Goal: Information Seeking & Learning: Learn about a topic

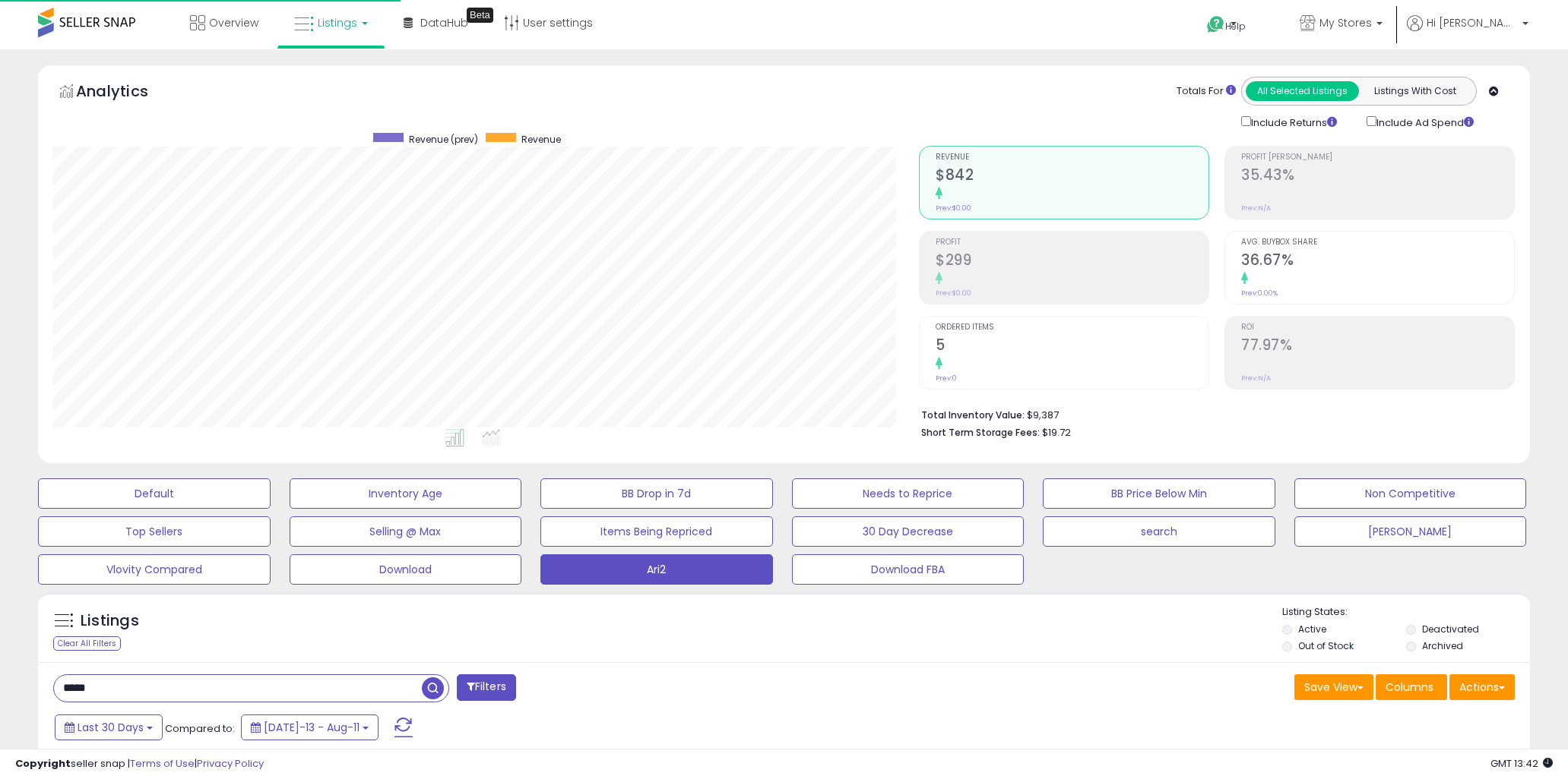
select select "**"
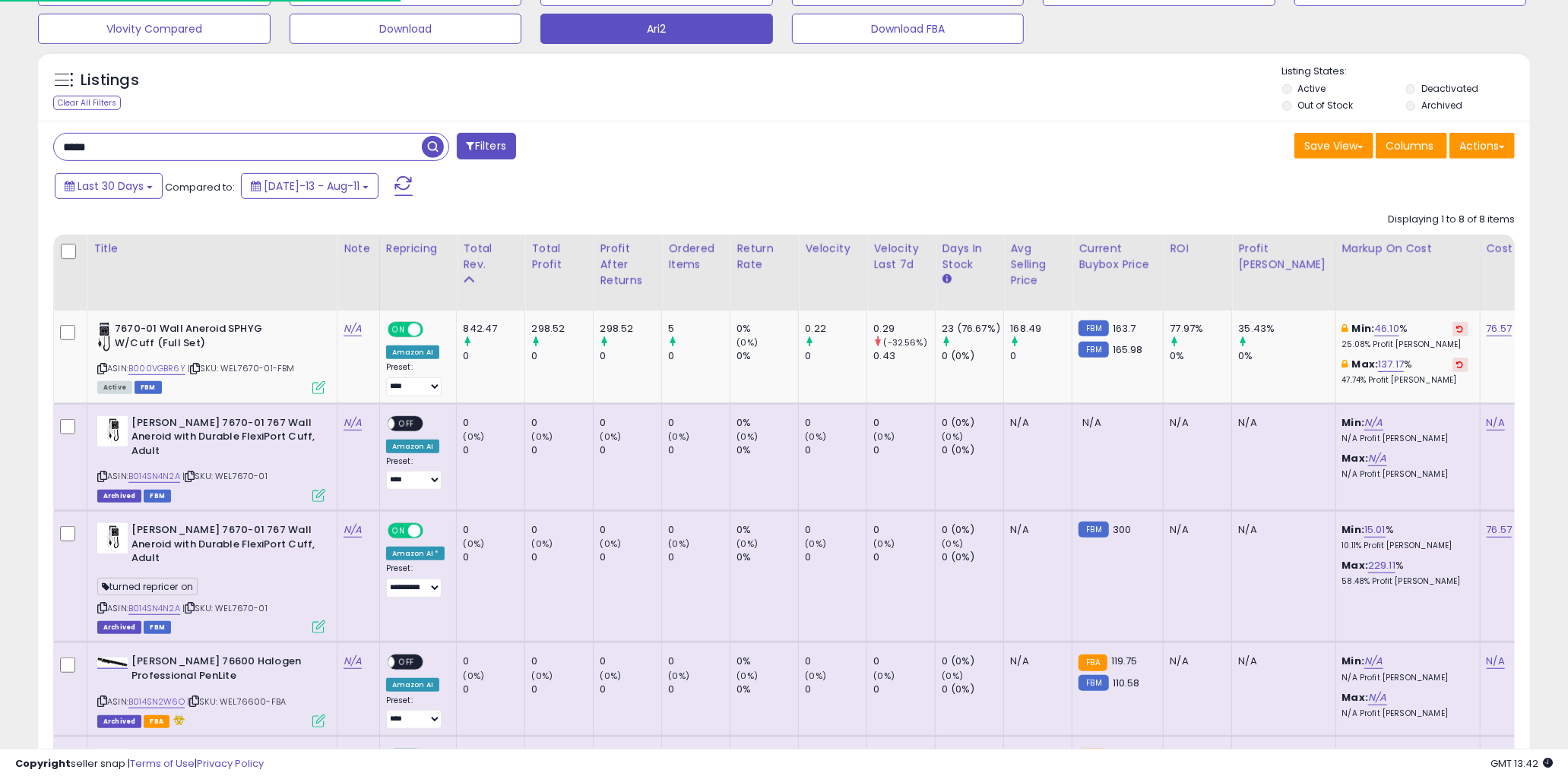
scroll to position [311, 864]
click at [422, 101] on div "Listings Clear All Filters Listing States:" at bounding box center [784, 90] width 1491 height 52
click at [901, 171] on div "***** Filters Save View Save As New View Update Current View" at bounding box center [784, 679] width 1491 height 1118
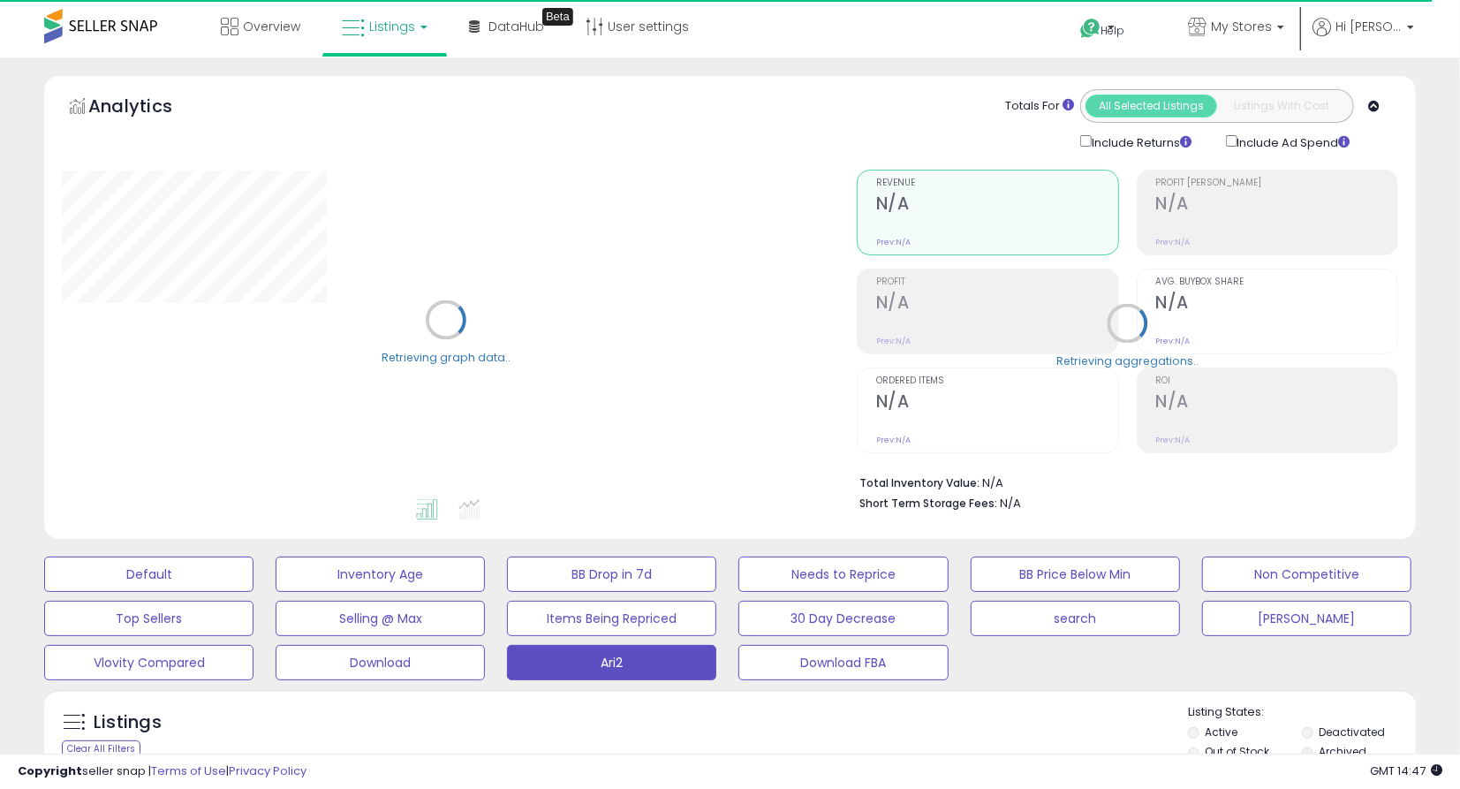
type input "*****"
select select "**"
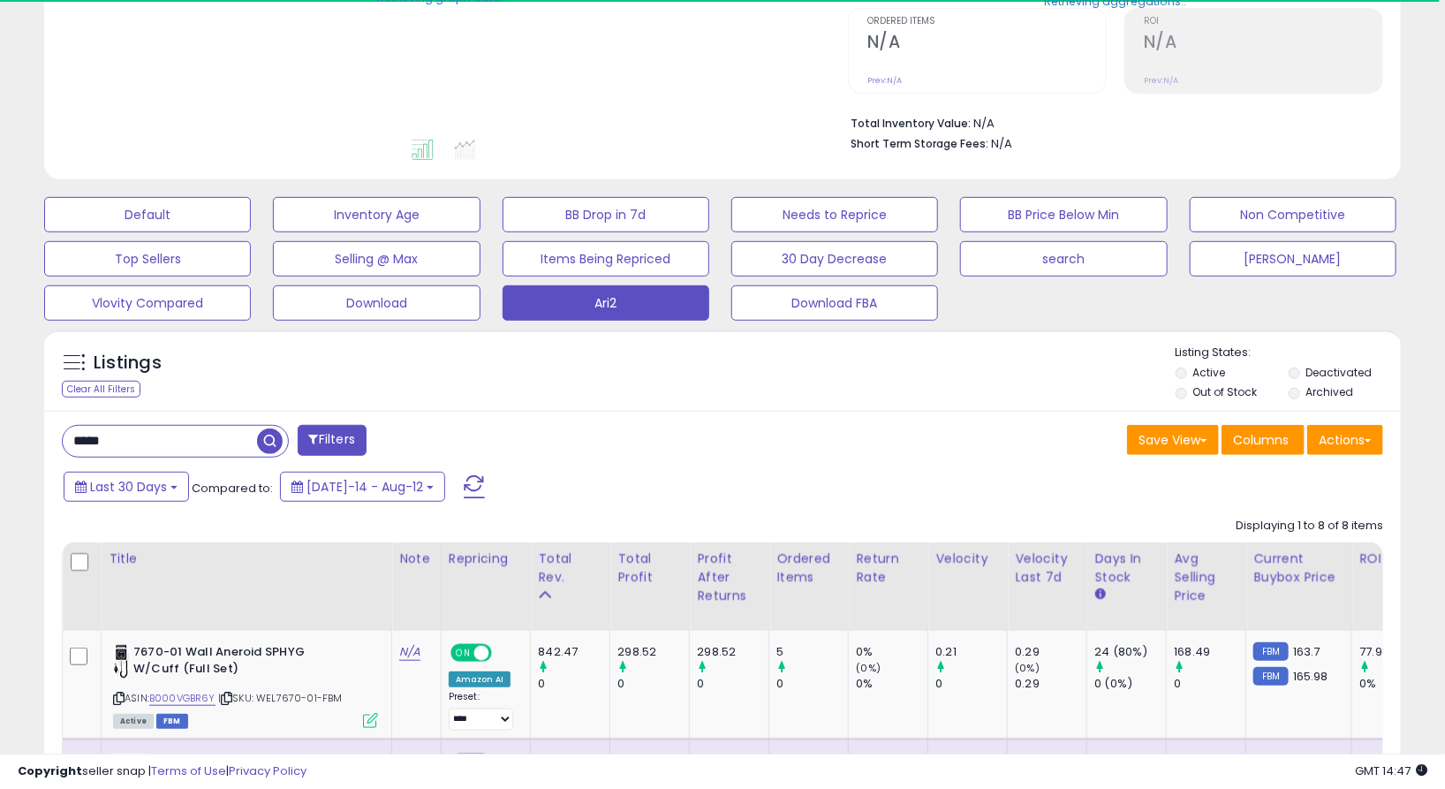
scroll to position [392, 0]
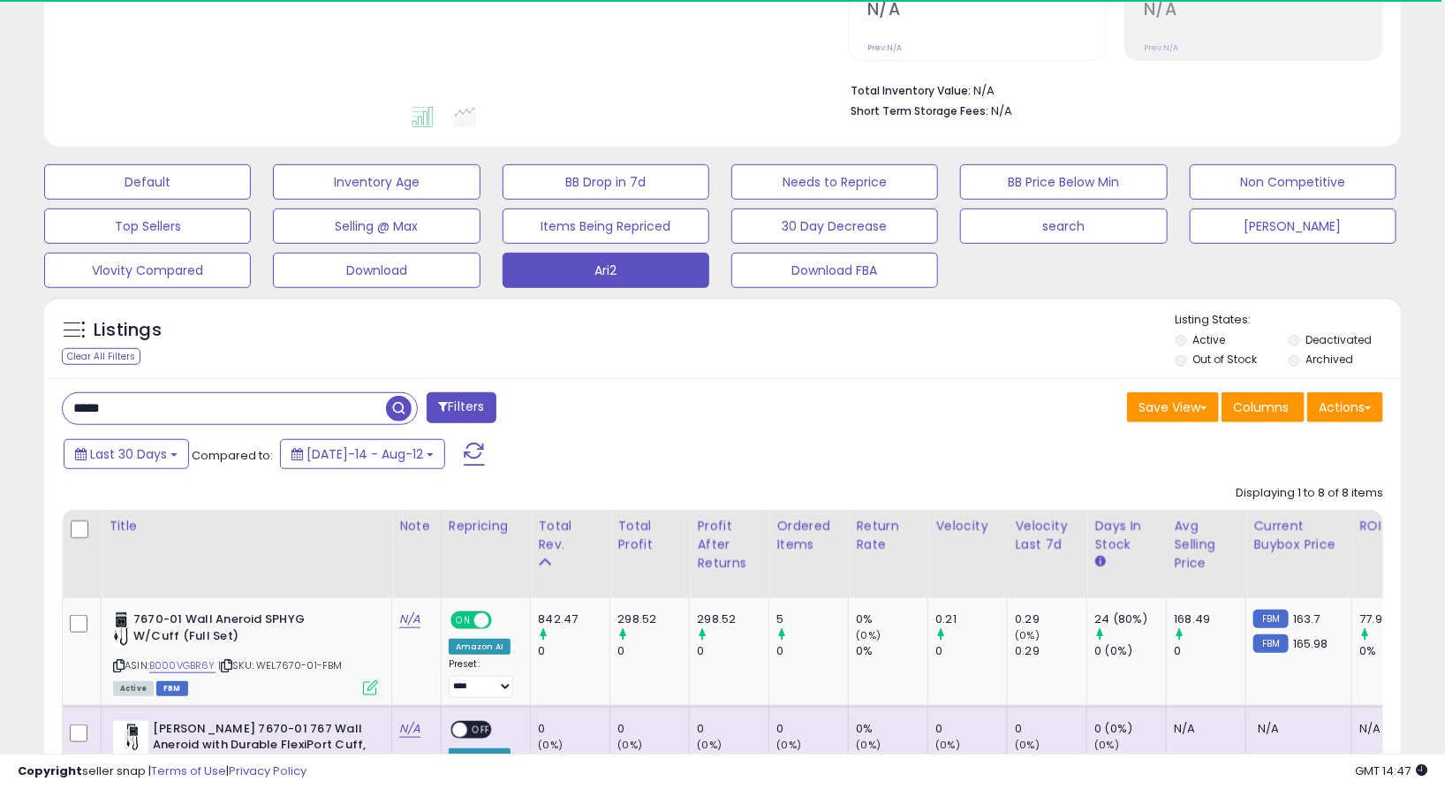
click at [154, 417] on input "*****" at bounding box center [224, 408] width 323 height 31
click at [164, 405] on input "*****" at bounding box center [224, 408] width 323 height 31
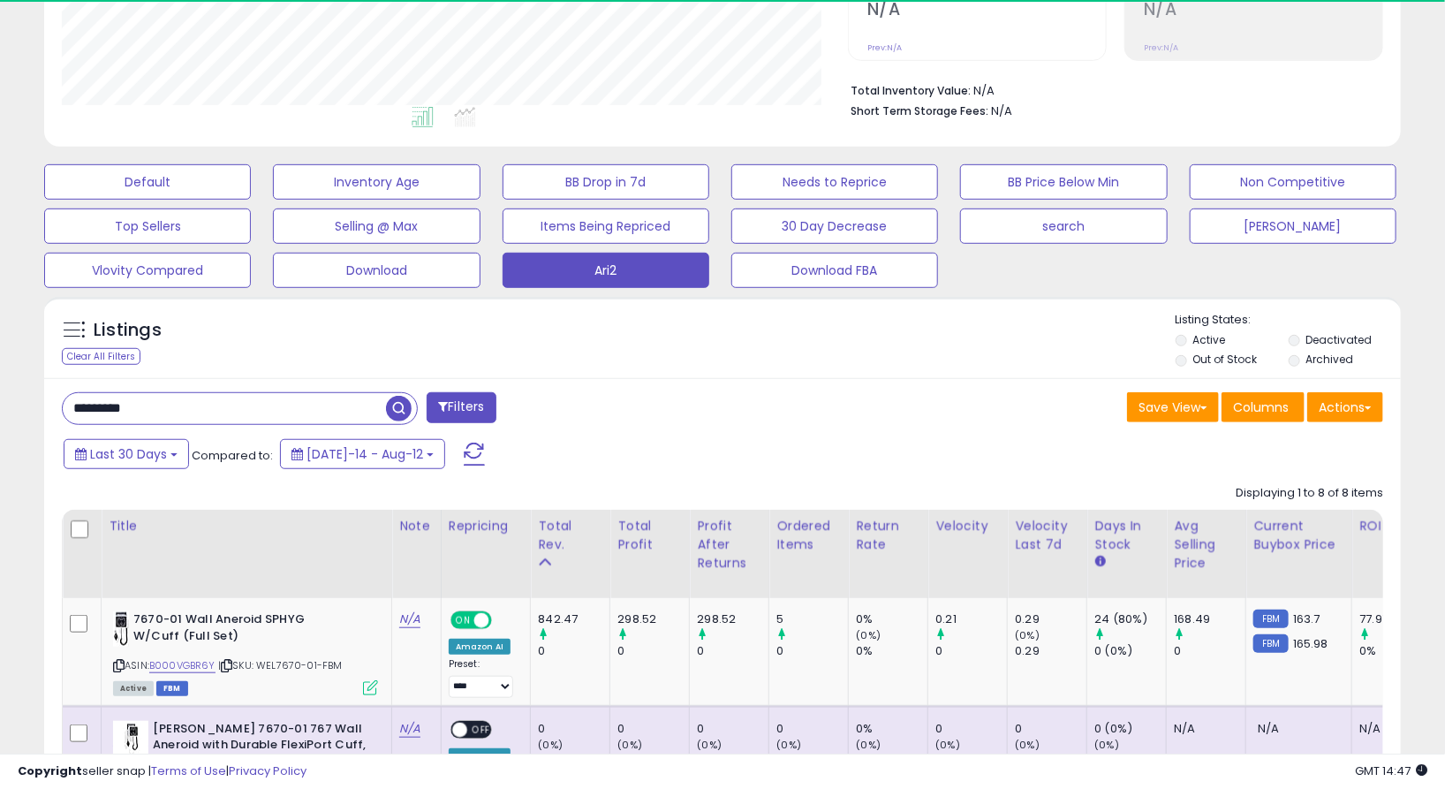
type input "*********"
click at [403, 410] on span "button" at bounding box center [399, 409] width 26 height 26
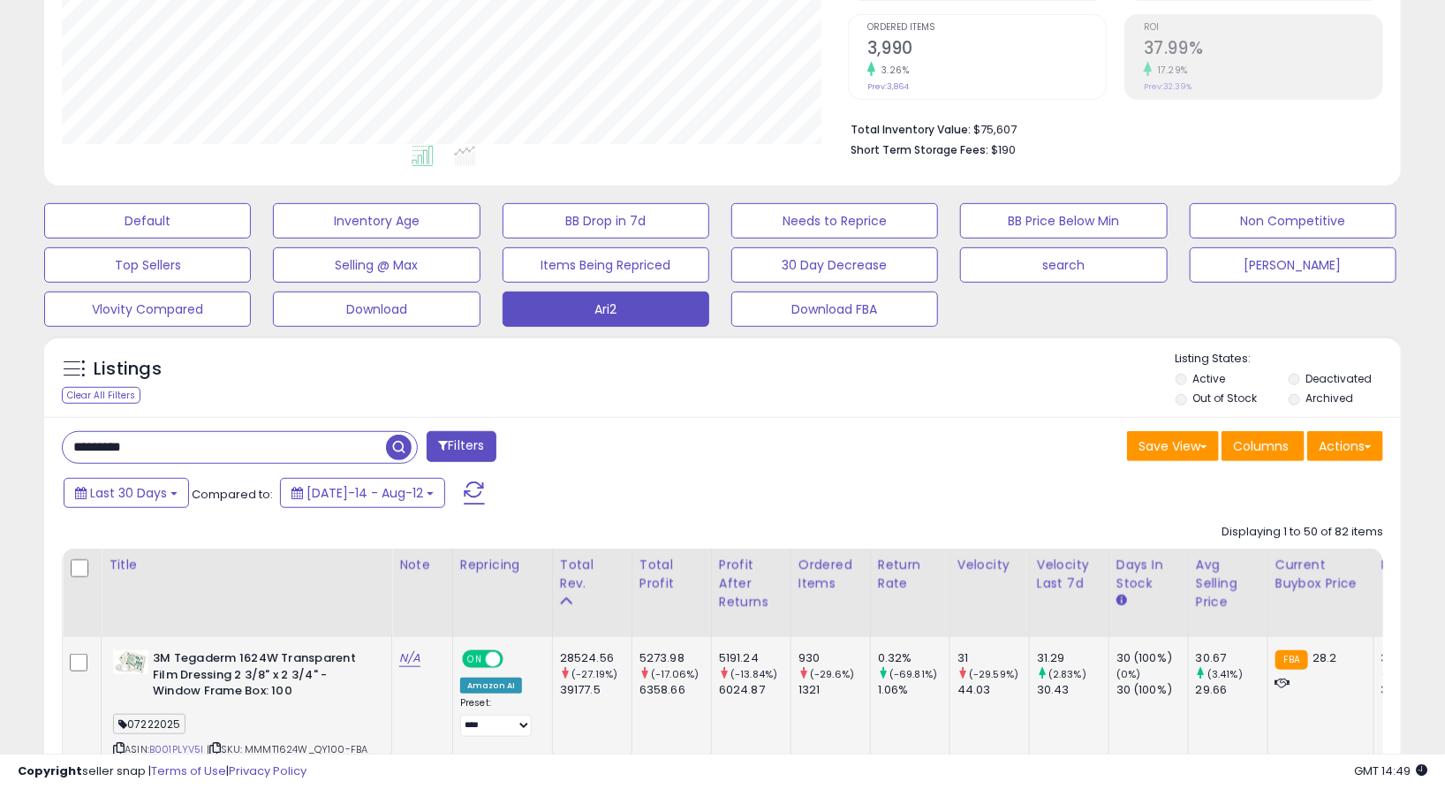
scroll to position [746, 0]
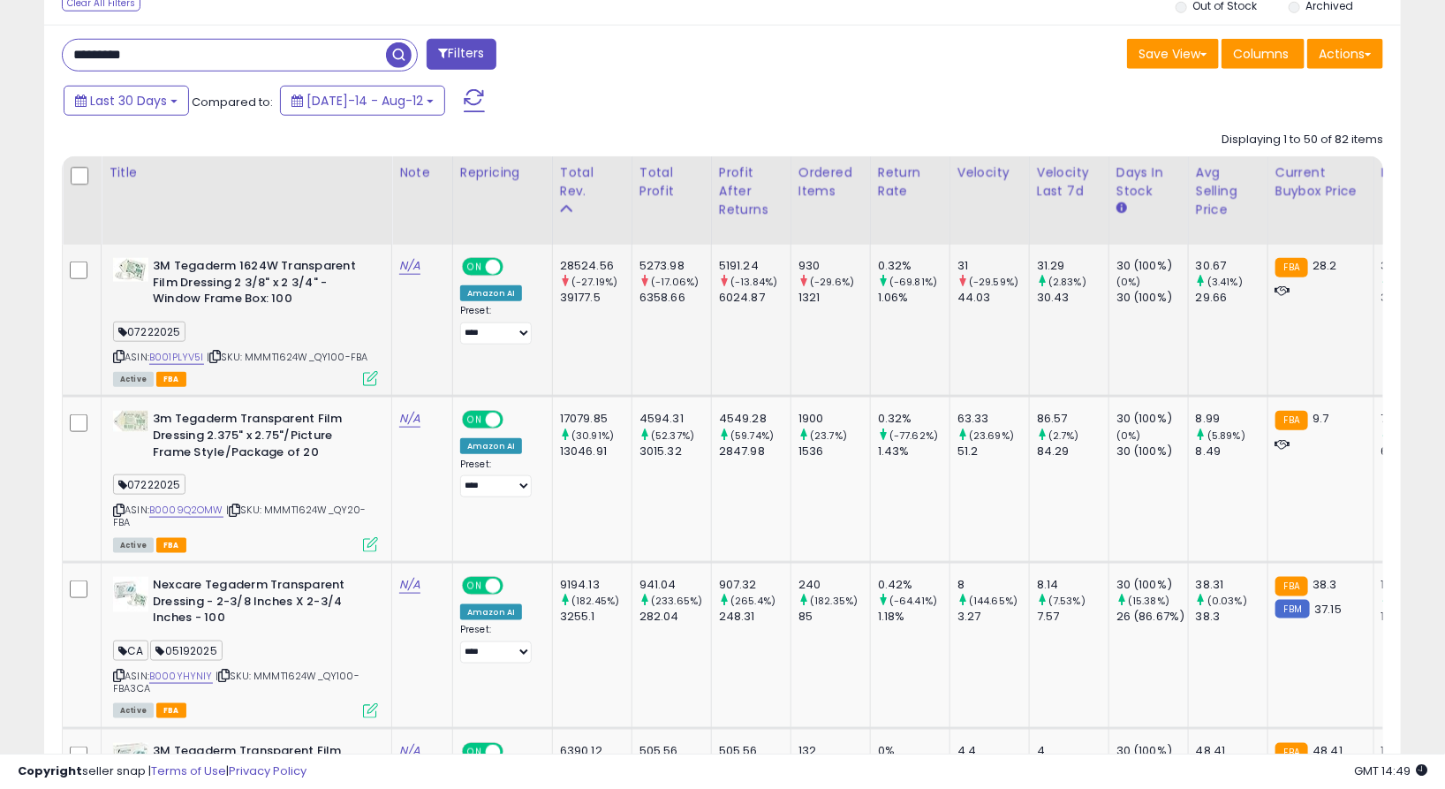
drag, startPoint x: 618, startPoint y: 379, endPoint x: 640, endPoint y: 376, distance: 21.4
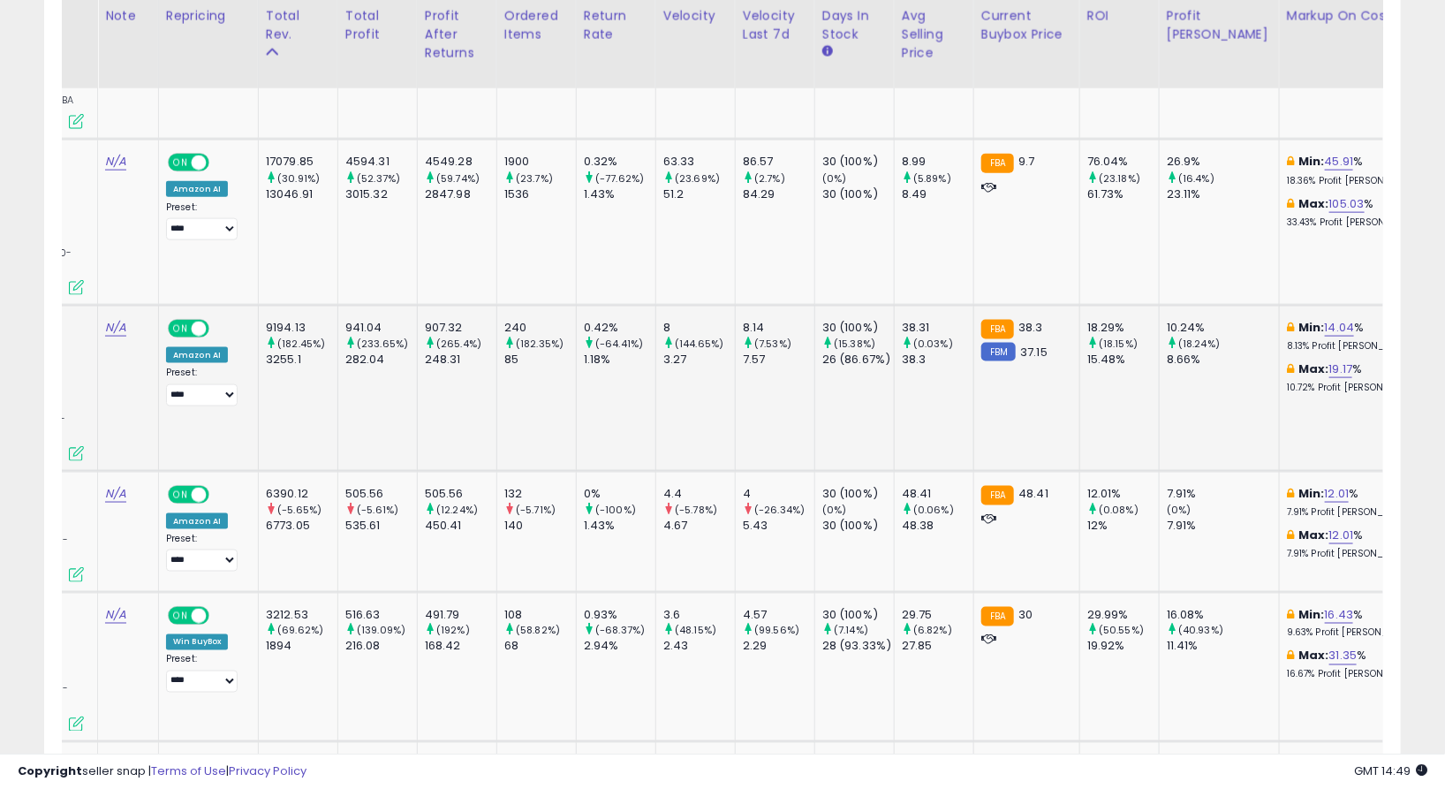
scroll to position [806, 0]
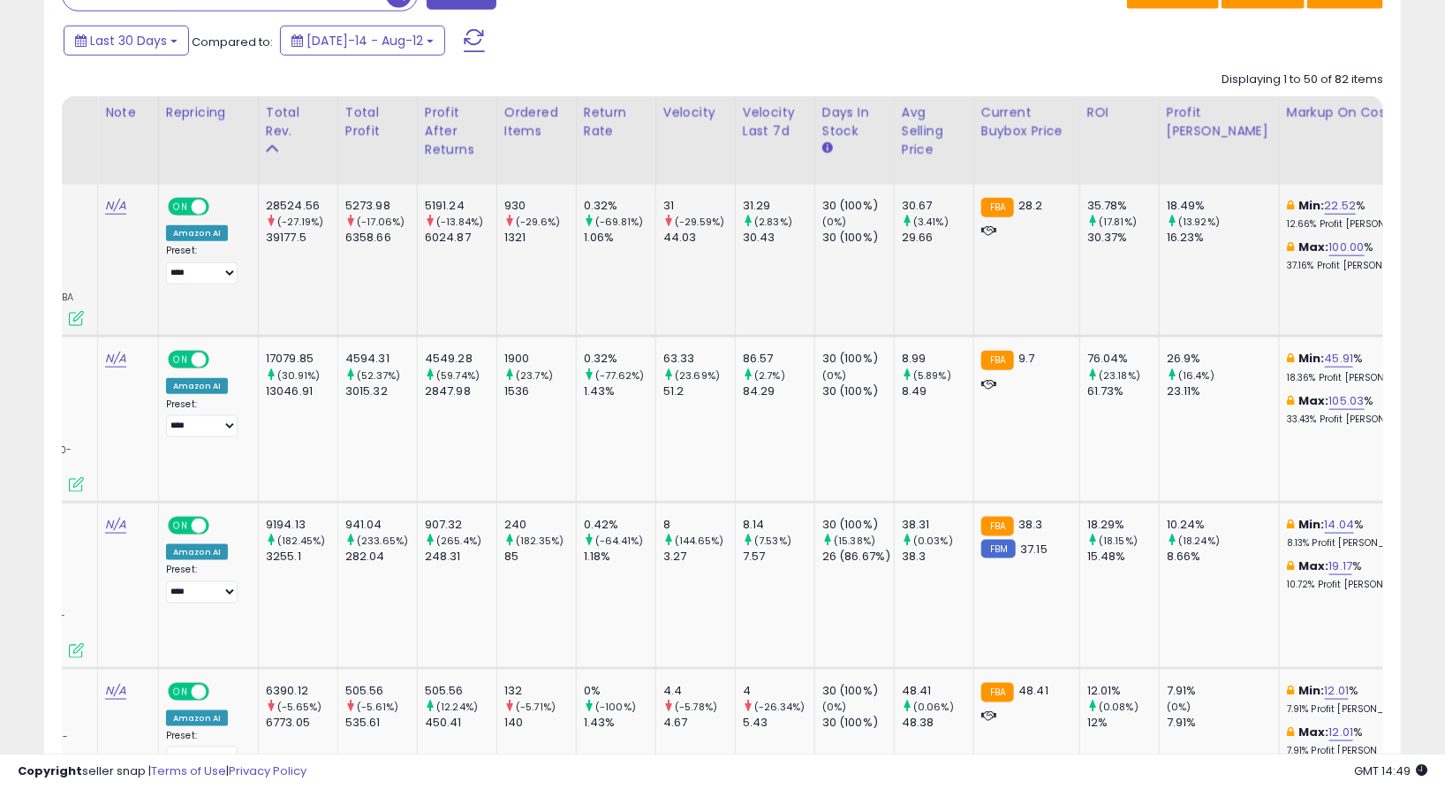
click at [1054, 271] on td "FBA 28.2" at bounding box center [1027, 261] width 106 height 152
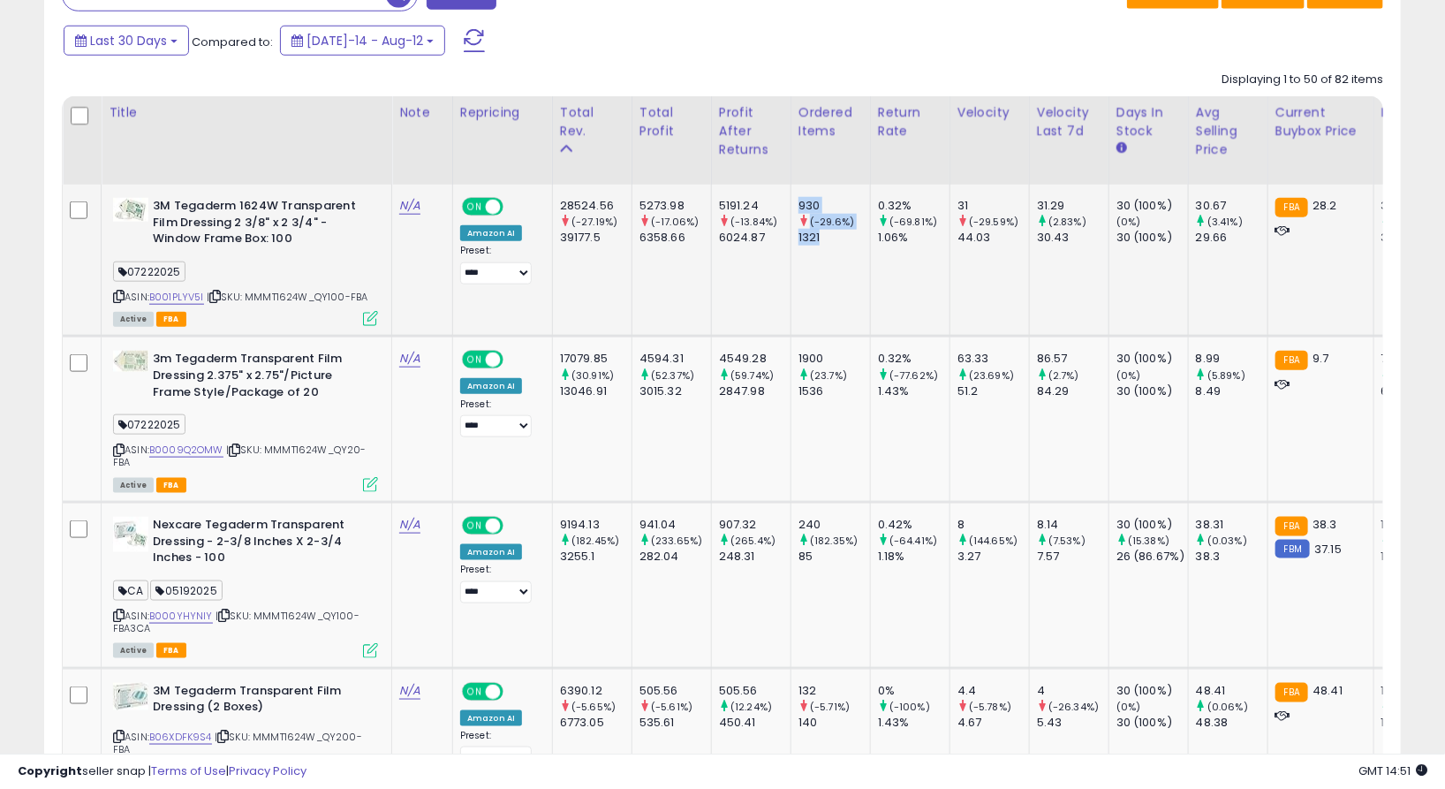
drag, startPoint x: 861, startPoint y: 239, endPoint x: 869, endPoint y: 251, distance: 15.2
click at [869, 251] on td "930 (-29.6%) 1321" at bounding box center [831, 261] width 80 height 152
drag, startPoint x: 867, startPoint y: 250, endPoint x: 813, endPoint y: 205, distance: 70.2
click at [813, 205] on td "930 (-29.6%) 1321" at bounding box center [831, 261] width 80 height 152
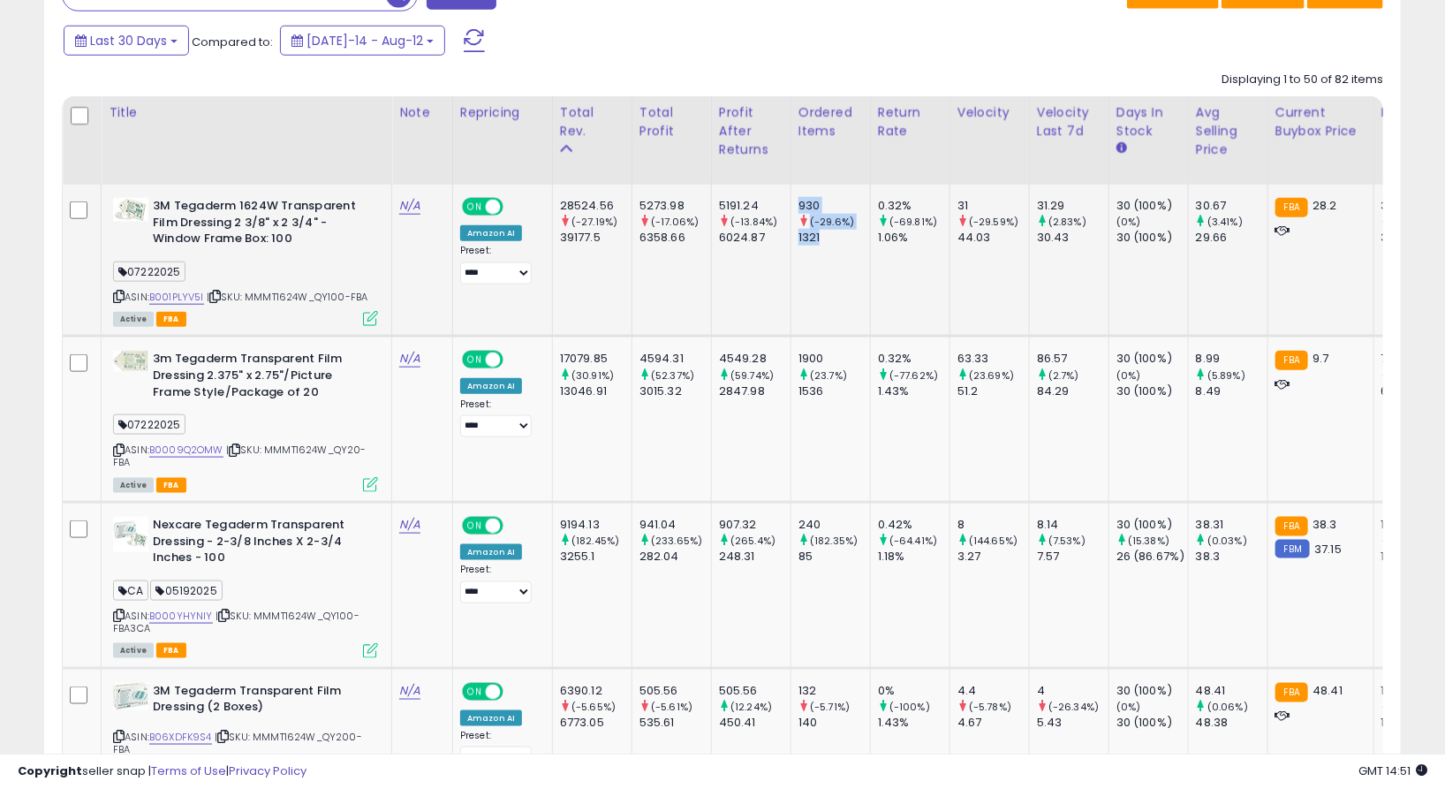
click at [813, 205] on div "930" at bounding box center [835, 206] width 72 height 16
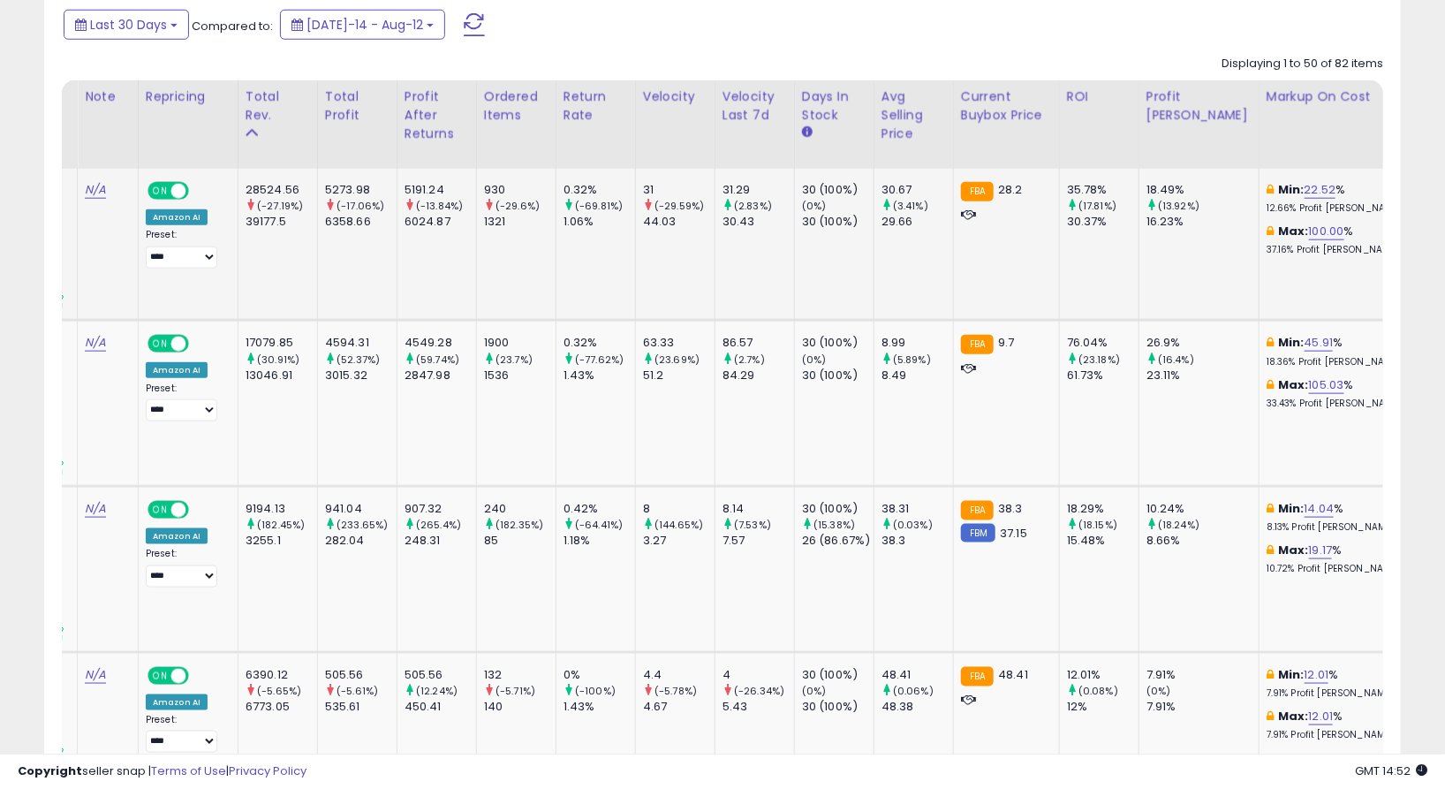
scroll to position [0, 0]
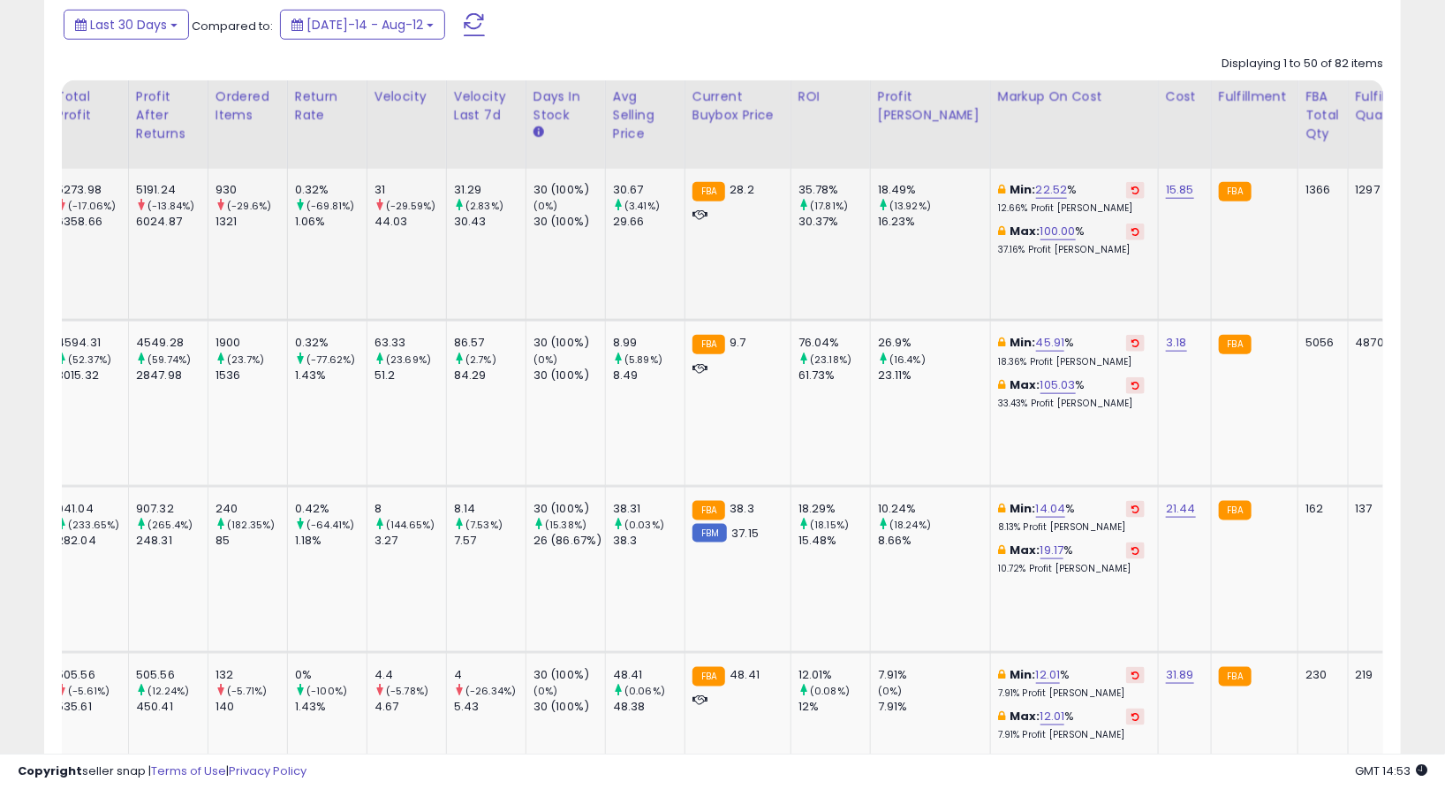
click at [1218, 267] on td "FBA" at bounding box center [1254, 245] width 87 height 152
drag, startPoint x: 1184, startPoint y: 251, endPoint x: 1201, endPoint y: 252, distance: 16.8
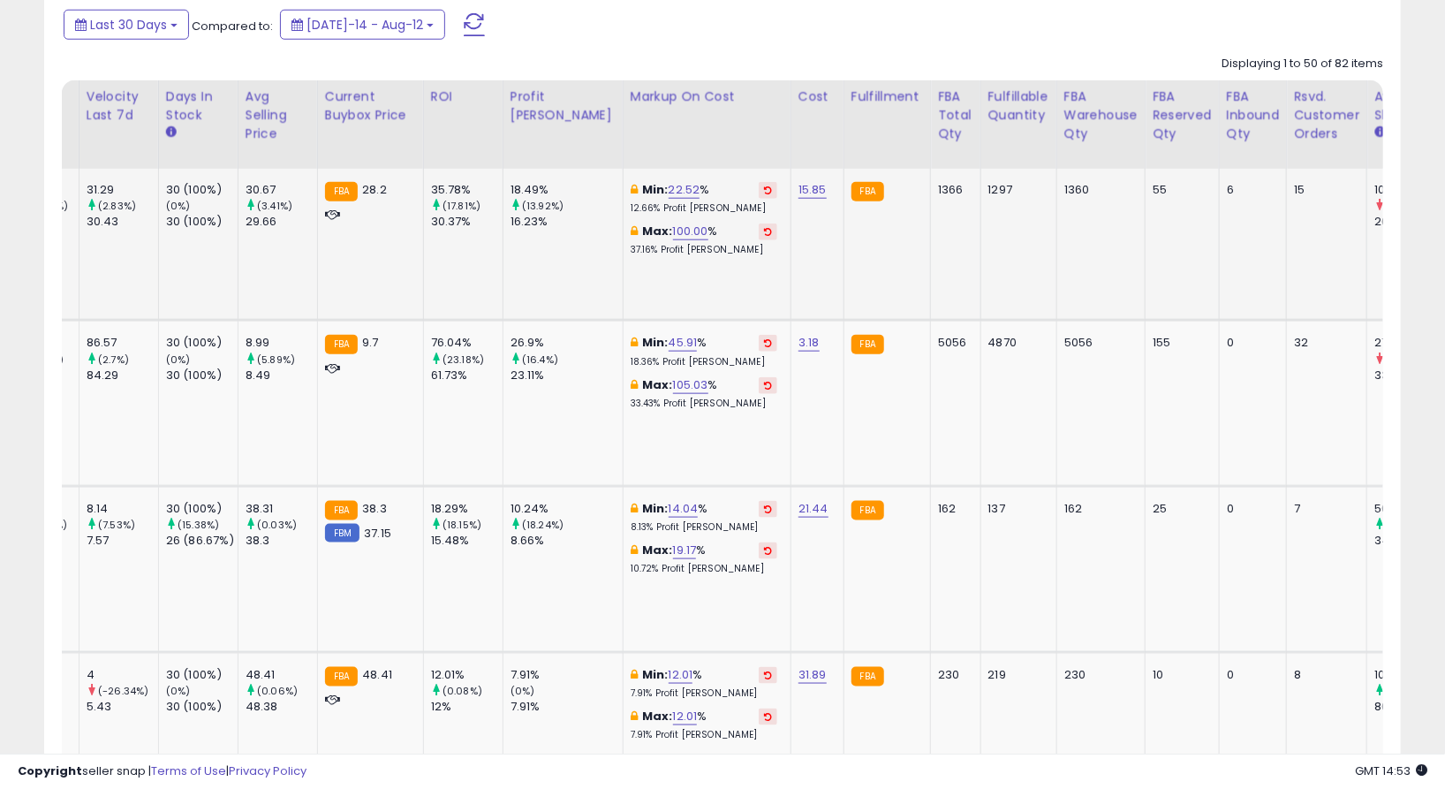
scroll to position [0, 1441]
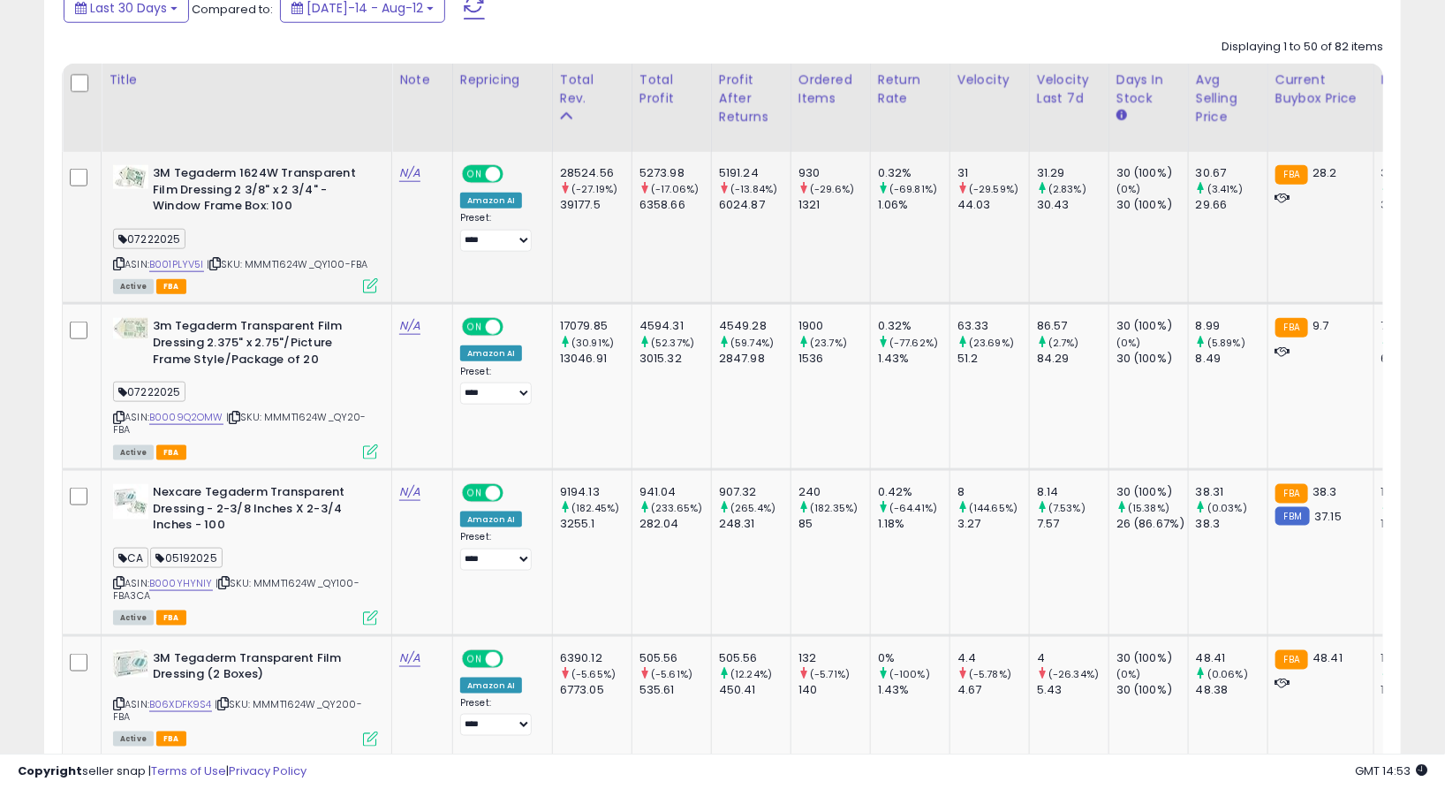
click at [853, 270] on td "930 (-29.6%) 1321" at bounding box center [831, 228] width 80 height 152
click at [745, 254] on td "5191.24 (-13.84%) 6024.87" at bounding box center [751, 228] width 80 height 152
click at [443, 243] on td "N/A" at bounding box center [422, 228] width 61 height 152
drag, startPoint x: 209, startPoint y: 177, endPoint x: 300, endPoint y: 208, distance: 96.1
click at [300, 208] on b "3M Tegaderm 1624W Transparent Film Dressing 2 3/8" x 2 3/4" - Window Frame Box:…" at bounding box center [260, 192] width 215 height 54
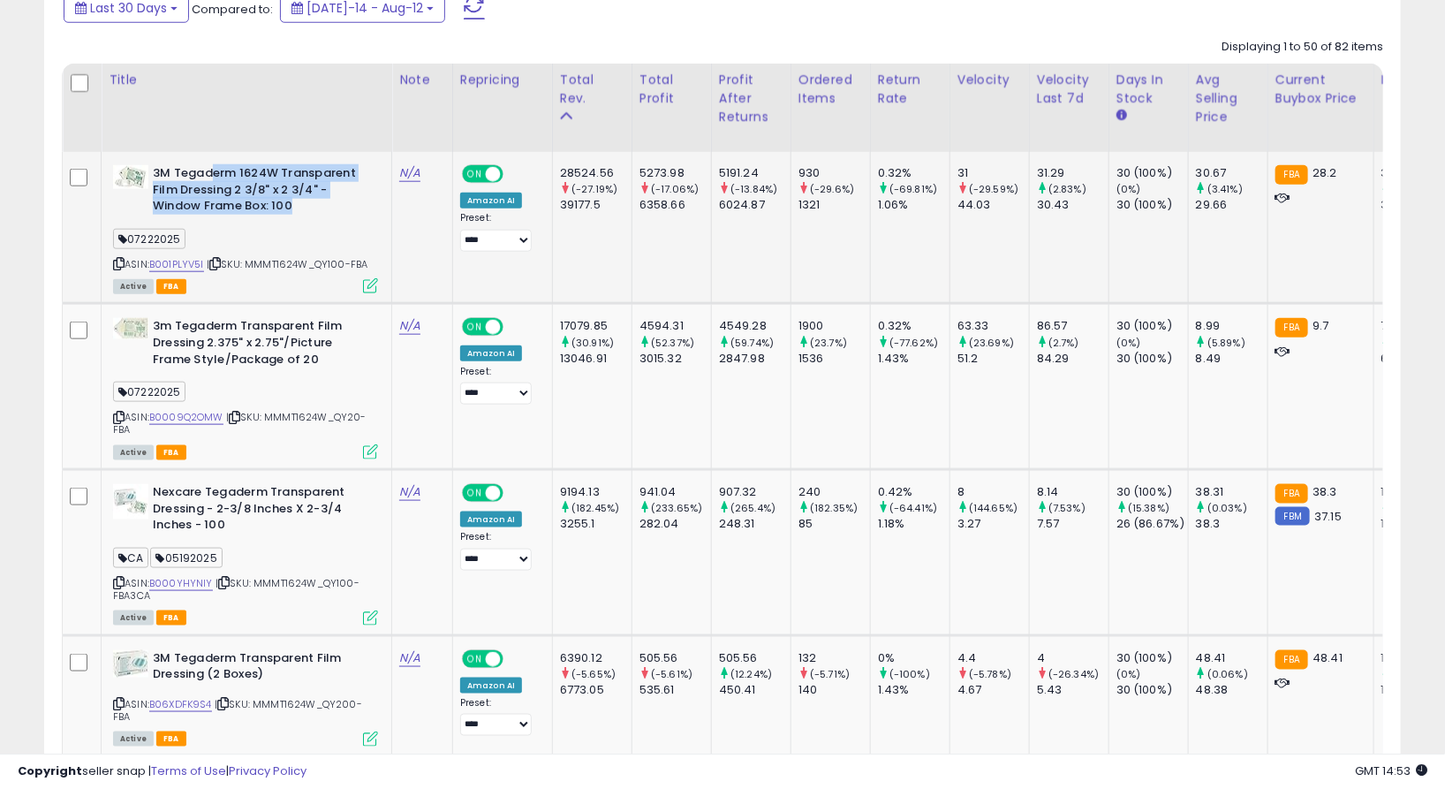
click at [300, 208] on b "3M Tegaderm 1624W Transparent Film Dressing 2 3/8" x 2 3/4" - Window Frame Box:…" at bounding box center [260, 192] width 215 height 54
drag, startPoint x: 306, startPoint y: 208, endPoint x: 239, endPoint y: 182, distance: 71.0
click at [239, 182] on b "3M Tegaderm 1624W Transparent Film Dressing 2 3/8" x 2 3/4" - Window Frame Box:…" at bounding box center [260, 192] width 215 height 54
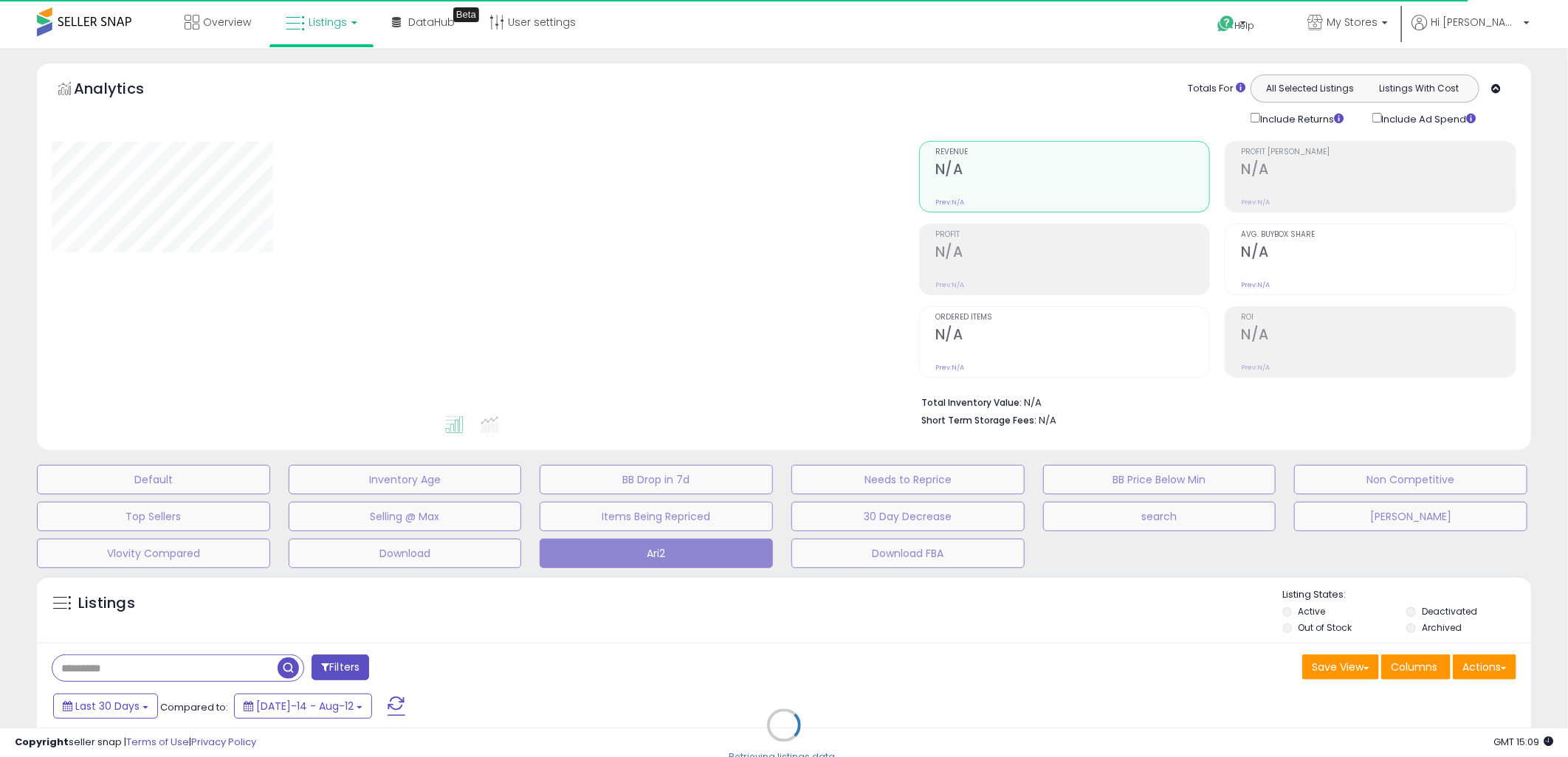
click at [399, 633] on div "Retrieving listings data.." at bounding box center [784, 736] width 1516 height 337
click at [388, 618] on div "Retrieving listings data.." at bounding box center [784, 736] width 1516 height 337
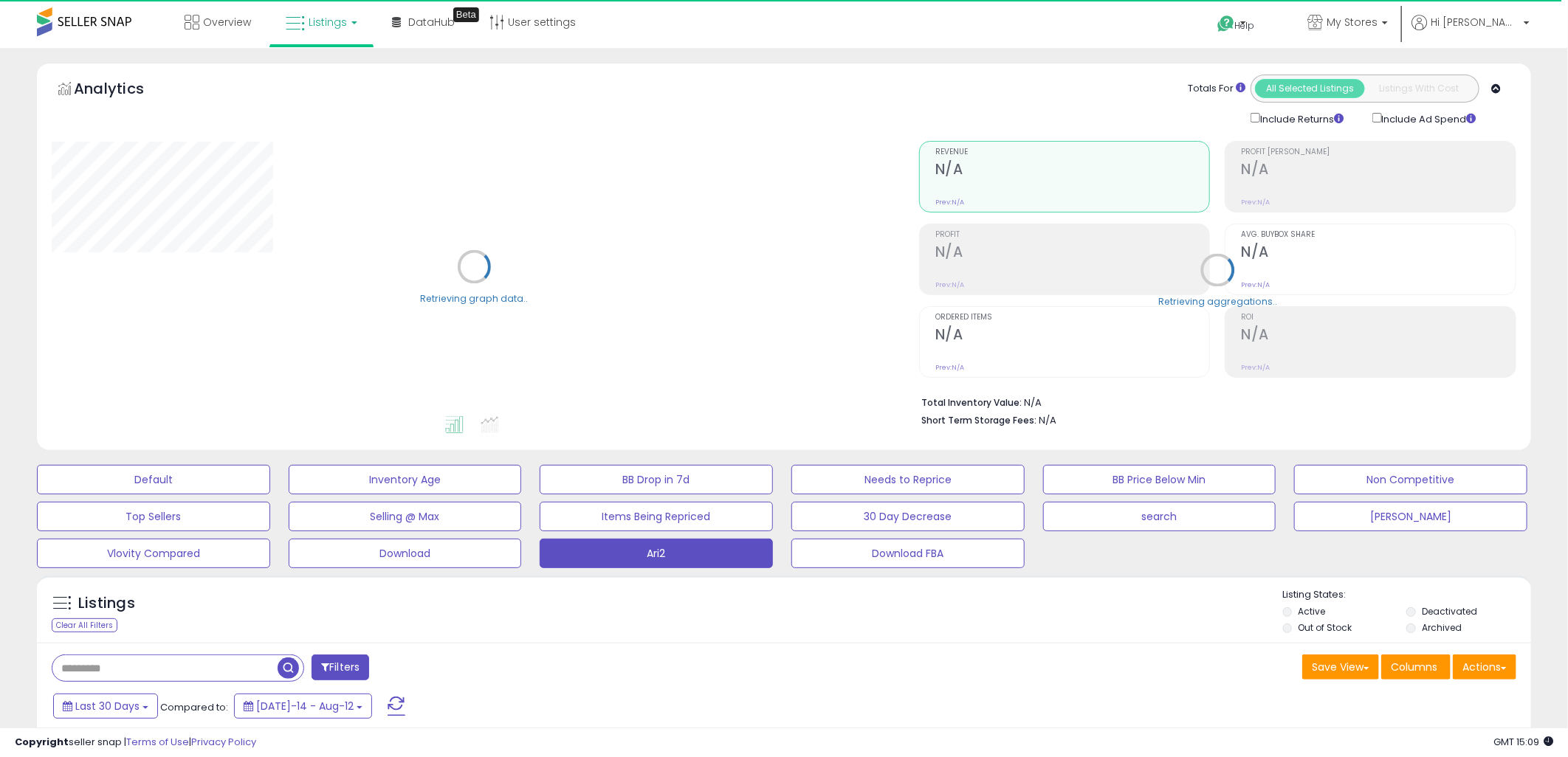
type input "*********"
select select "**"
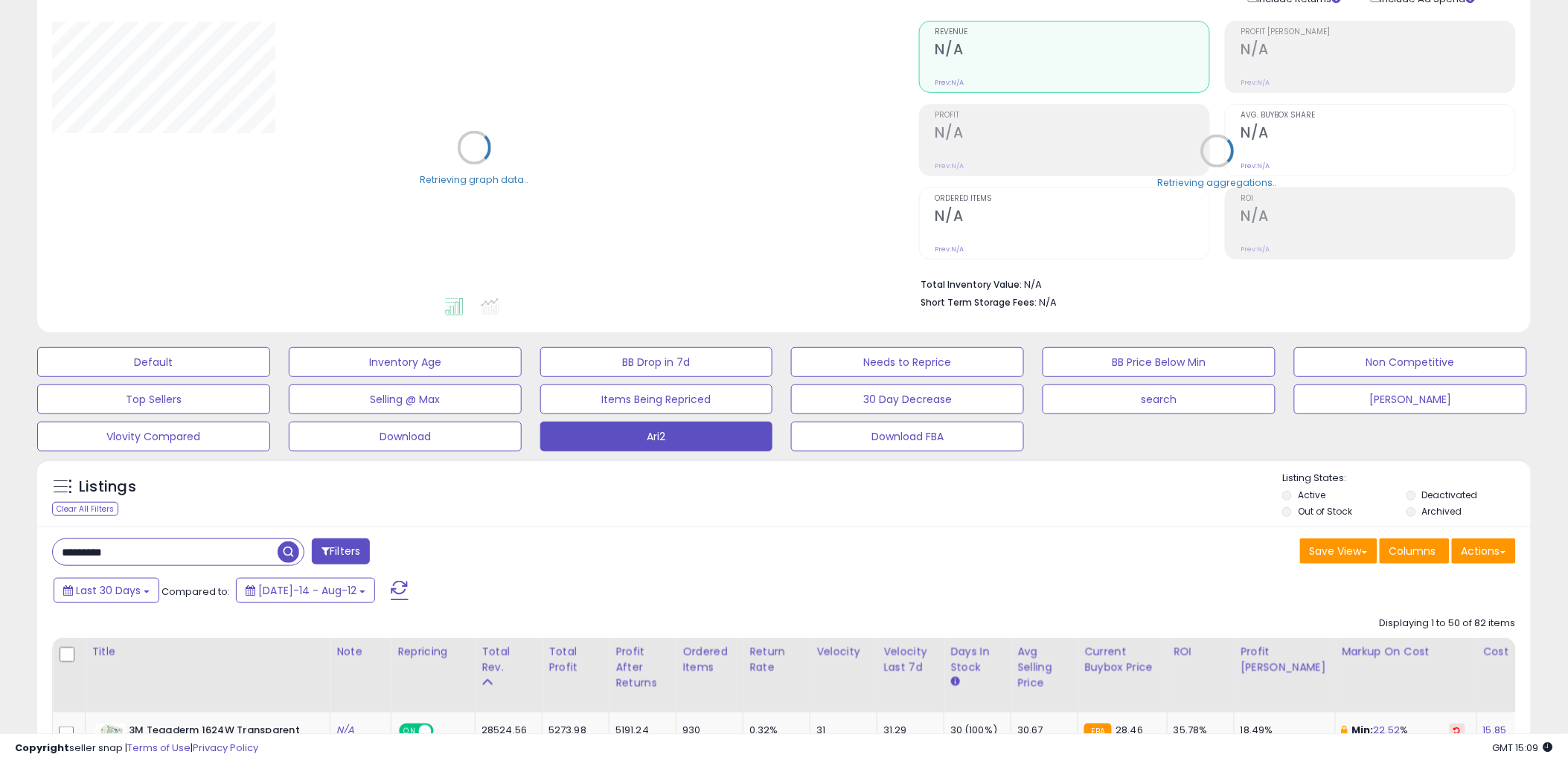
scroll to position [330, 0]
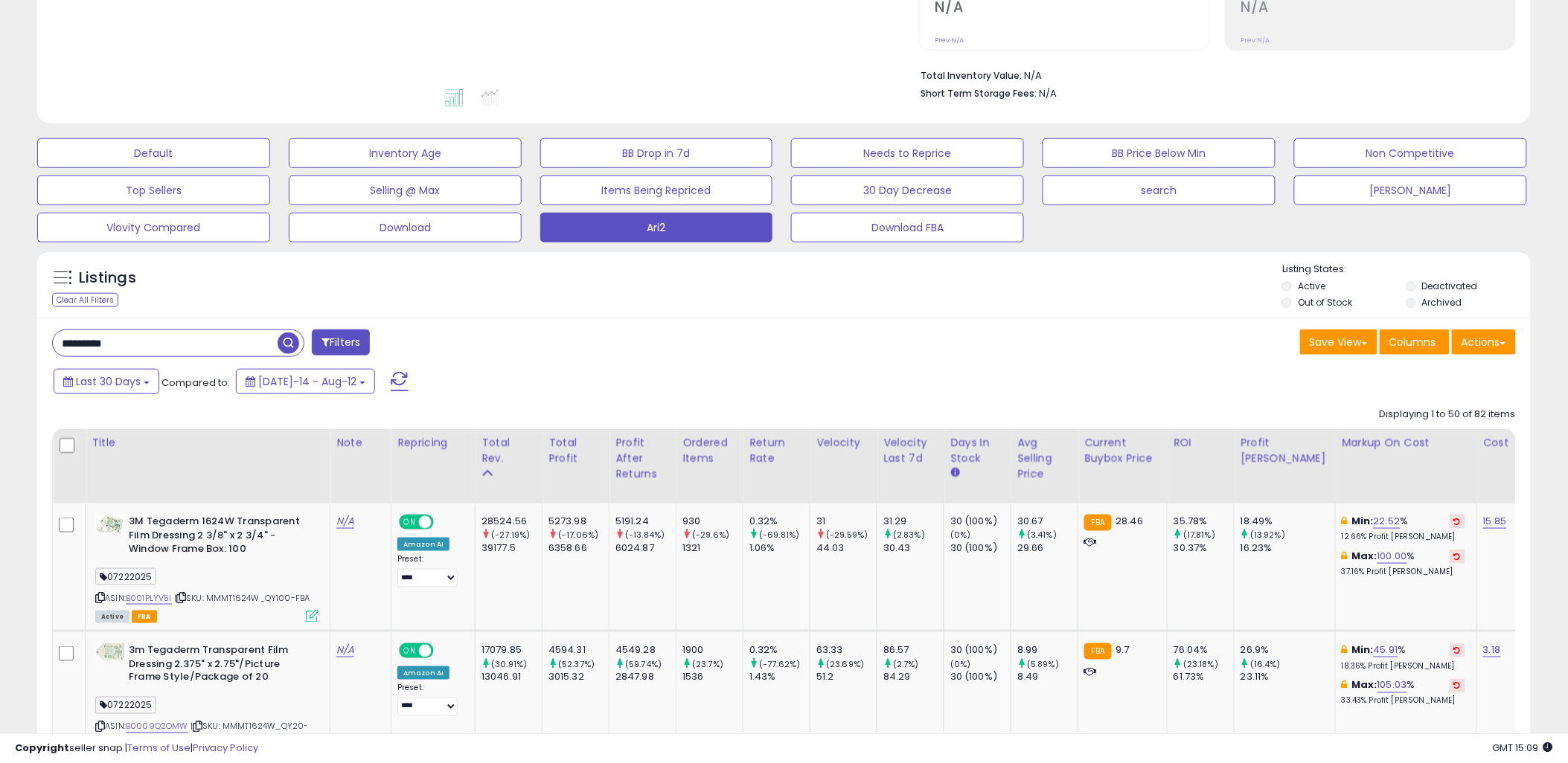
click at [191, 353] on input "*********" at bounding box center [165, 343] width 225 height 26
click at [191, 353] on input "*********" at bounding box center [237, 343] width 369 height 26
type input "****"
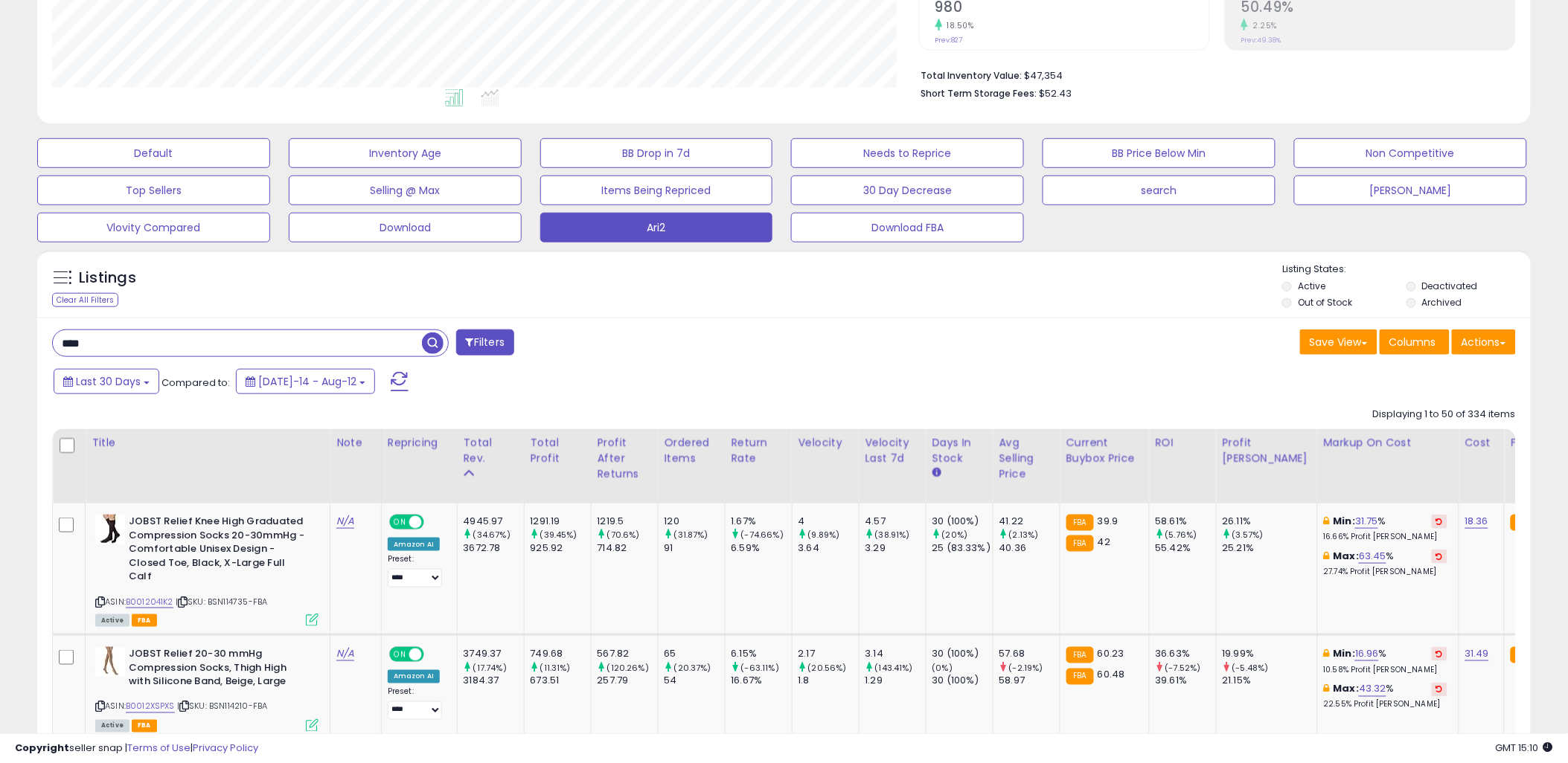
scroll to position [661, 0]
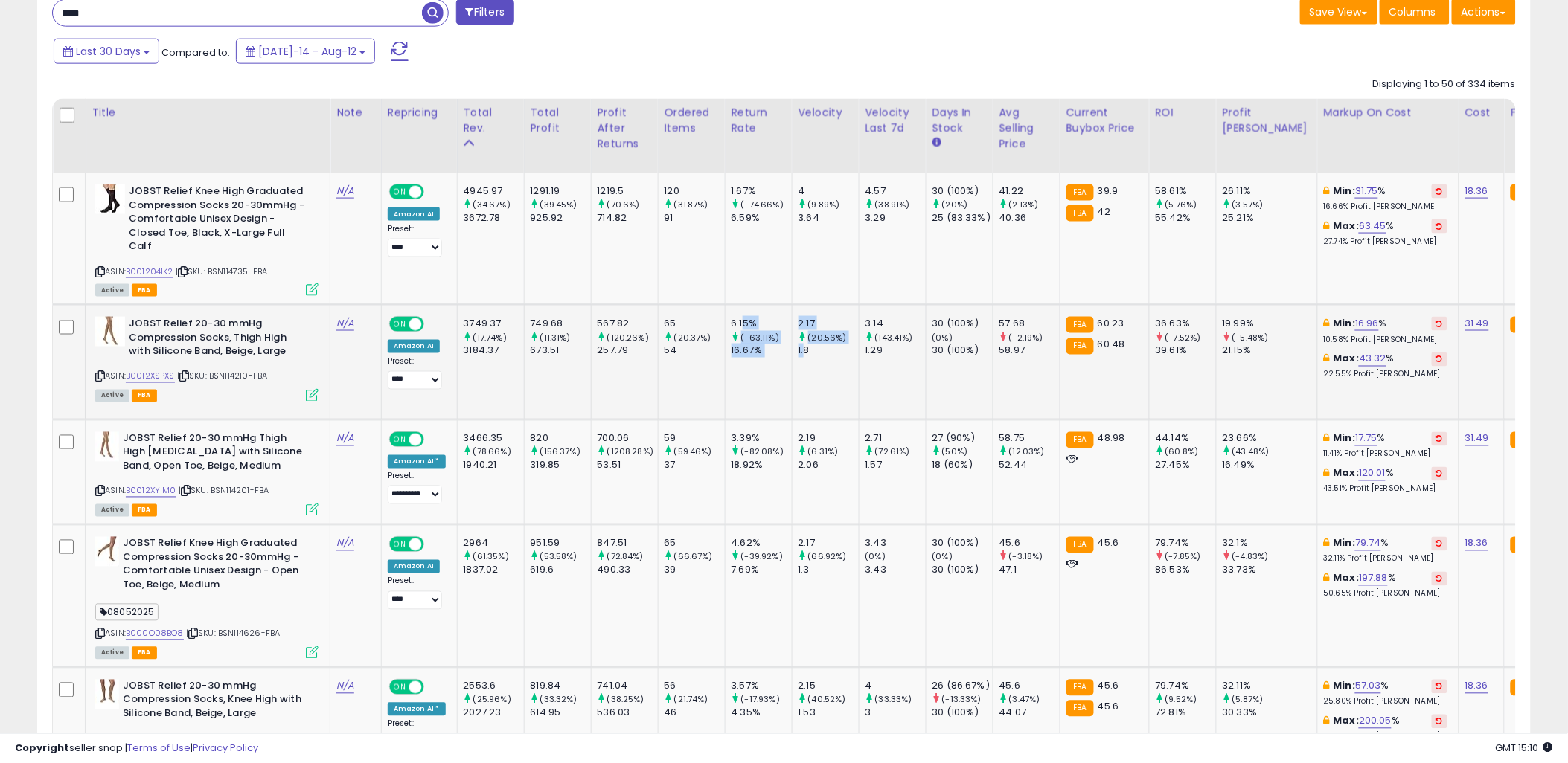
drag, startPoint x: 763, startPoint y: 317, endPoint x: 827, endPoint y: 384, distance: 92.7
click at [827, 384] on td "2.17 (20.56%) 1.8" at bounding box center [825, 362] width 67 height 115
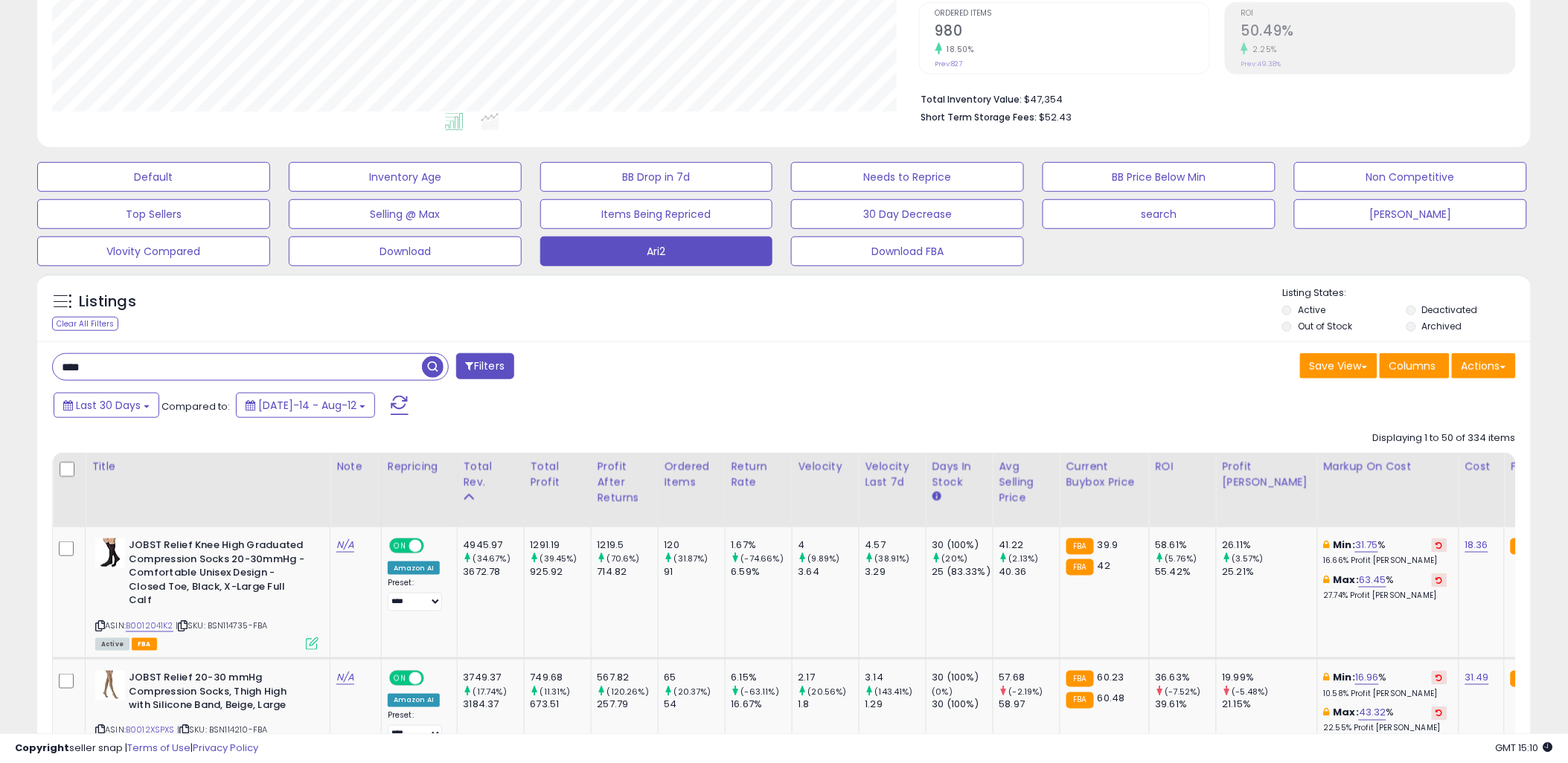
scroll to position [330, 0]
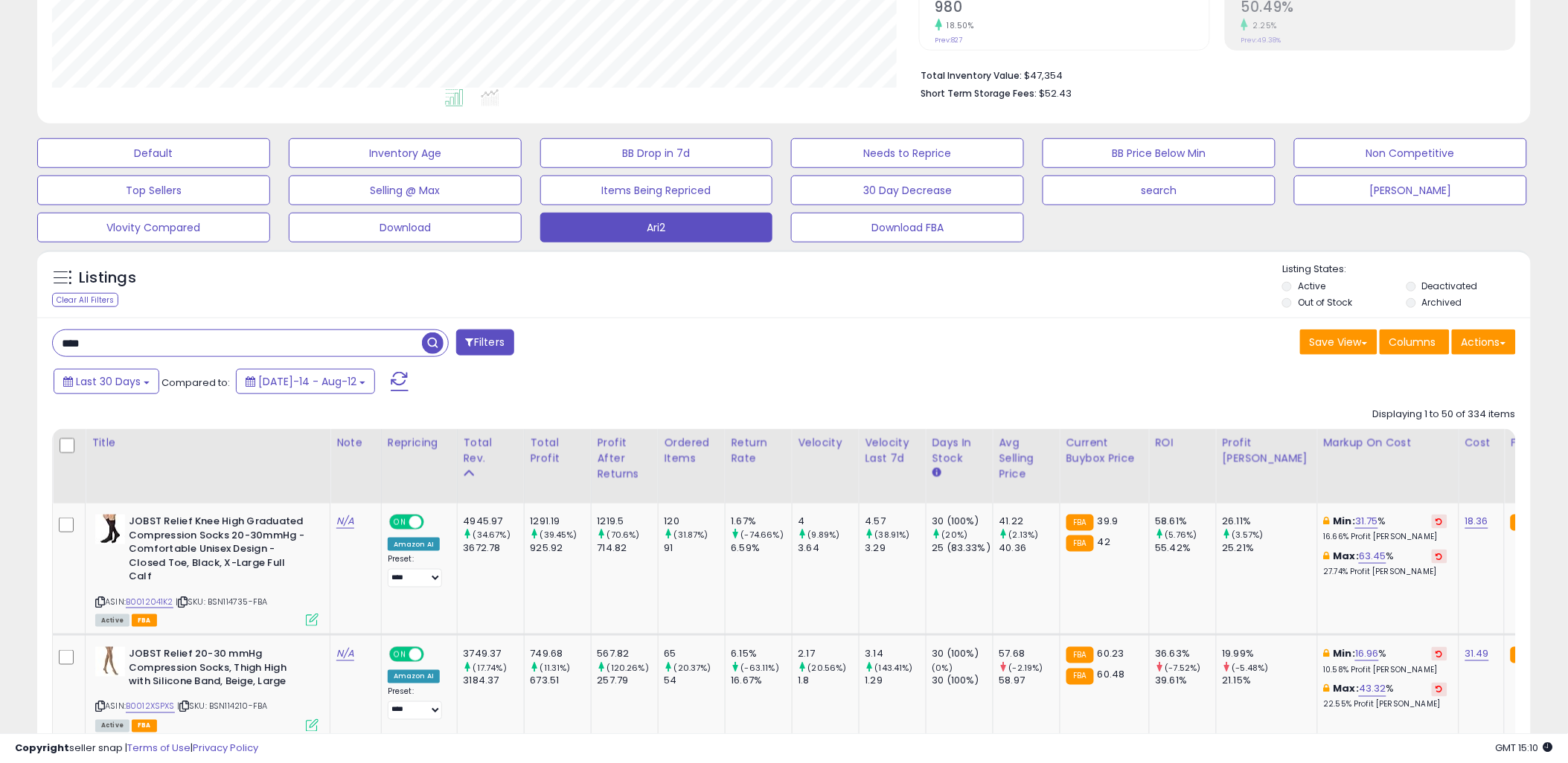
click at [254, 339] on input "****" at bounding box center [237, 343] width 369 height 26
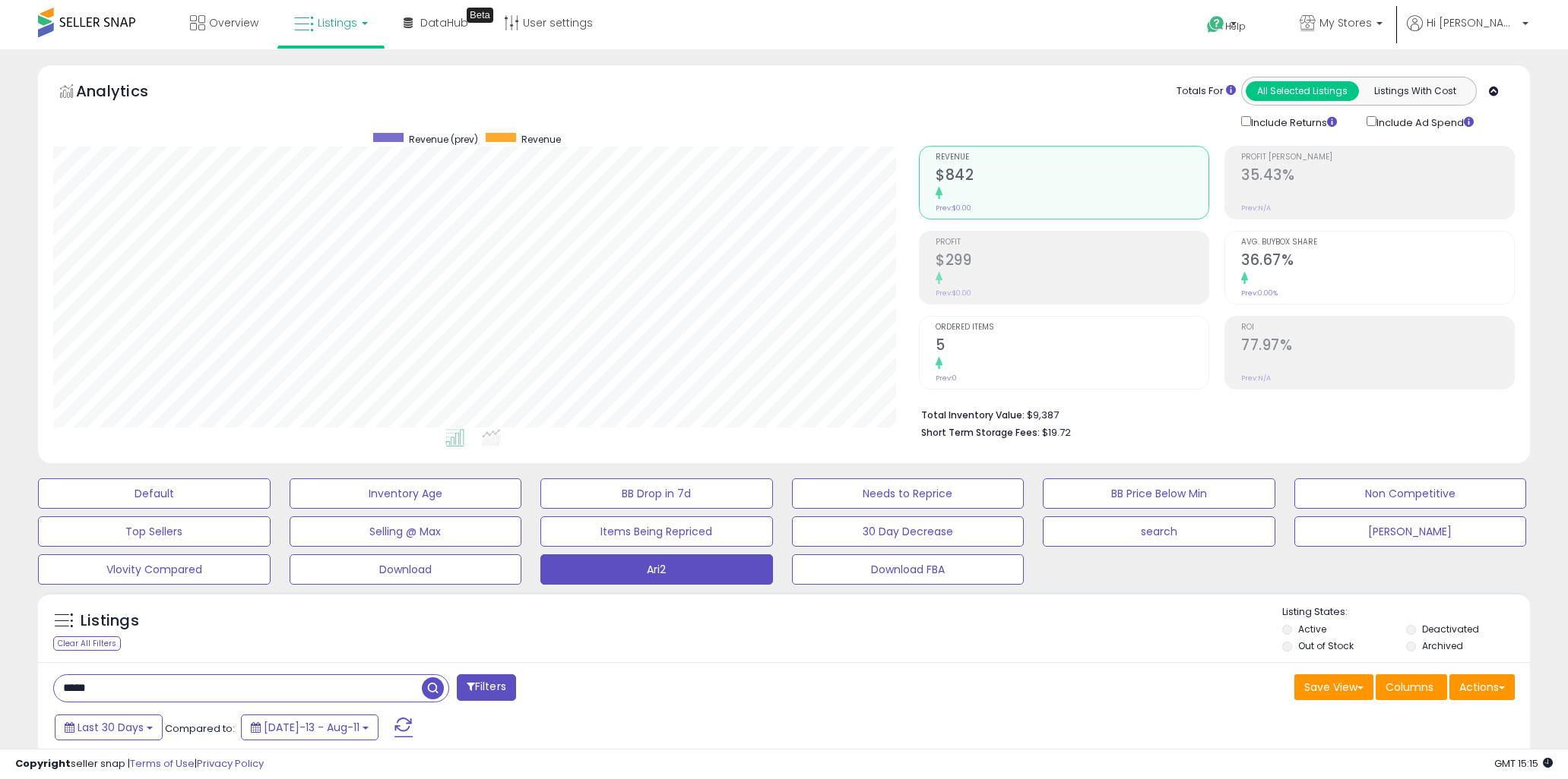
select select "**"
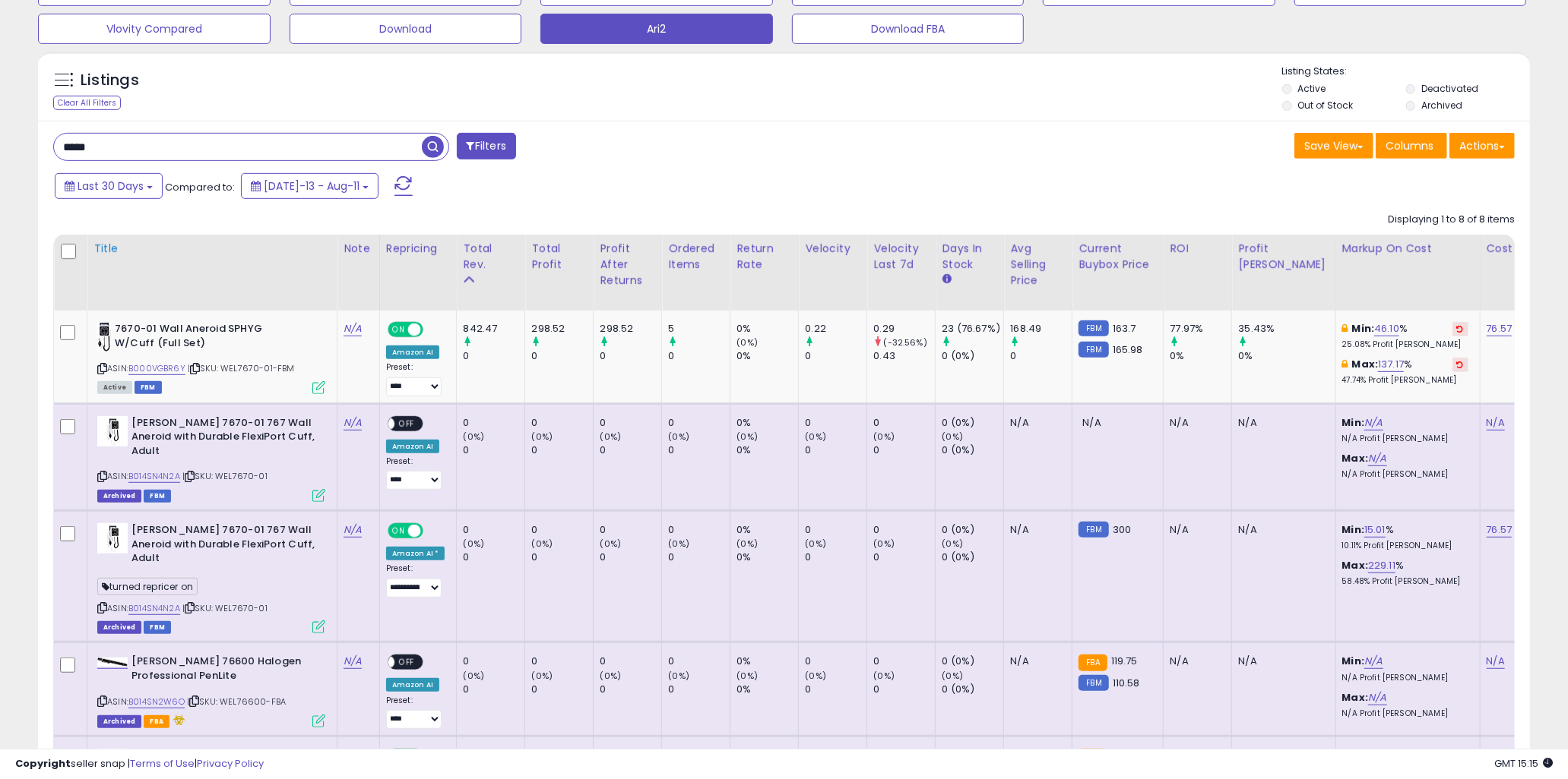
scroll to position [311, 864]
click at [230, 141] on input "*****" at bounding box center [238, 146] width 368 height 27
paste input "*****"
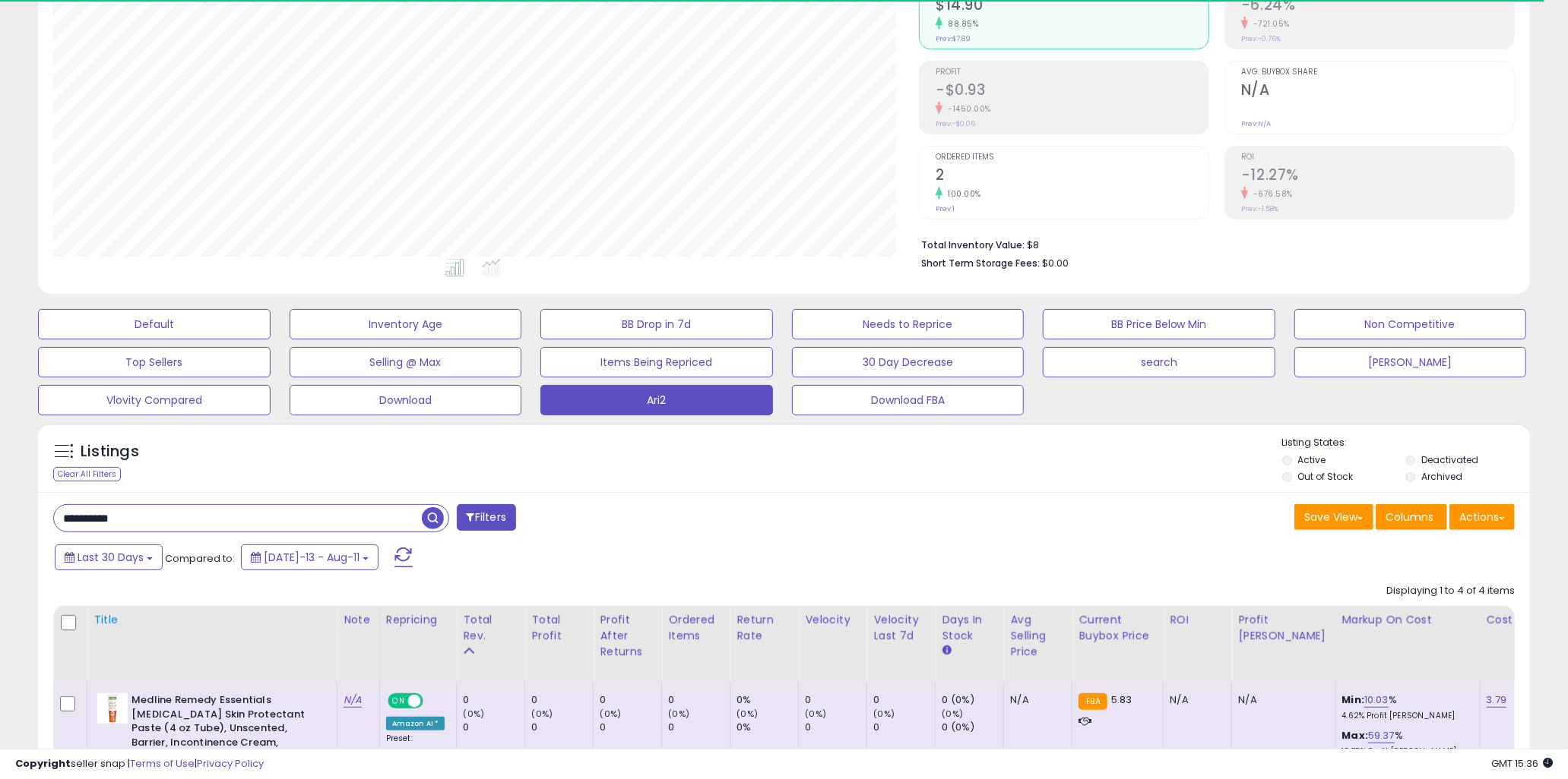
scroll to position [337, 0]
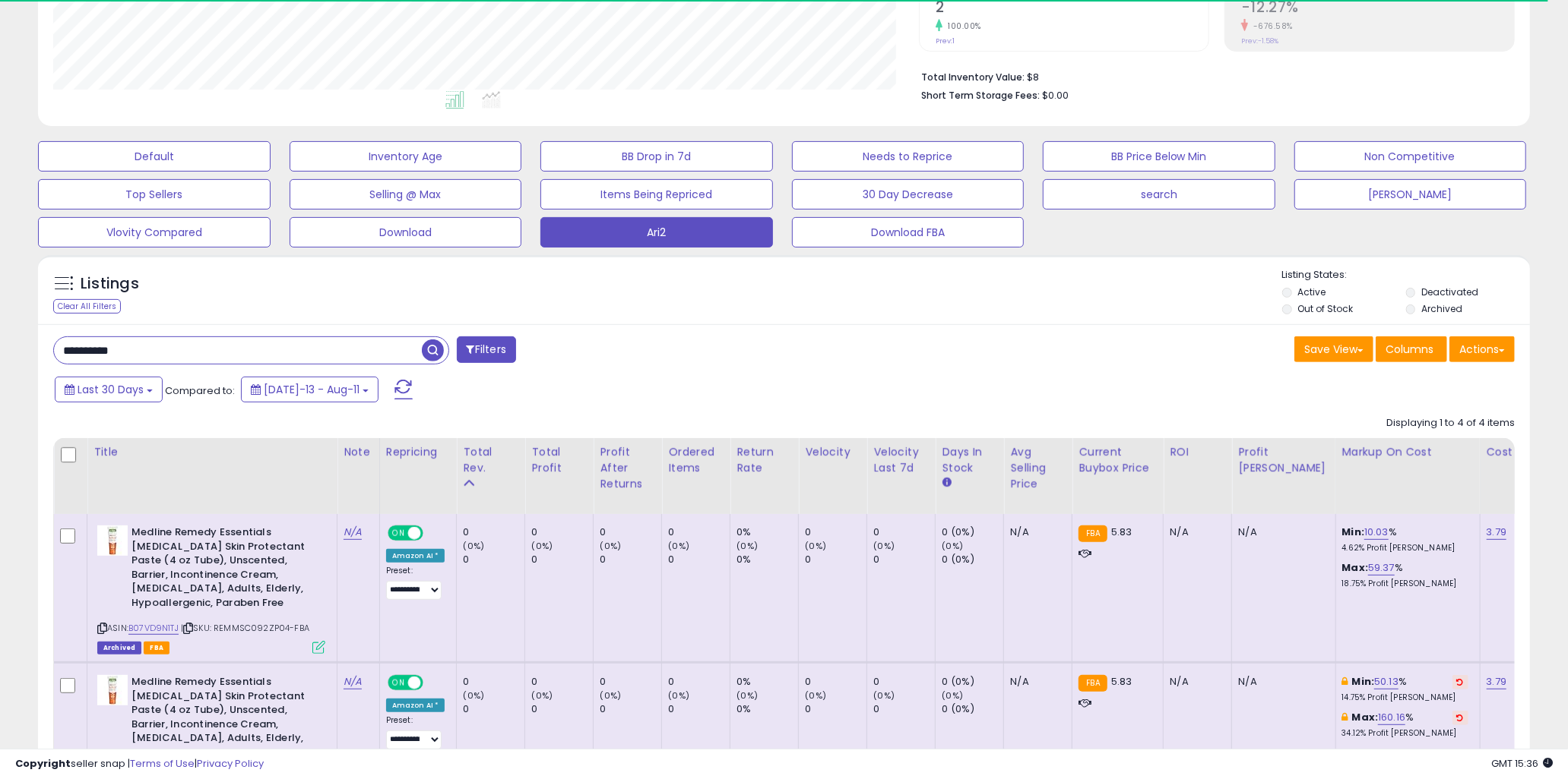
click at [162, 347] on input "**********" at bounding box center [238, 350] width 368 height 27
type input "*******"
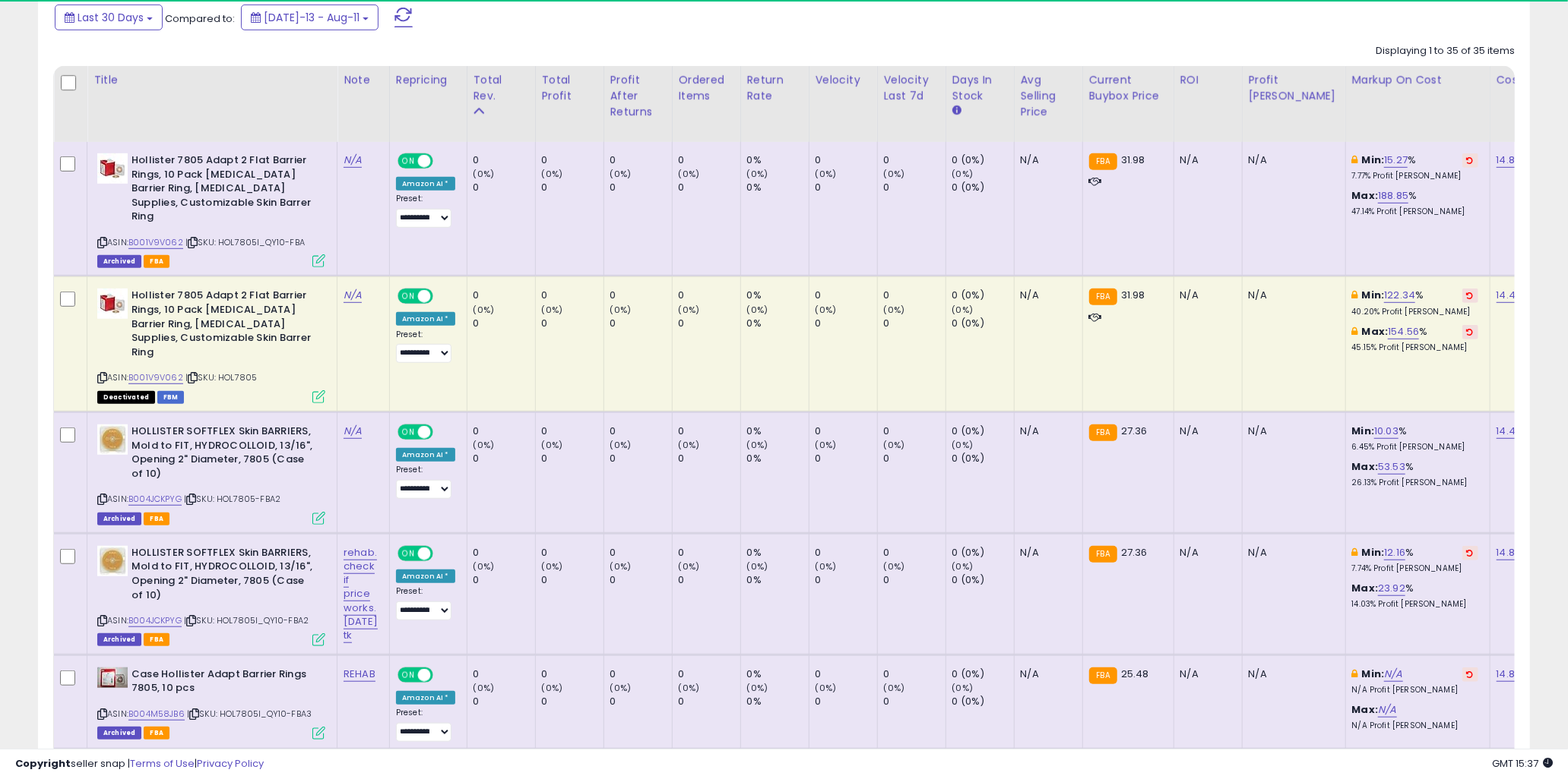
scroll to position [372, 0]
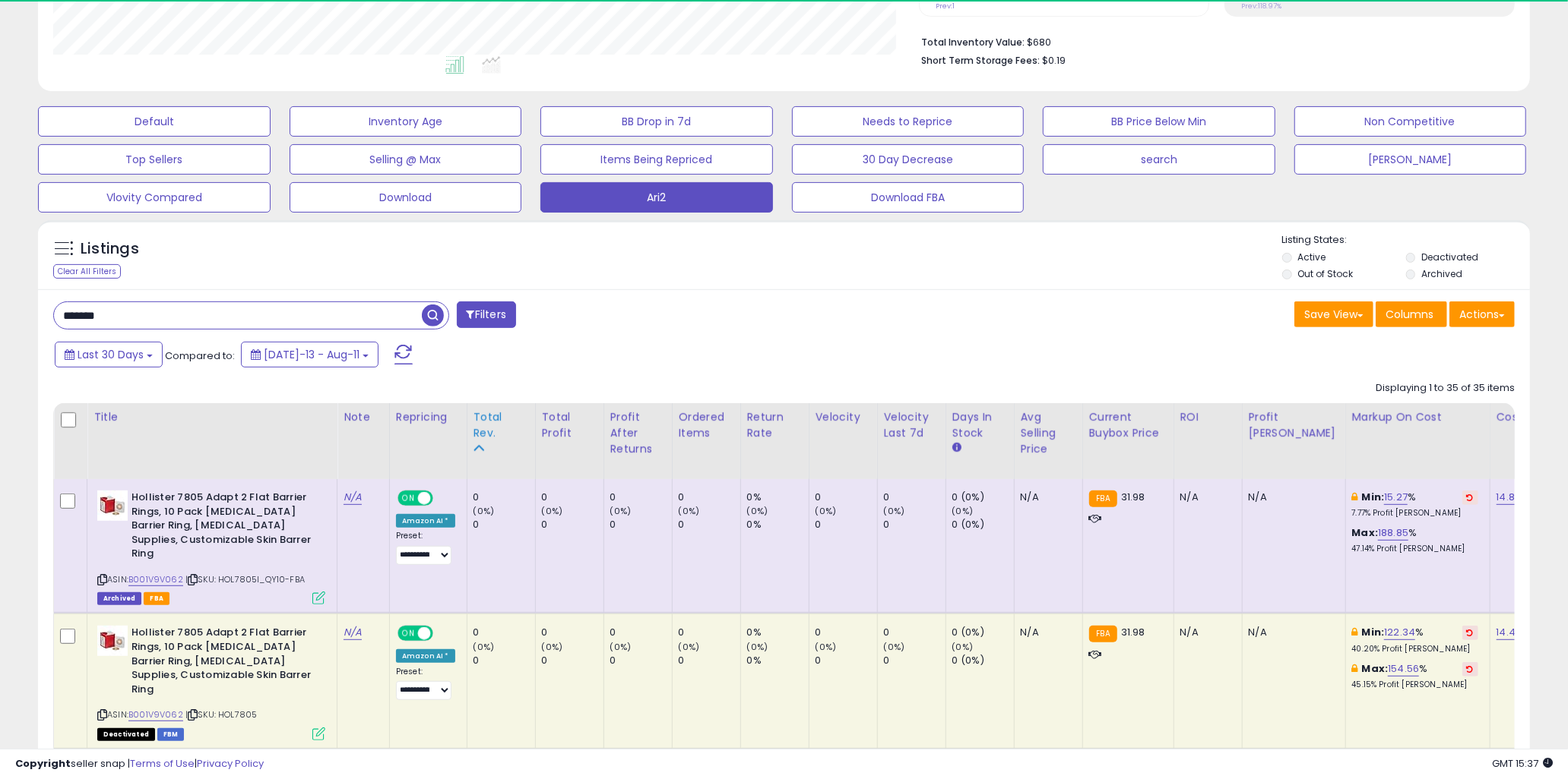
click at [489, 420] on div "Total Rev." at bounding box center [501, 425] width 55 height 32
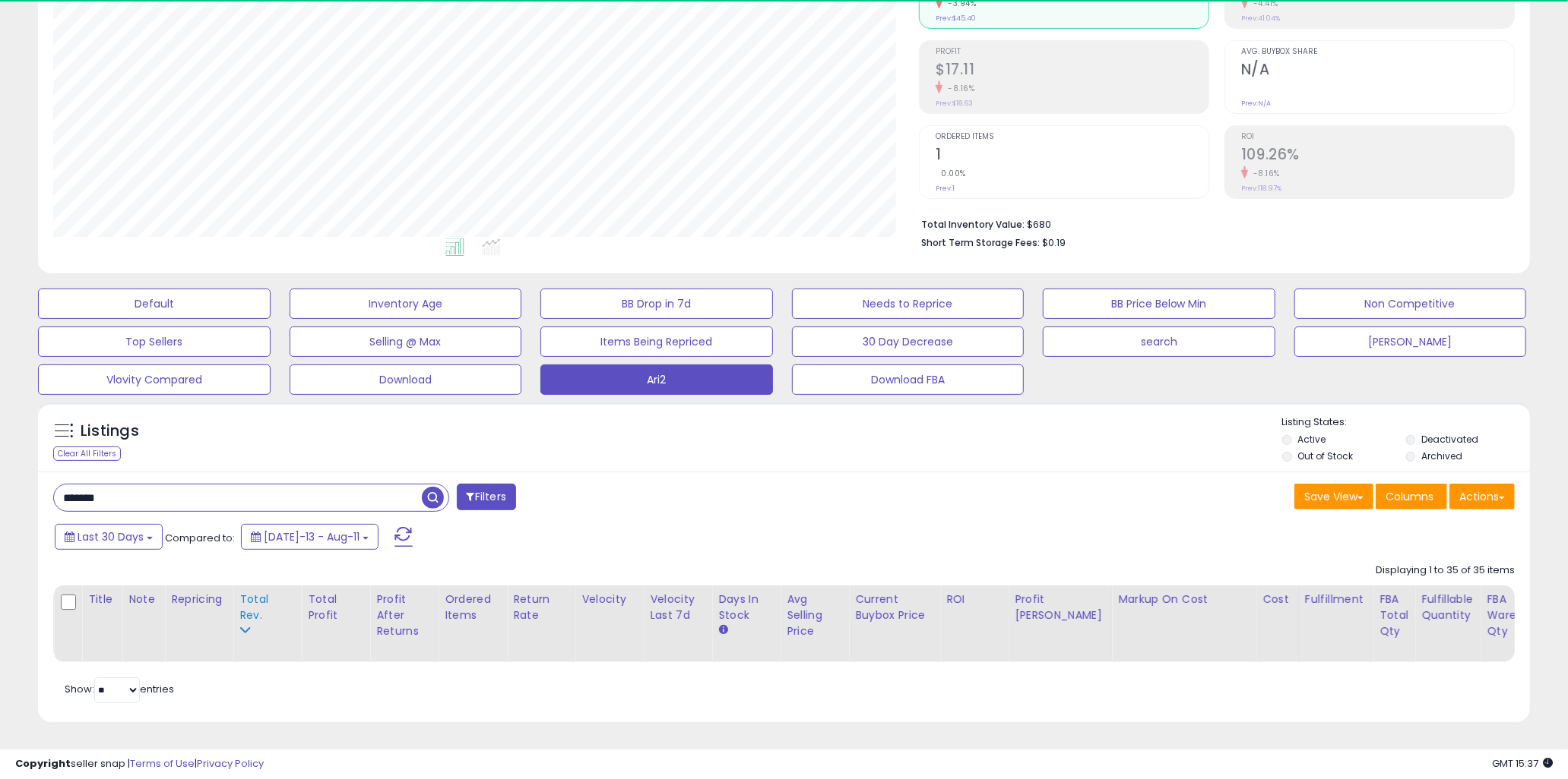
scroll to position [203, 0]
click at [381, 416] on div "Listings Clear All Filters Listing States:" at bounding box center [784, 441] width 1491 height 52
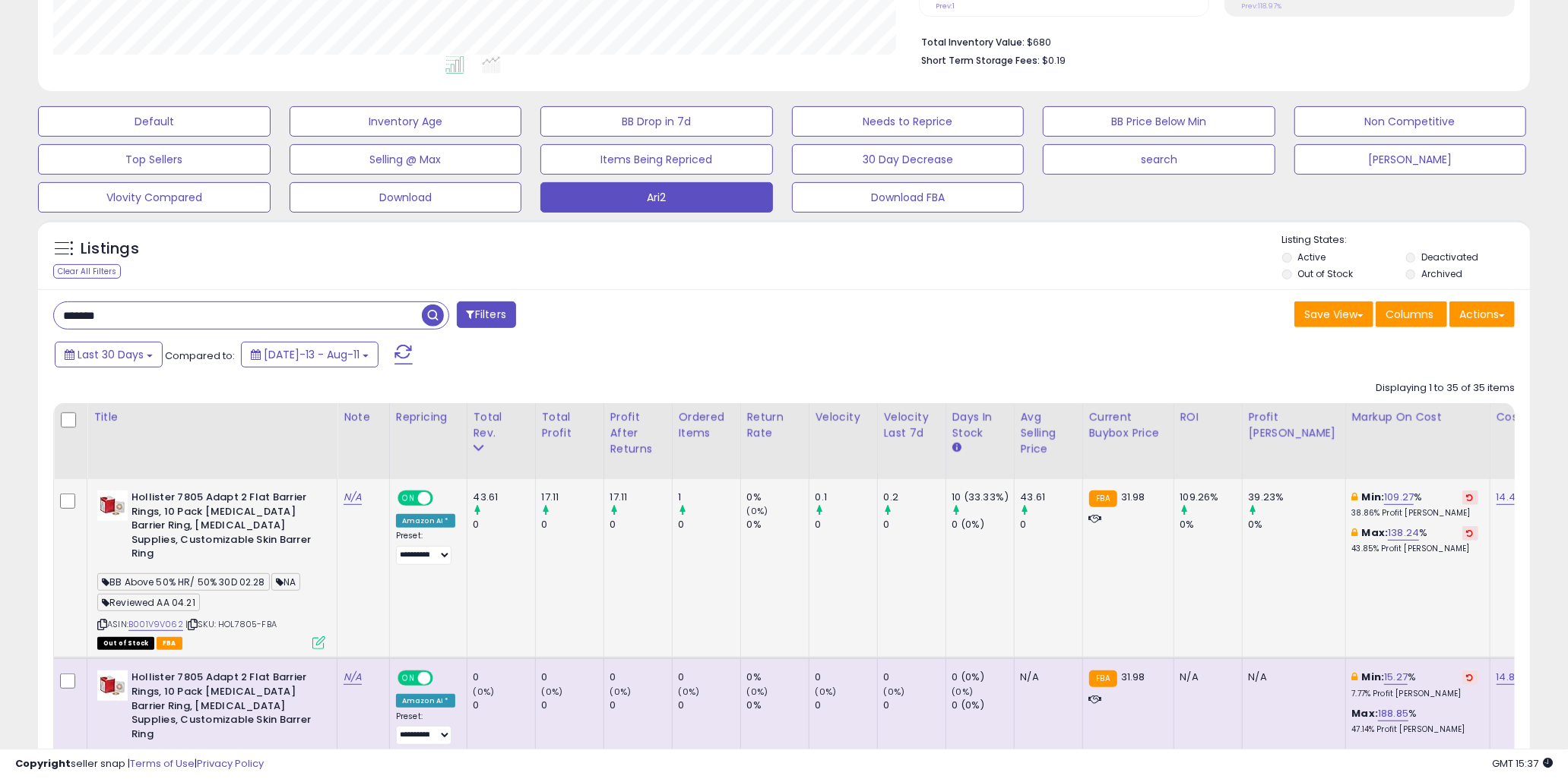
scroll to position [541, 0]
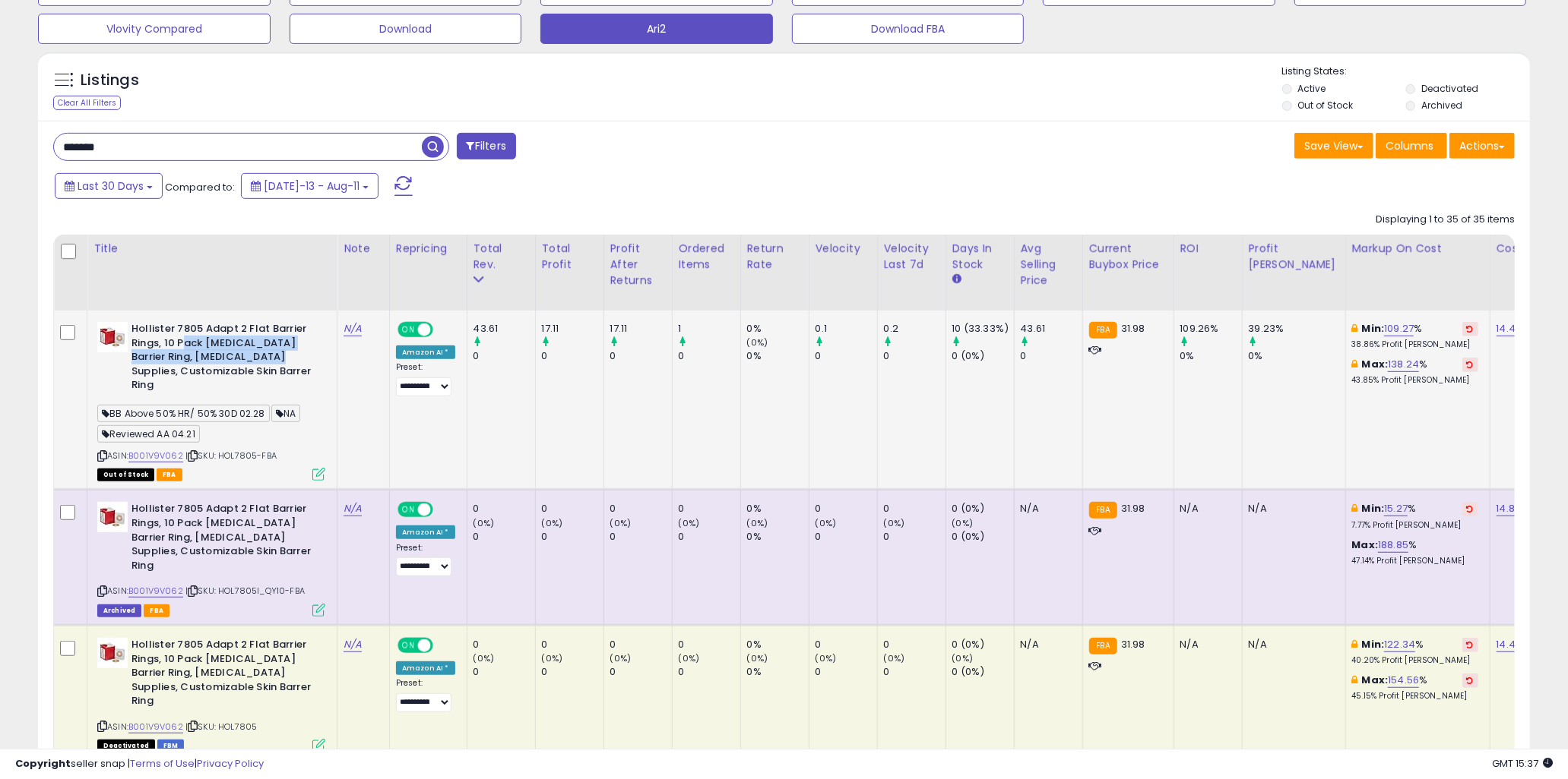
drag, startPoint x: 186, startPoint y: 342, endPoint x: 254, endPoint y: 361, distance: 70.6
click at [254, 361] on b "Hollister 7805 Adapt 2 Flat Barrier Rings, 10 Pack Ostomy Barrier Ring, Ostomy …" at bounding box center [224, 359] width 185 height 75
click at [578, 388] on td "17.11 0" at bounding box center [569, 400] width 69 height 180
click at [118, 187] on span "Last 30 Days" at bounding box center [110, 187] width 66 height 15
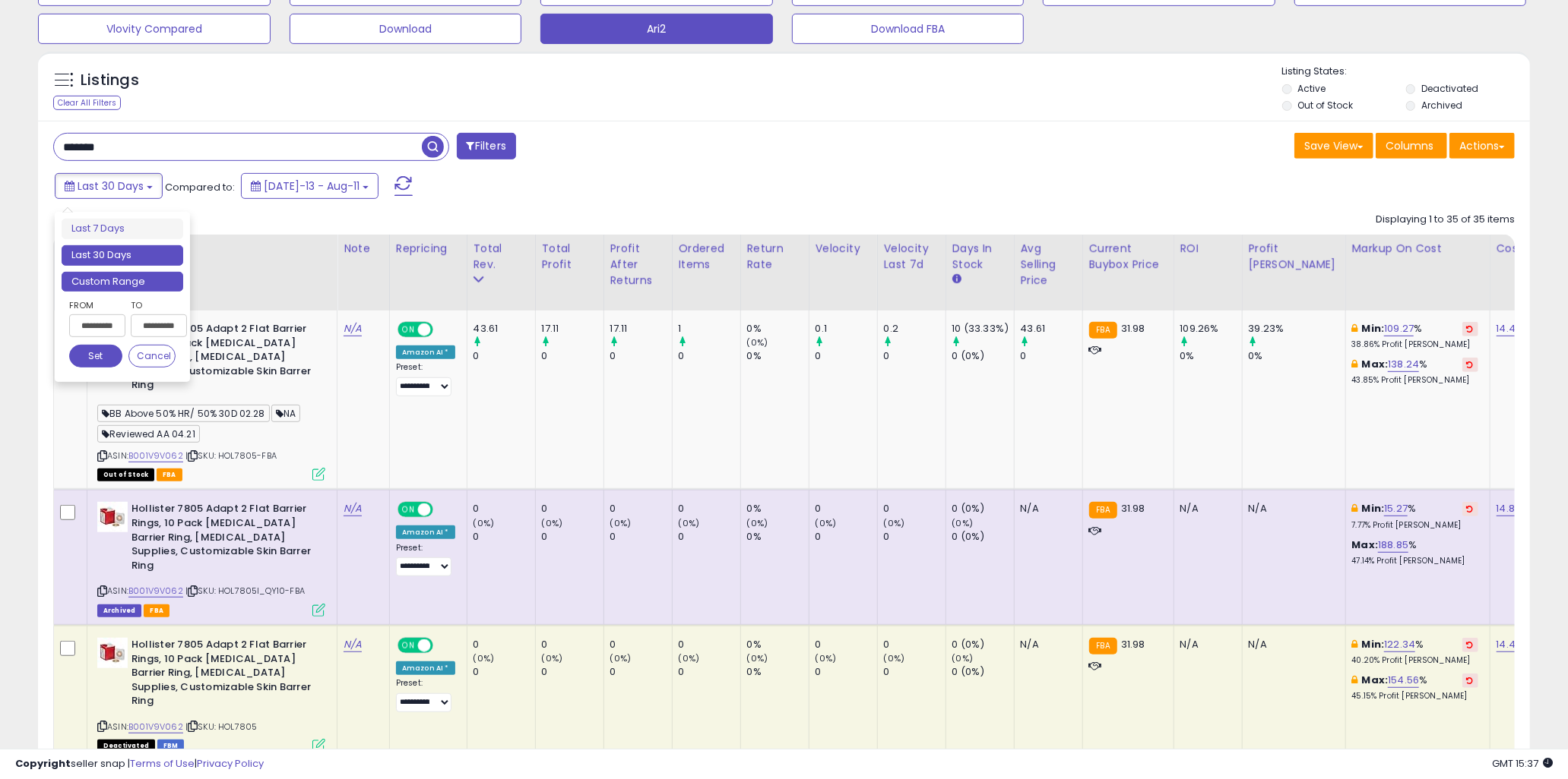
click at [133, 279] on li "Custom Range" at bounding box center [122, 282] width 121 height 21
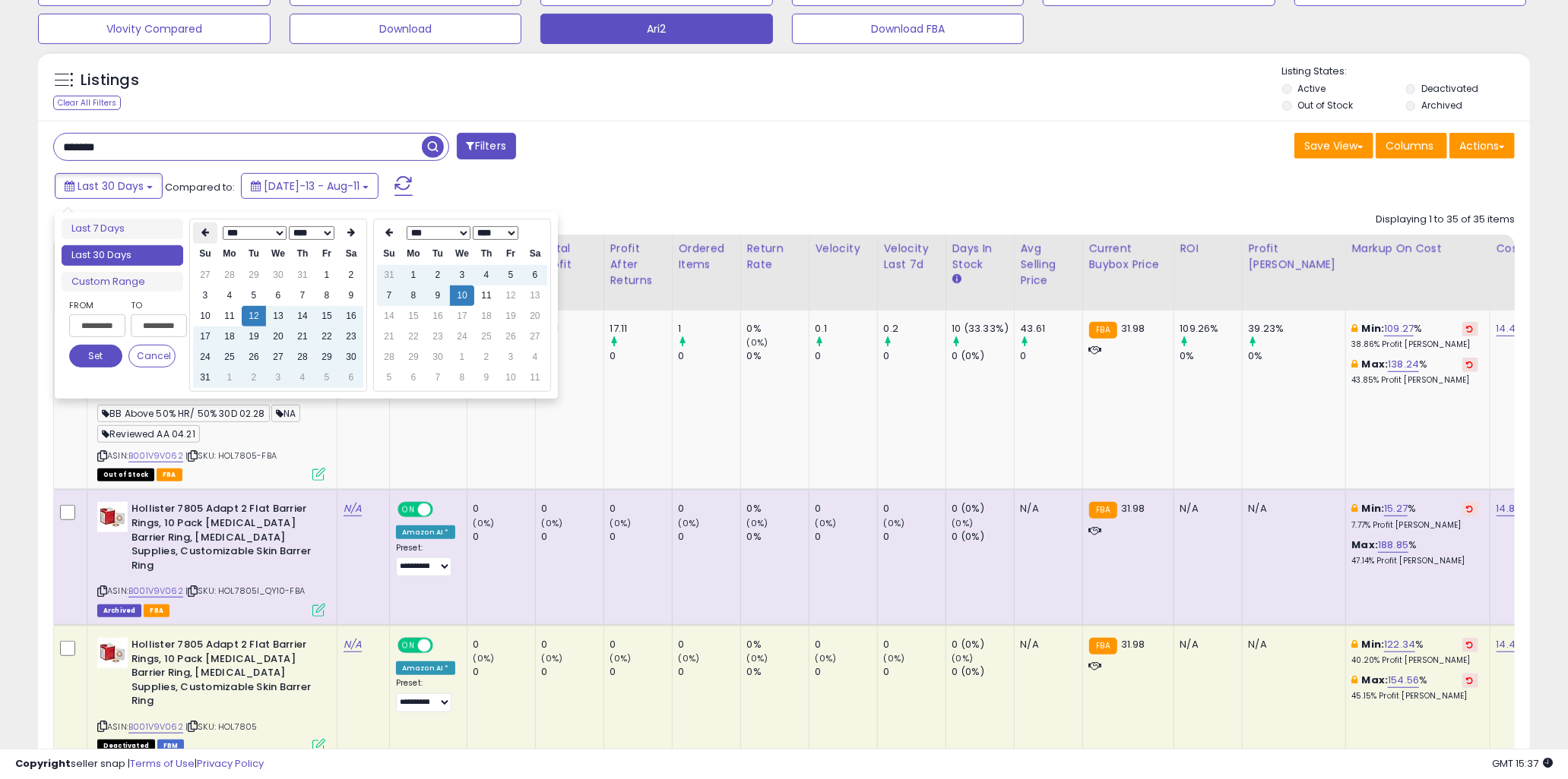
click at [206, 230] on icon at bounding box center [205, 233] width 8 height 9
click at [204, 291] on td "1" at bounding box center [205, 296] width 24 height 21
type input "**********"
click at [114, 362] on button "Set" at bounding box center [95, 356] width 53 height 23
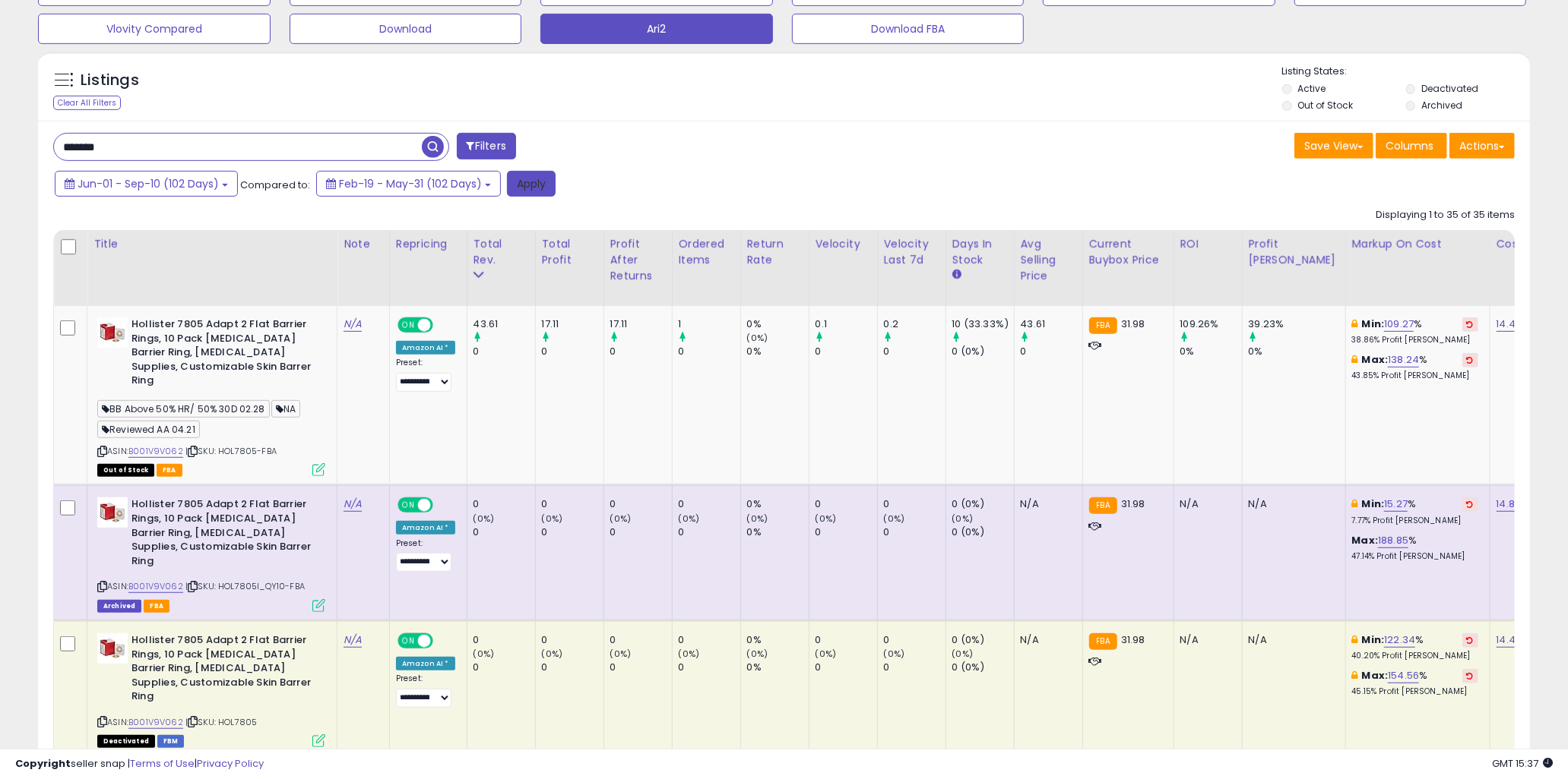
click at [535, 176] on button "Apply" at bounding box center [531, 184] width 49 height 26
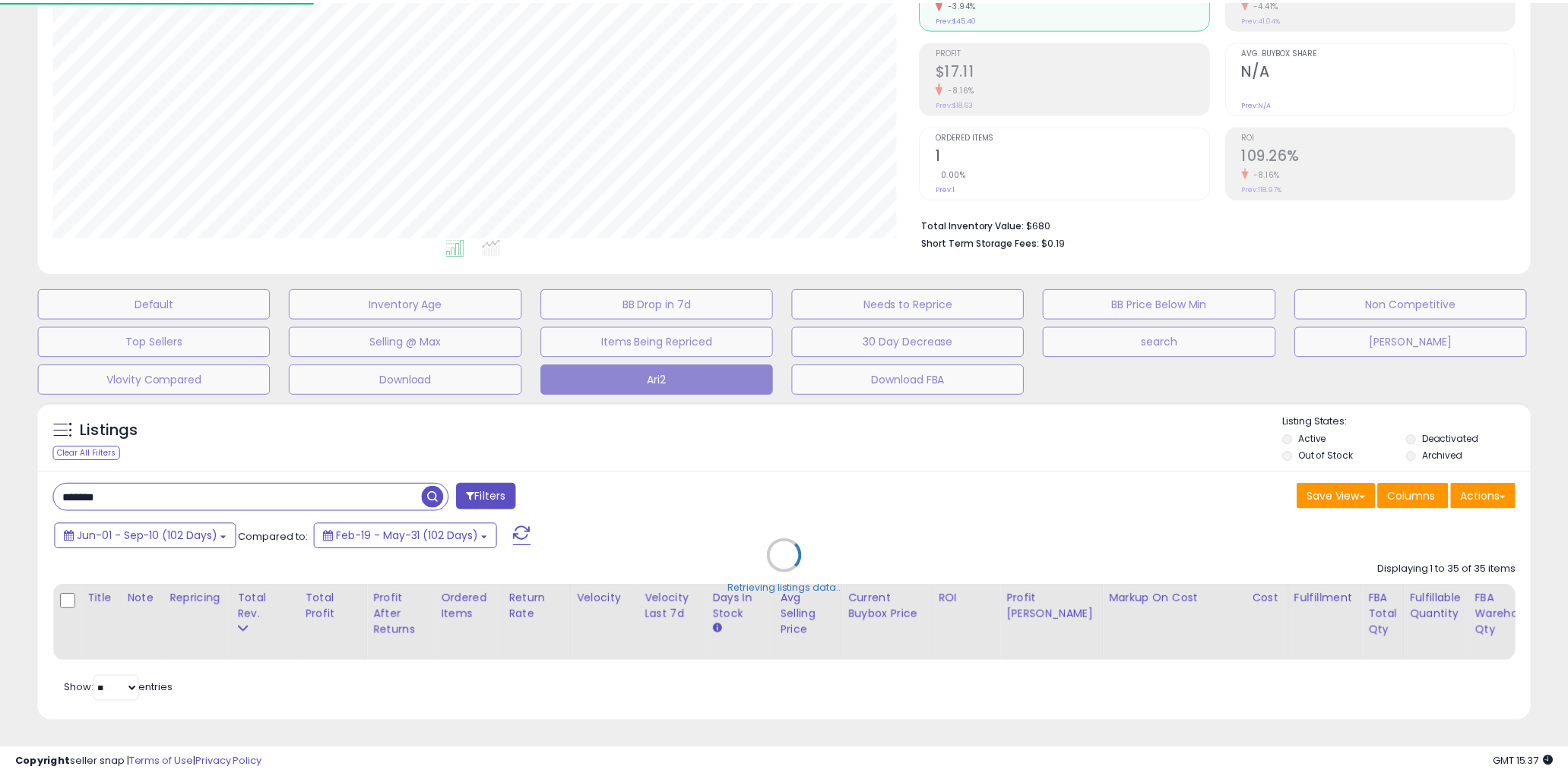
scroll to position [311, 874]
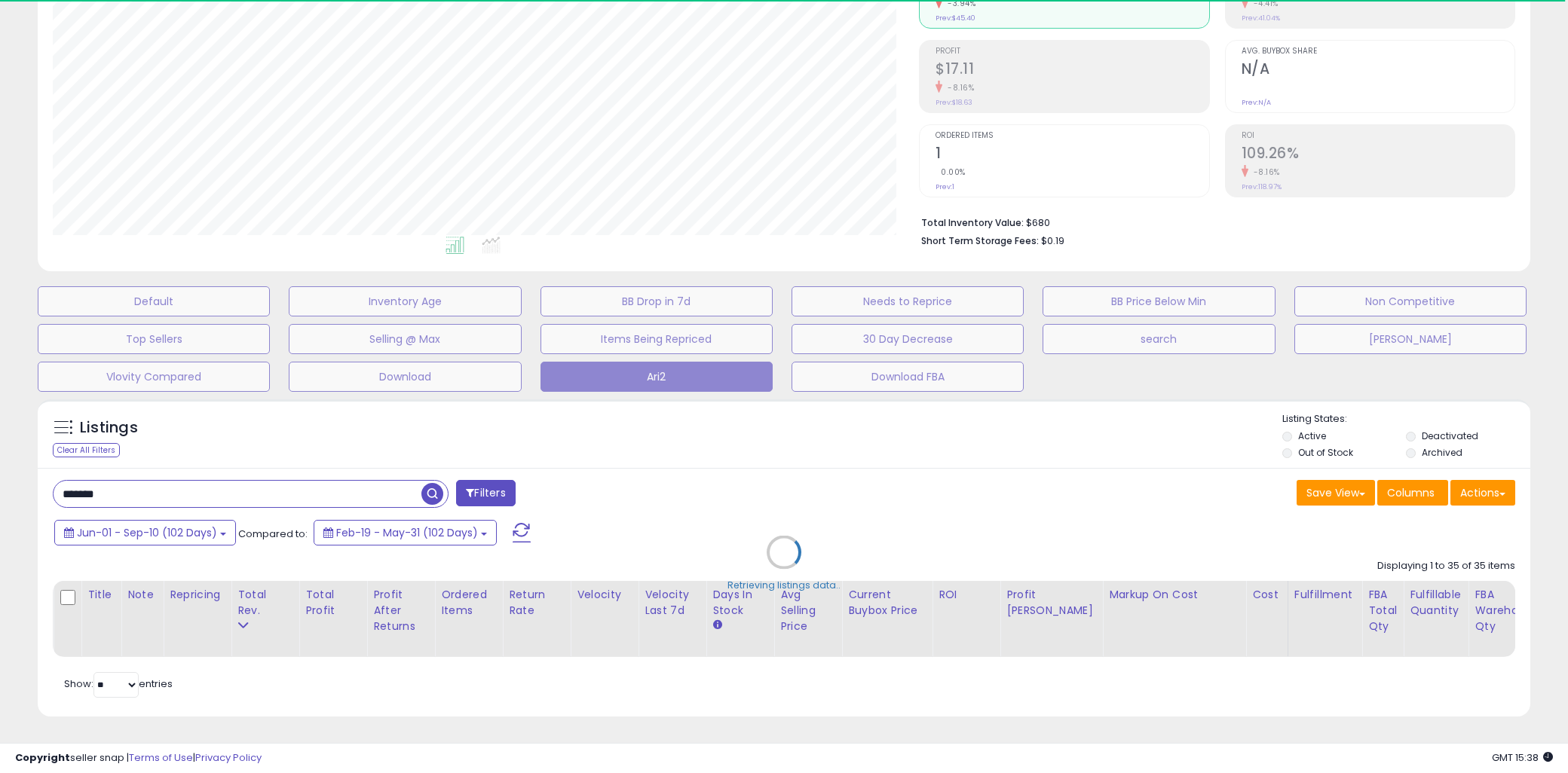
click at [366, 430] on div "Retrieving listings data.." at bounding box center [784, 563] width 1515 height 344
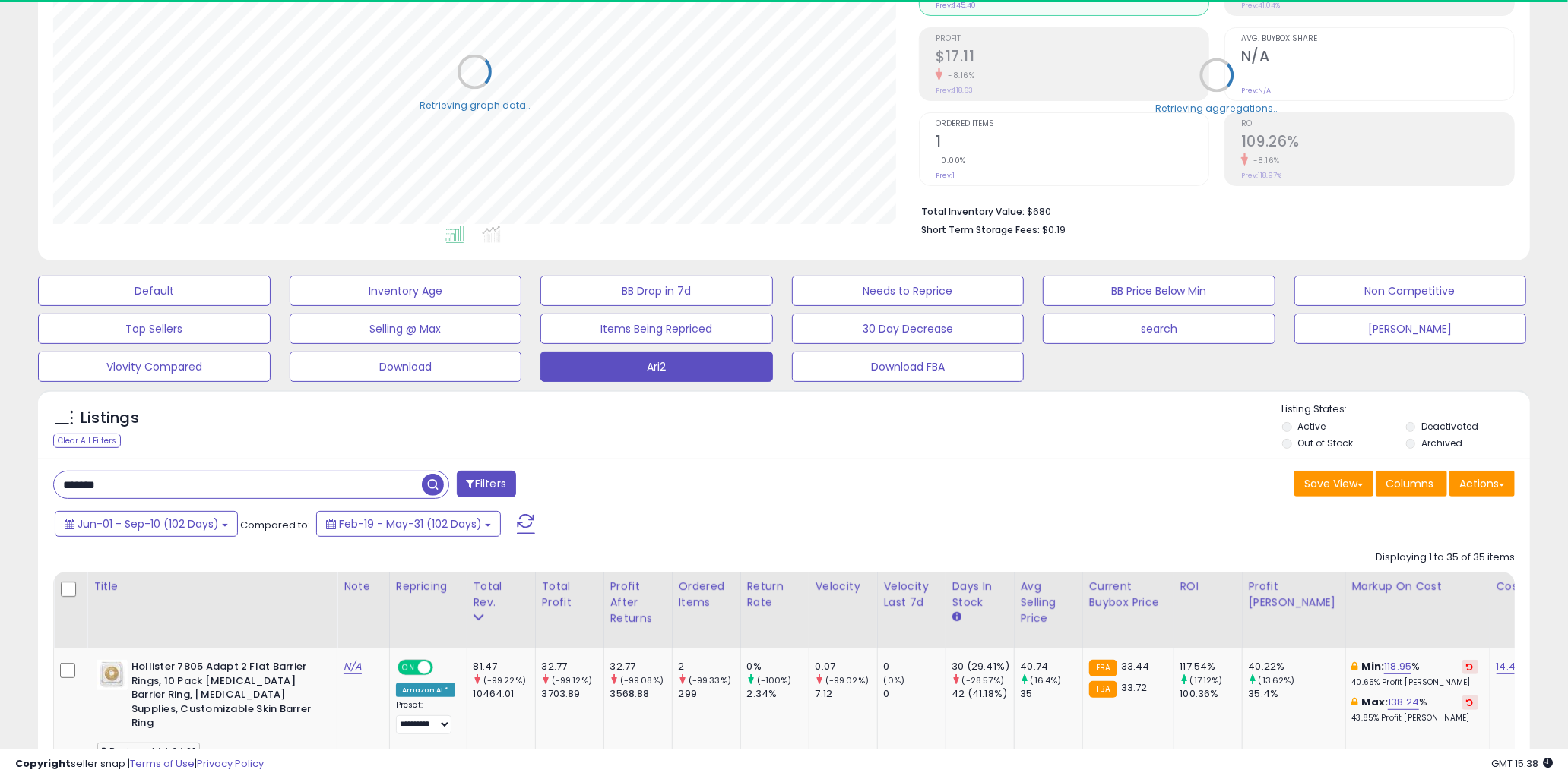
scroll to position [759360, 759068]
click at [649, 449] on div "Listings Clear All Filters Listing States:" at bounding box center [784, 428] width 1491 height 52
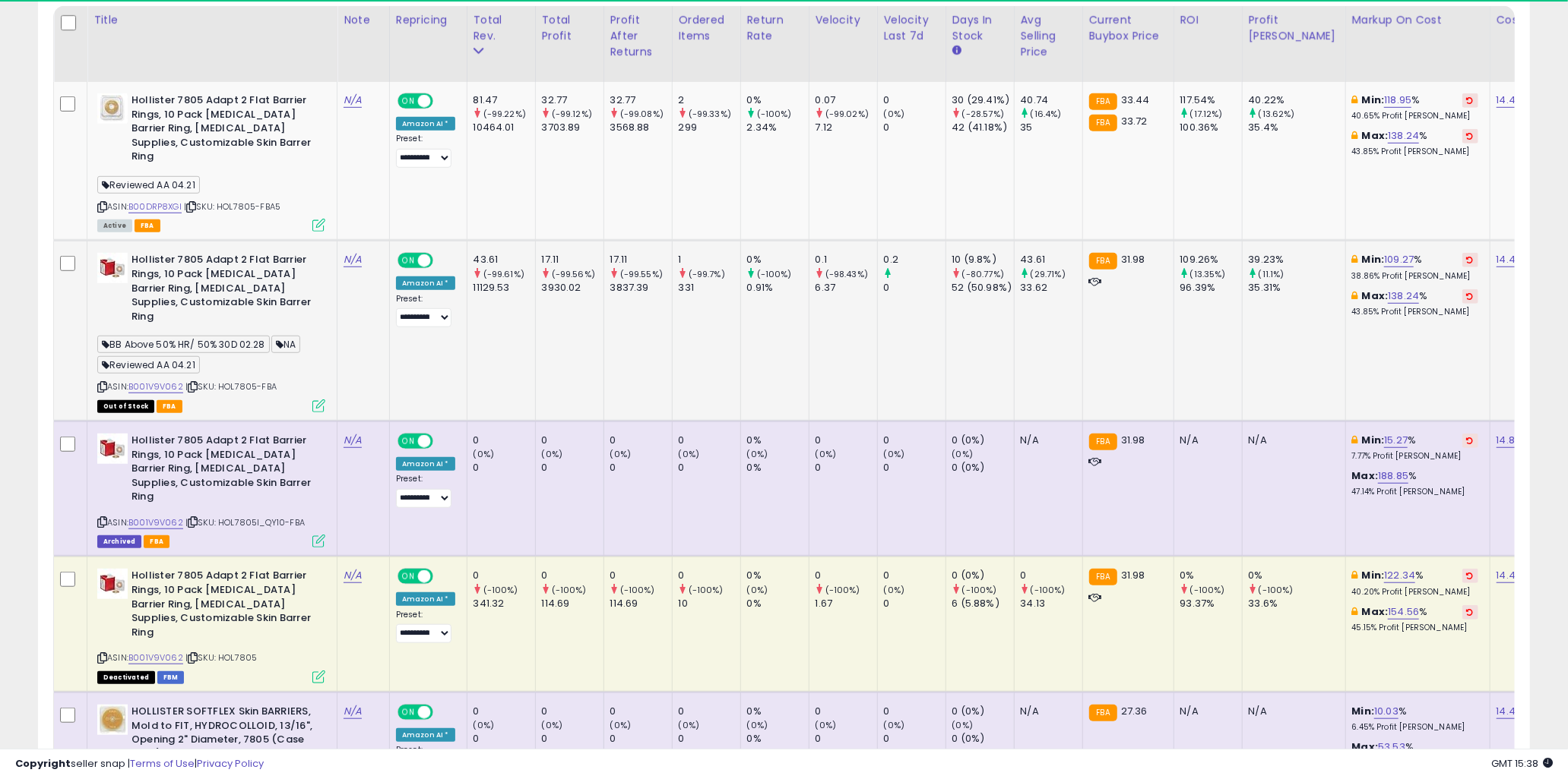
scroll to position [541, 0]
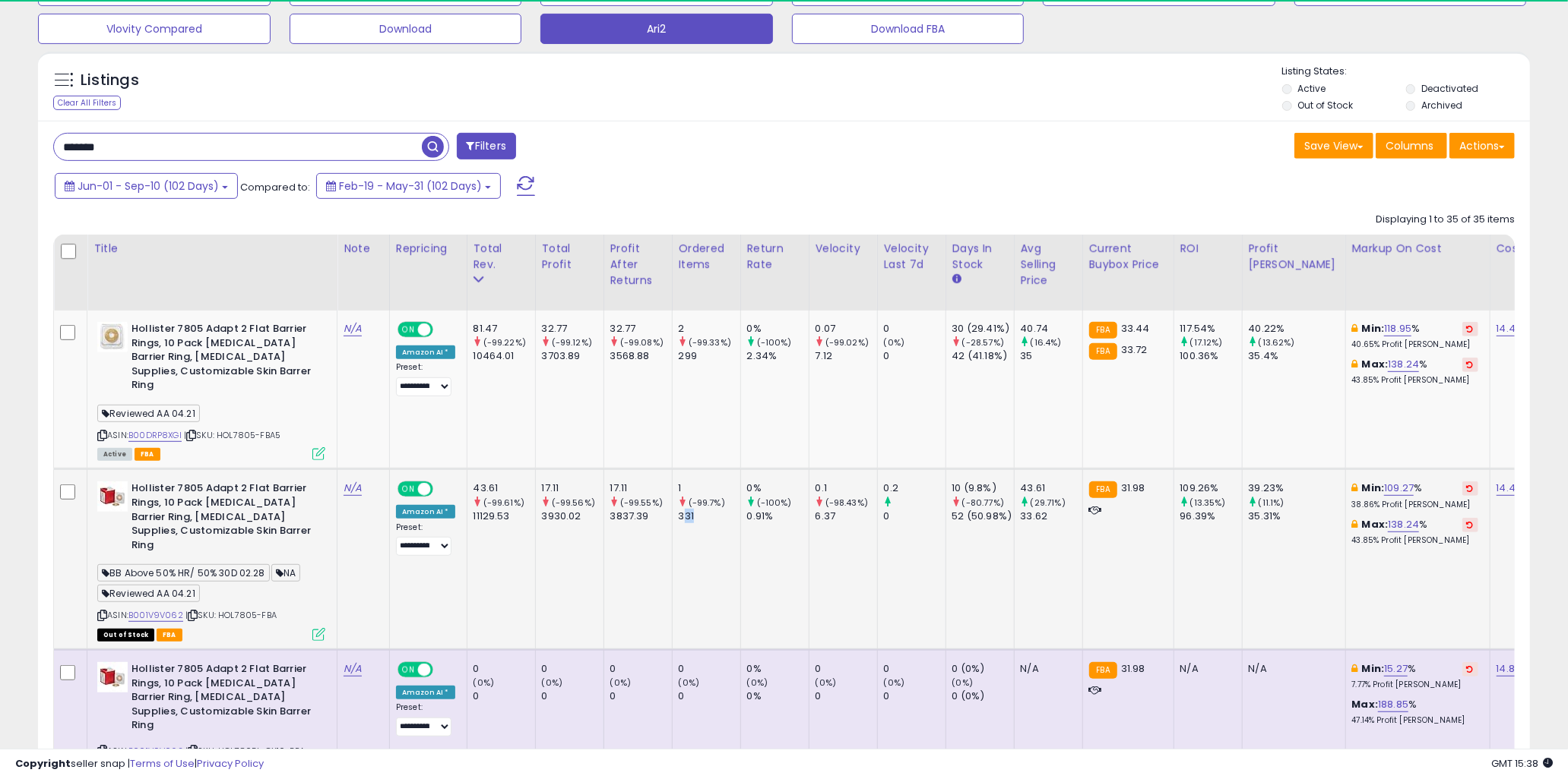
drag, startPoint x: 682, startPoint y: 505, endPoint x: 644, endPoint y: 511, distance: 38.5
click at [634, 526] on td "17.11 (-99.55%) 3837.39" at bounding box center [638, 559] width 69 height 180
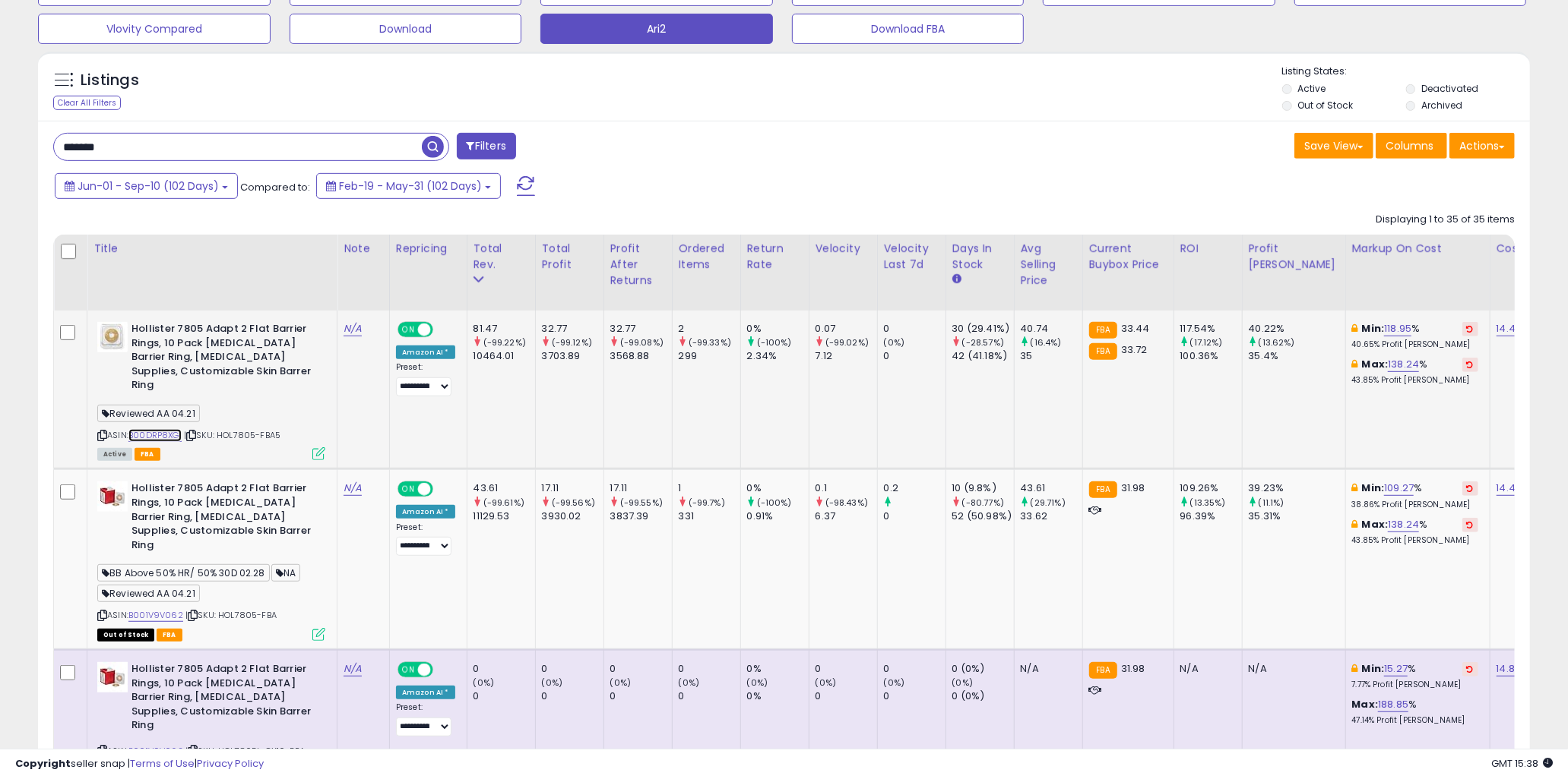
click at [175, 429] on link "B00DRP8XGI" at bounding box center [155, 435] width 53 height 13
click at [171, 610] on link "B001V9V062" at bounding box center [156, 616] width 55 height 13
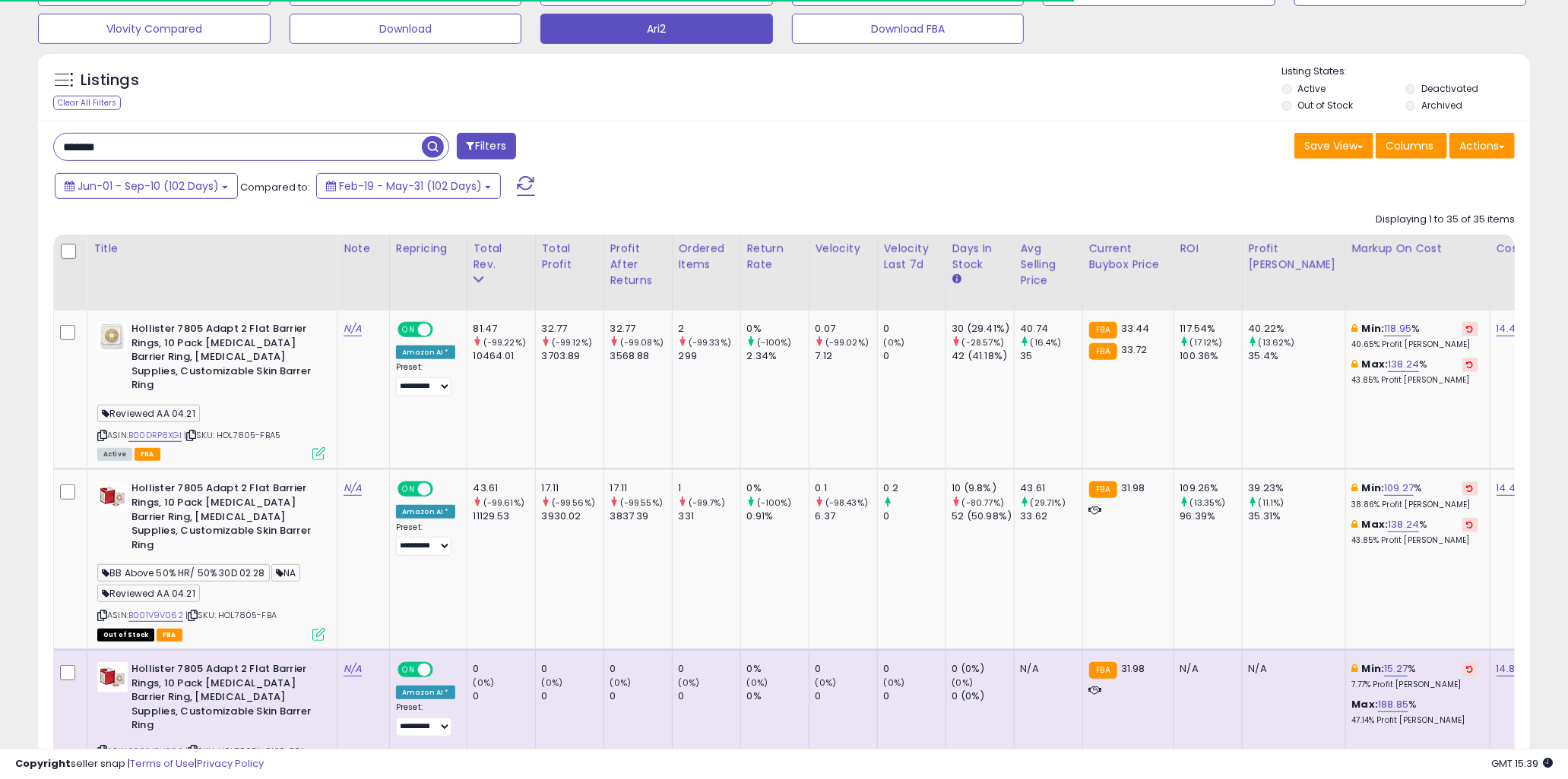
click at [137, 146] on input "*******" at bounding box center [238, 146] width 368 height 27
click at [208, 140] on input "********" at bounding box center [238, 146] width 368 height 27
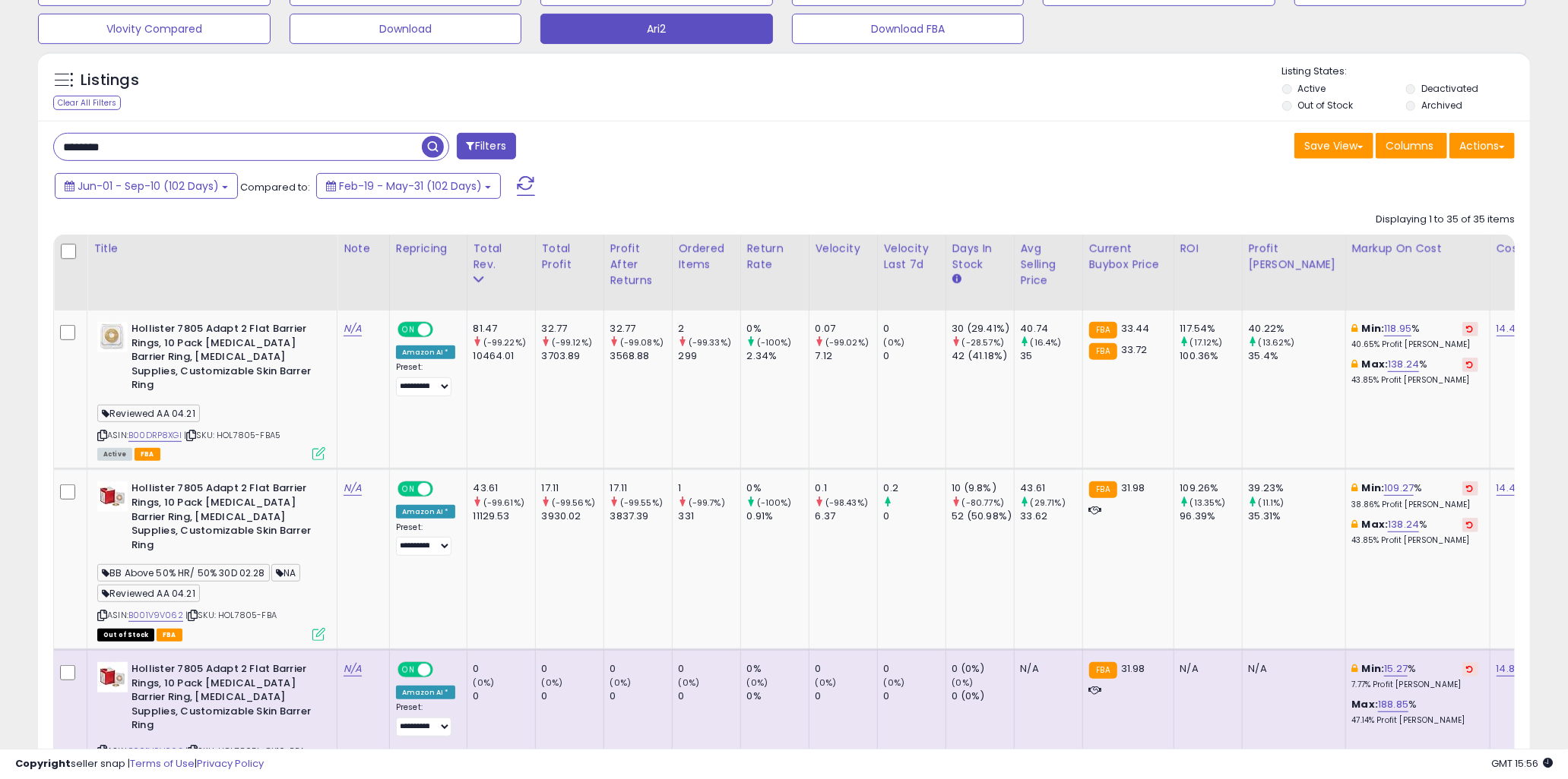
click at [208, 140] on input "********" at bounding box center [238, 146] width 368 height 27
paste input "*"
click at [432, 150] on span "button" at bounding box center [433, 147] width 22 height 22
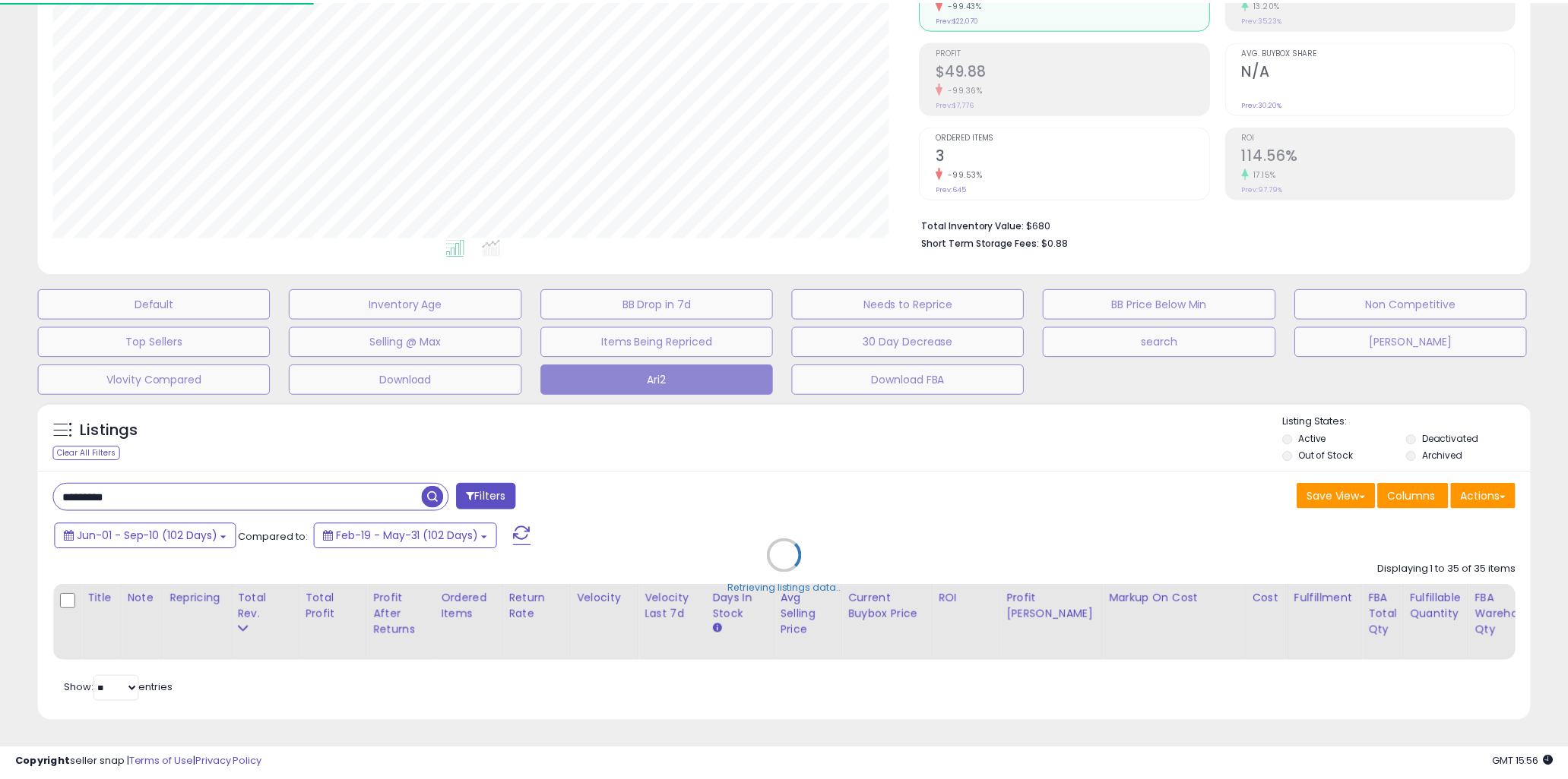
scroll to position [311, 874]
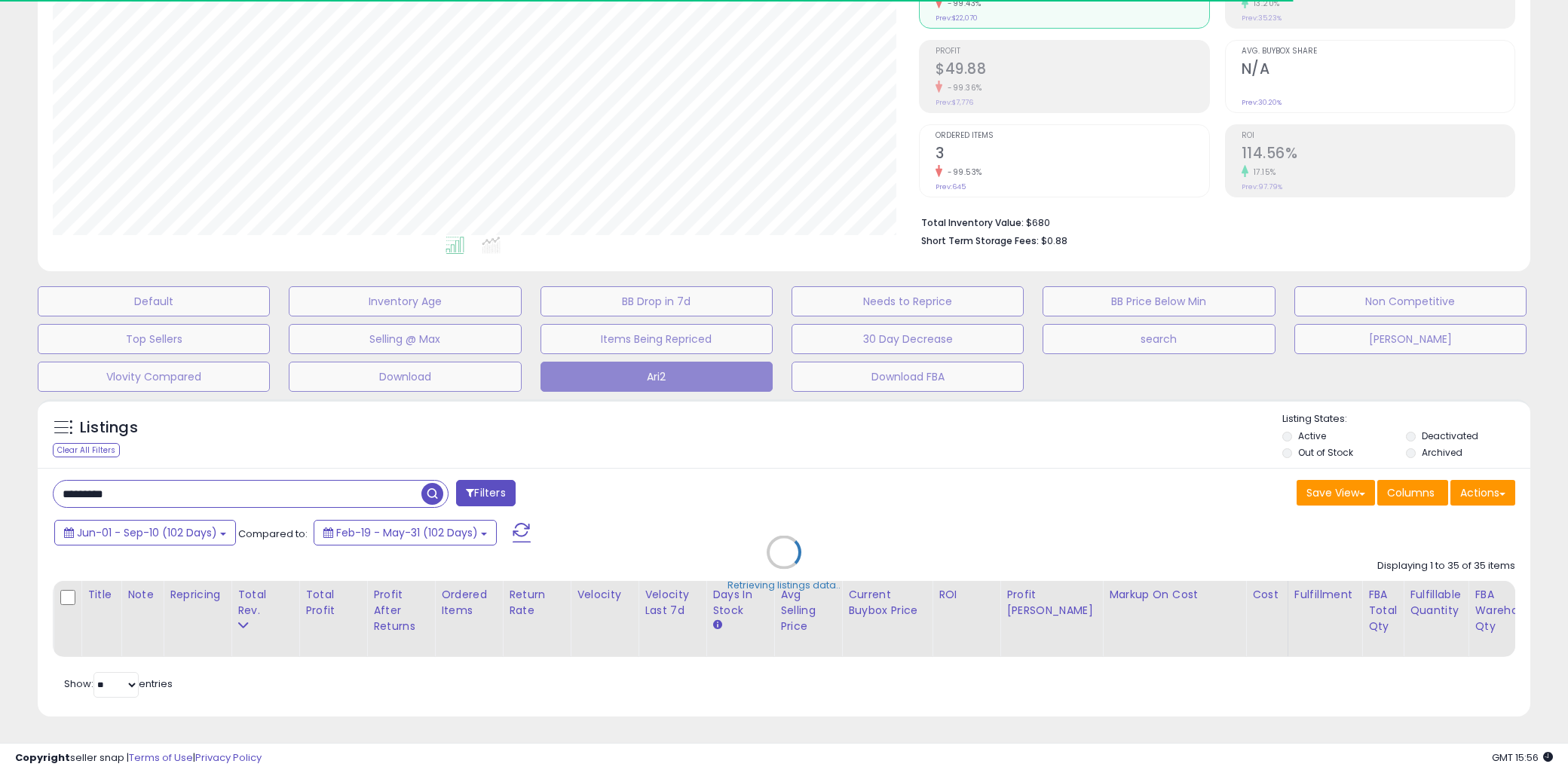
click at [375, 436] on div "Retrieving listings data.." at bounding box center [784, 563] width 1515 height 344
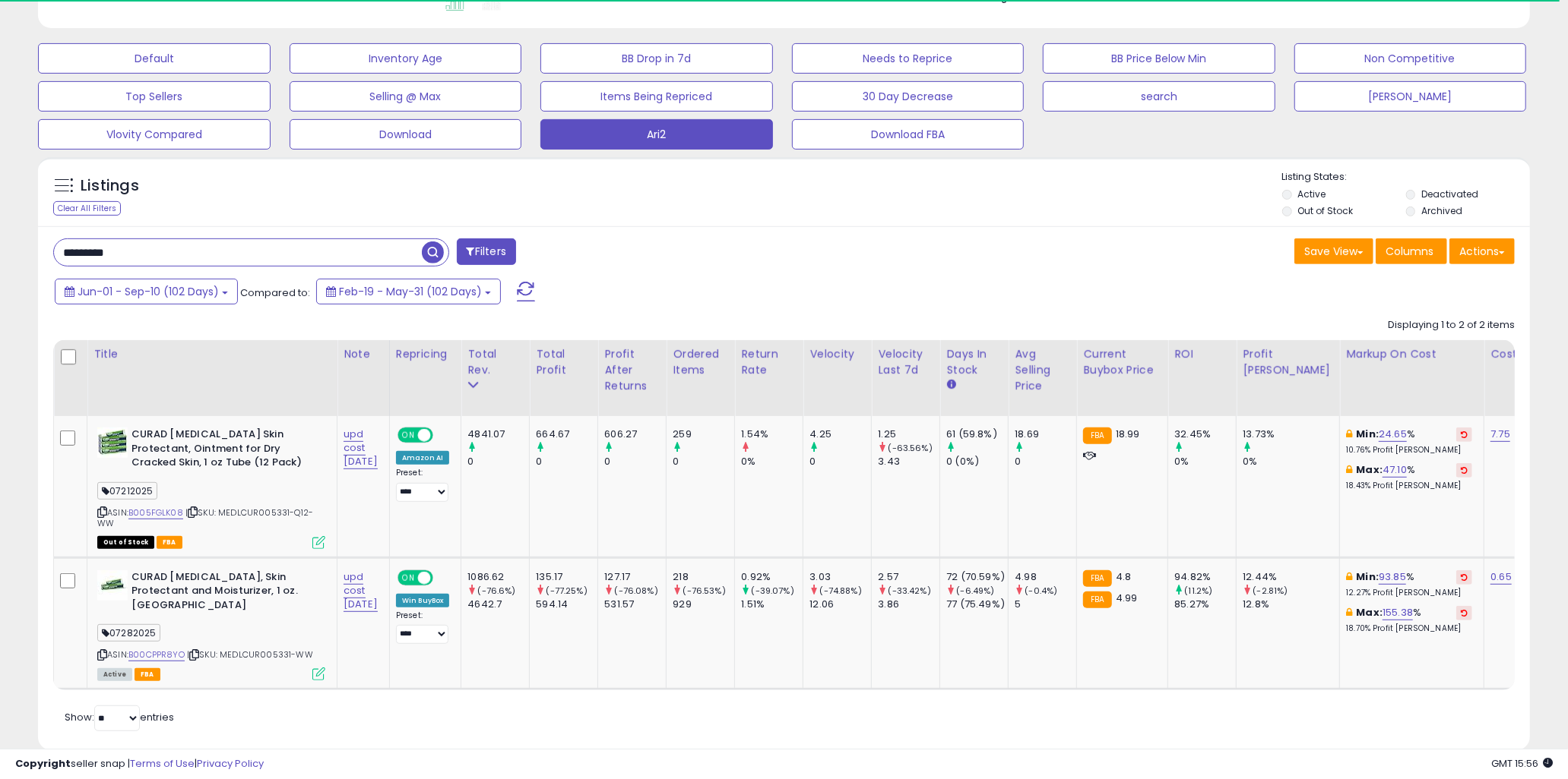
scroll to position [475, 0]
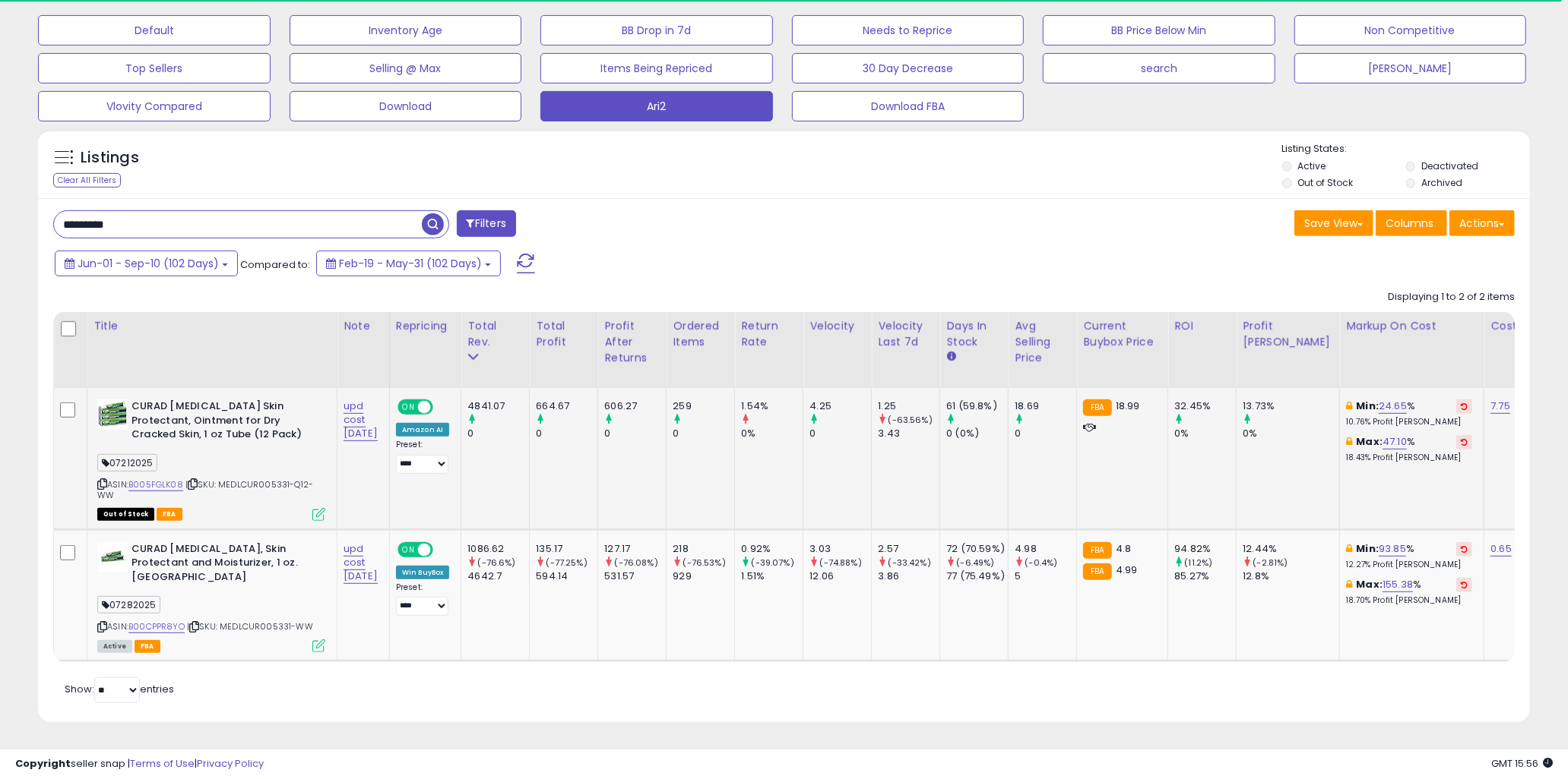
click at [553, 445] on td "664.67 0" at bounding box center [564, 458] width 69 height 141
drag, startPoint x: 559, startPoint y: 390, endPoint x: 651, endPoint y: 442, distance: 105.7
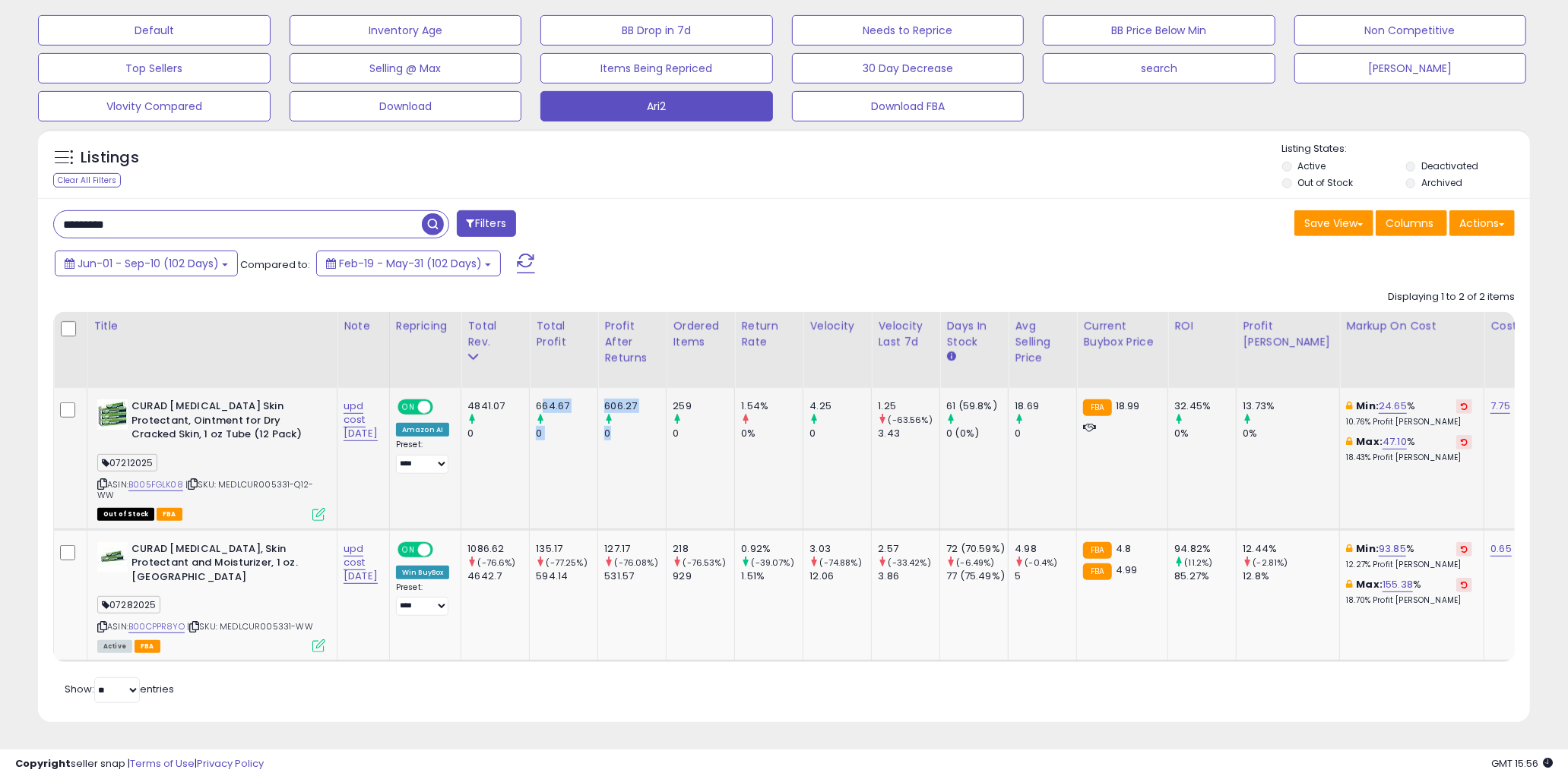
click at [651, 442] on td "606.27 0" at bounding box center [632, 458] width 69 height 141
drag, startPoint x: 692, startPoint y: 421, endPoint x: 536, endPoint y: 395, distance: 158.2
click at [529, 400] on div "4841.07" at bounding box center [498, 407] width 62 height 14
drag, startPoint x: 507, startPoint y: 392, endPoint x: 740, endPoint y: 434, distance: 236.8
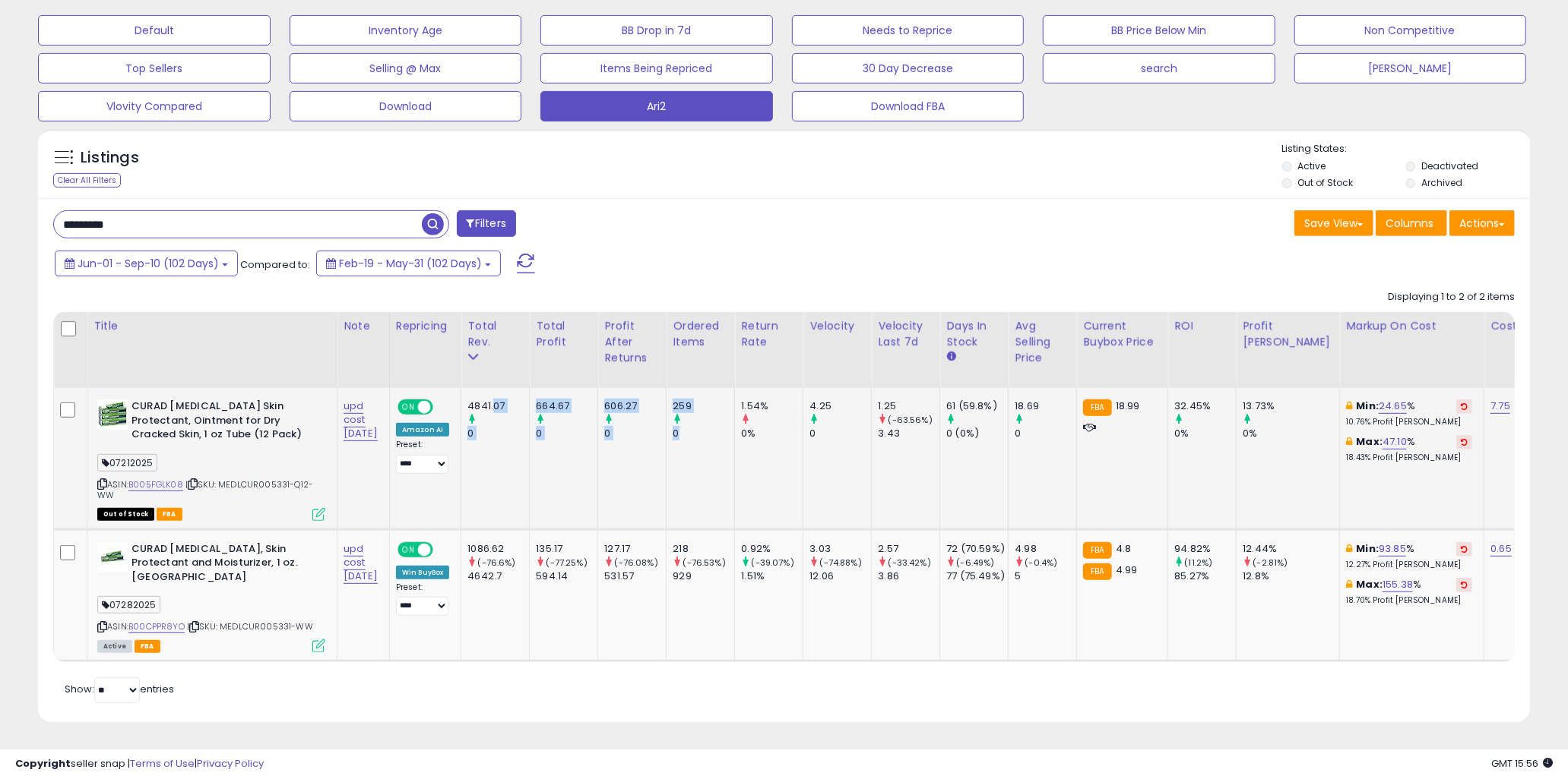
click at [735, 434] on td "259 0" at bounding box center [701, 458] width 69 height 141
drag, startPoint x: 773, startPoint y: 427, endPoint x: 493, endPoint y: 388, distance: 282.7
click at [492, 388] on td "4841.07 0" at bounding box center [495, 458] width 69 height 141
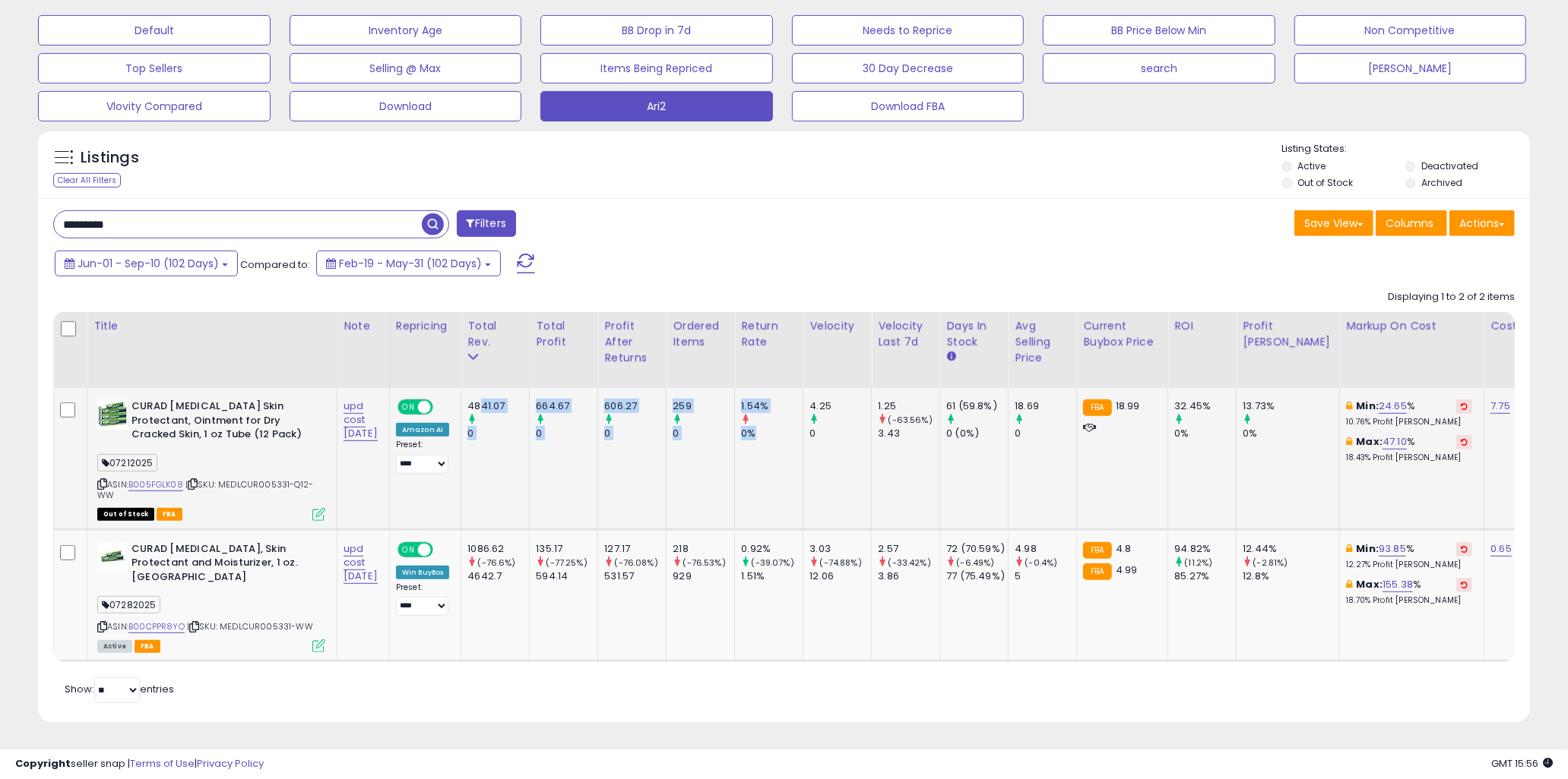
drag, startPoint x: 723, startPoint y: 420, endPoint x: 741, endPoint y: 420, distance: 18.0
click at [724, 427] on div "0" at bounding box center [704, 434] width 62 height 14
click at [779, 427] on div "0%" at bounding box center [772, 434] width 62 height 14
drag, startPoint x: 786, startPoint y: 426, endPoint x: 496, endPoint y: 389, distance: 292.4
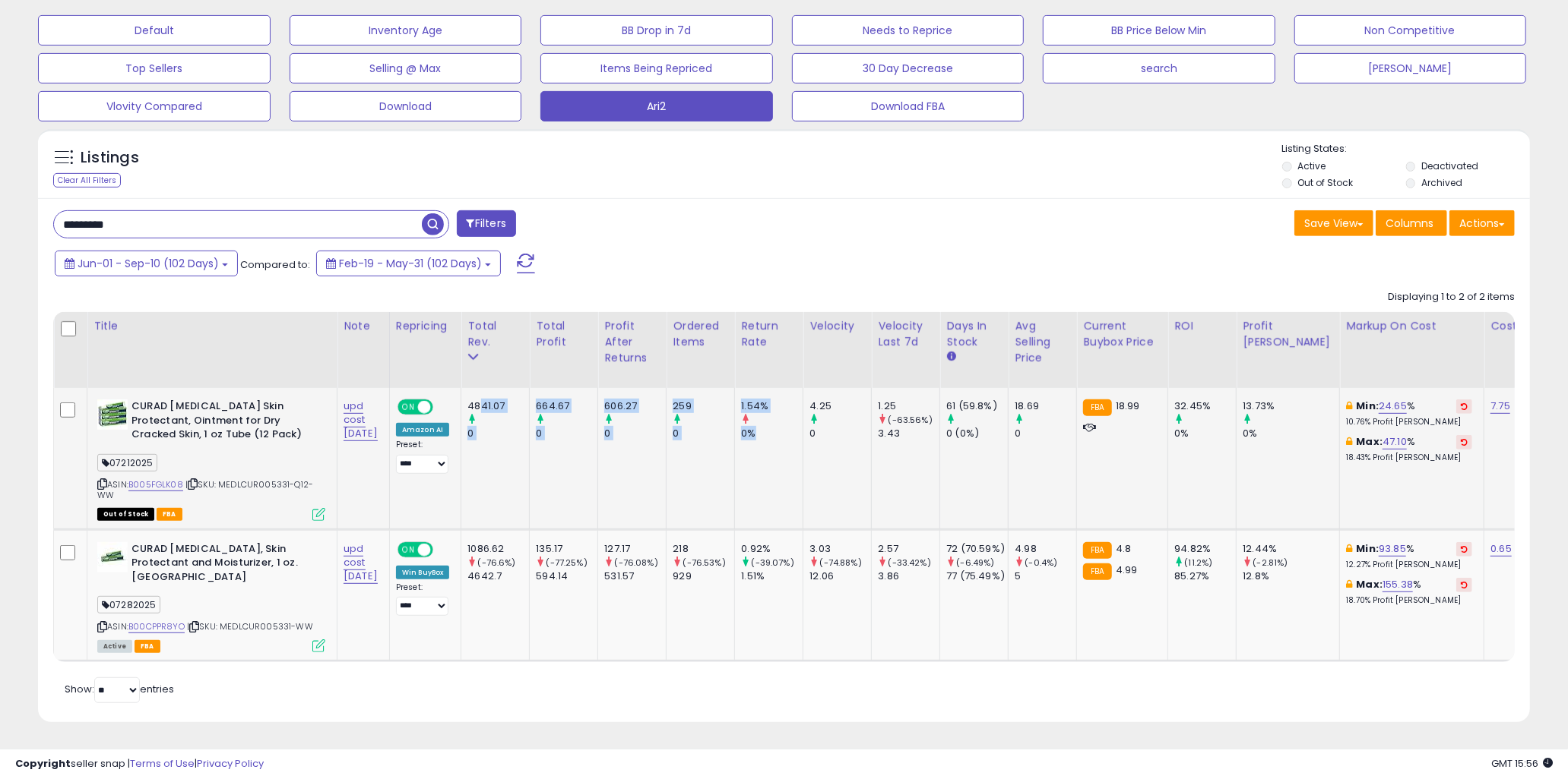
click at [496, 400] on div "4841.07" at bounding box center [498, 407] width 62 height 14
drag, startPoint x: 495, startPoint y: 394, endPoint x: 802, endPoint y: 437, distance: 310.0
click at [802, 437] on td "1.54% 0%" at bounding box center [769, 458] width 69 height 141
drag, startPoint x: 803, startPoint y: 419, endPoint x: 511, endPoint y: 386, distance: 293.9
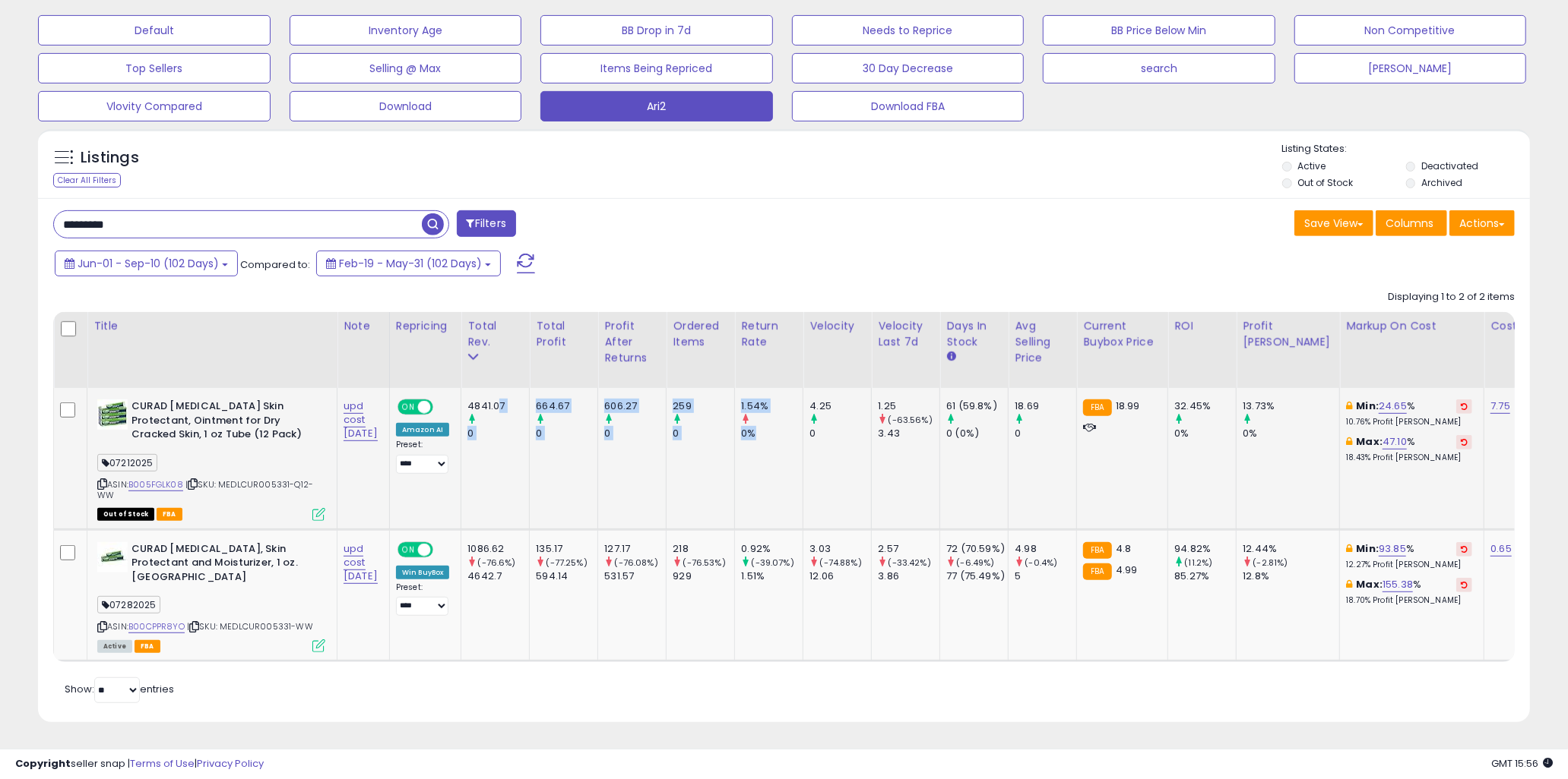
click at [511, 388] on td "4841.07 0" at bounding box center [495, 458] width 69 height 141
click at [503, 400] on div "4841.07" at bounding box center [498, 407] width 62 height 14
drag, startPoint x: 502, startPoint y: 394, endPoint x: 845, endPoint y: 439, distance: 345.9
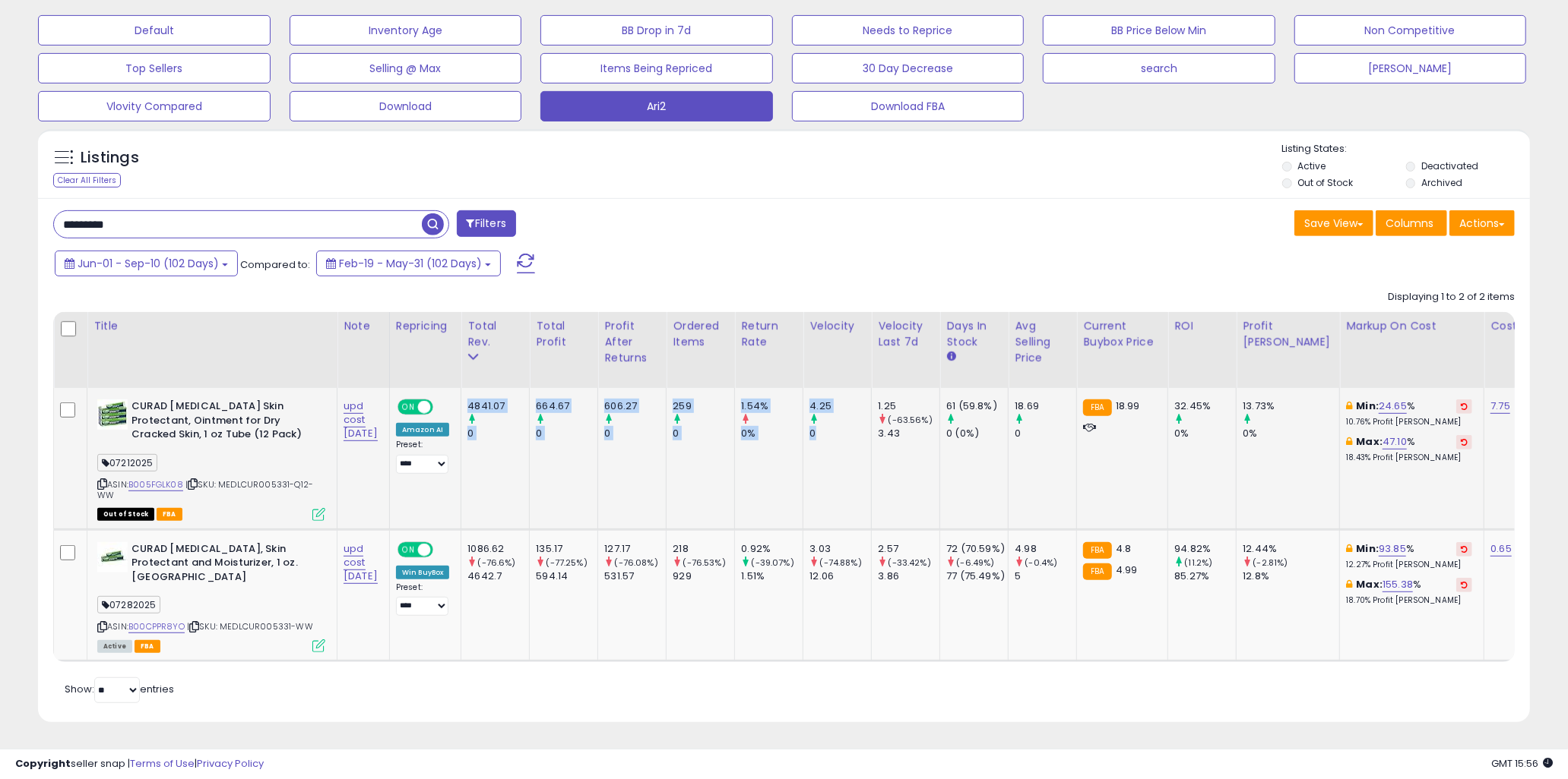
click at [845, 439] on td "4.25 0" at bounding box center [838, 458] width 69 height 141
drag, startPoint x: 852, startPoint y: 421, endPoint x: 501, endPoint y: 395, distance: 352.0
click at [495, 400] on div "4841.07" at bounding box center [498, 407] width 62 height 14
drag, startPoint x: 492, startPoint y: 393, endPoint x: 819, endPoint y: 431, distance: 329.2
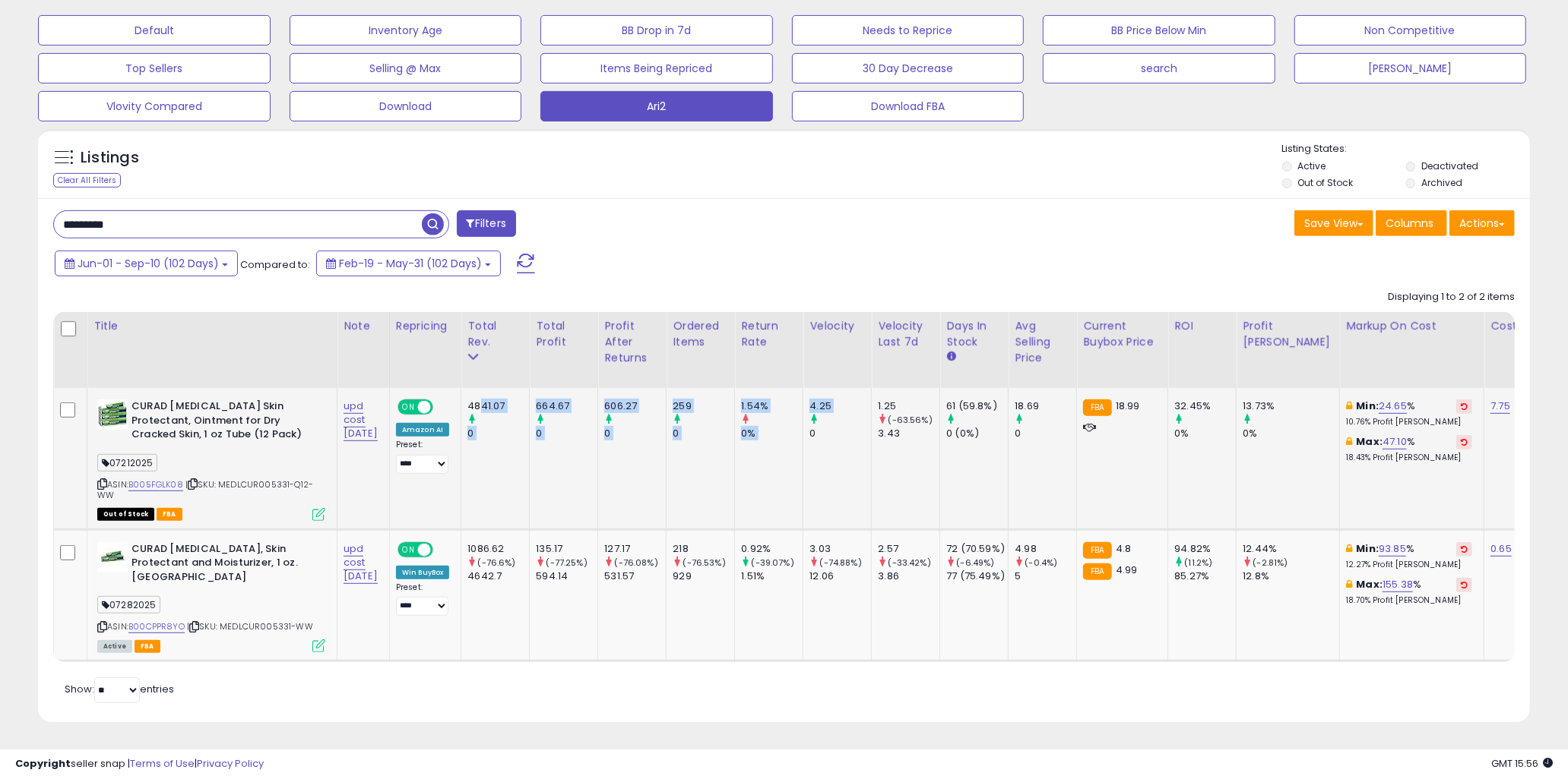
click at [819, 431] on td "4.25 0" at bounding box center [838, 458] width 69 height 141
drag, startPoint x: 839, startPoint y: 426, endPoint x: 486, endPoint y: 400, distance: 354.0
click at [486, 400] on div "4841.07" at bounding box center [498, 407] width 62 height 14
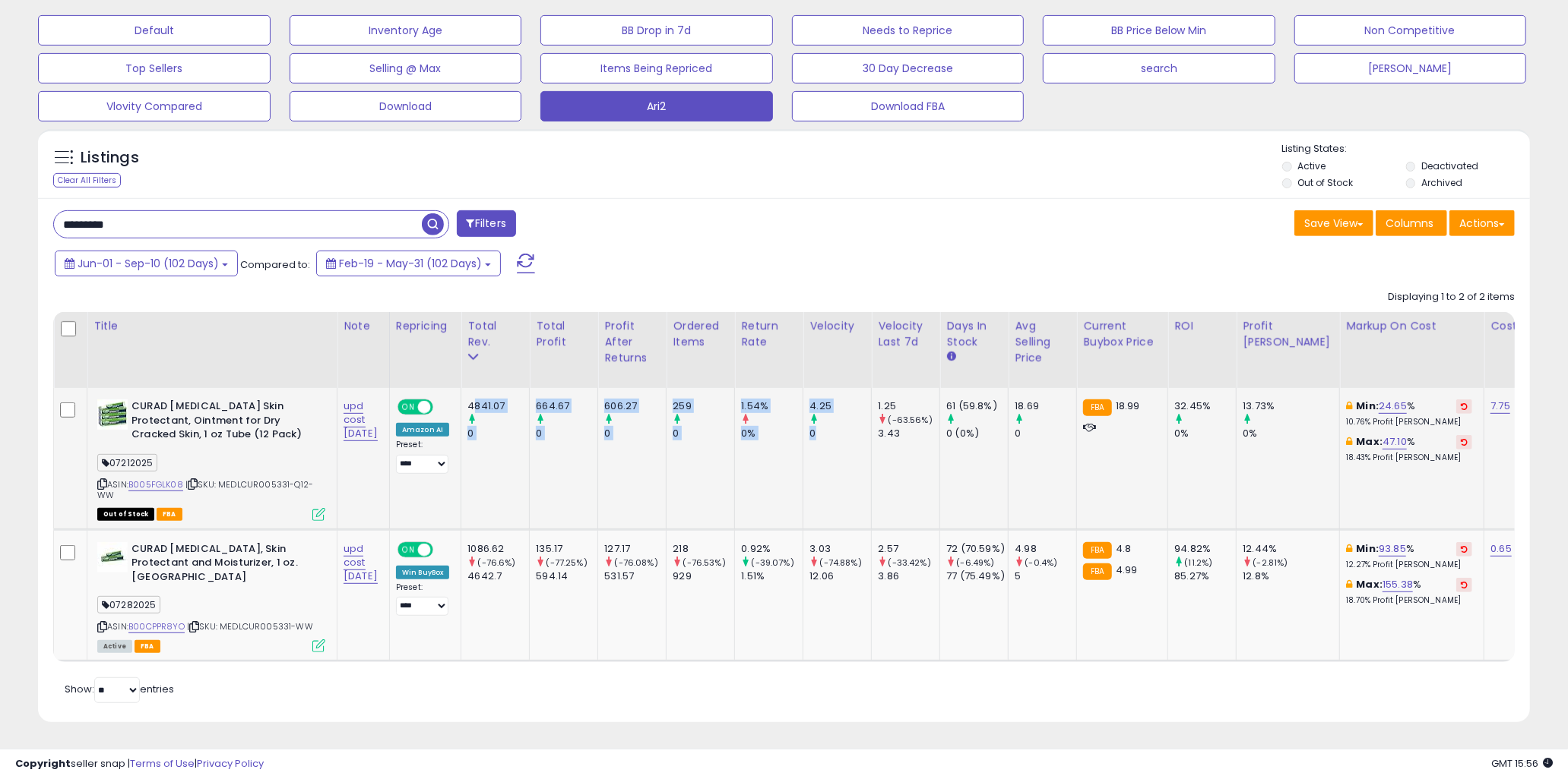
drag, startPoint x: 486, startPoint y: 396, endPoint x: 845, endPoint y: 427, distance: 360.3
click at [845, 427] on div "0" at bounding box center [840, 434] width 62 height 14
drag, startPoint x: 559, startPoint y: 388, endPoint x: 701, endPoint y: 431, distance: 148.4
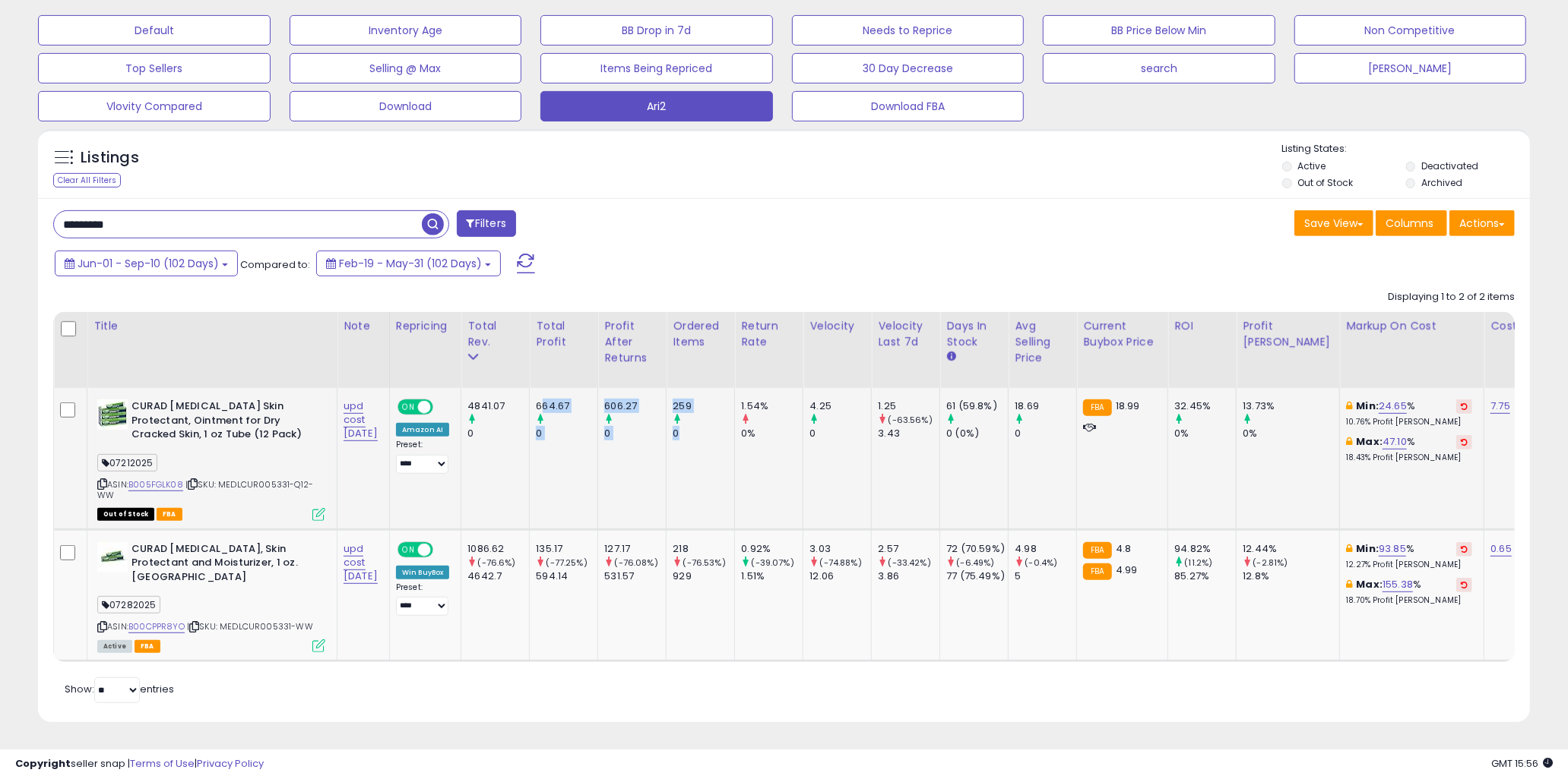
click at [701, 431] on td "259 0" at bounding box center [701, 458] width 69 height 141
drag, startPoint x: 715, startPoint y: 421, endPoint x: 535, endPoint y: 391, distance: 182.5
click at [529, 400] on div "4841.07" at bounding box center [498, 407] width 62 height 14
drag, startPoint x: 514, startPoint y: 390, endPoint x: 697, endPoint y: 420, distance: 185.4
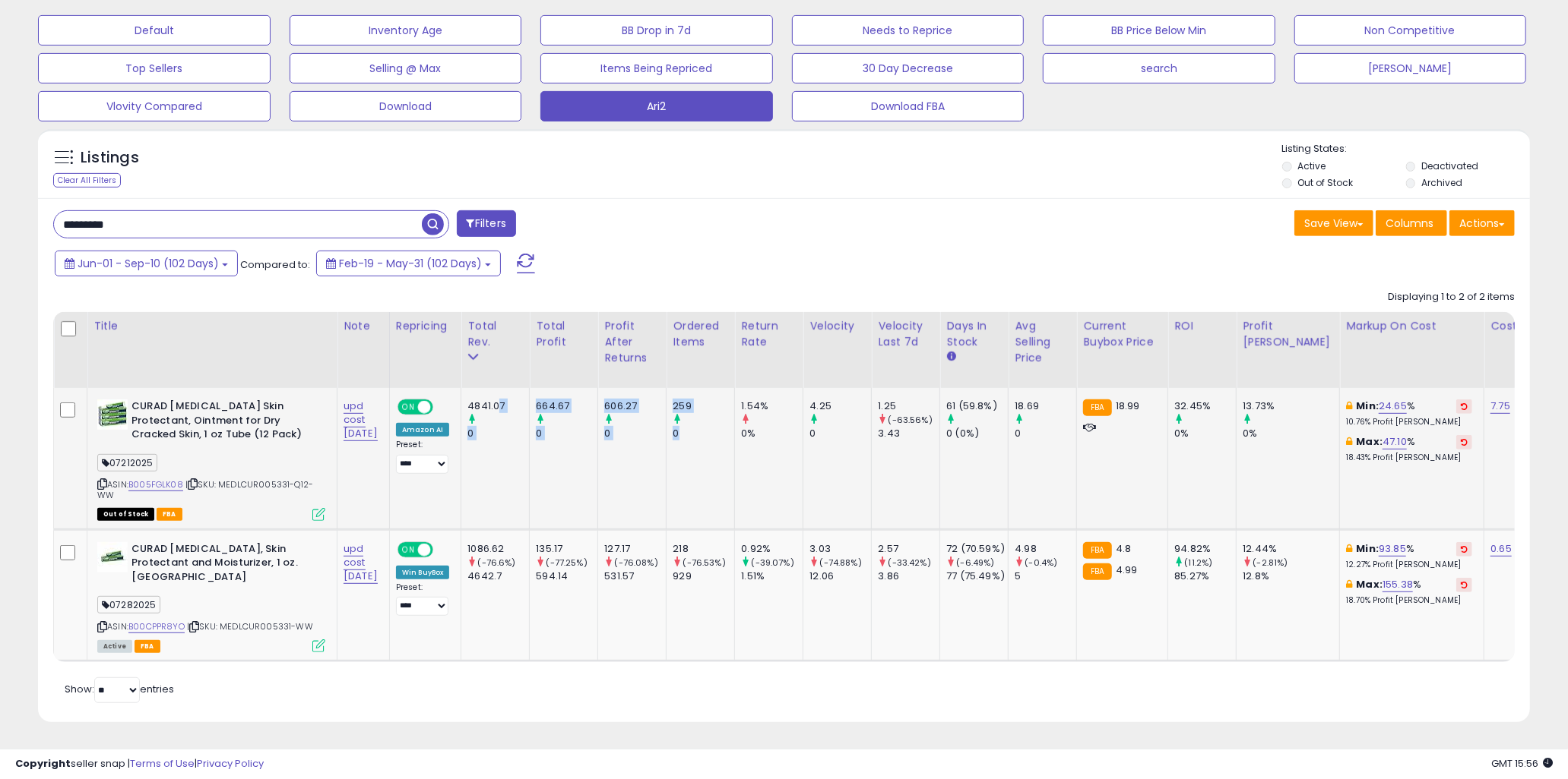
click at [697, 427] on div "0" at bounding box center [704, 434] width 62 height 14
drag, startPoint x: 705, startPoint y: 420, endPoint x: 485, endPoint y: 390, distance: 222.0
click at [485, 400] on div "4841.07" at bounding box center [498, 407] width 62 height 14
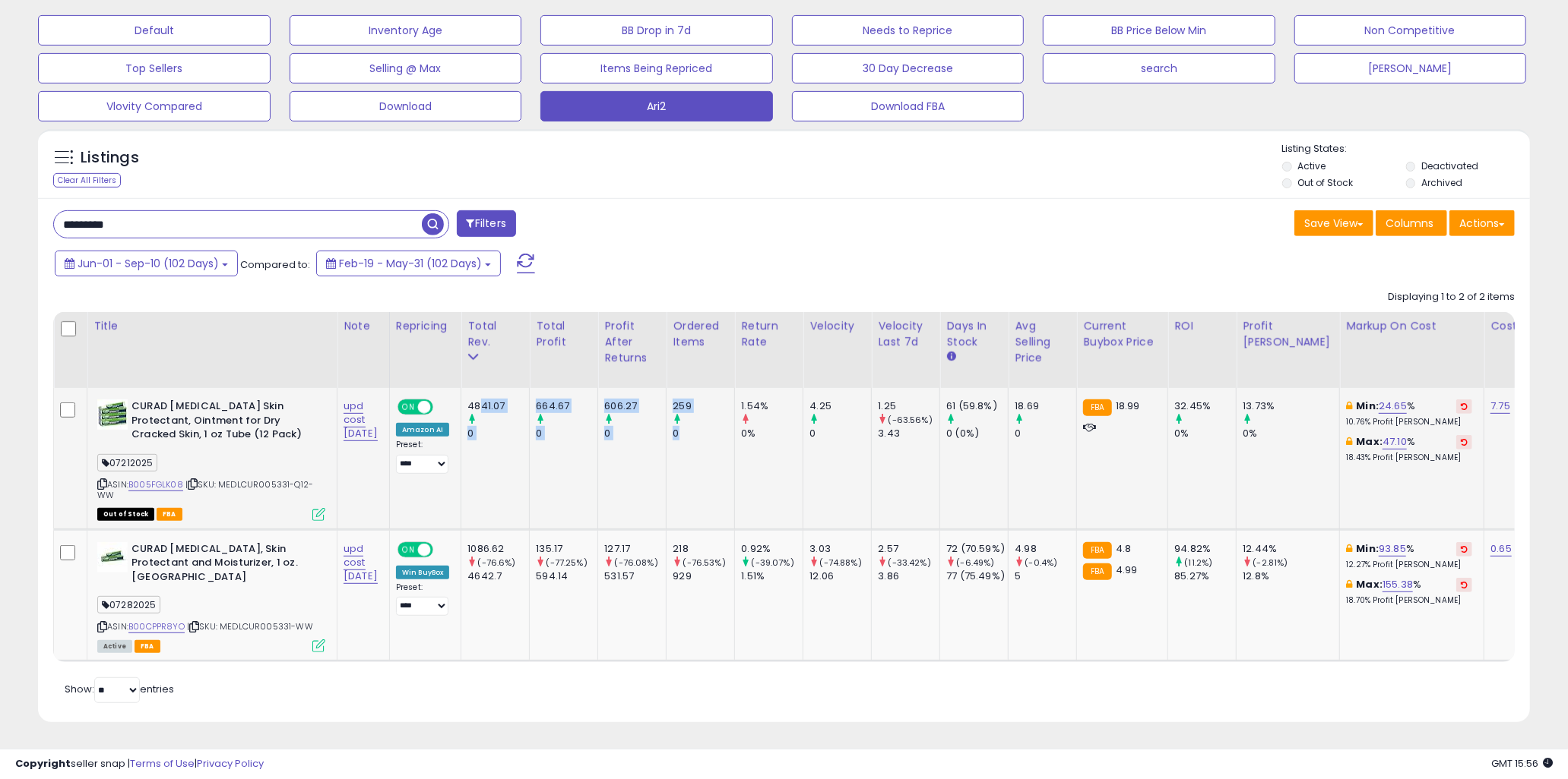
drag, startPoint x: 518, startPoint y: 401, endPoint x: 703, endPoint y: 435, distance: 188.1
click at [703, 435] on td "259 0" at bounding box center [701, 458] width 69 height 141
drag, startPoint x: 496, startPoint y: 390, endPoint x: 819, endPoint y: 439, distance: 326.7
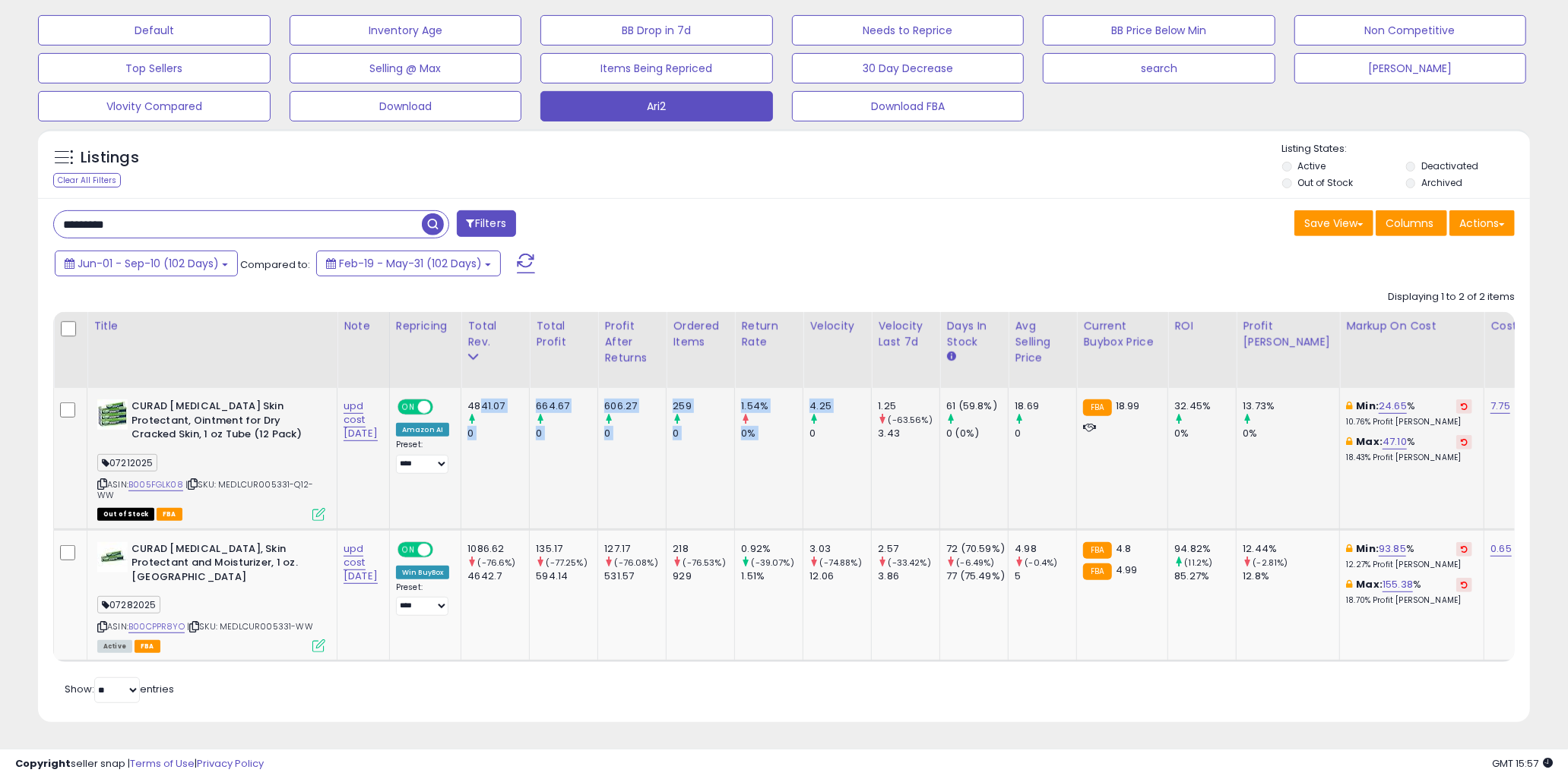
click at [819, 439] on td "4.25 0" at bounding box center [838, 458] width 69 height 141
drag, startPoint x: 845, startPoint y: 423, endPoint x: 499, endPoint y: 389, distance: 347.7
click at [499, 400] on div "4841.07" at bounding box center [498, 407] width 62 height 14
drag, startPoint x: 494, startPoint y: 390, endPoint x: 786, endPoint y: 429, distance: 294.6
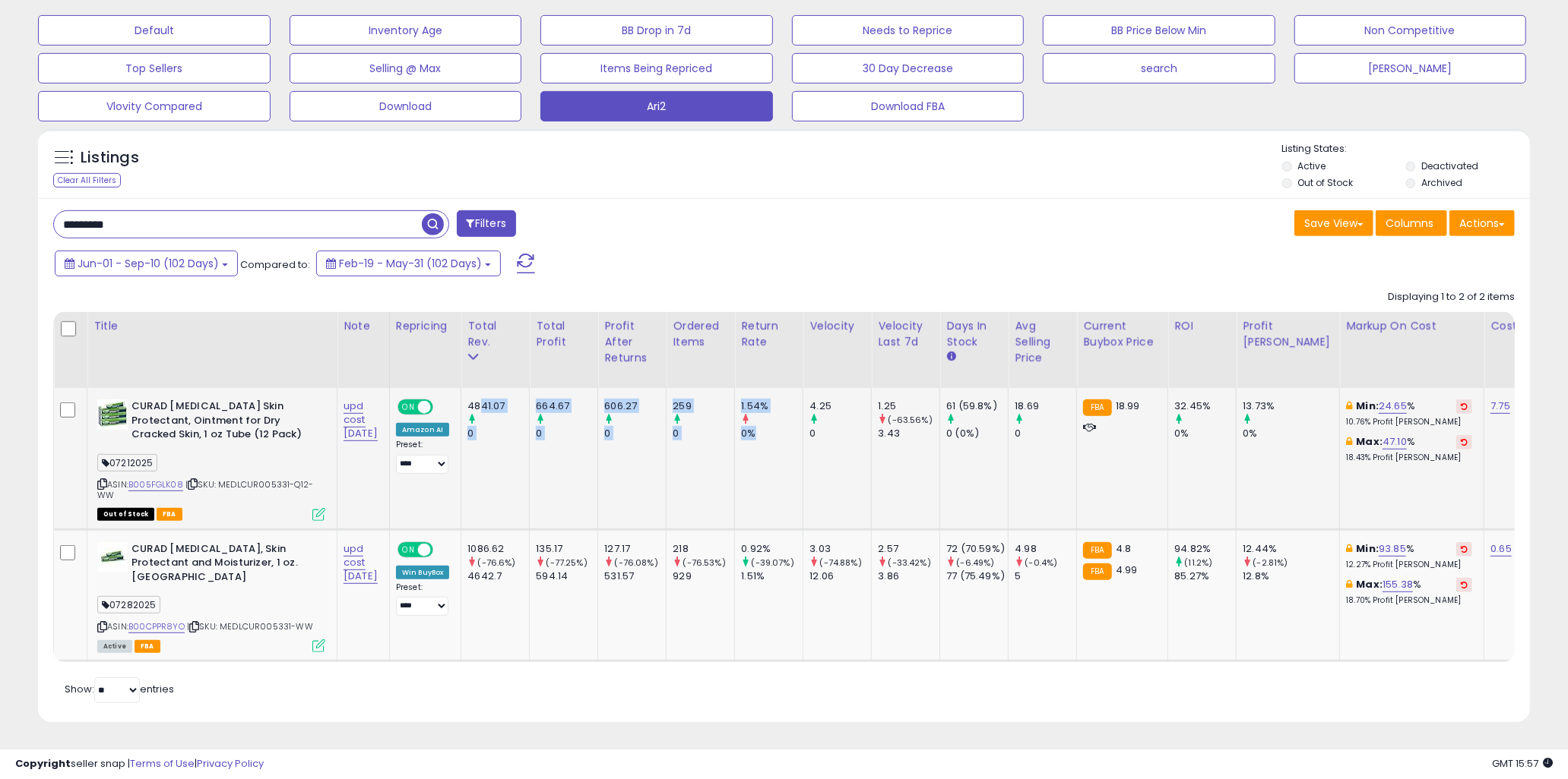
click at [786, 429] on div "0%" at bounding box center [772, 434] width 62 height 14
drag, startPoint x: 490, startPoint y: 398, endPoint x: 828, endPoint y: 440, distance: 340.6
click at [828, 440] on td "4.25 0" at bounding box center [838, 458] width 69 height 141
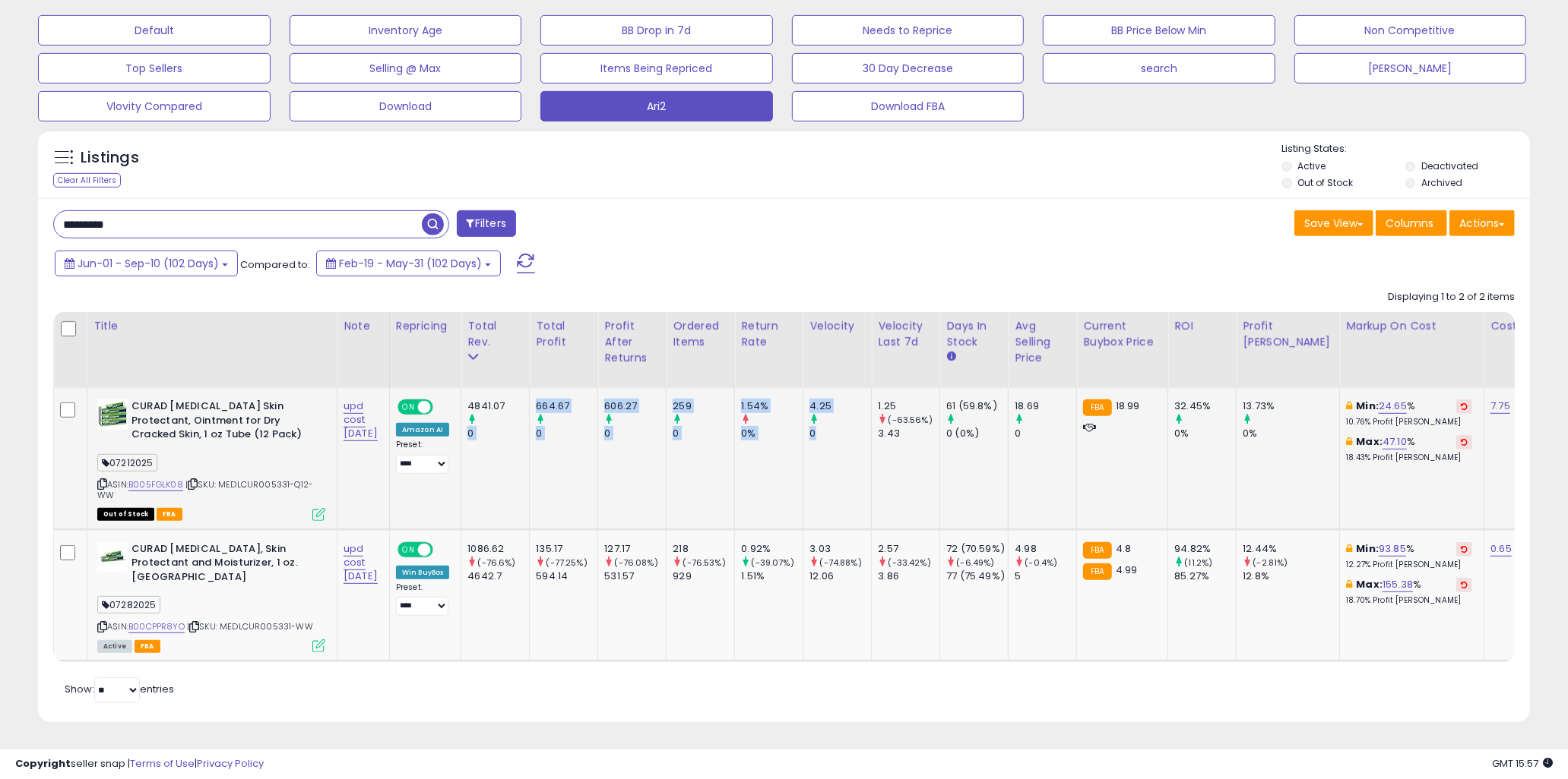
drag, startPoint x: 849, startPoint y: 429, endPoint x: 484, endPoint y: 400, distance: 366.2
click at [484, 400] on div "4841.07" at bounding box center [498, 407] width 62 height 14
drag, startPoint x: 488, startPoint y: 388, endPoint x: 841, endPoint y: 441, distance: 357.0
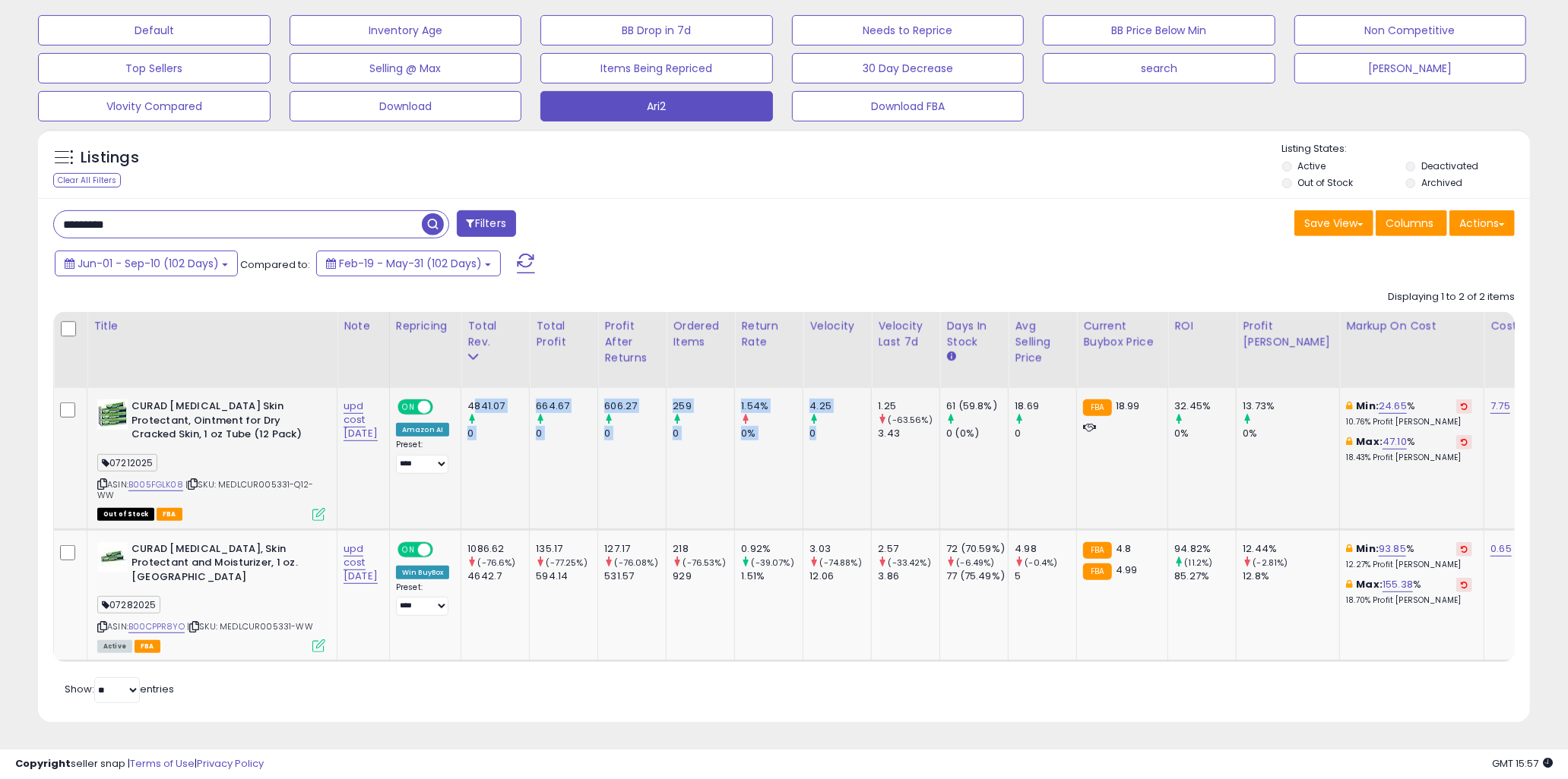
click at [841, 441] on td "4.25 0" at bounding box center [838, 458] width 69 height 141
click at [781, 462] on td "1.54% 0%" at bounding box center [769, 458] width 69 height 141
drag, startPoint x: 626, startPoint y: 394, endPoint x: 662, endPoint y: 402, distance: 36.9
click at [655, 402] on div "606.27 0" at bounding box center [629, 420] width 50 height 42
click at [662, 414] on div at bounding box center [635, 420] width 62 height 14
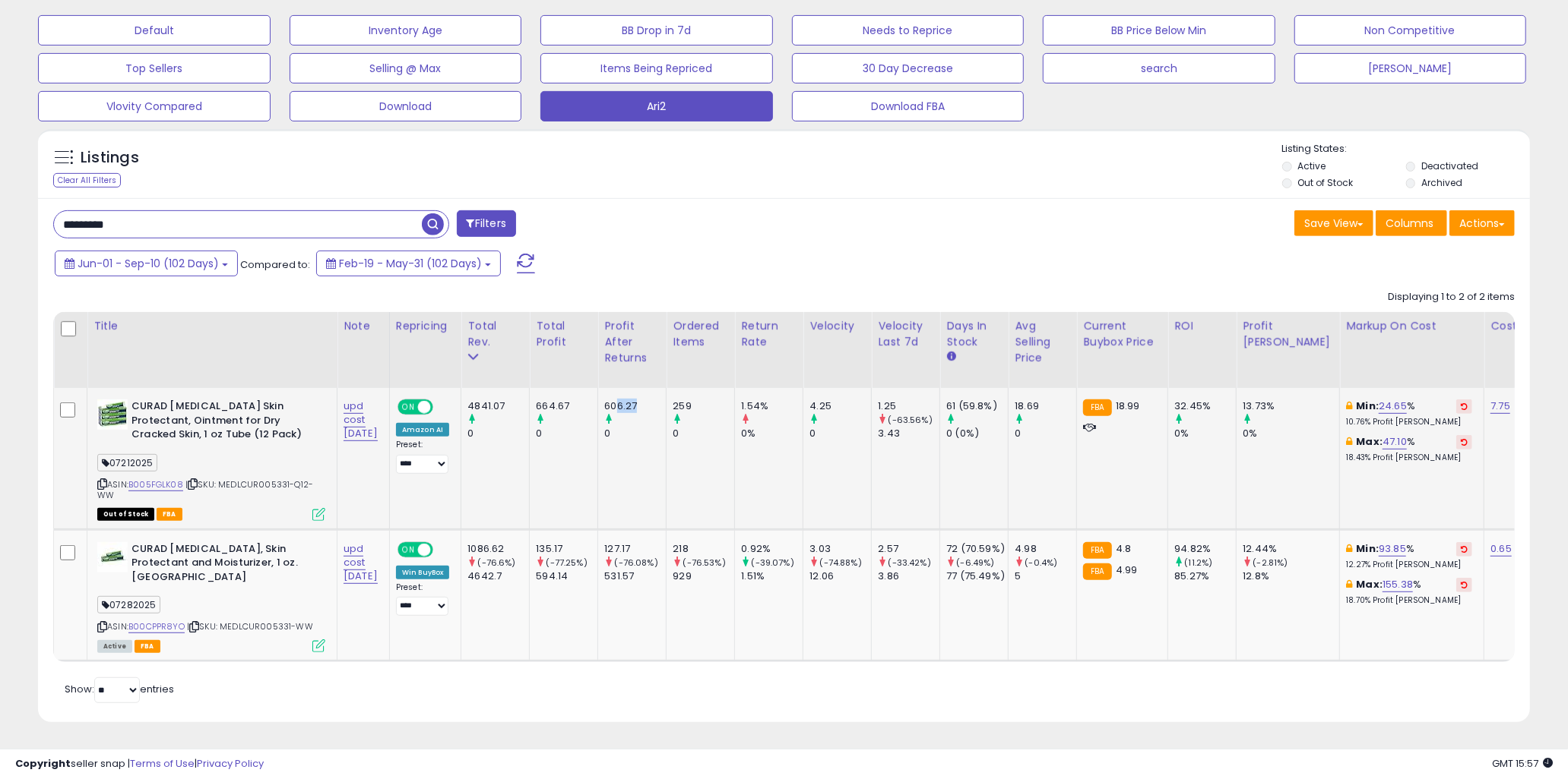
drag, startPoint x: 631, startPoint y: 390, endPoint x: 670, endPoint y: 413, distance: 45.3
click at [655, 413] on div "606.27 0" at bounding box center [629, 420] width 50 height 42
click at [666, 414] on div at bounding box center [635, 420] width 62 height 14
drag, startPoint x: 552, startPoint y: 391, endPoint x: 593, endPoint y: 434, distance: 59.4
click at [593, 434] on td "664.67 0" at bounding box center [564, 458] width 69 height 141
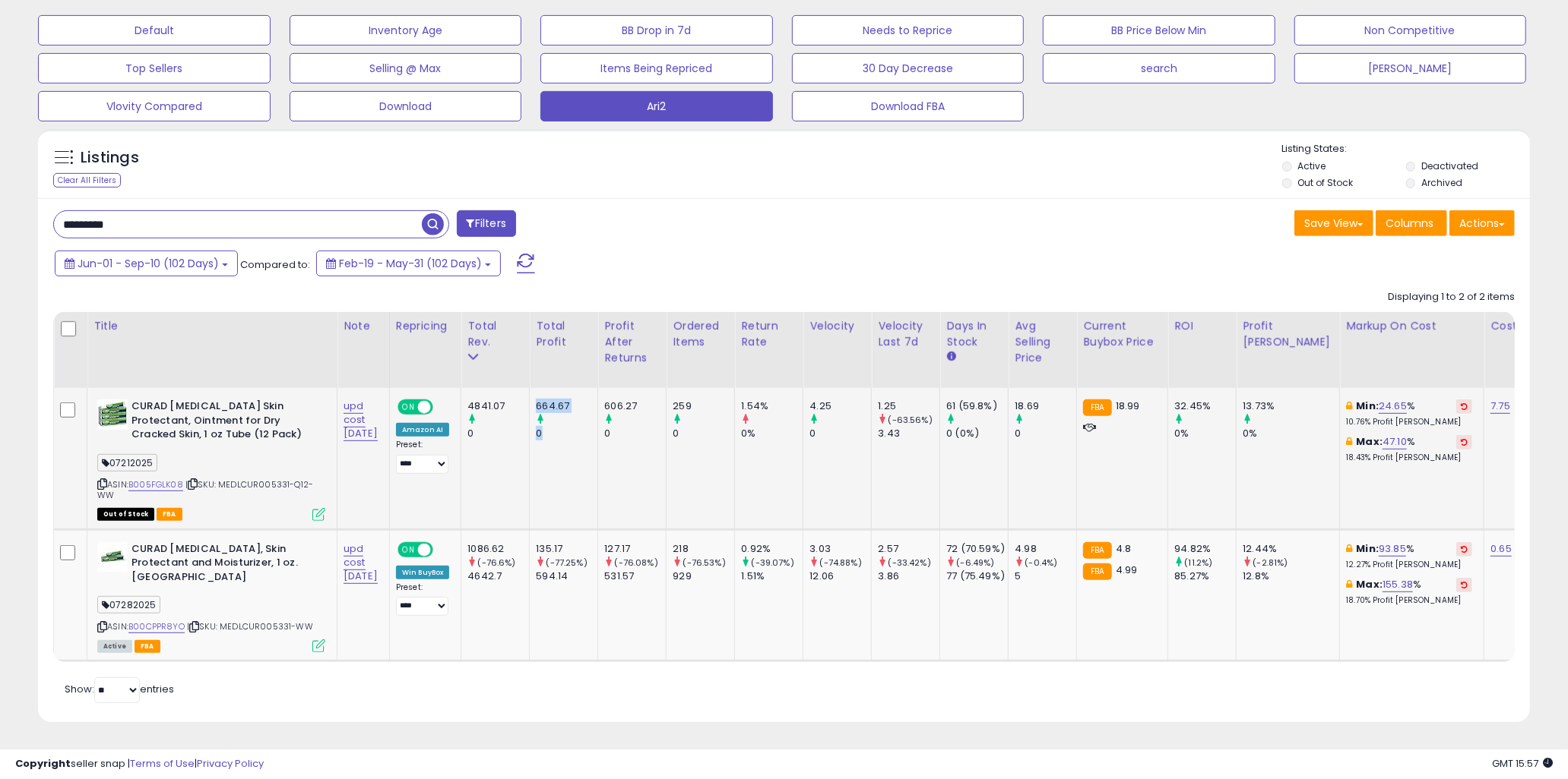
click at [593, 434] on td "664.67 0" at bounding box center [564, 458] width 69 height 141
drag, startPoint x: 636, startPoint y: 419, endPoint x: 539, endPoint y: 394, distance: 100.2
click at [529, 400] on div "4841.07" at bounding box center [498, 407] width 62 height 14
drag, startPoint x: 564, startPoint y: 396, endPoint x: 655, endPoint y: 427, distance: 96.1
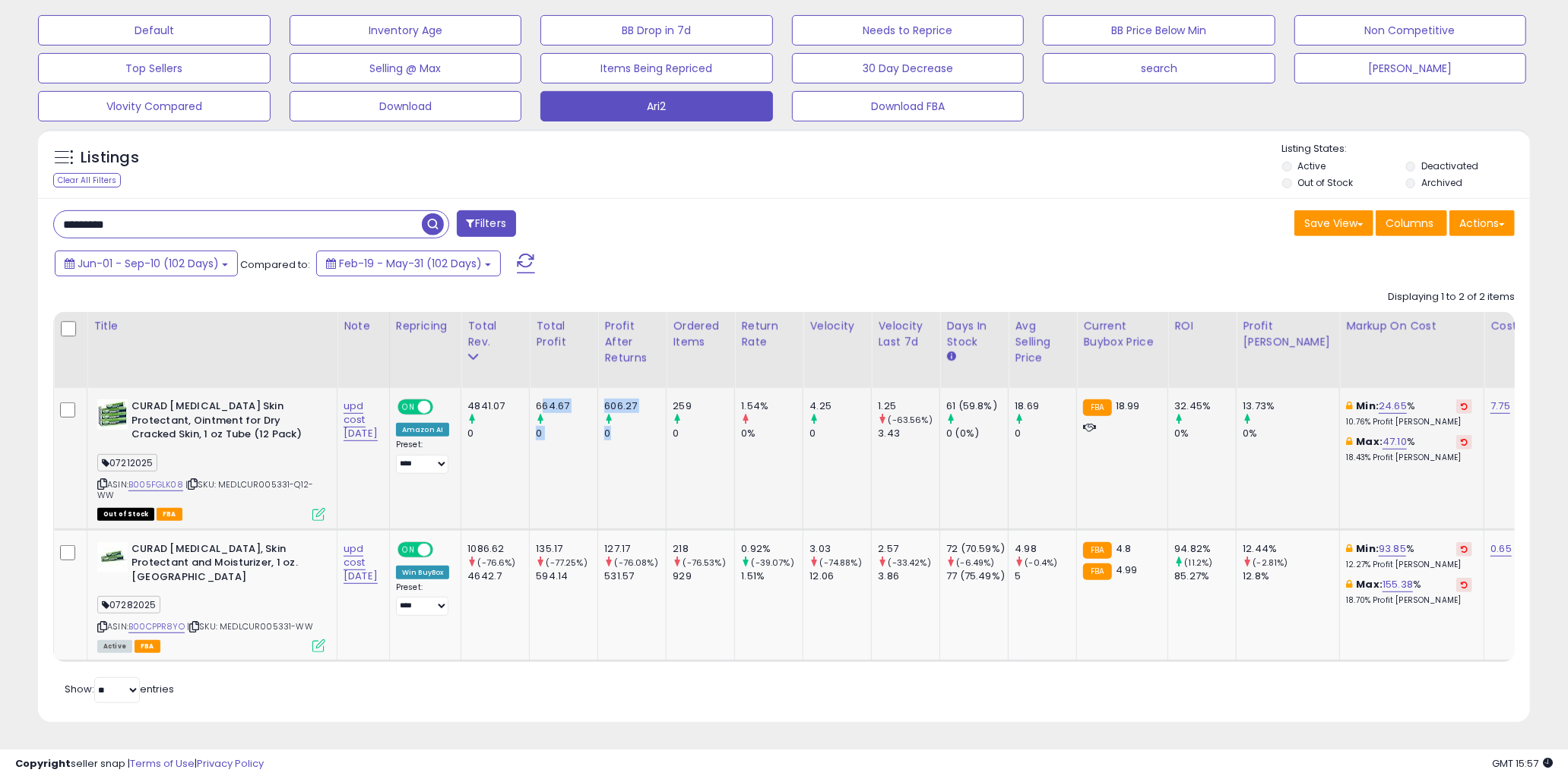
click at [655, 427] on div "0" at bounding box center [635, 434] width 62 height 14
drag, startPoint x: 660, startPoint y: 424, endPoint x: 556, endPoint y: 390, distance: 109.4
click at [556, 400] on div "664.67" at bounding box center [567, 407] width 62 height 14
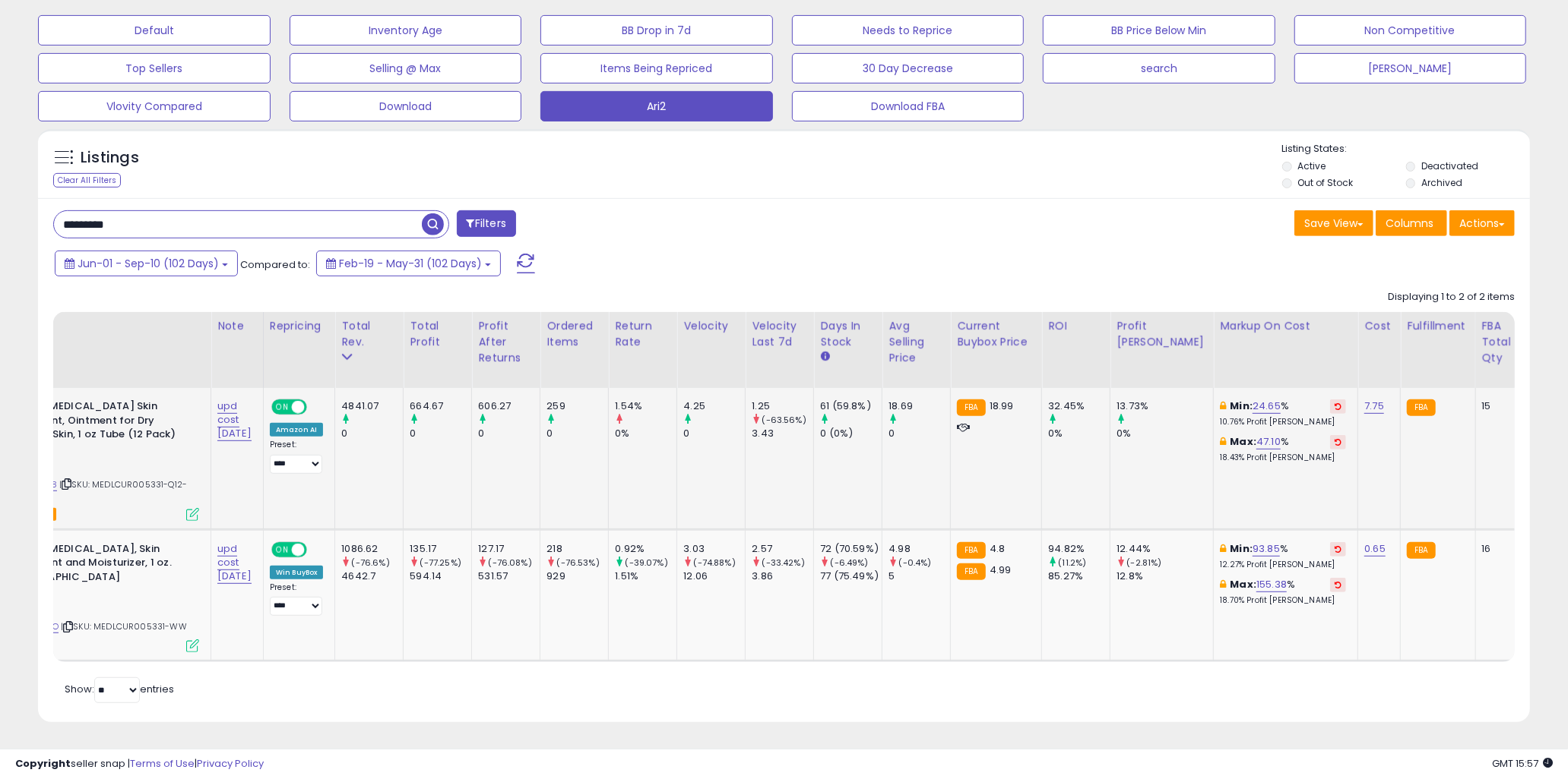
scroll to position [0, 160]
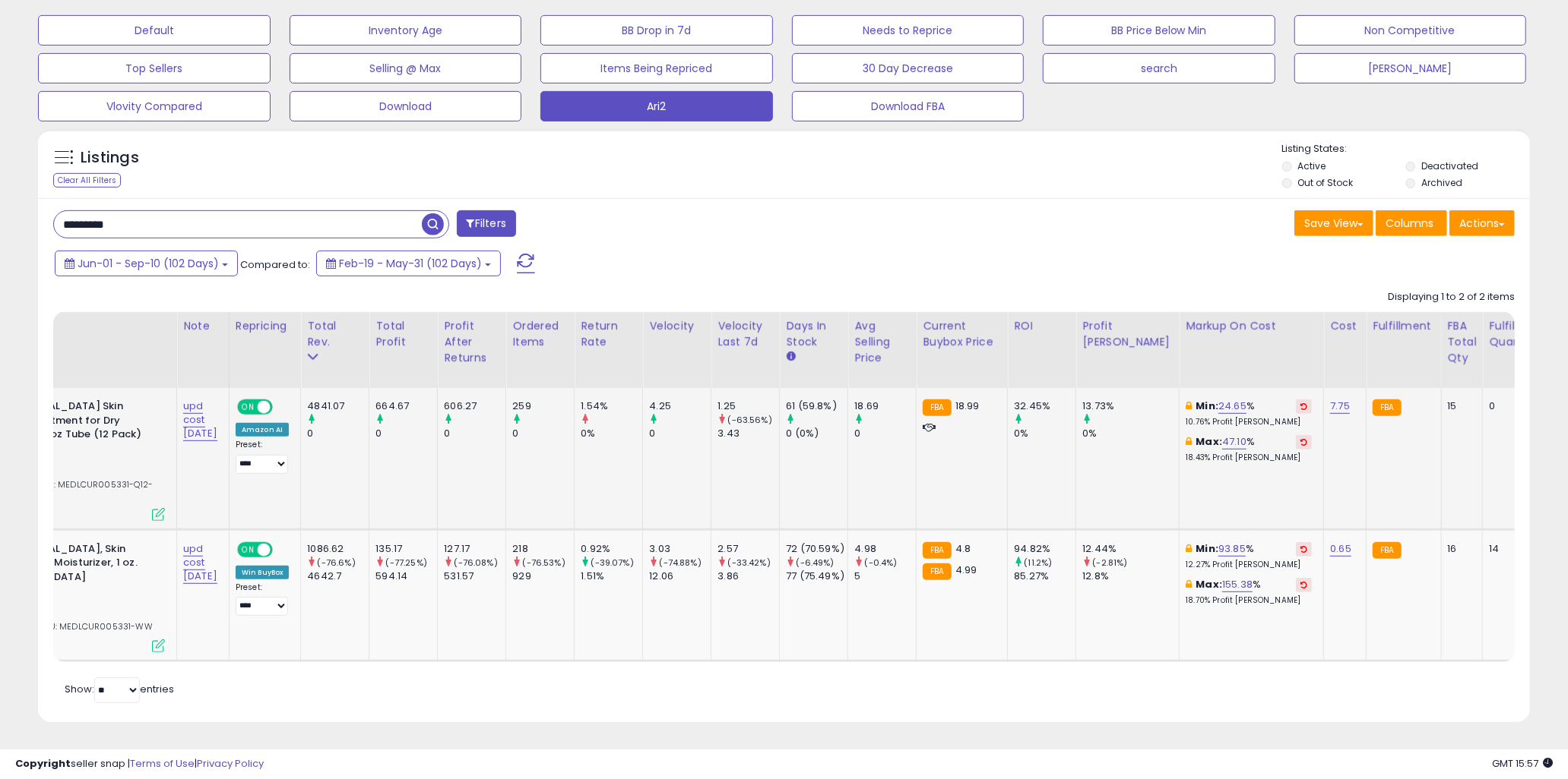
click at [643, 460] on td "1.54% 0%" at bounding box center [609, 458] width 69 height 141
drag, startPoint x: 1059, startPoint y: 391, endPoint x: 1019, endPoint y: 388, distance: 40.1
click at [1019, 388] on tr "CURAD Petroleum Jelly Skin Protectant, Ointment for Dry Cracked Skin, 1 oz Tube…" at bounding box center [1548, 458] width 3311 height 141
click at [1008, 388] on td "FBA 18.99" at bounding box center [962, 458] width 91 height 141
drag, startPoint x: 1032, startPoint y: 392, endPoint x: 1081, endPoint y: 392, distance: 49.0
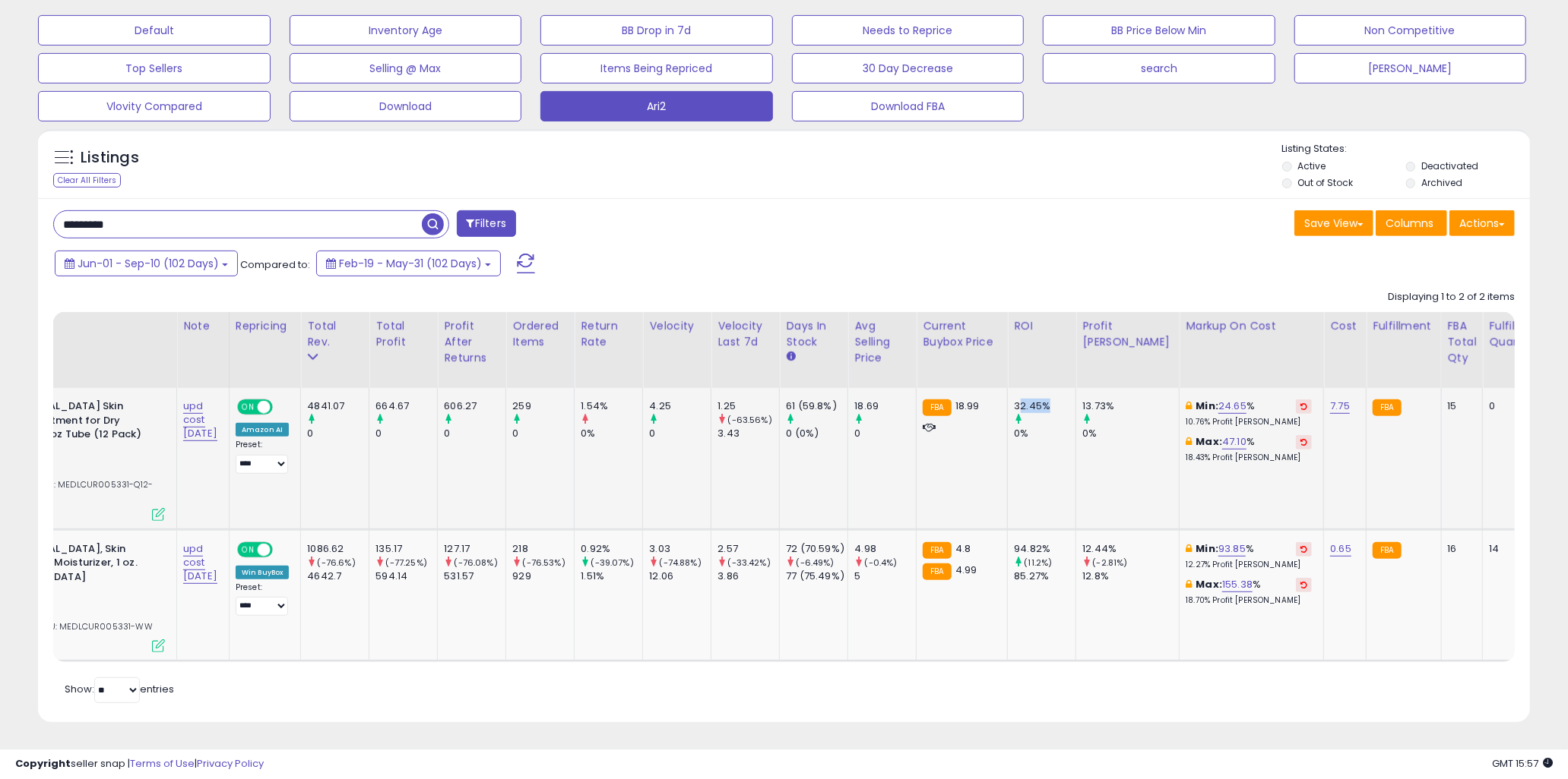
click at [1075, 400] on div "32.45%" at bounding box center [1045, 407] width 62 height 14
drag, startPoint x: 1047, startPoint y: 390, endPoint x: 1036, endPoint y: 390, distance: 11.0
click at [1036, 400] on div "32.45%" at bounding box center [1045, 407] width 62 height 14
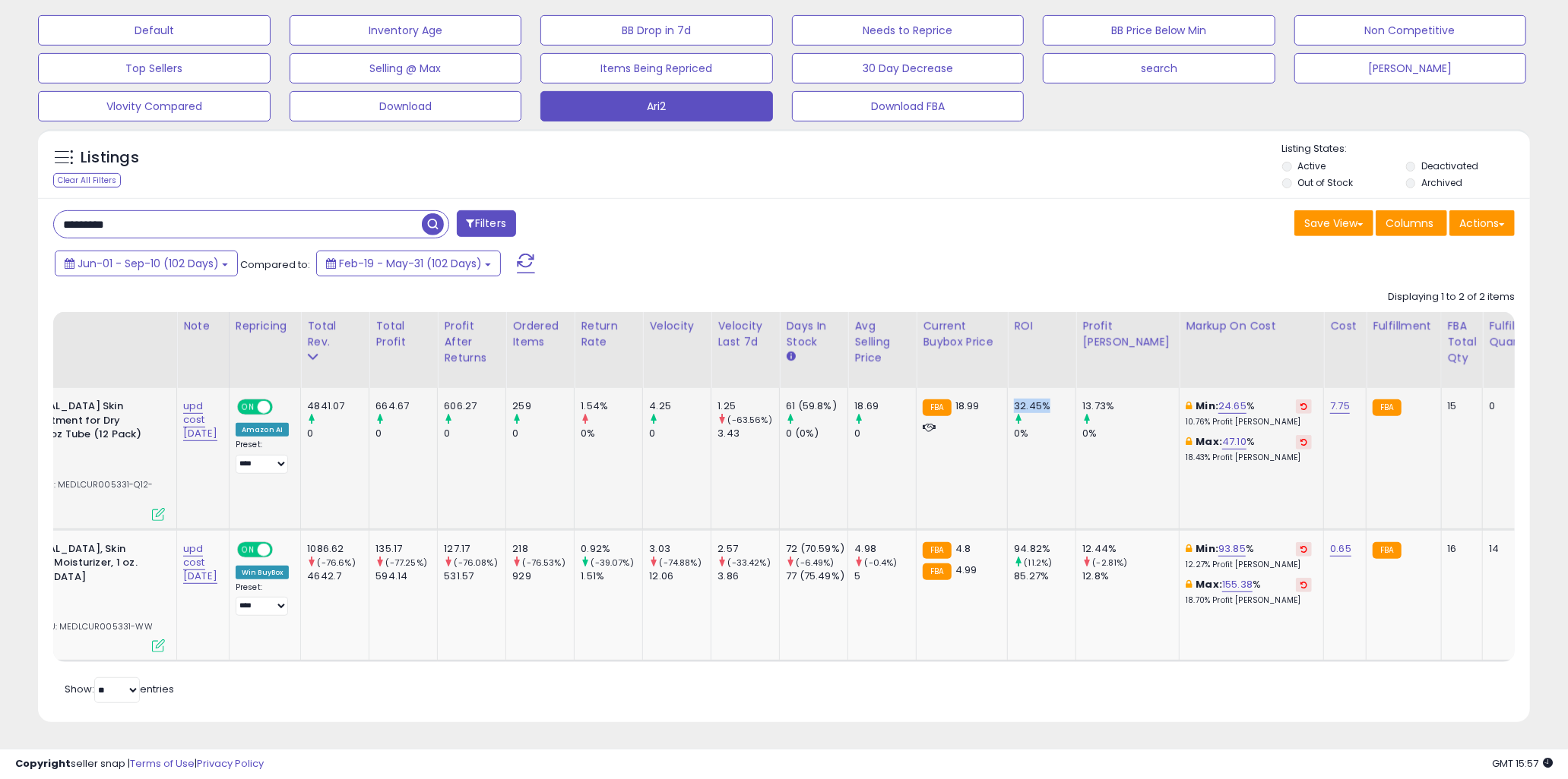
drag, startPoint x: 1028, startPoint y: 396, endPoint x: 1067, endPoint y: 397, distance: 39.0
click at [1067, 397] on td "32.45% 0%" at bounding box center [1042, 458] width 69 height 141
click at [1067, 400] on div "32.45%" at bounding box center [1045, 407] width 62 height 14
drag, startPoint x: 1067, startPoint y: 397, endPoint x: 1031, endPoint y: 389, distance: 36.9
click at [1031, 400] on div "32.45%" at bounding box center [1045, 407] width 62 height 14
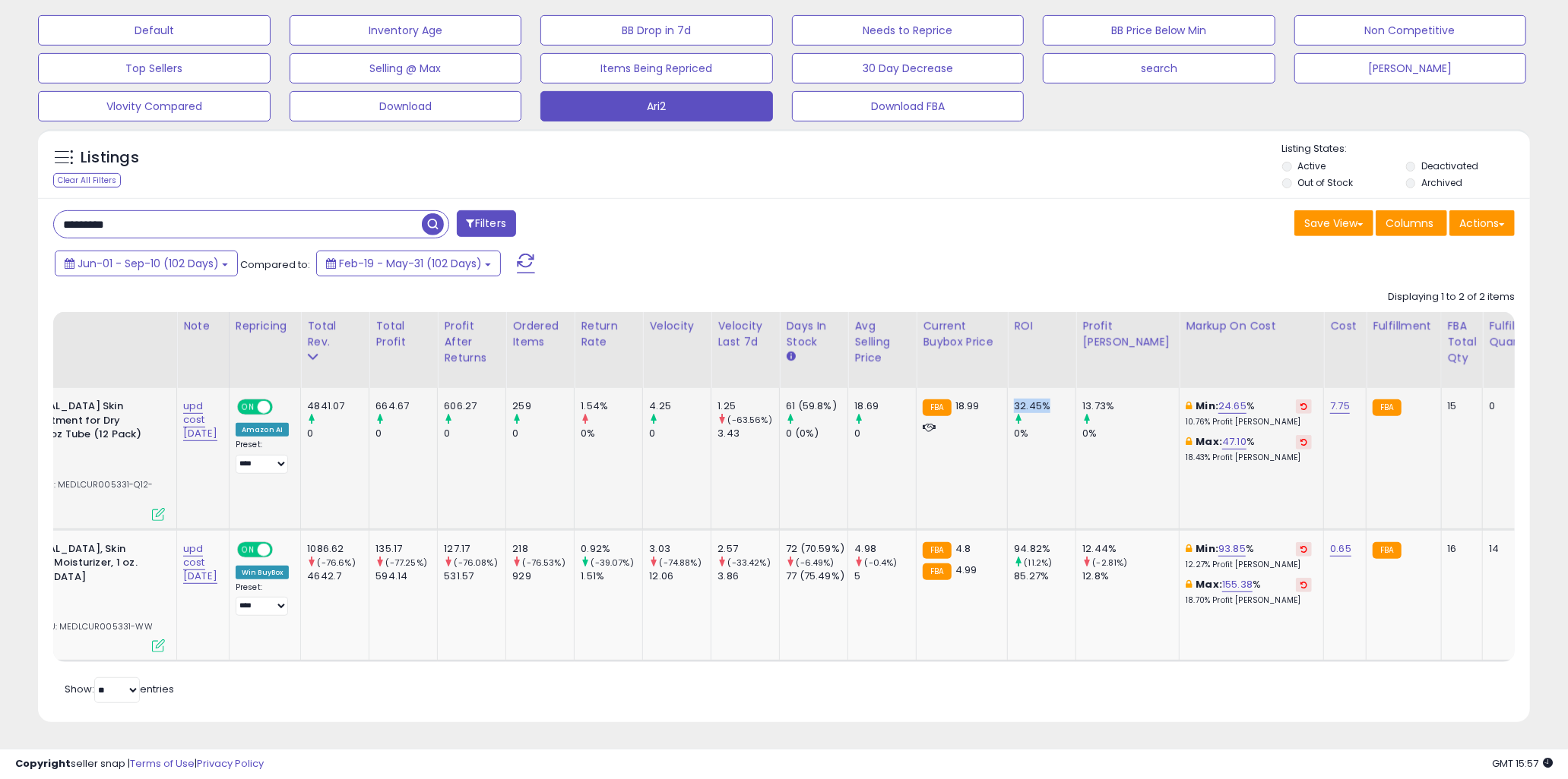
click at [1031, 400] on div "32.45%" at bounding box center [1045, 407] width 62 height 14
click at [1062, 441] on td "32.45% 0%" at bounding box center [1042, 458] width 69 height 141
drag, startPoint x: 1059, startPoint y: 419, endPoint x: 1028, endPoint y: 390, distance: 42.4
click at [1028, 400] on div "32.45% 0%" at bounding box center [1039, 420] width 50 height 42
click at [1028, 400] on div "32.45%" at bounding box center [1045, 407] width 62 height 14
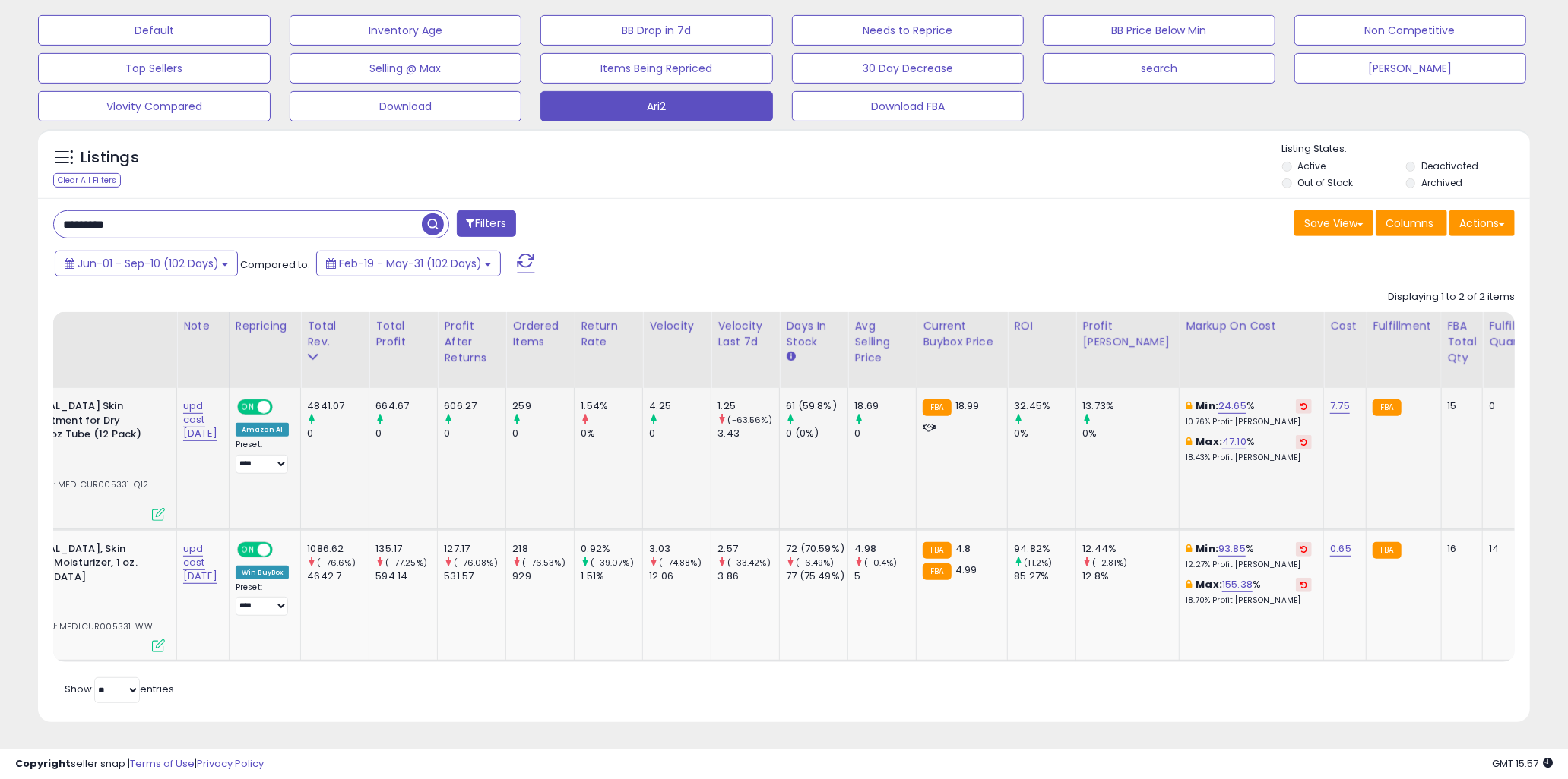
click at [1051, 427] on div "0%" at bounding box center [1045, 434] width 62 height 14
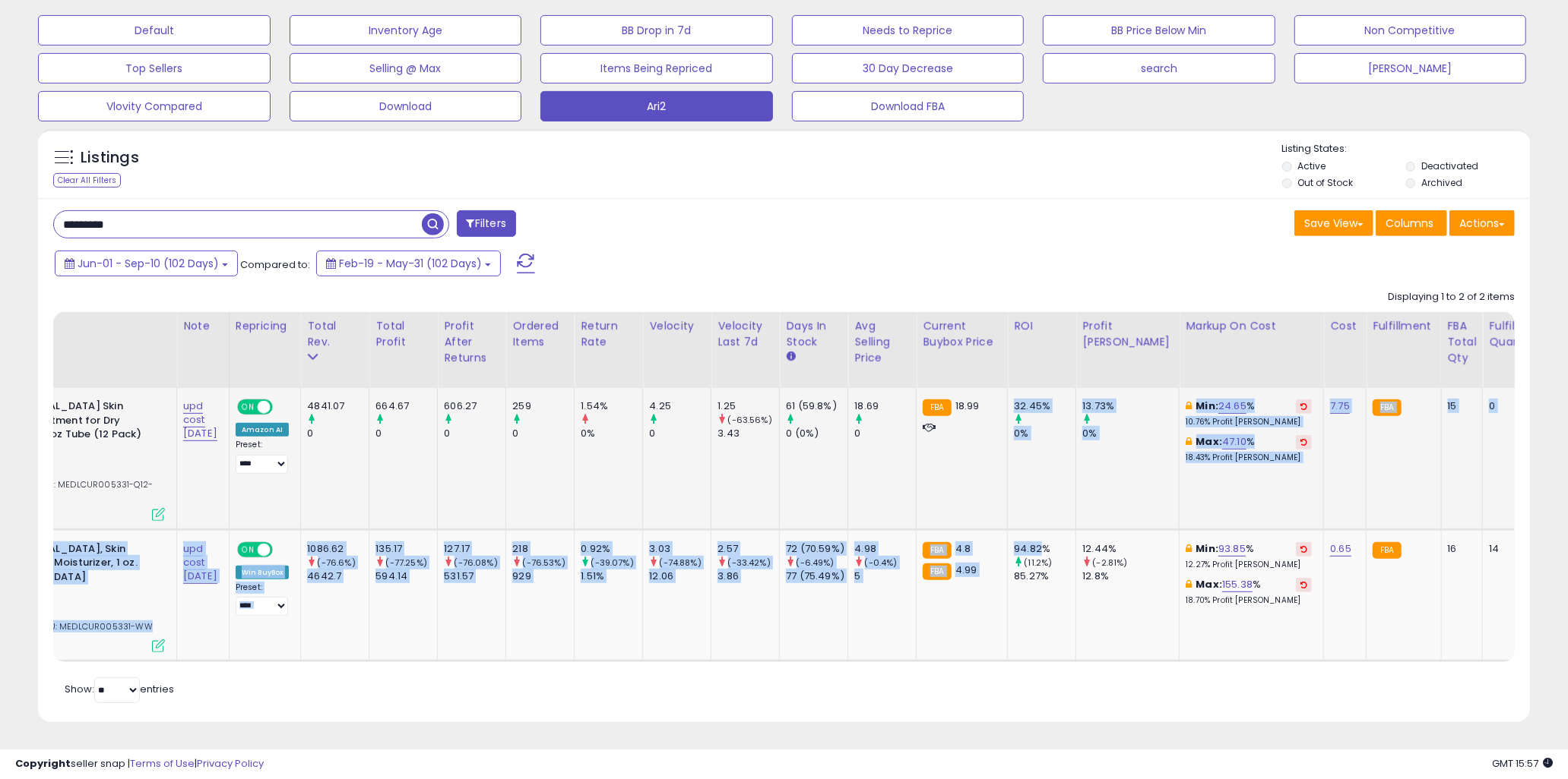
drag, startPoint x: 1049, startPoint y: 538, endPoint x: 968, endPoint y: 406, distance: 154.9
click at [962, 408] on tbody "CURAD Petroleum Jelly Skin Protectant, Ointment for Dry Cracked Skin, 1 oz Tube…" at bounding box center [1548, 524] width 3311 height 273
click at [968, 406] on div "FBA 18.99" at bounding box center [959, 417] width 73 height 35
drag, startPoint x: 974, startPoint y: 393, endPoint x: 1078, endPoint y: 526, distance: 168.8
click at [1078, 526] on tbody "CURAD Petroleum Jelly Skin Protectant, Ointment for Dry Cracked Skin, 1 oz Tube…" at bounding box center [1548, 524] width 3311 height 273
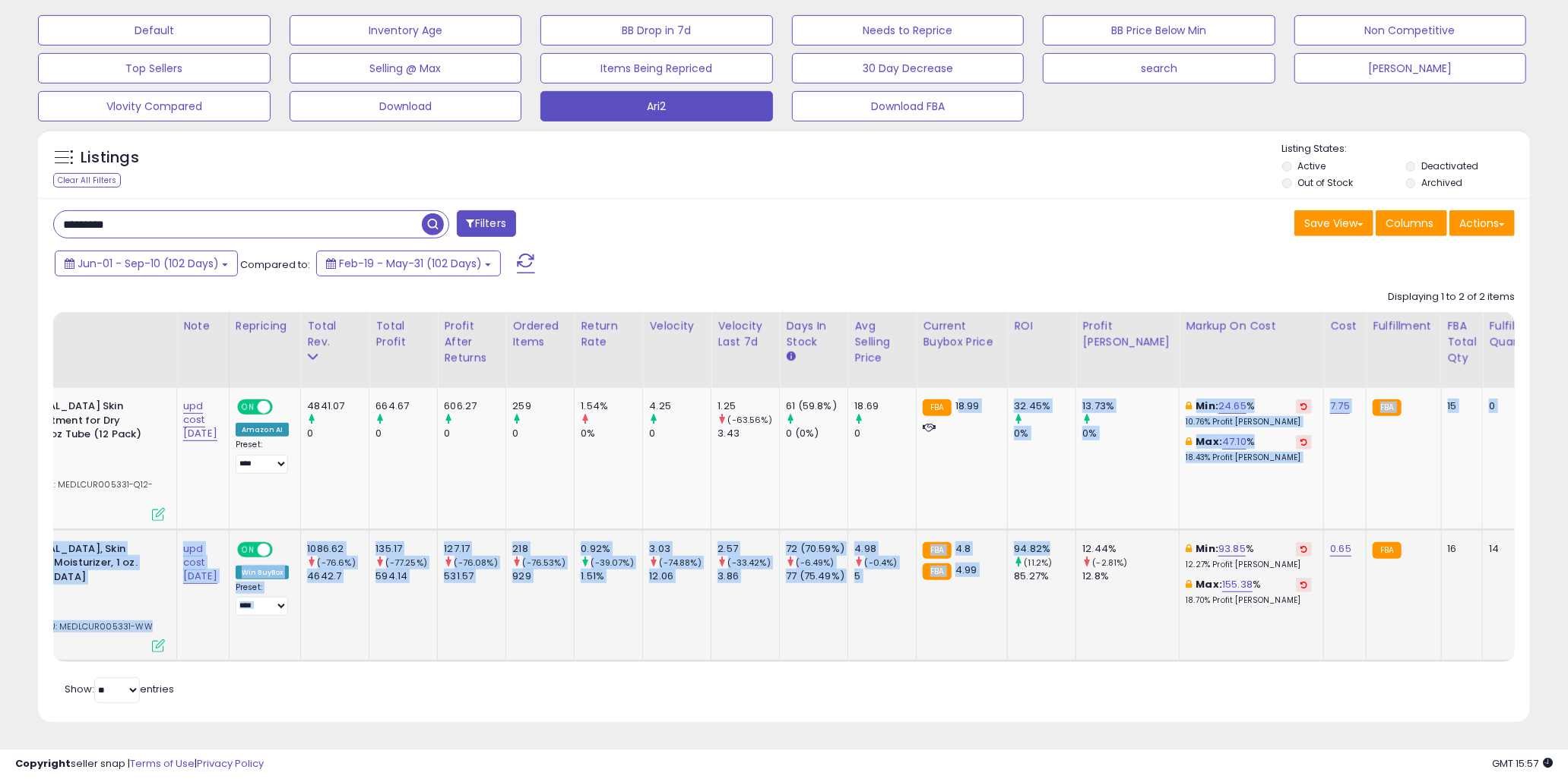
click at [1076, 530] on td "94.82% (11.2%) 85.27%" at bounding box center [1042, 595] width 69 height 132
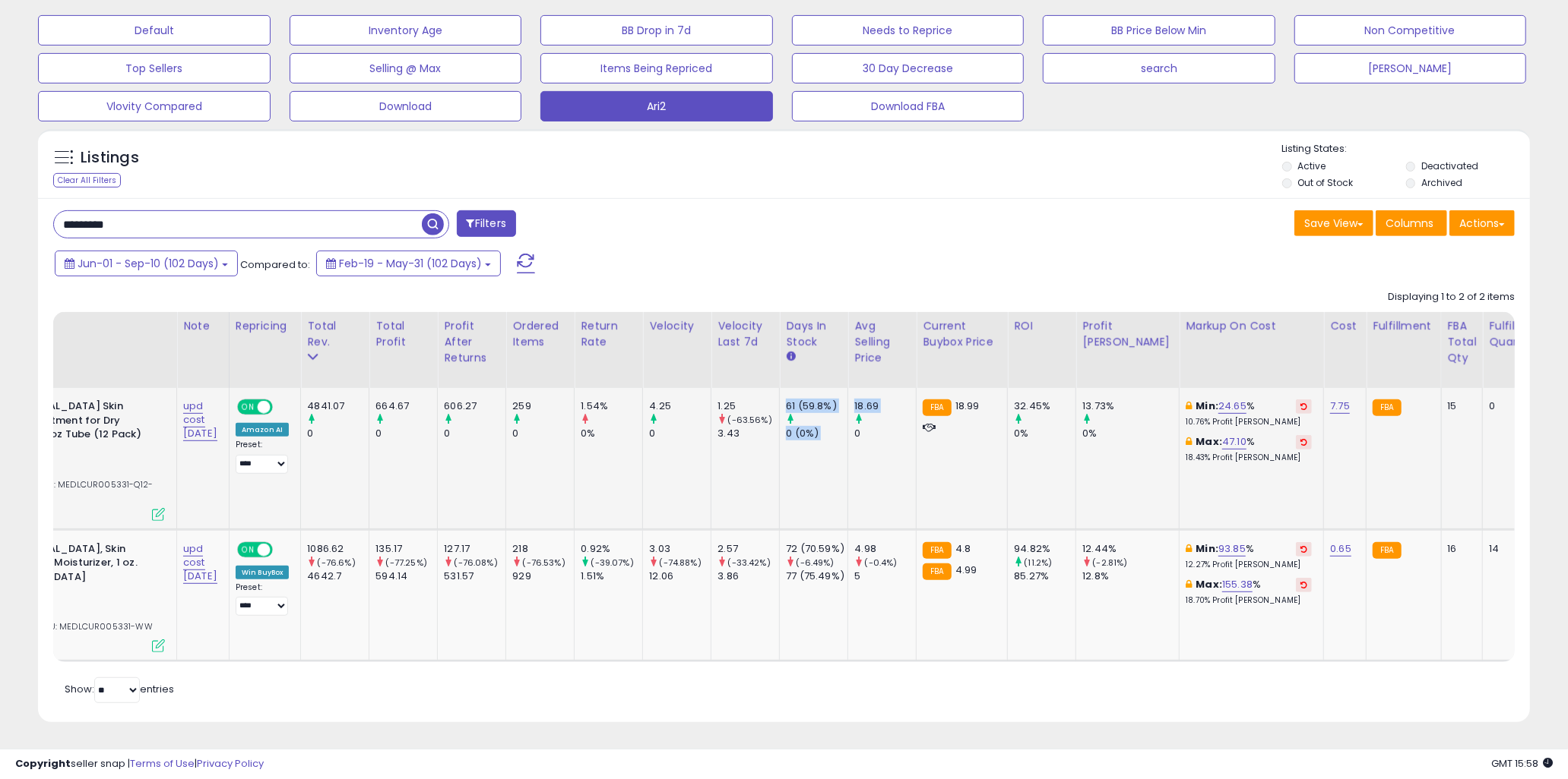
drag, startPoint x: 806, startPoint y: 396, endPoint x: 871, endPoint y: 427, distance: 72.0
click at [871, 427] on tr "CURAD Petroleum Jelly Skin Protectant, Ointment for Dry Cracked Skin, 1 oz Tube…" at bounding box center [1548, 458] width 3311 height 141
click at [871, 427] on div "0" at bounding box center [885, 434] width 62 height 14
drag, startPoint x: 895, startPoint y: 424, endPoint x: 801, endPoint y: 382, distance: 103.0
click at [801, 388] on tr "CURAD Petroleum Jelly Skin Protectant, Ointment for Dry Cracked Skin, 1 oz Tube…" at bounding box center [1548, 458] width 3311 height 141
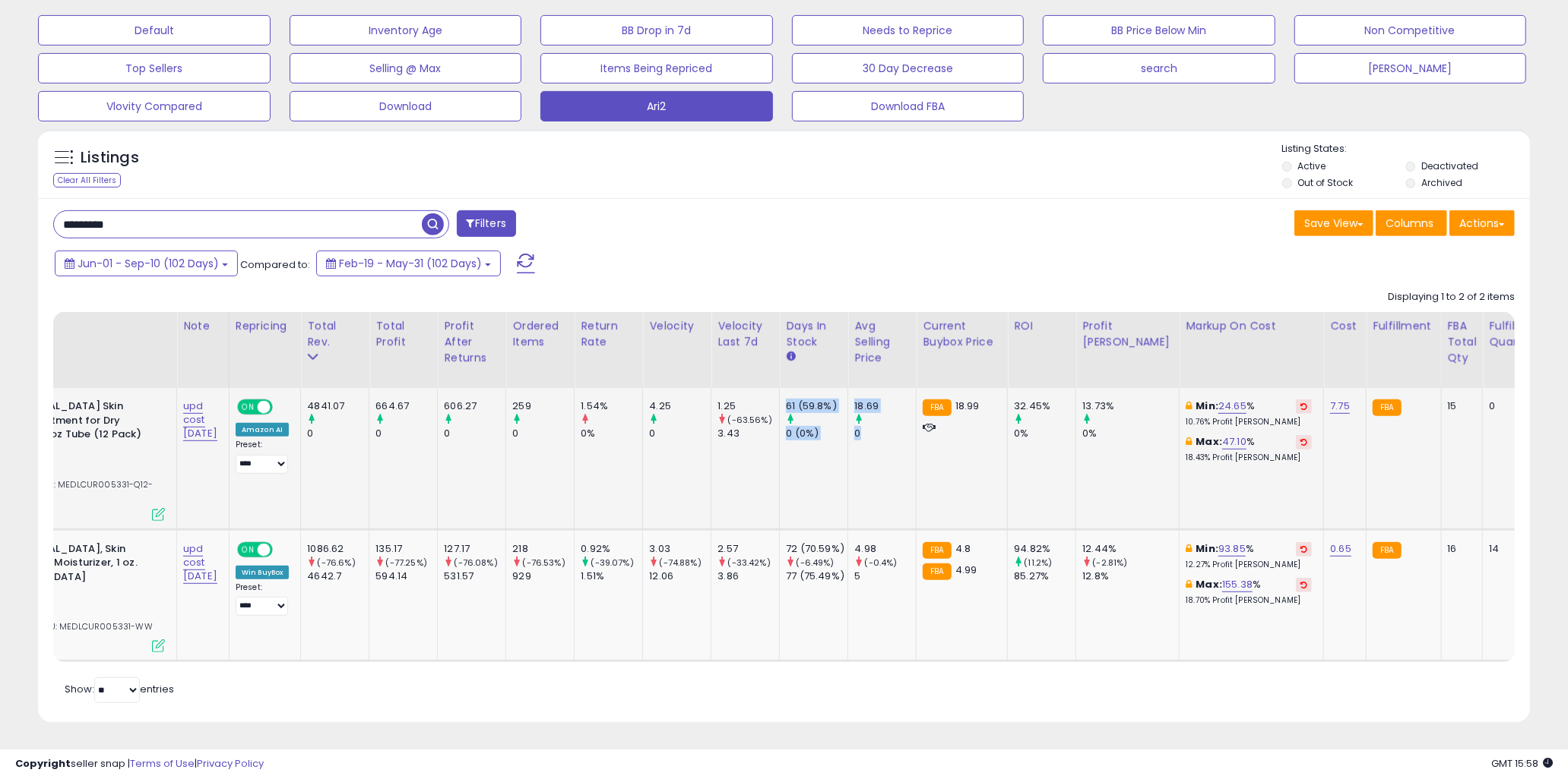
click at [801, 388] on td "61 (59.8%) 0 (0%)" at bounding box center [814, 458] width 69 height 141
drag, startPoint x: 802, startPoint y: 389, endPoint x: 876, endPoint y: 426, distance: 82.7
click at [876, 426] on tr "CURAD Petroleum Jelly Skin Protectant, Ointment for Dry Cracked Skin, 1 oz Tube…" at bounding box center [1548, 458] width 3311 height 141
click at [876, 427] on div "0" at bounding box center [885, 434] width 62 height 14
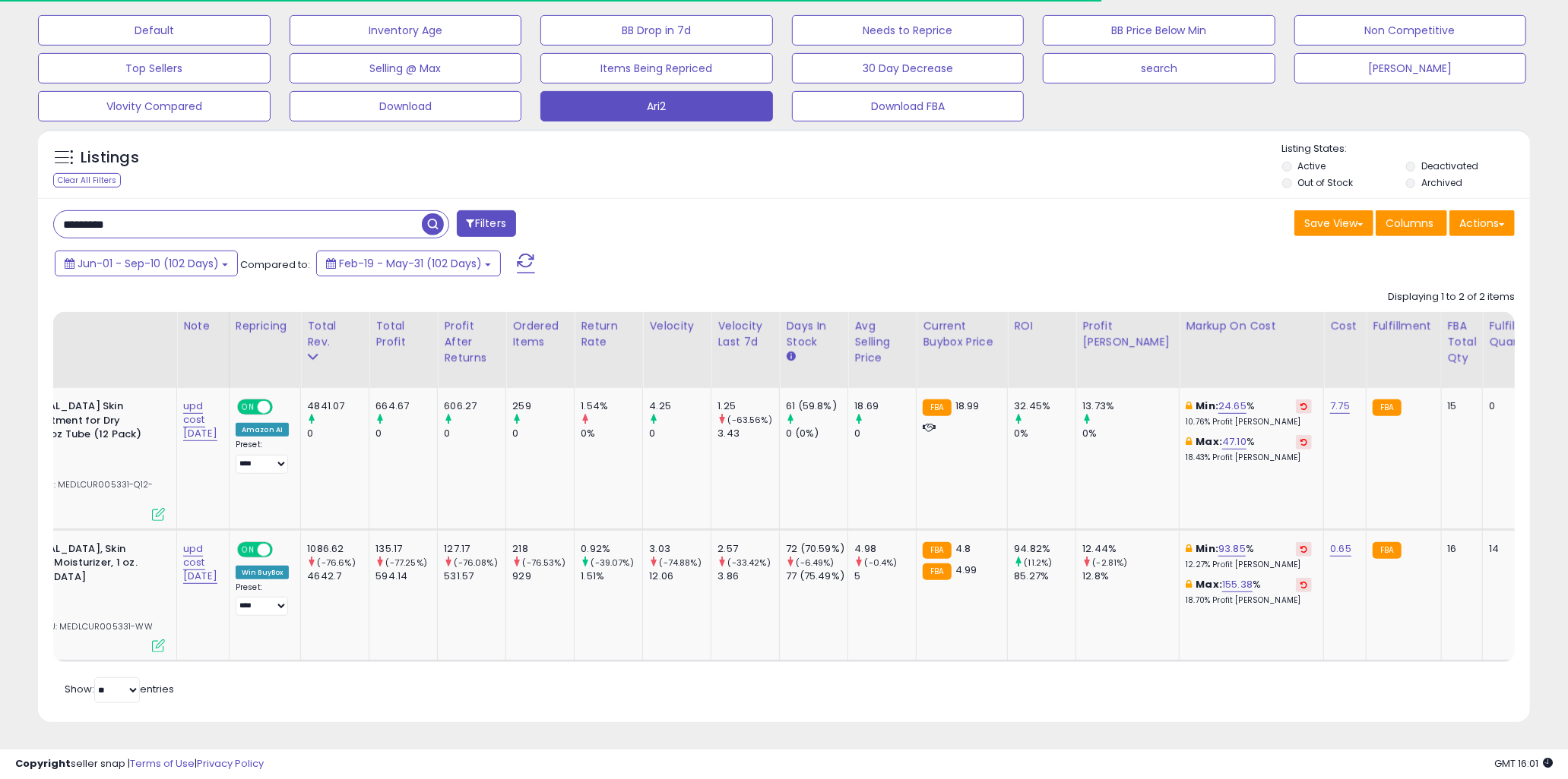
drag, startPoint x: 244, startPoint y: 186, endPoint x: 232, endPoint y: 230, distance: 45.6
click at [244, 199] on div "********* Filters Save View Save As New View Update Current View" at bounding box center [784, 460] width 1491 height 524
drag, startPoint x: 226, startPoint y: 230, endPoint x: 213, endPoint y: 210, distance: 23.9
click at [226, 228] on div "********* Filters" at bounding box center [413, 225] width 742 height 30
click at [200, 212] on input "*********" at bounding box center [238, 224] width 368 height 27
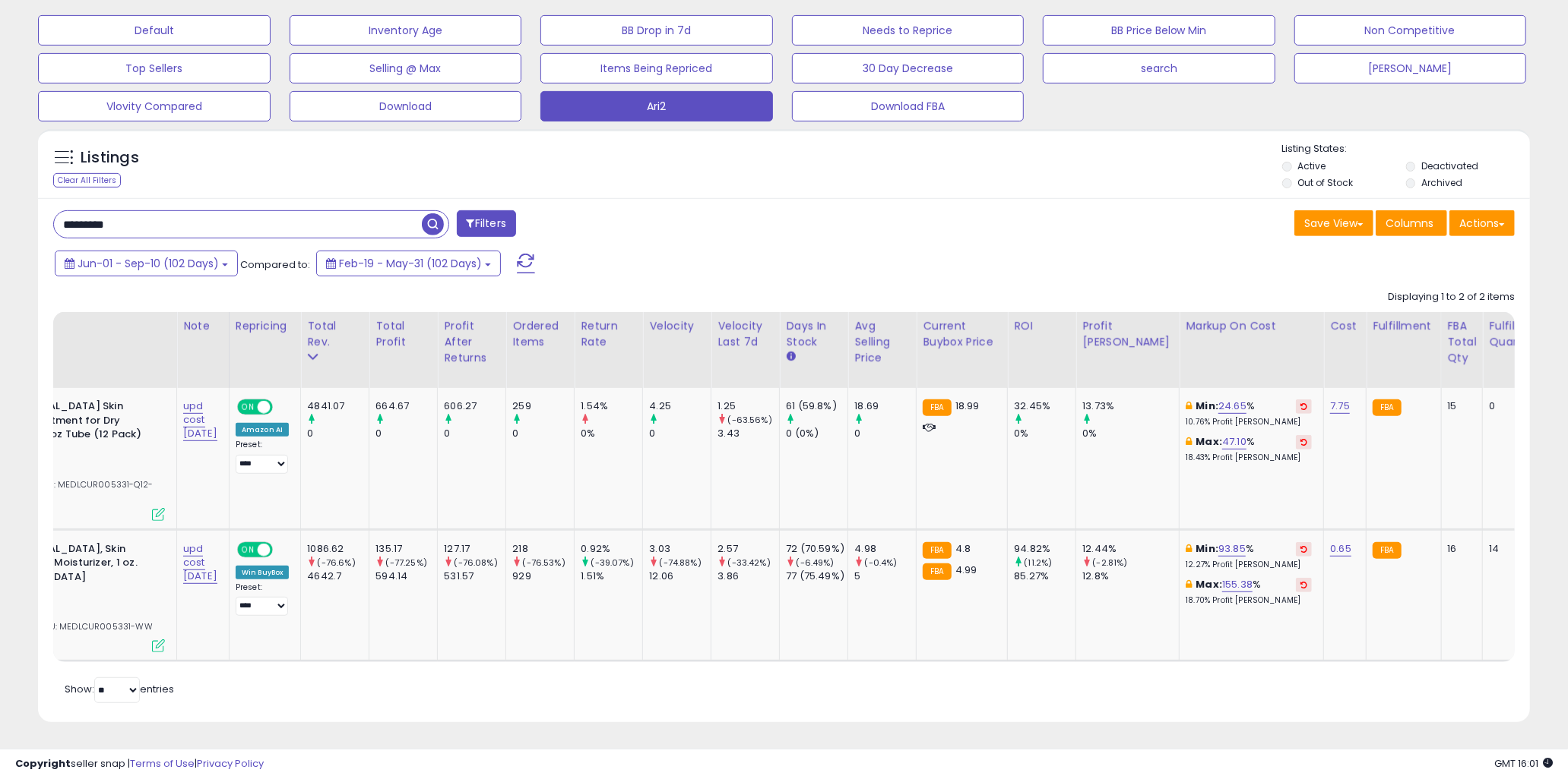
click at [200, 212] on input "*********" at bounding box center [238, 224] width 368 height 27
paste input "text"
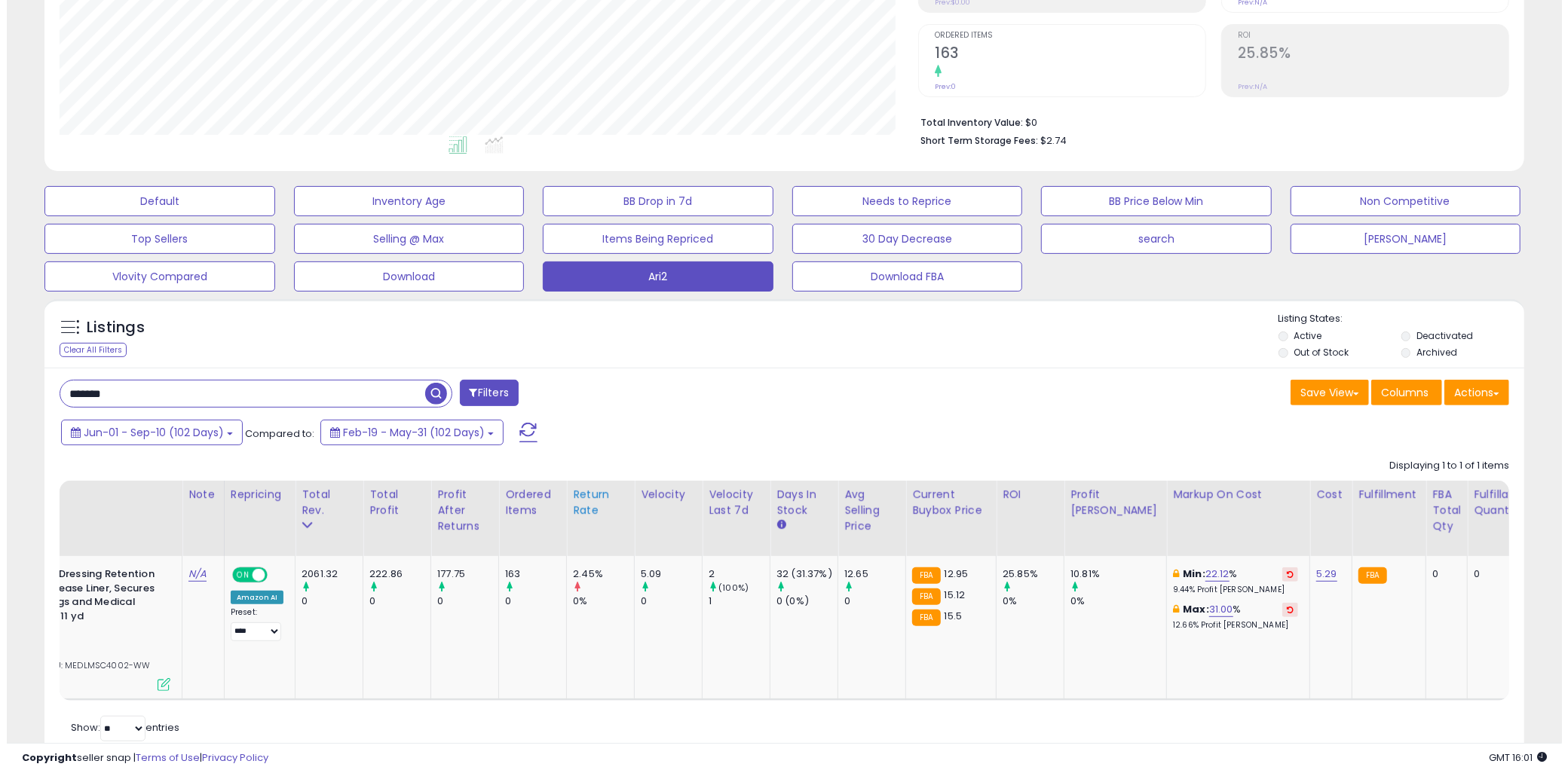
scroll to position [345, 0]
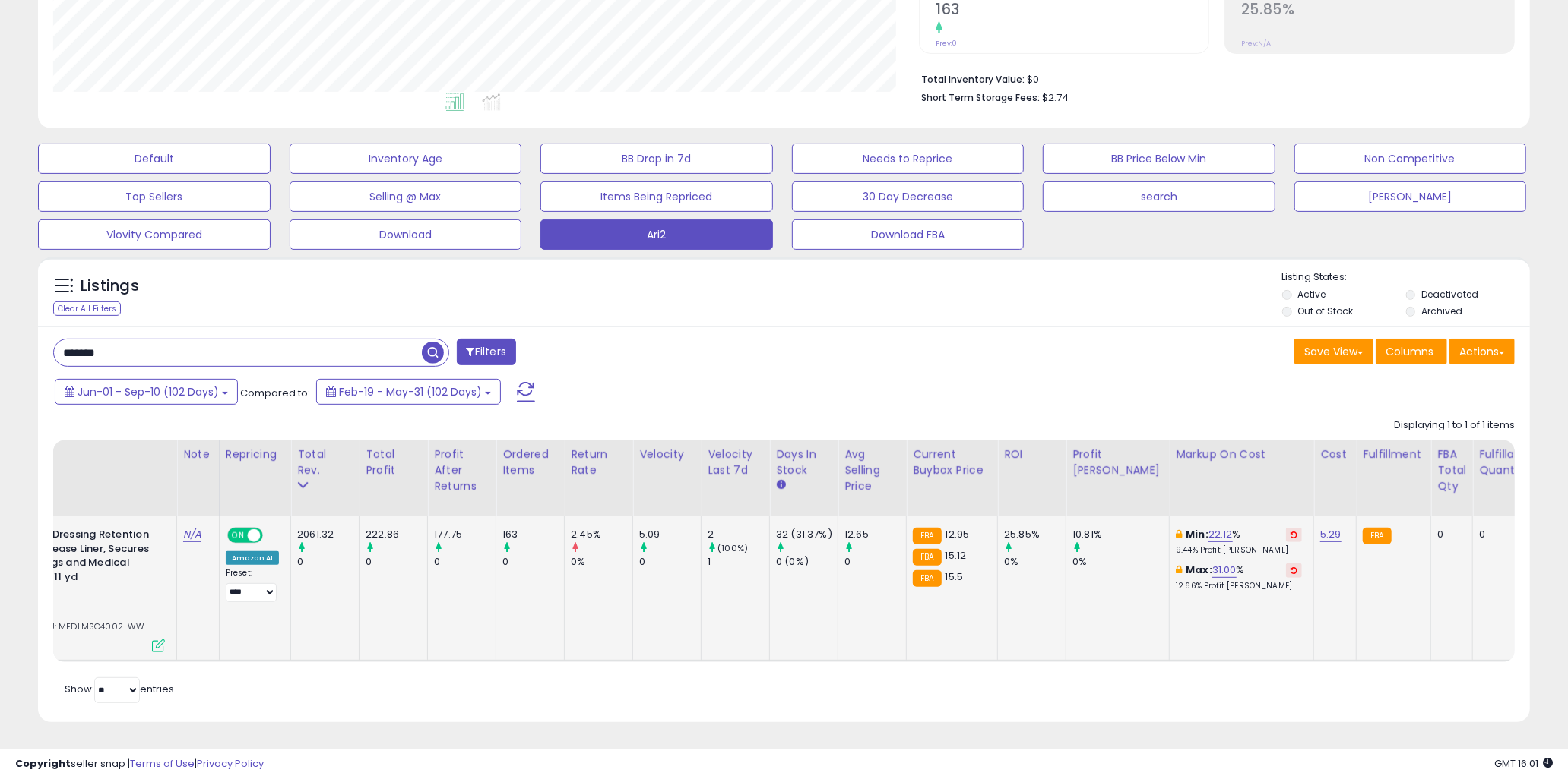
click at [163, 640] on icon at bounding box center [158, 646] width 13 height 13
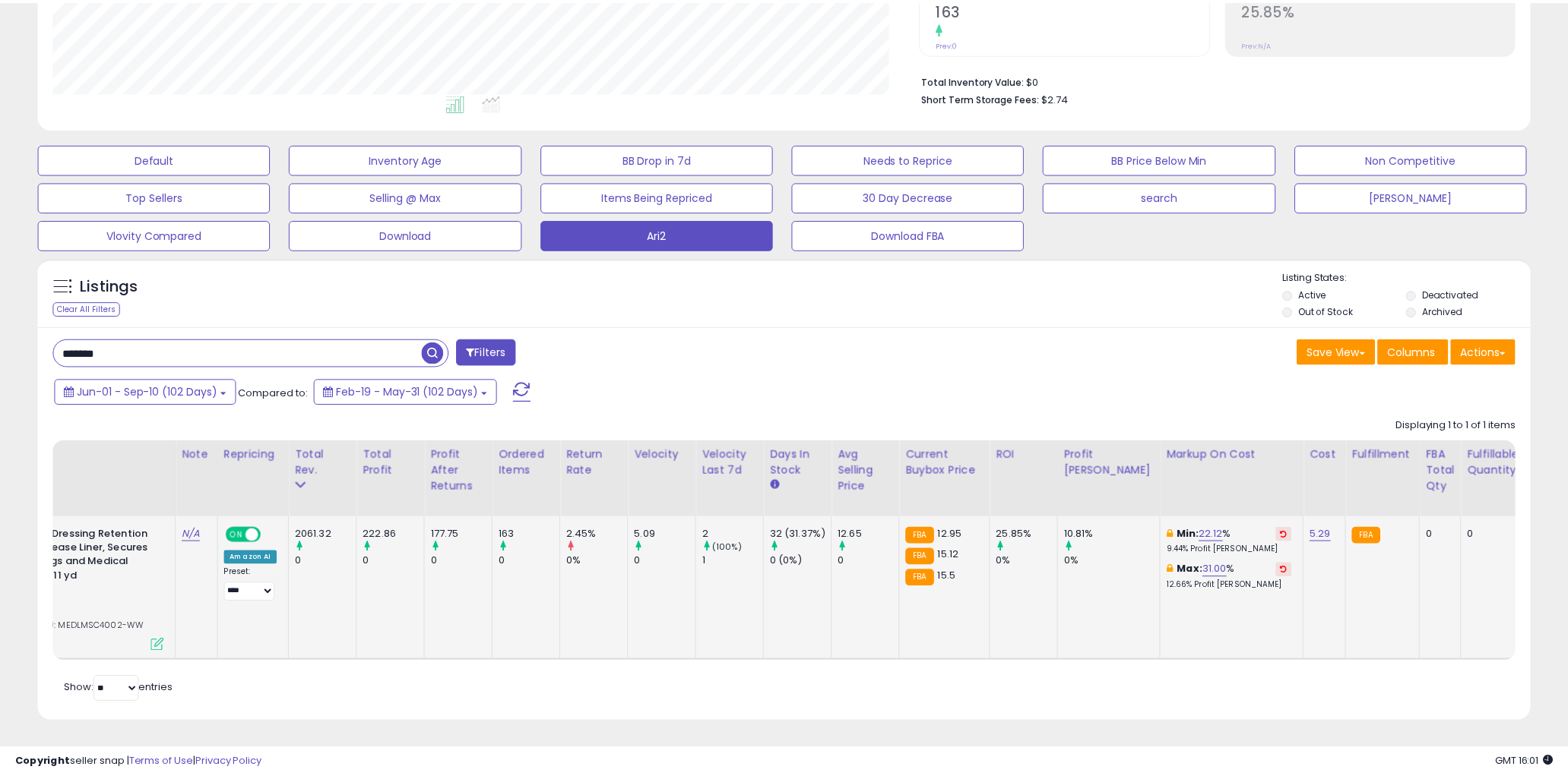
scroll to position [311, 874]
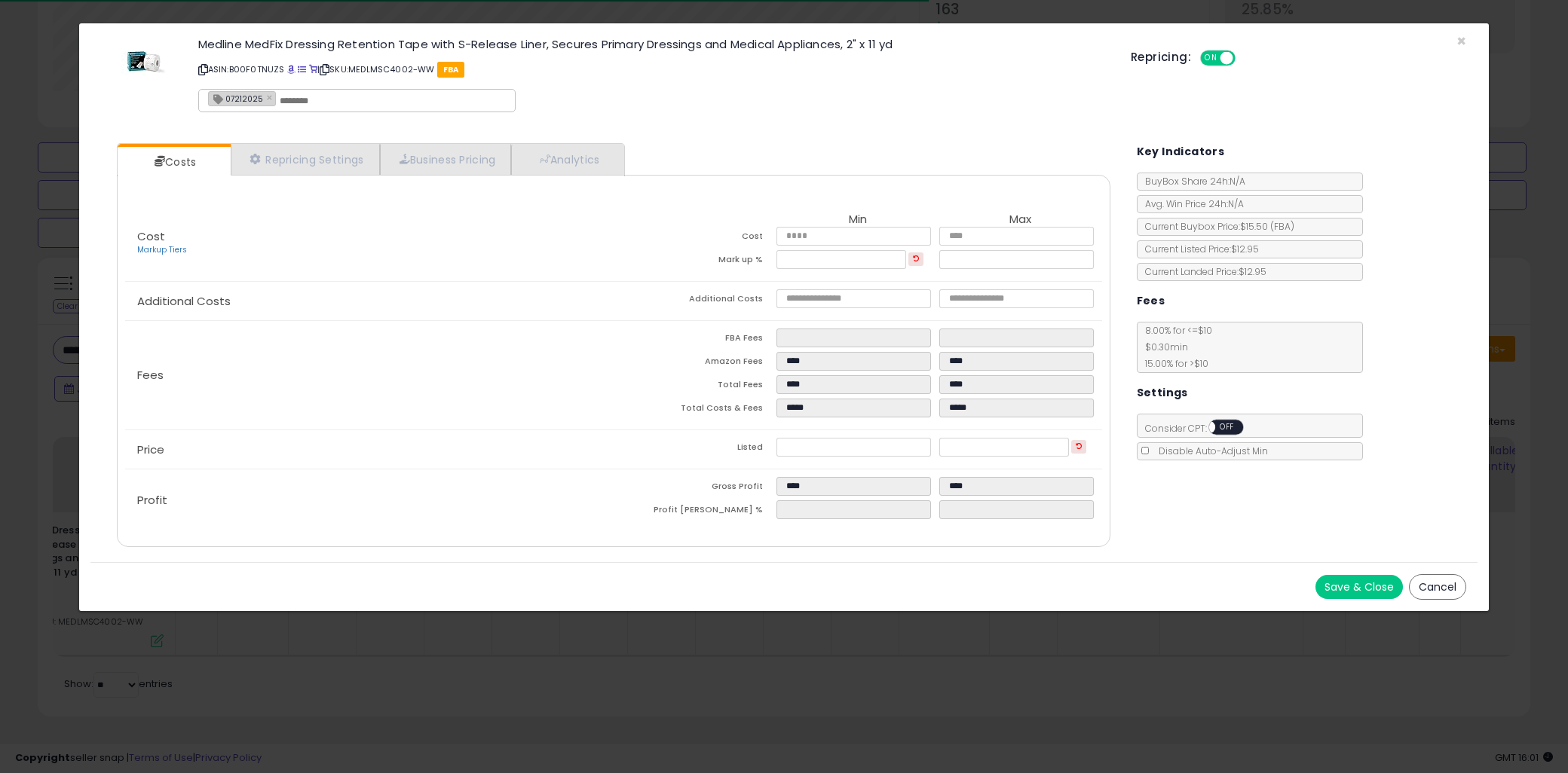
click at [1466, 41] on div "Medline MedFix Dressing Retention Tape with S-Release Liner, Secures Primary Dr…" at bounding box center [784, 78] width 1387 height 86
click at [1461, 42] on span "×" at bounding box center [1461, 41] width 9 height 22
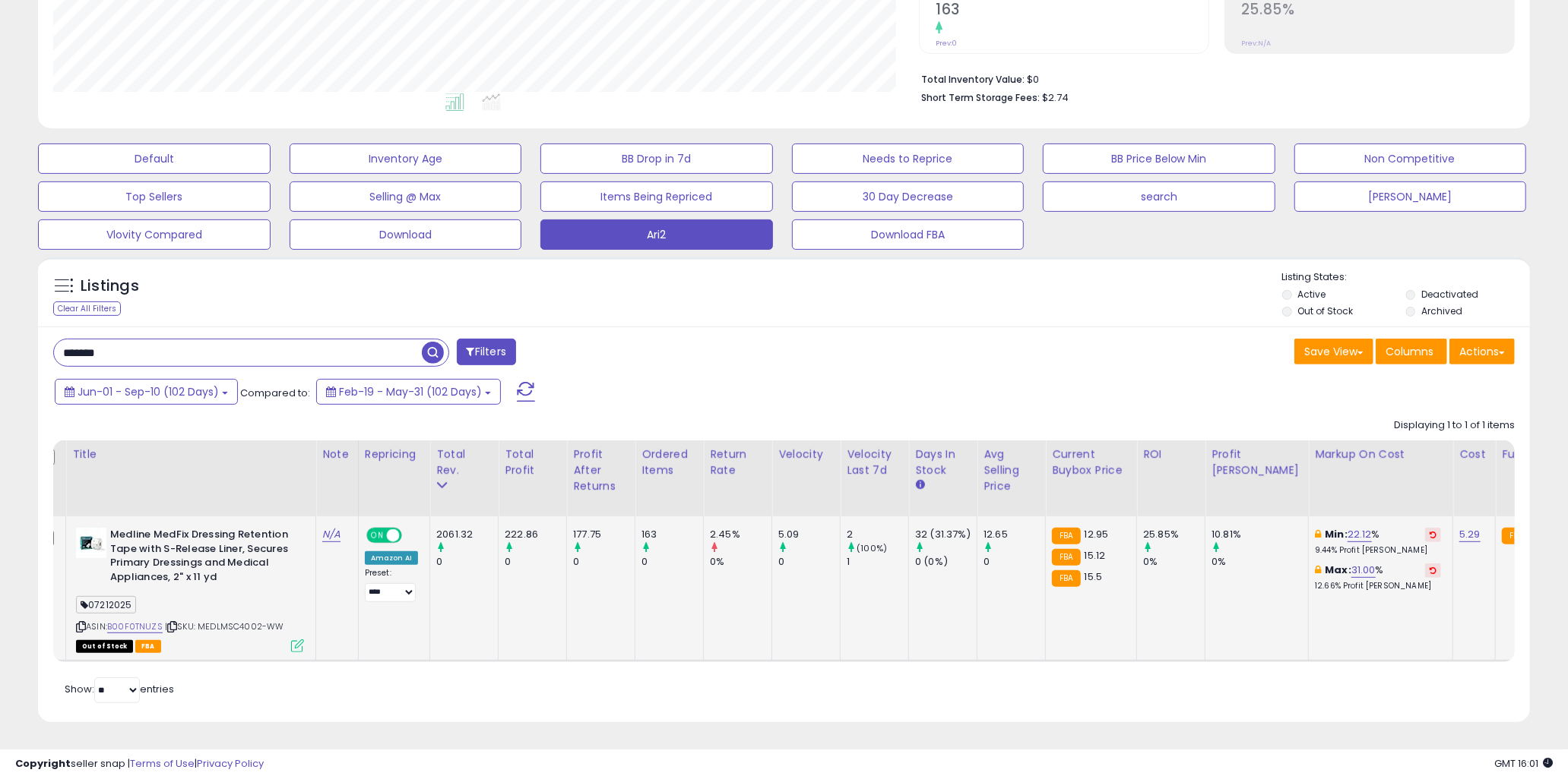
scroll to position [0, 0]
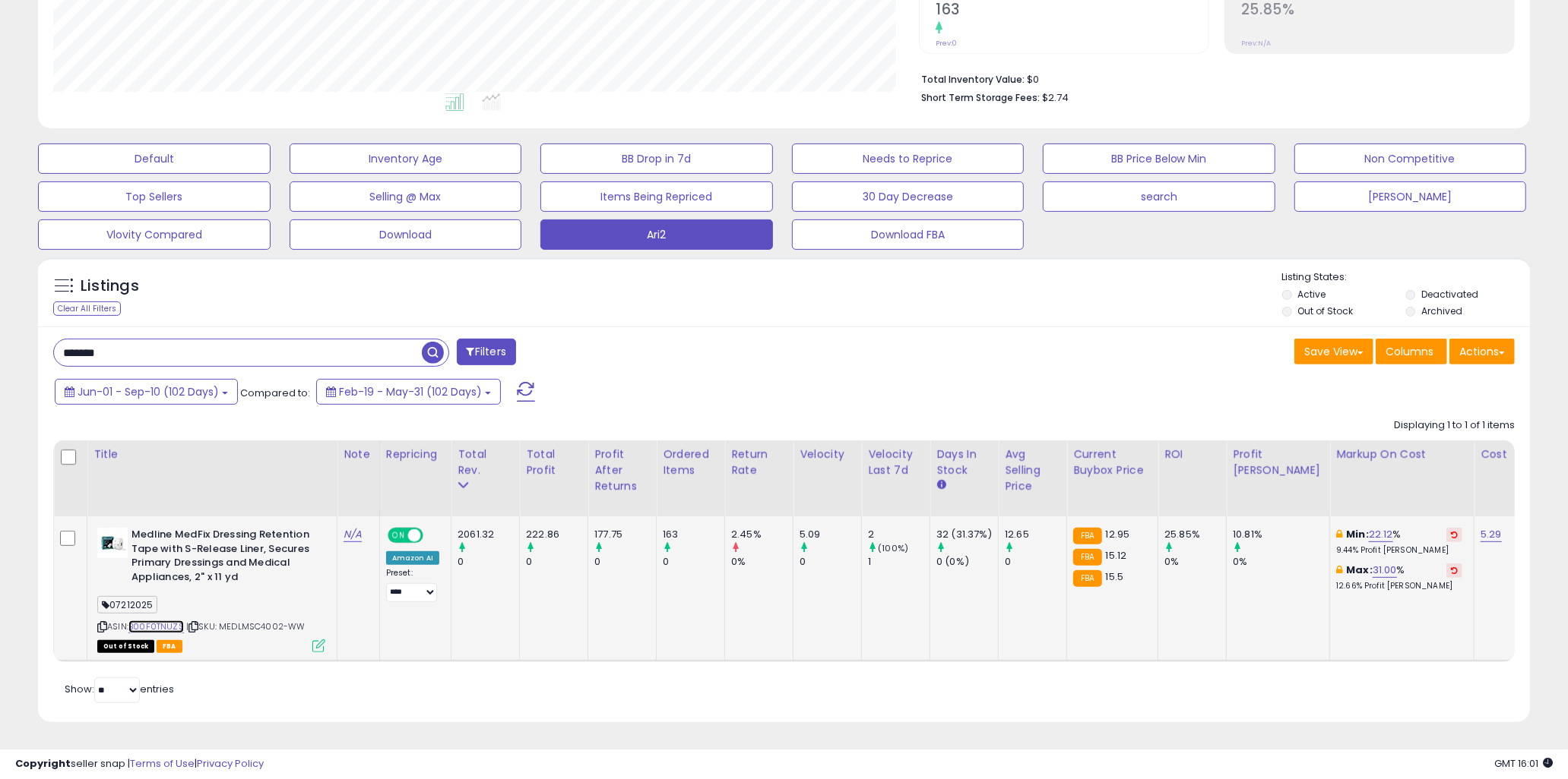
click at [169, 621] on link "B00F0TNUZS" at bounding box center [156, 627] width 55 height 13
click at [957, 597] on td "32 (31.37%) 0 (0%)" at bounding box center [964, 589] width 69 height 144
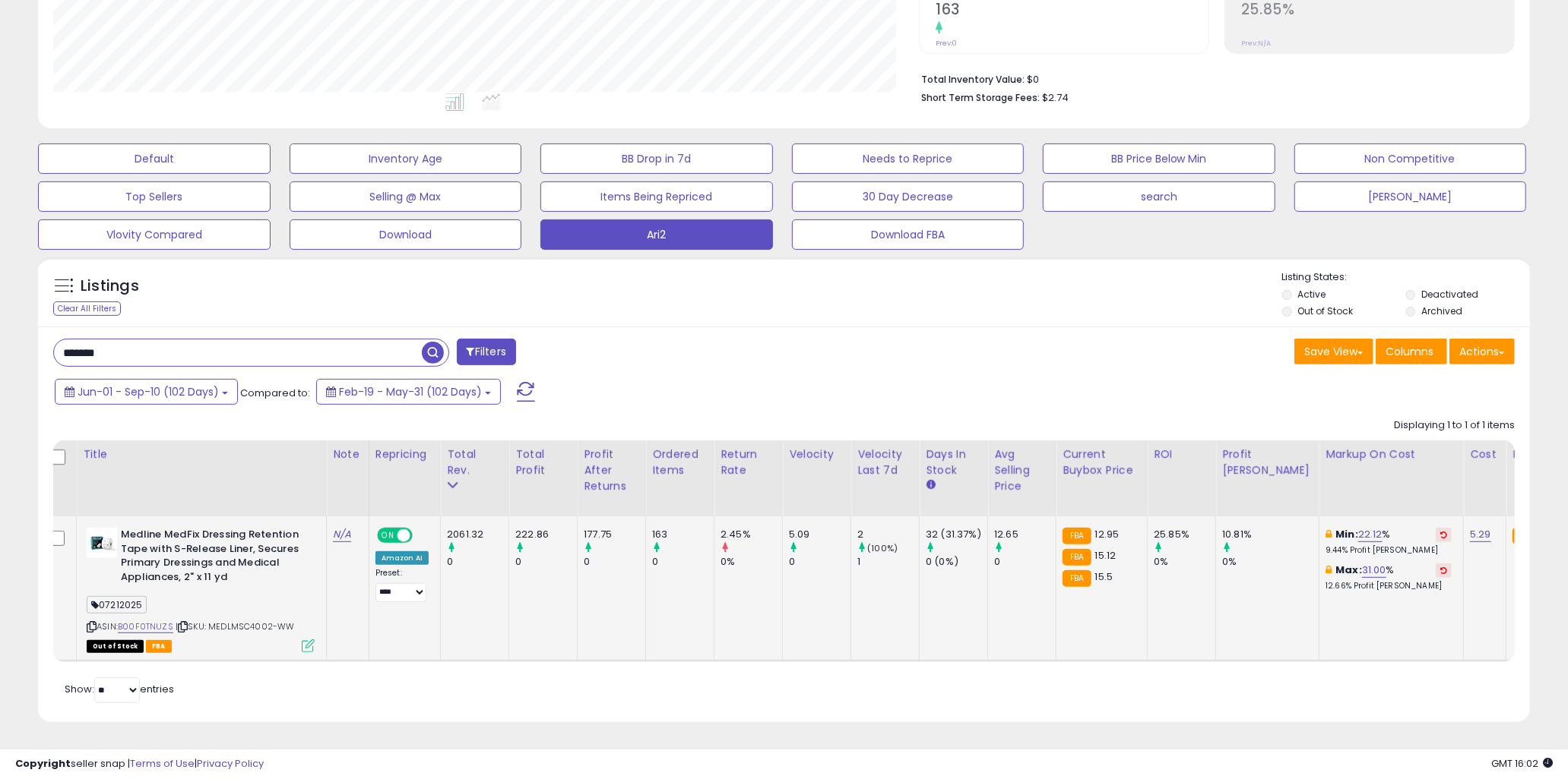
scroll to position [0, 28]
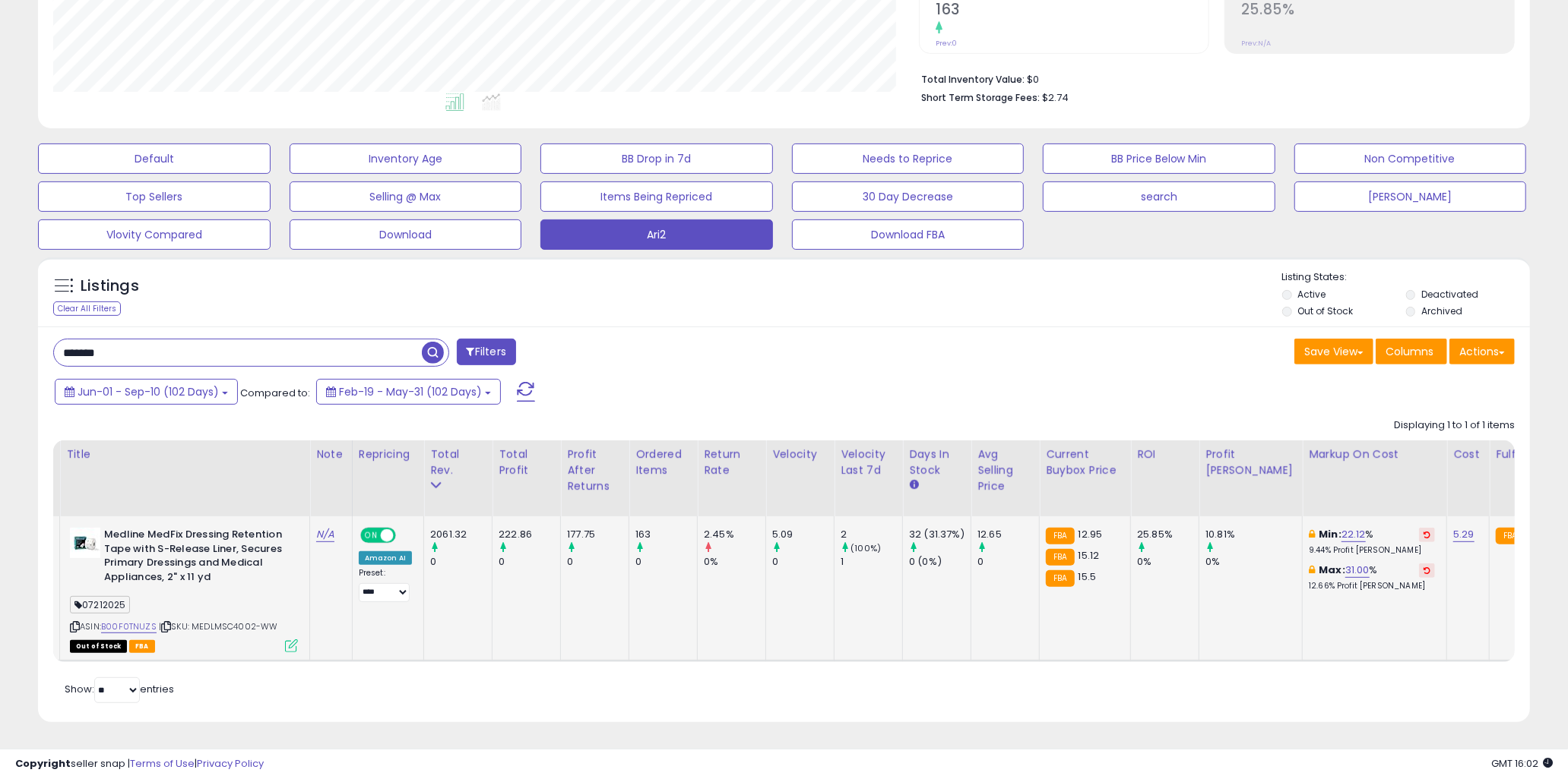
click at [963, 597] on td "32 (31.37%) 0 (0%)" at bounding box center [938, 589] width 69 height 144
drag, startPoint x: 830, startPoint y: 597, endPoint x: 937, endPoint y: 597, distance: 107.0
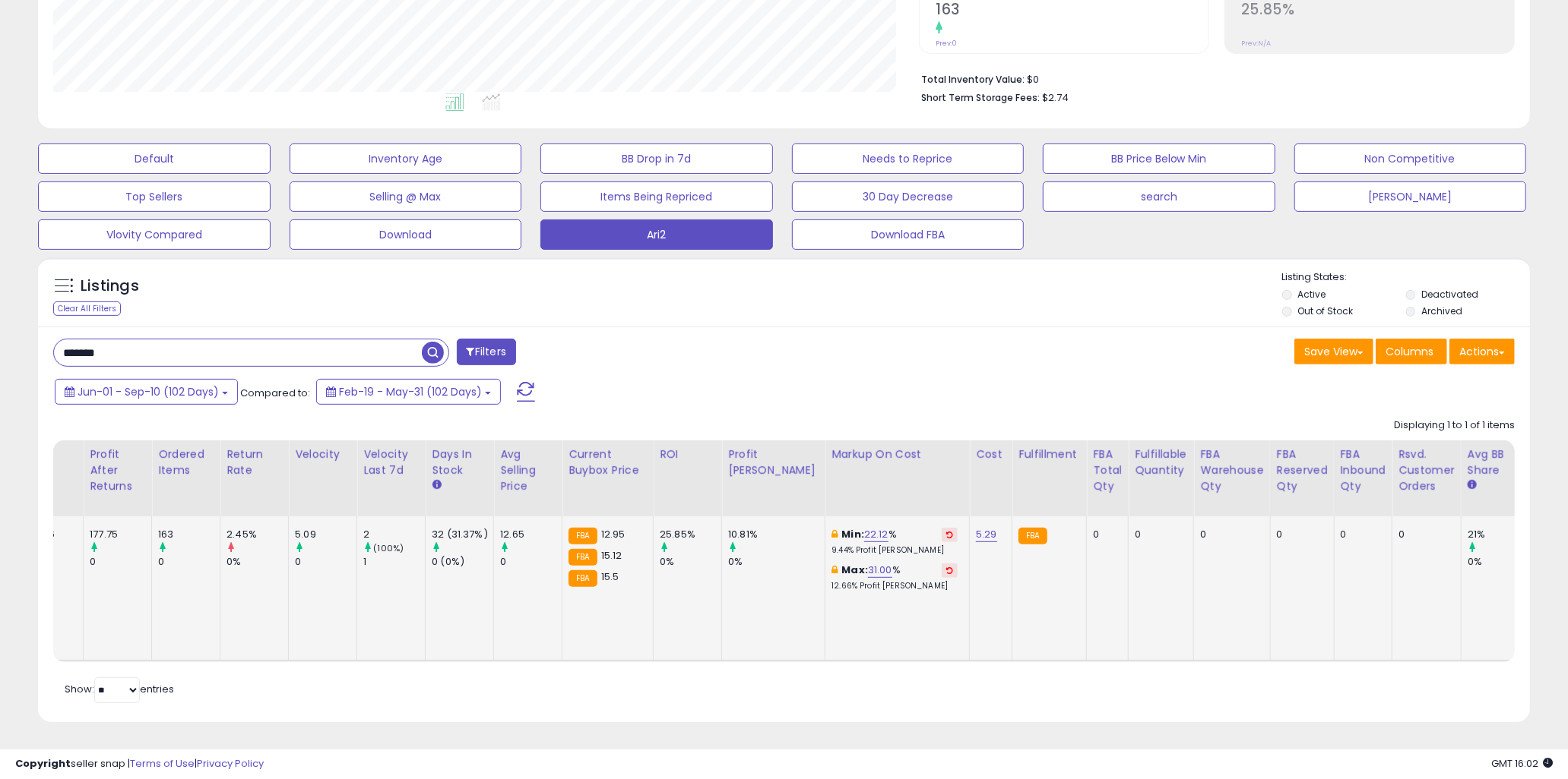
scroll to position [0, 503]
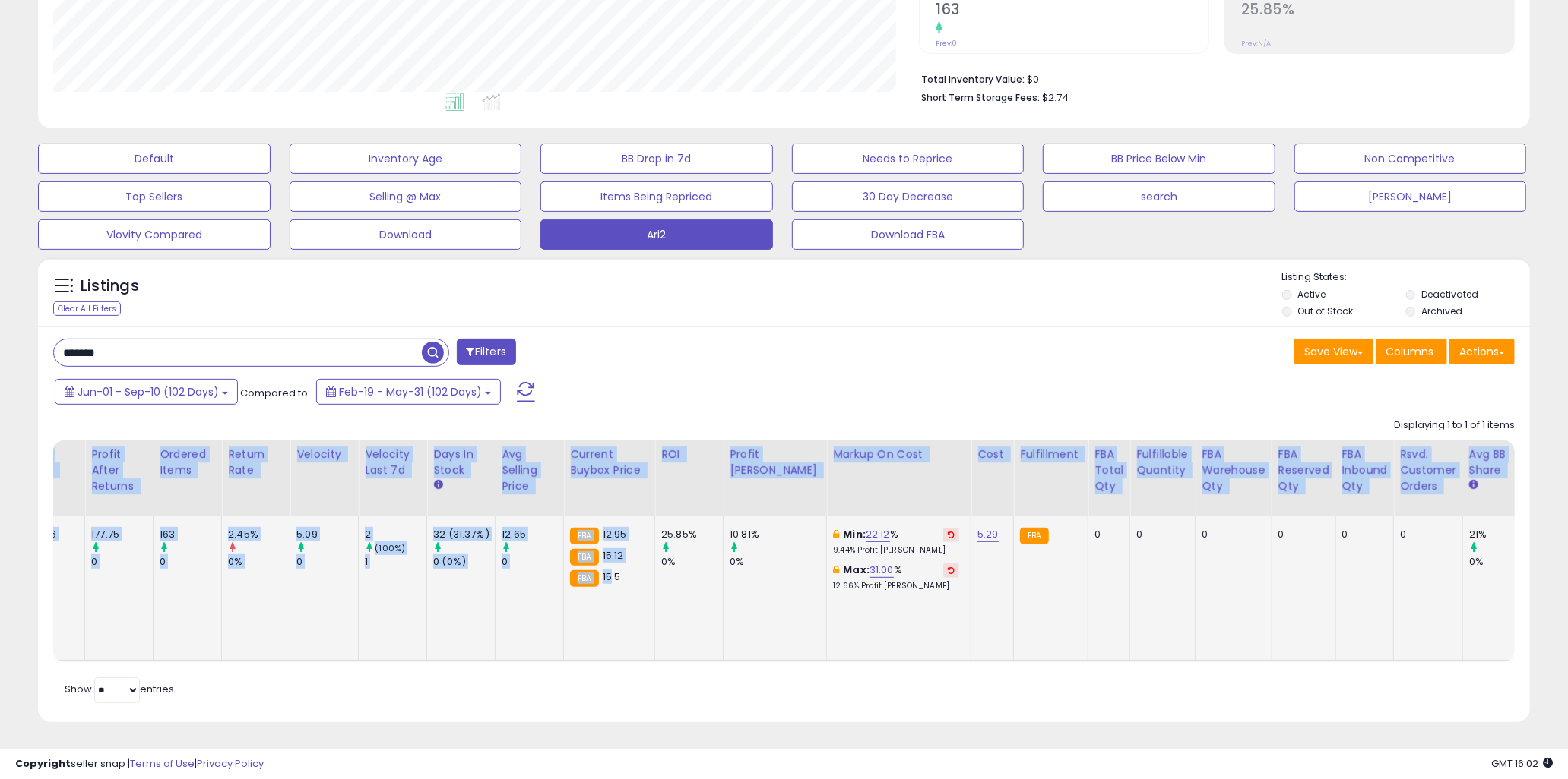
drag, startPoint x: 606, startPoint y: 640, endPoint x: 248, endPoint y: 617, distance: 358.7
click at [222, 669] on div "Retrieving listings data.. Displaying 1 to 1 of 1 items Title Note" at bounding box center [784, 559] width 1461 height 296
click at [255, 608] on td "2.45% 0%" at bounding box center [256, 589] width 69 height 144
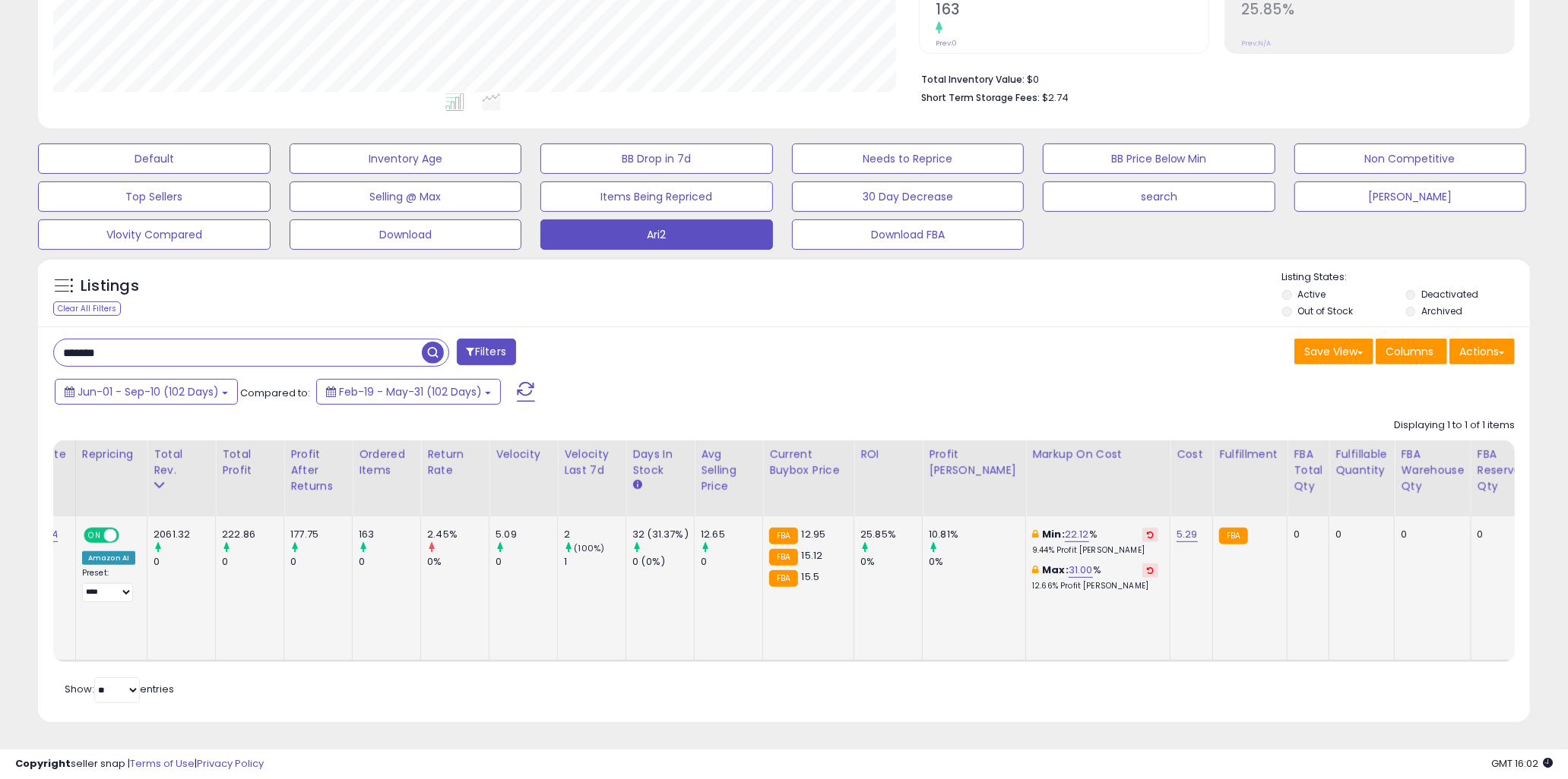
scroll to position [0, 0]
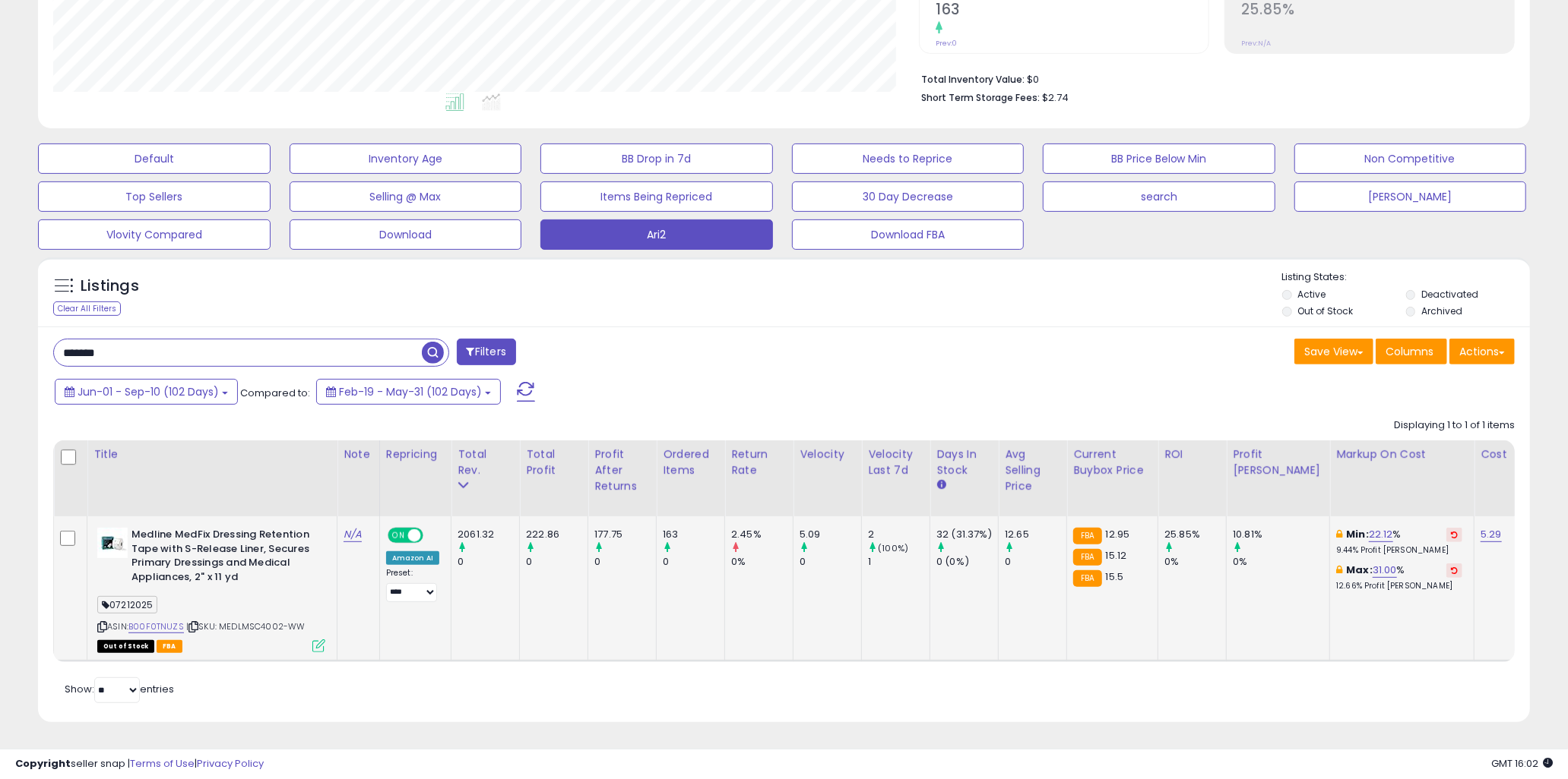
click at [292, 621] on span "| SKU: MEDLMSC4002-WW" at bounding box center [245, 627] width 120 height 12
drag, startPoint x: 301, startPoint y: 616, endPoint x: 224, endPoint y: 611, distance: 77.2
click at [224, 621] on span "| SKU: MEDLMSC4002-WW" at bounding box center [245, 627] width 120 height 12
copy span "MEDLMSC4002-WW"
drag, startPoint x: 406, startPoint y: 701, endPoint x: 368, endPoint y: 664, distance: 53.0
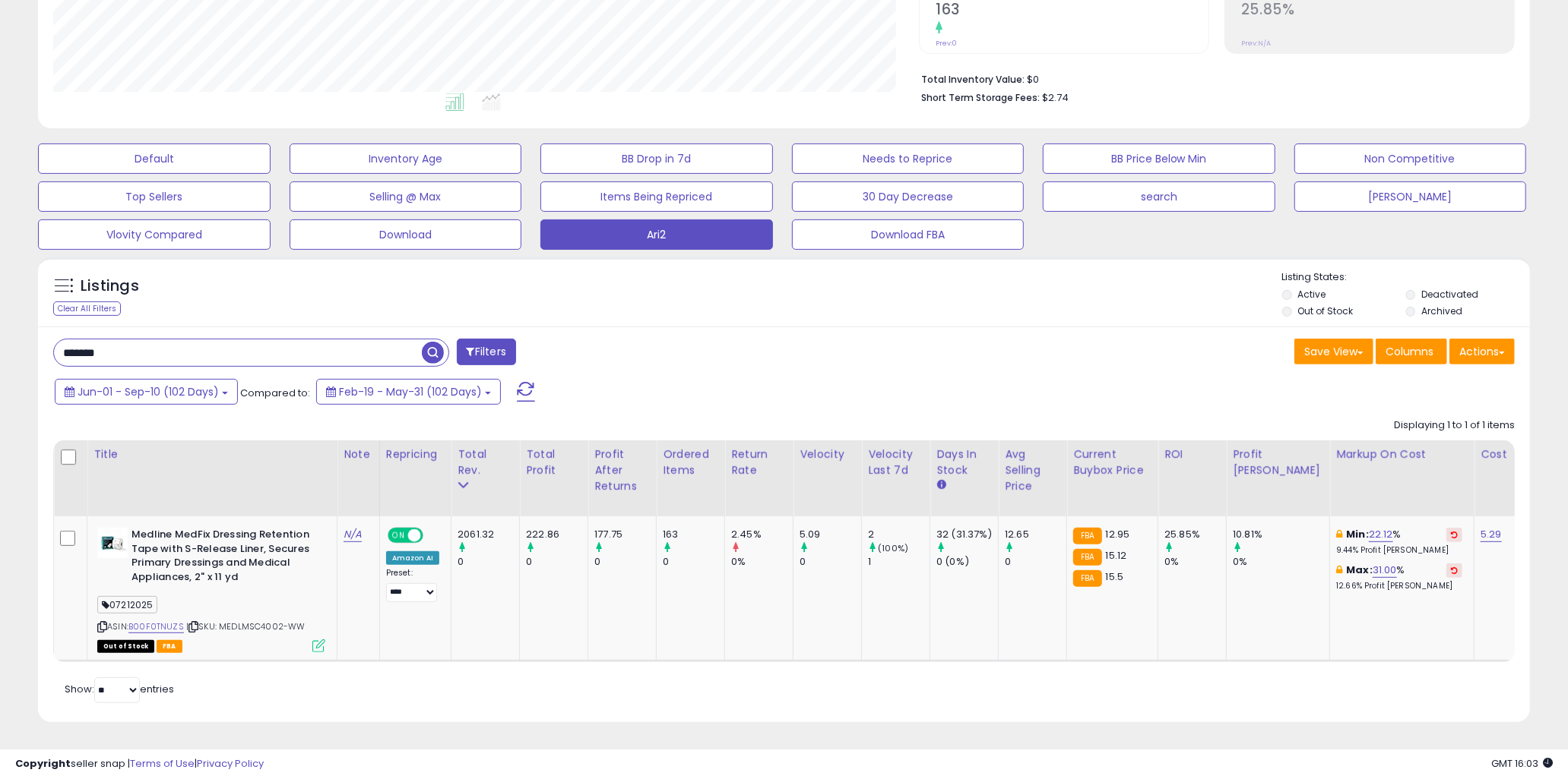
click at [406, 701] on div "Show: ** ** entries" at bounding box center [236, 690] width 366 height 26
click at [520, 610] on td "222.86 0" at bounding box center [554, 589] width 69 height 144
drag, startPoint x: 544, startPoint y: 518, endPoint x: 692, endPoint y: 556, distance: 152.8
click at [692, 556] on div "0" at bounding box center [693, 562] width 62 height 14
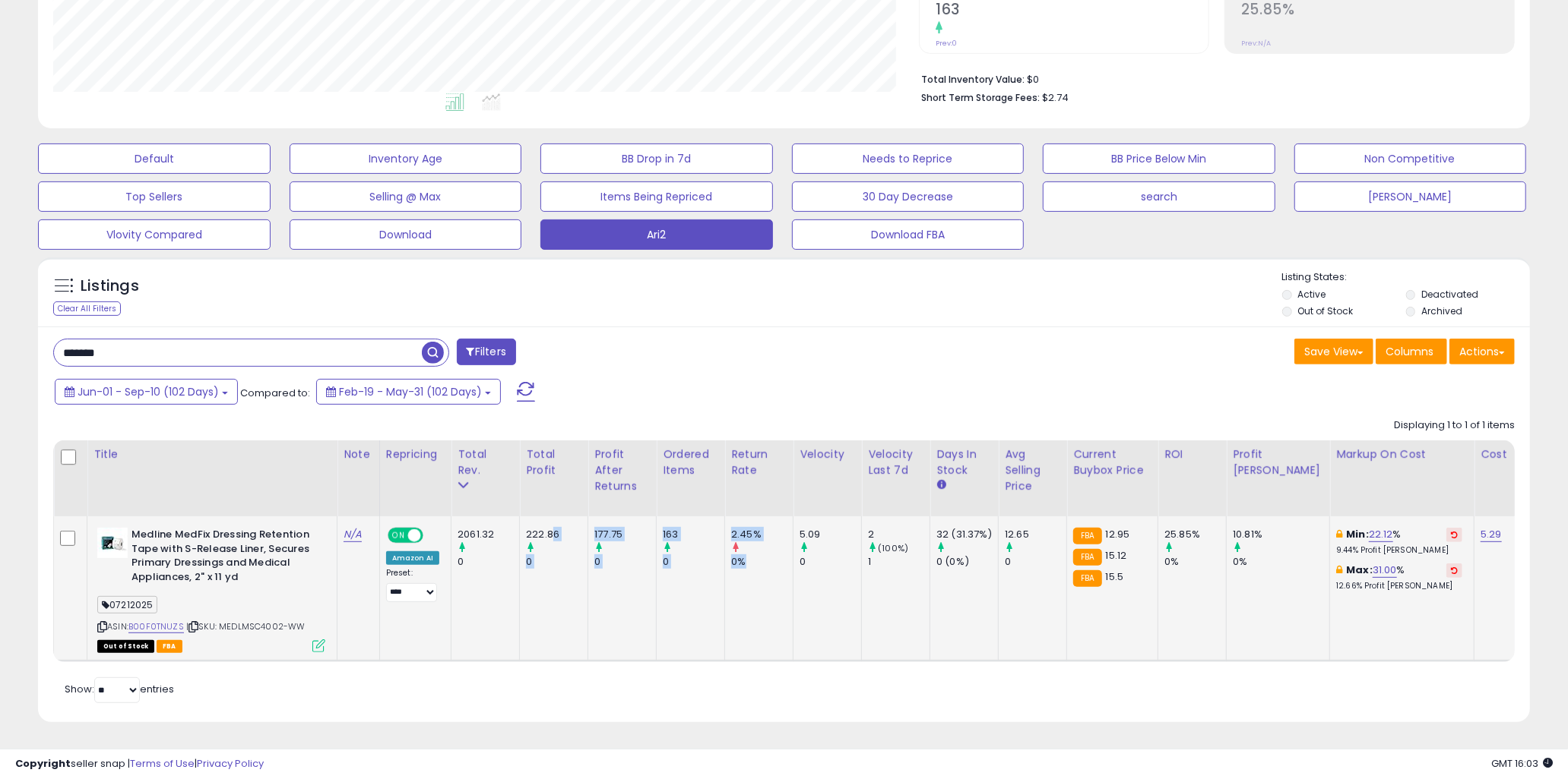
drag, startPoint x: 755, startPoint y: 551, endPoint x: 549, endPoint y: 521, distance: 208.2
click at [549, 528] on div "222.86" at bounding box center [556, 535] width 62 height 14
drag, startPoint x: 534, startPoint y: 518, endPoint x: 800, endPoint y: 566, distance: 270.3
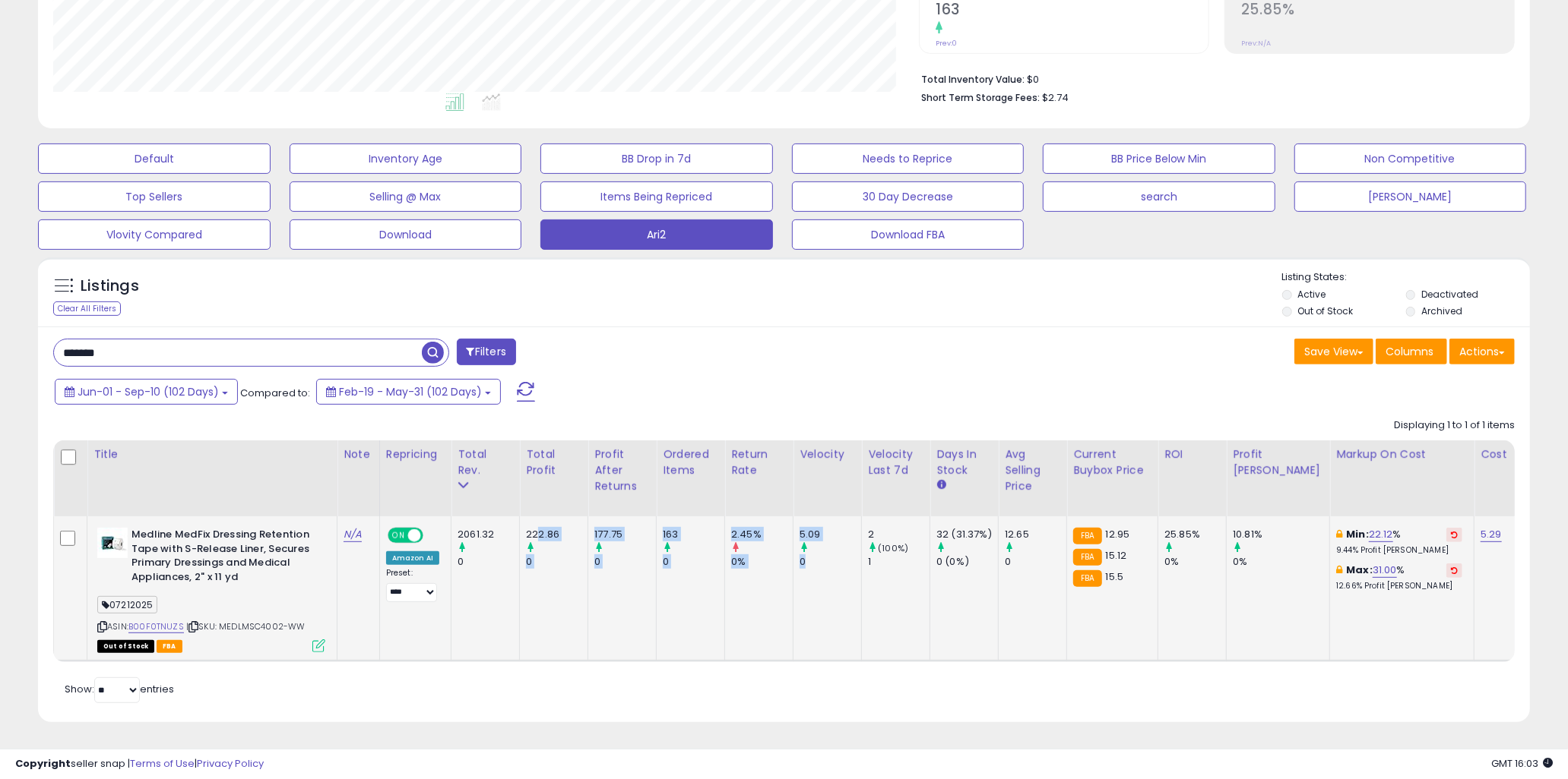
click at [800, 566] on td "5.09 0" at bounding box center [827, 589] width 69 height 144
drag, startPoint x: 837, startPoint y: 550, endPoint x: 542, endPoint y: 522, distance: 296.3
click at [542, 528] on div "222.86" at bounding box center [556, 535] width 62 height 14
drag, startPoint x: 535, startPoint y: 522, endPoint x: 861, endPoint y: 562, distance: 328.4
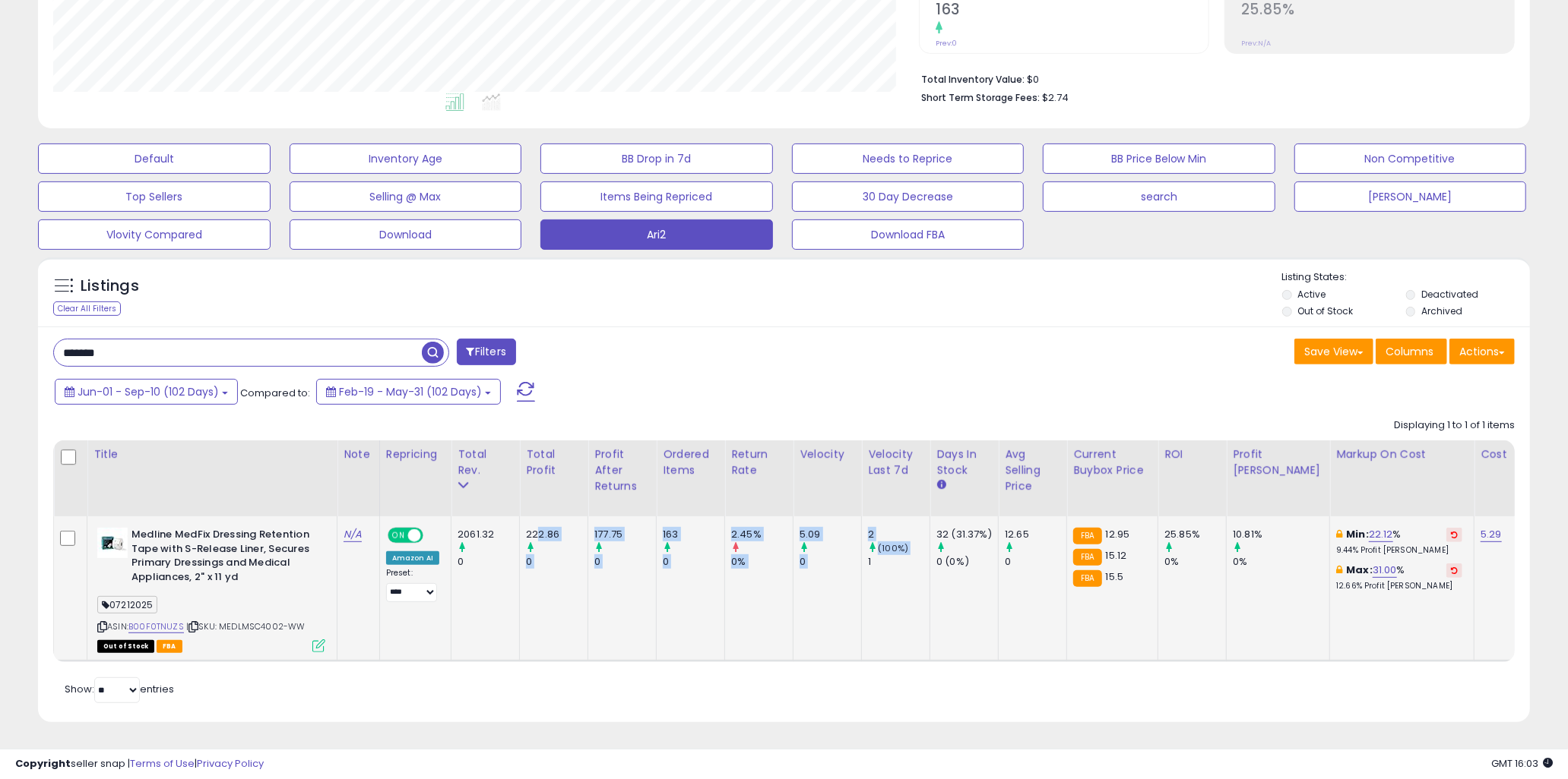
click at [862, 562] on td "2 (100%) 1" at bounding box center [896, 589] width 69 height 144
drag, startPoint x: 882, startPoint y: 551, endPoint x: 598, endPoint y: 521, distance: 285.6
click at [598, 528] on div "177.75" at bounding box center [625, 535] width 62 height 14
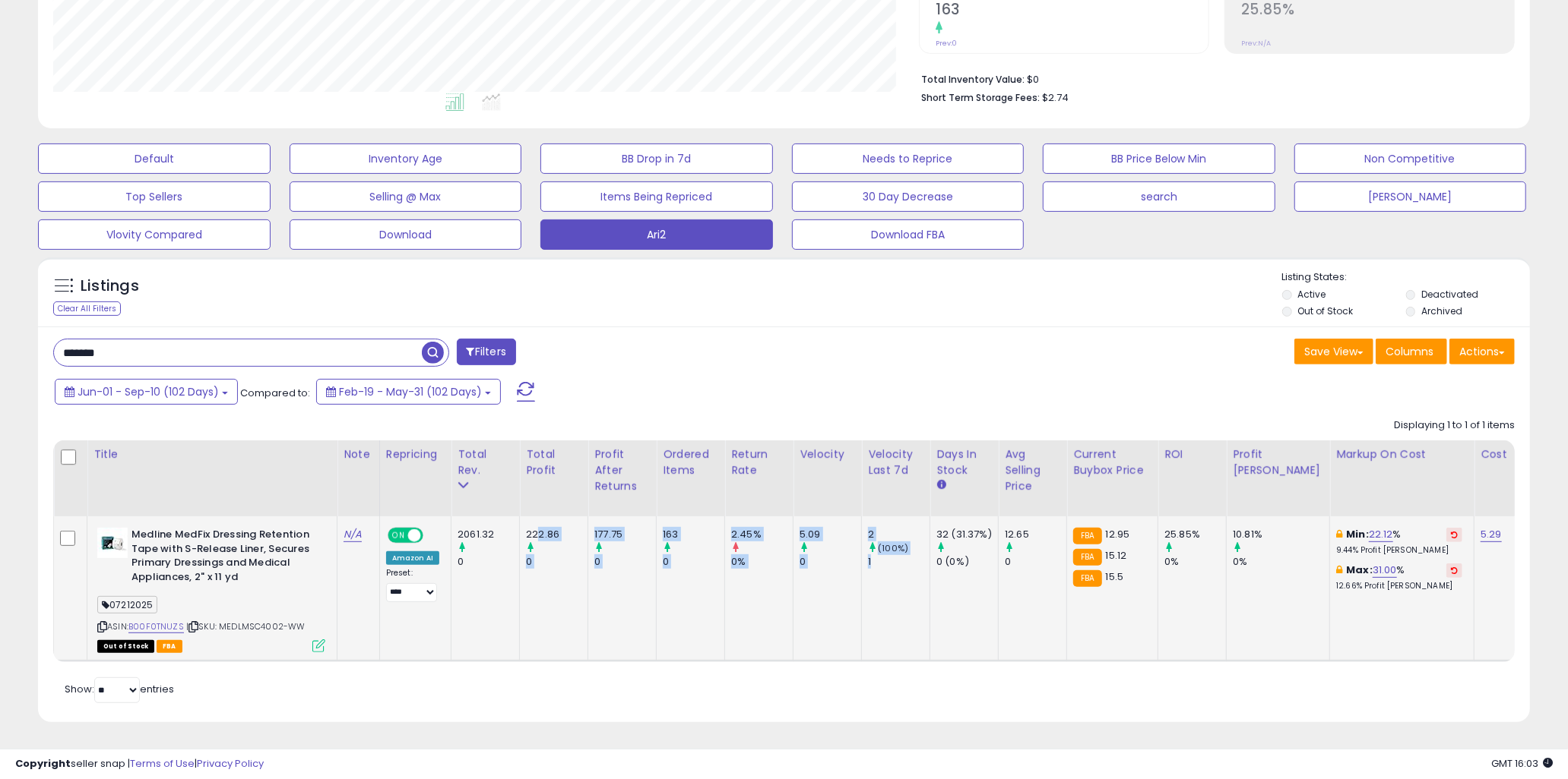
drag, startPoint x: 534, startPoint y: 518, endPoint x: 884, endPoint y: 574, distance: 354.5
click at [884, 574] on td "2 (100%) 1" at bounding box center [896, 589] width 69 height 144
drag, startPoint x: 903, startPoint y: 551, endPoint x: 521, endPoint y: 522, distance: 383.1
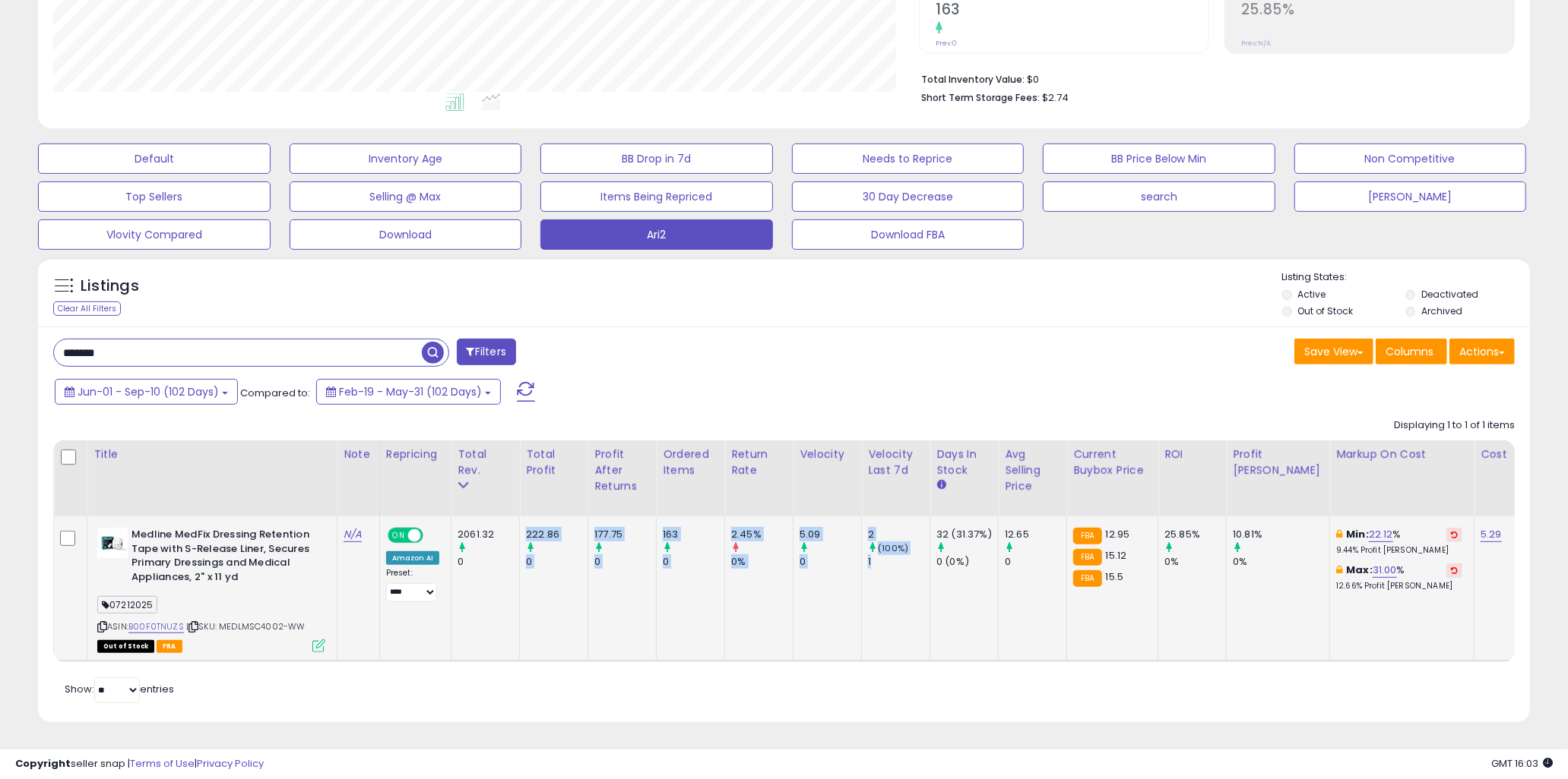
click at [521, 522] on td "222.86 0" at bounding box center [554, 589] width 69 height 144
drag, startPoint x: 523, startPoint y: 522, endPoint x: 815, endPoint y: 565, distance: 295.1
click at [815, 565] on td "5.09 0" at bounding box center [827, 589] width 69 height 144
drag, startPoint x: 829, startPoint y: 549, endPoint x: 581, endPoint y: 512, distance: 250.7
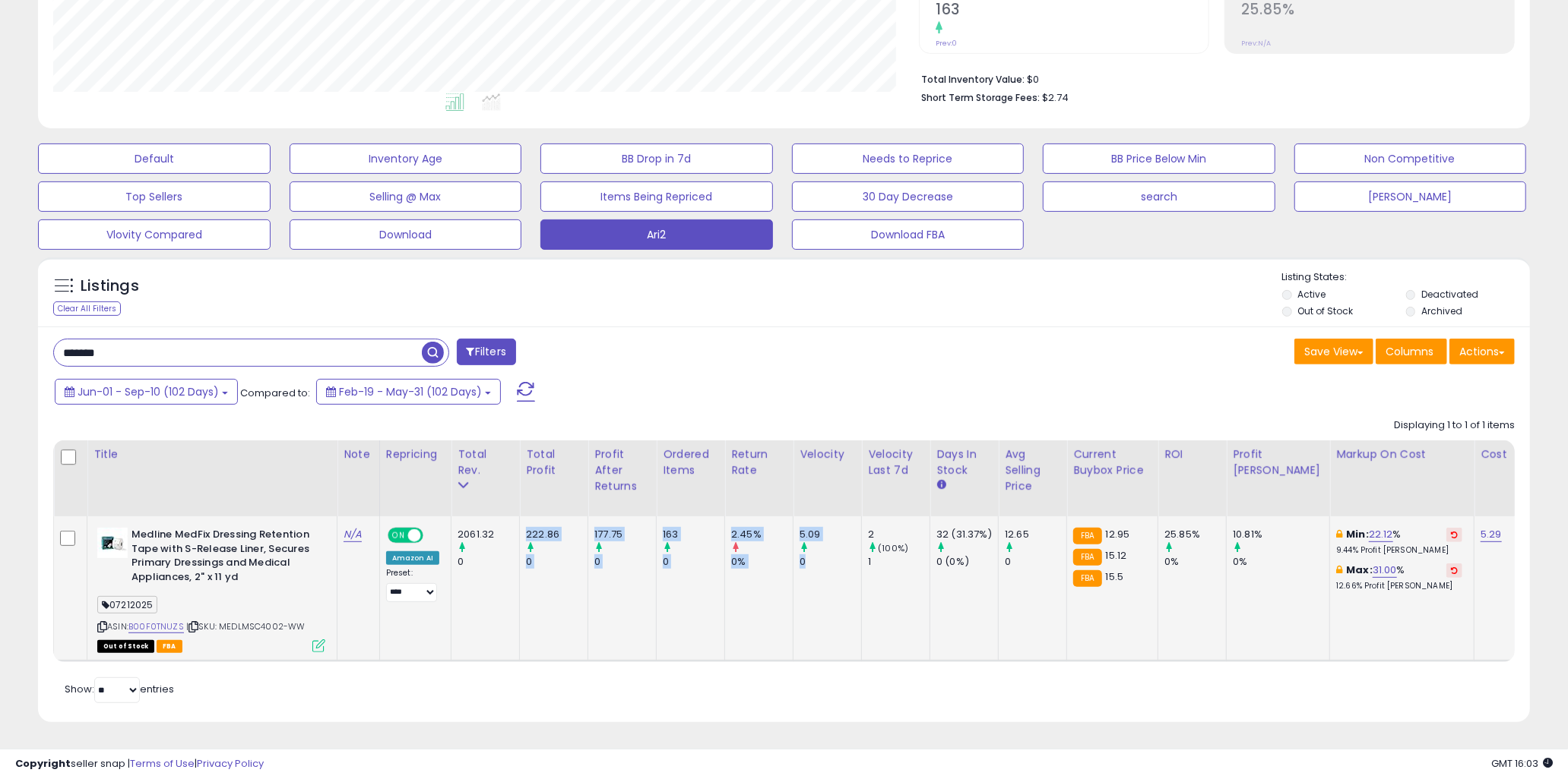
click at [581, 517] on td "222.86 0" at bounding box center [554, 589] width 69 height 144
drag, startPoint x: 560, startPoint y: 512, endPoint x: 533, endPoint y: 518, distance: 27.7
click at [558, 517] on td "222.86 0" at bounding box center [554, 589] width 69 height 144
drag, startPoint x: 533, startPoint y: 518, endPoint x: 794, endPoint y: 568, distance: 265.7
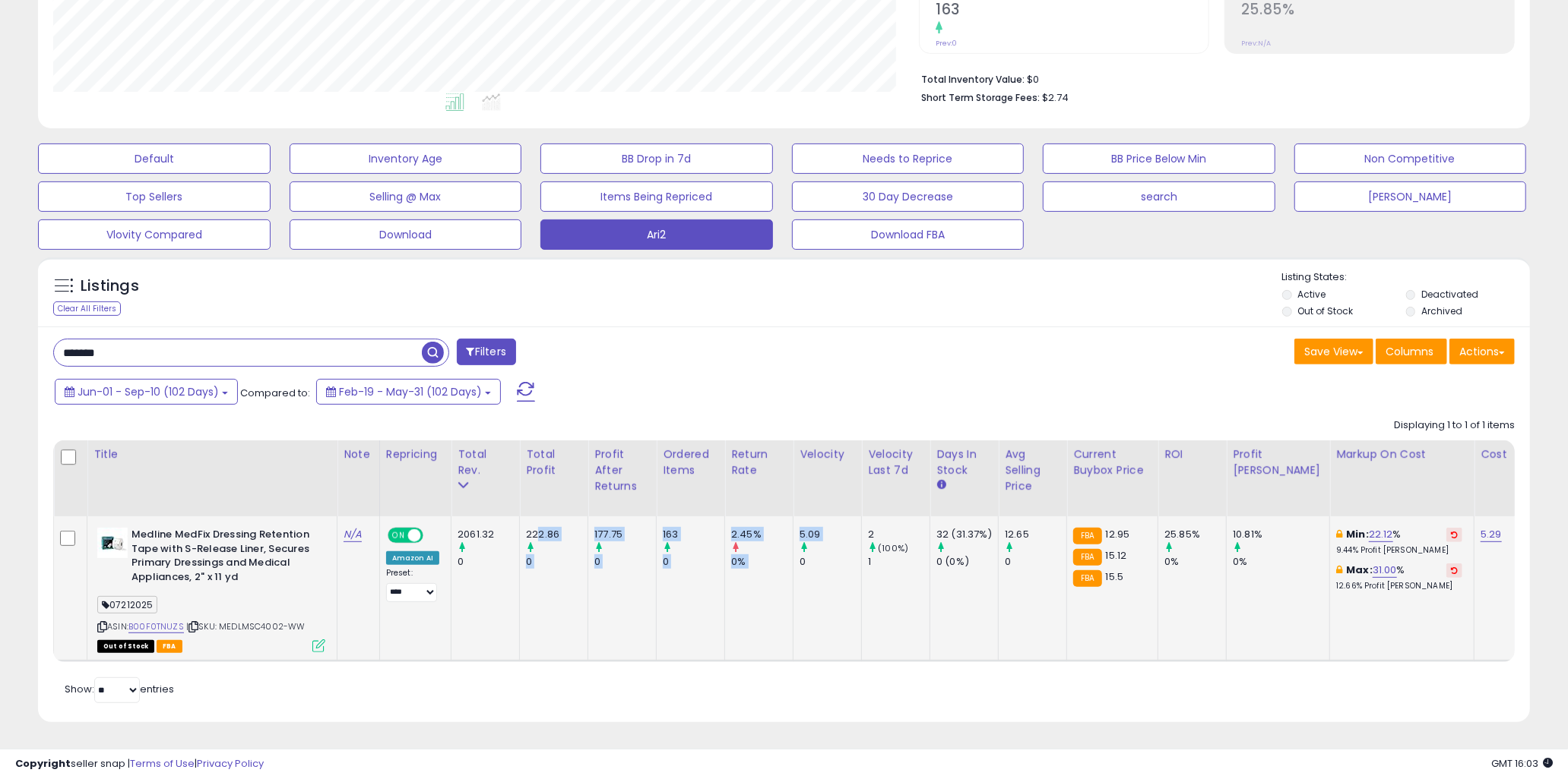
click at [794, 568] on td "5.09 0" at bounding box center [827, 589] width 69 height 144
drag, startPoint x: 813, startPoint y: 563, endPoint x: 552, endPoint y: 512, distance: 265.9
click at [543, 517] on td "222.86 0" at bounding box center [554, 589] width 69 height 144
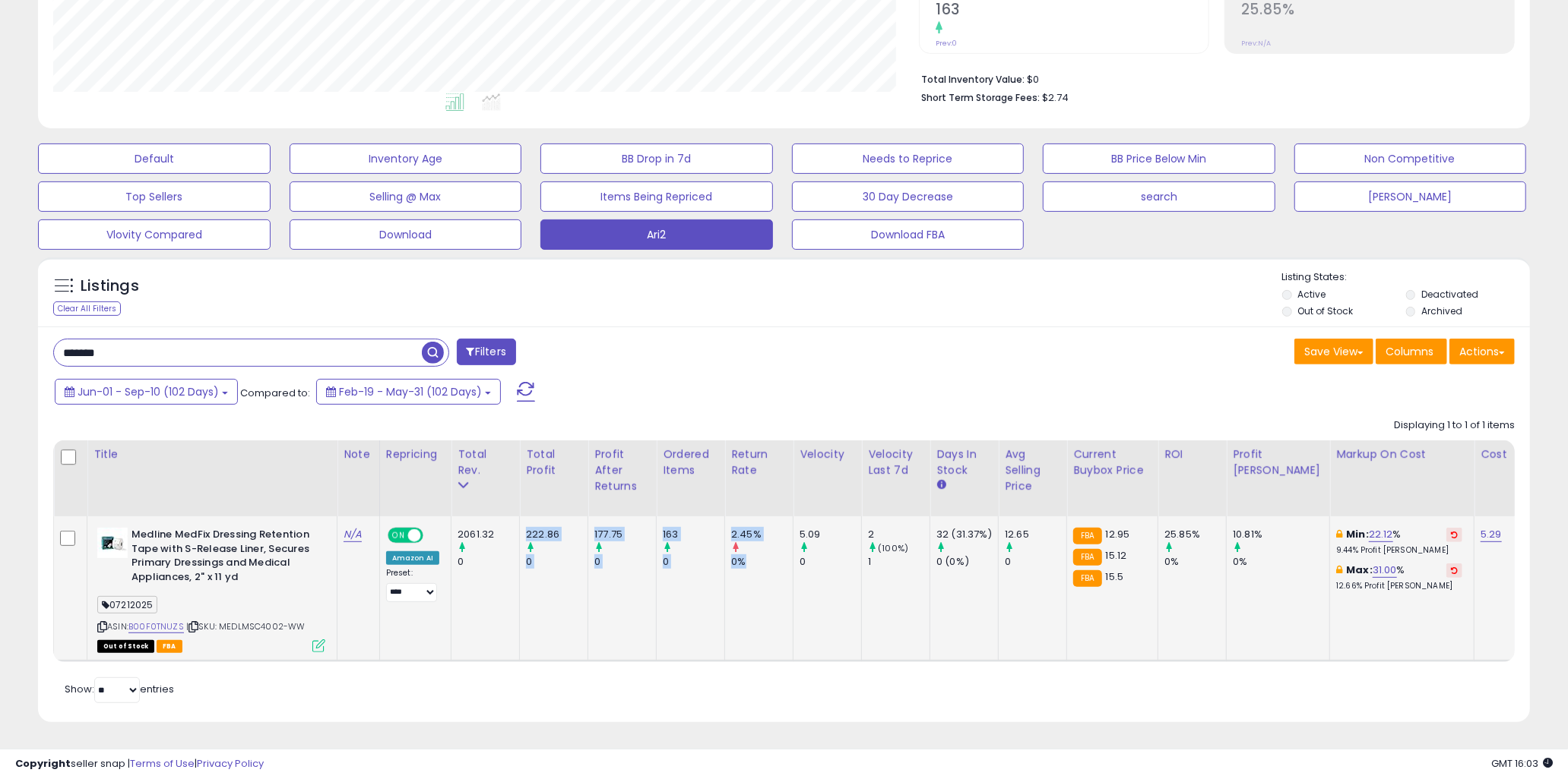
drag, startPoint x: 525, startPoint y: 518, endPoint x: 760, endPoint y: 571, distance: 240.9
click at [760, 571] on td "2.45% 0%" at bounding box center [759, 589] width 69 height 144
click at [471, 582] on td "2061.32 0" at bounding box center [486, 589] width 69 height 144
drag, startPoint x: 535, startPoint y: 518, endPoint x: 622, endPoint y: 564, distance: 98.4
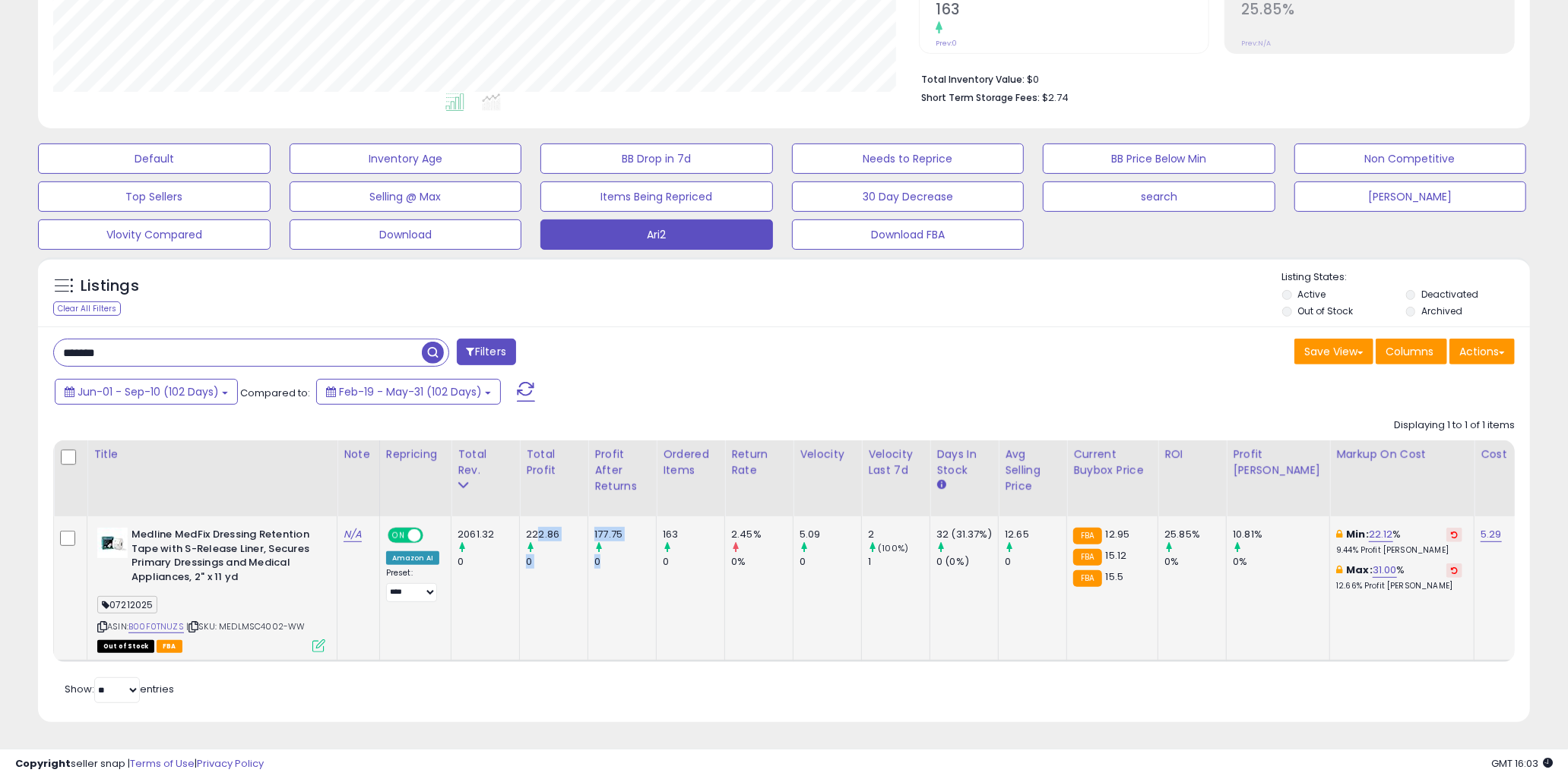
click at [622, 564] on td "177.75 0" at bounding box center [623, 589] width 69 height 144
click at [602, 580] on td "177.75 0" at bounding box center [623, 589] width 69 height 144
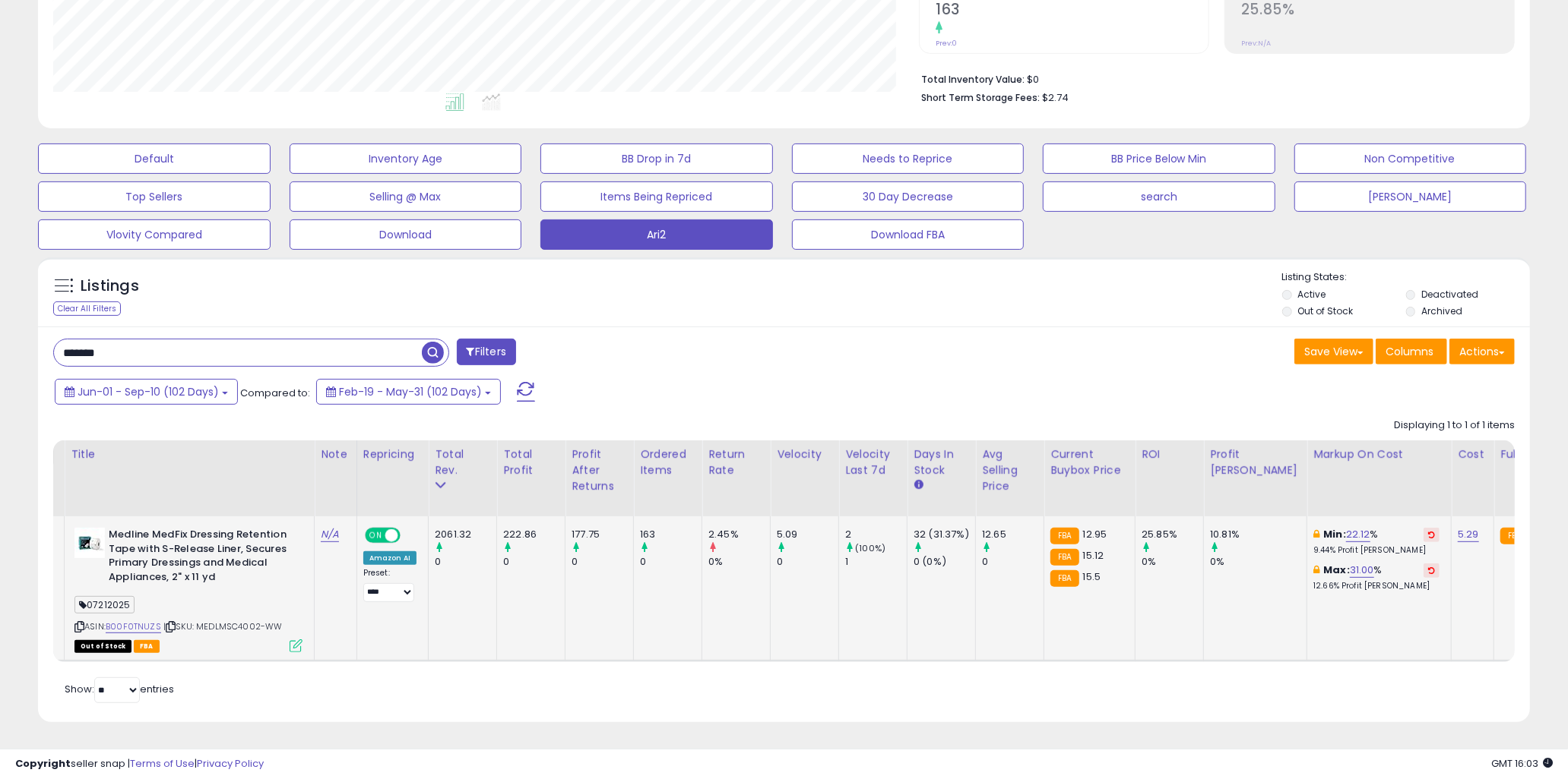
scroll to position [0, 53]
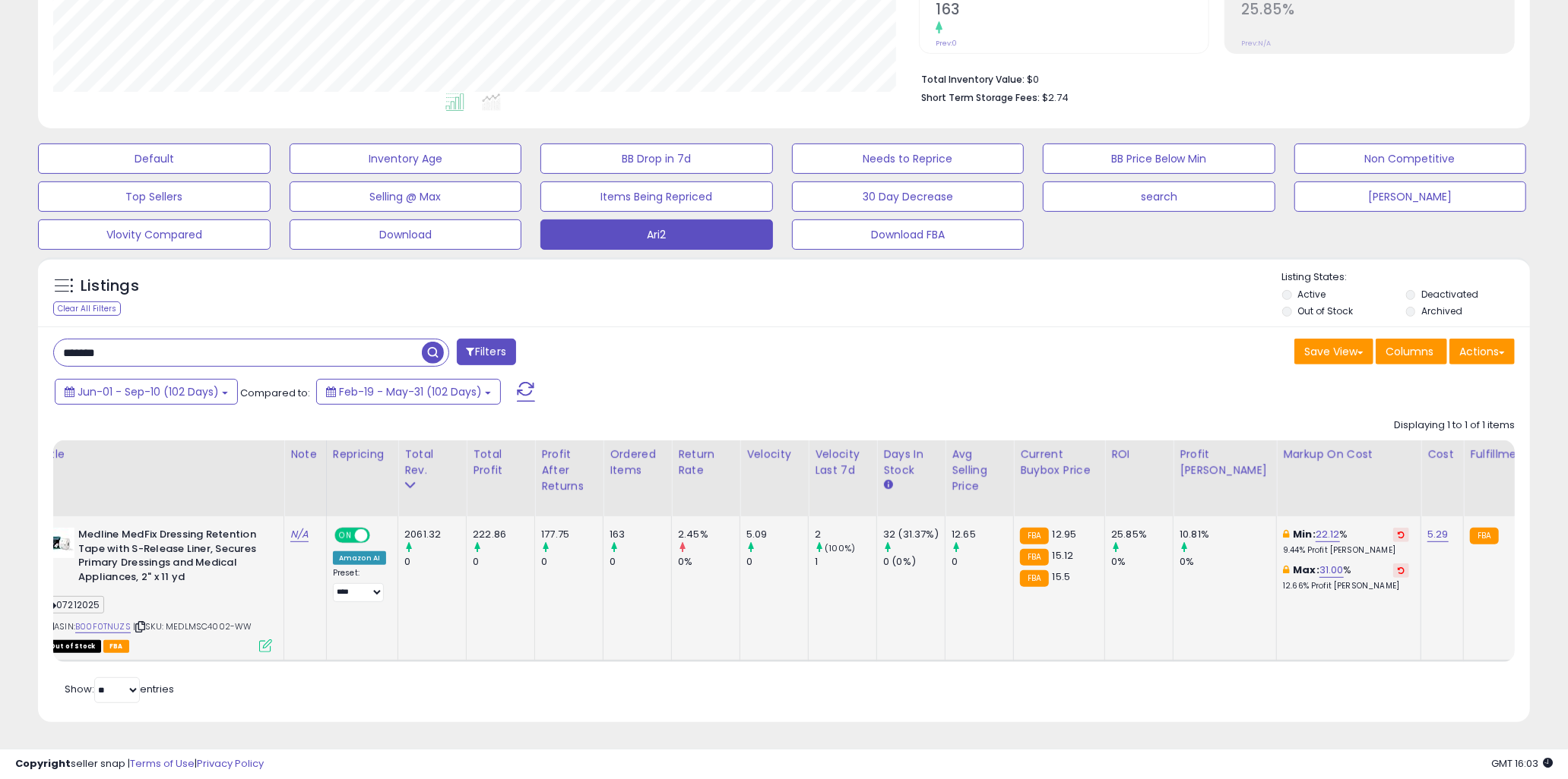
drag, startPoint x: 715, startPoint y: 565, endPoint x: 796, endPoint y: 557, distance: 81.4
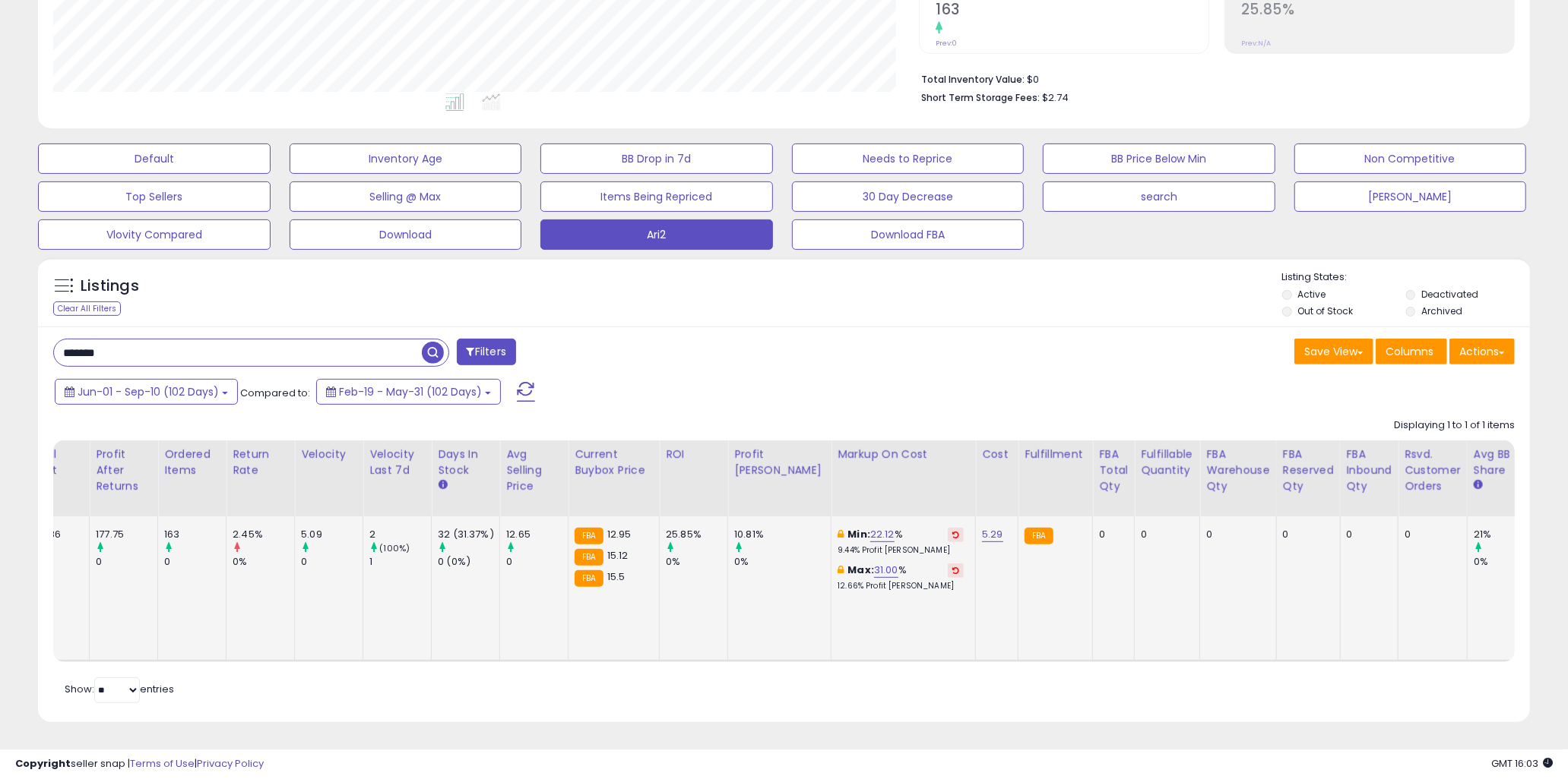
scroll to position [0, 499]
click at [1018, 581] on td "FBA" at bounding box center [1055, 589] width 75 height 144
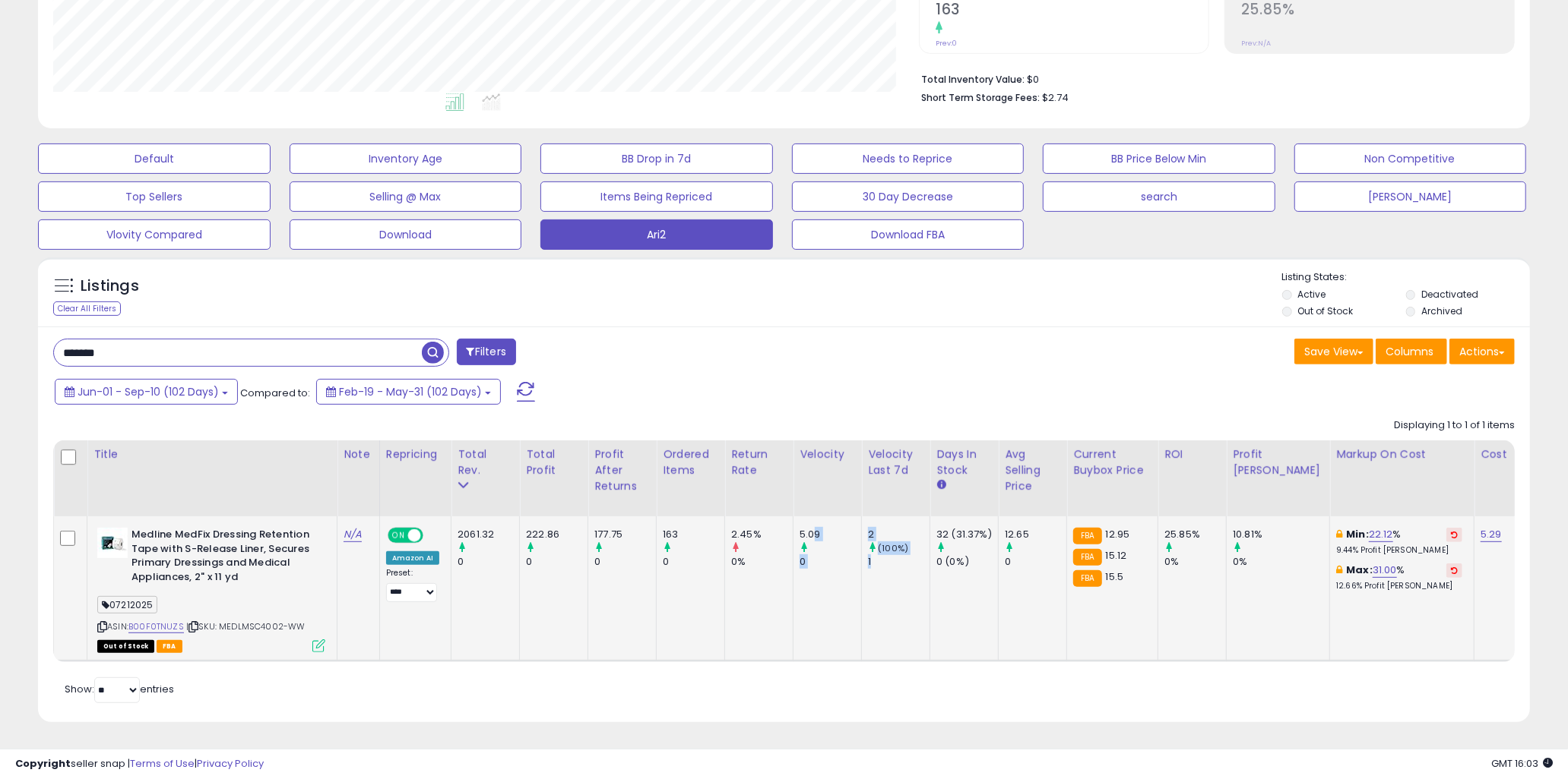
drag, startPoint x: 810, startPoint y: 522, endPoint x: 899, endPoint y: 580, distance: 106.2
click at [899, 580] on td "2 (100%) 1" at bounding box center [896, 589] width 69 height 144
click at [862, 577] on td "2 (100%) 1" at bounding box center [896, 589] width 69 height 144
click at [560, 583] on td "222.86 0" at bounding box center [554, 589] width 69 height 144
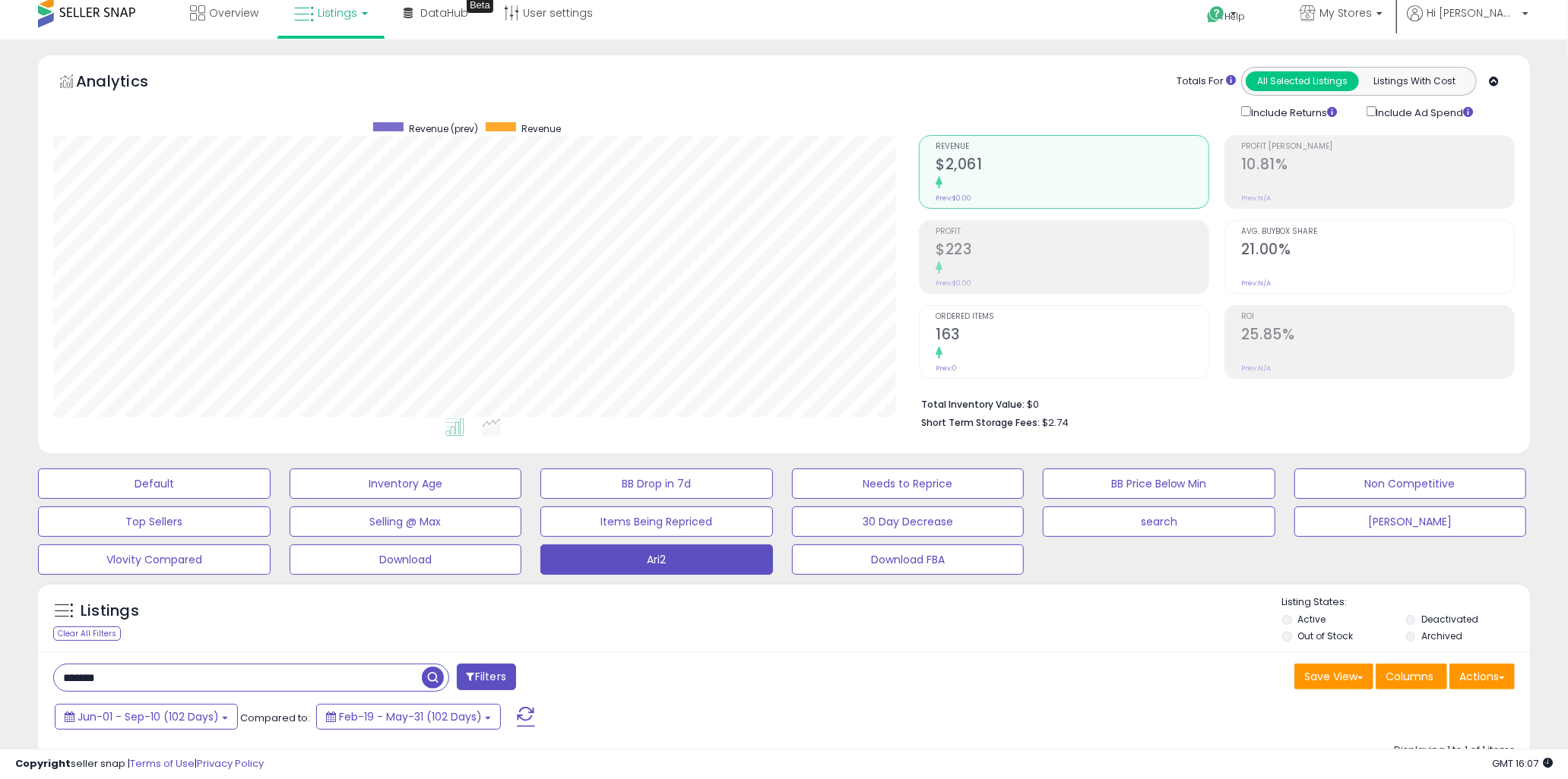
scroll to position [347, 0]
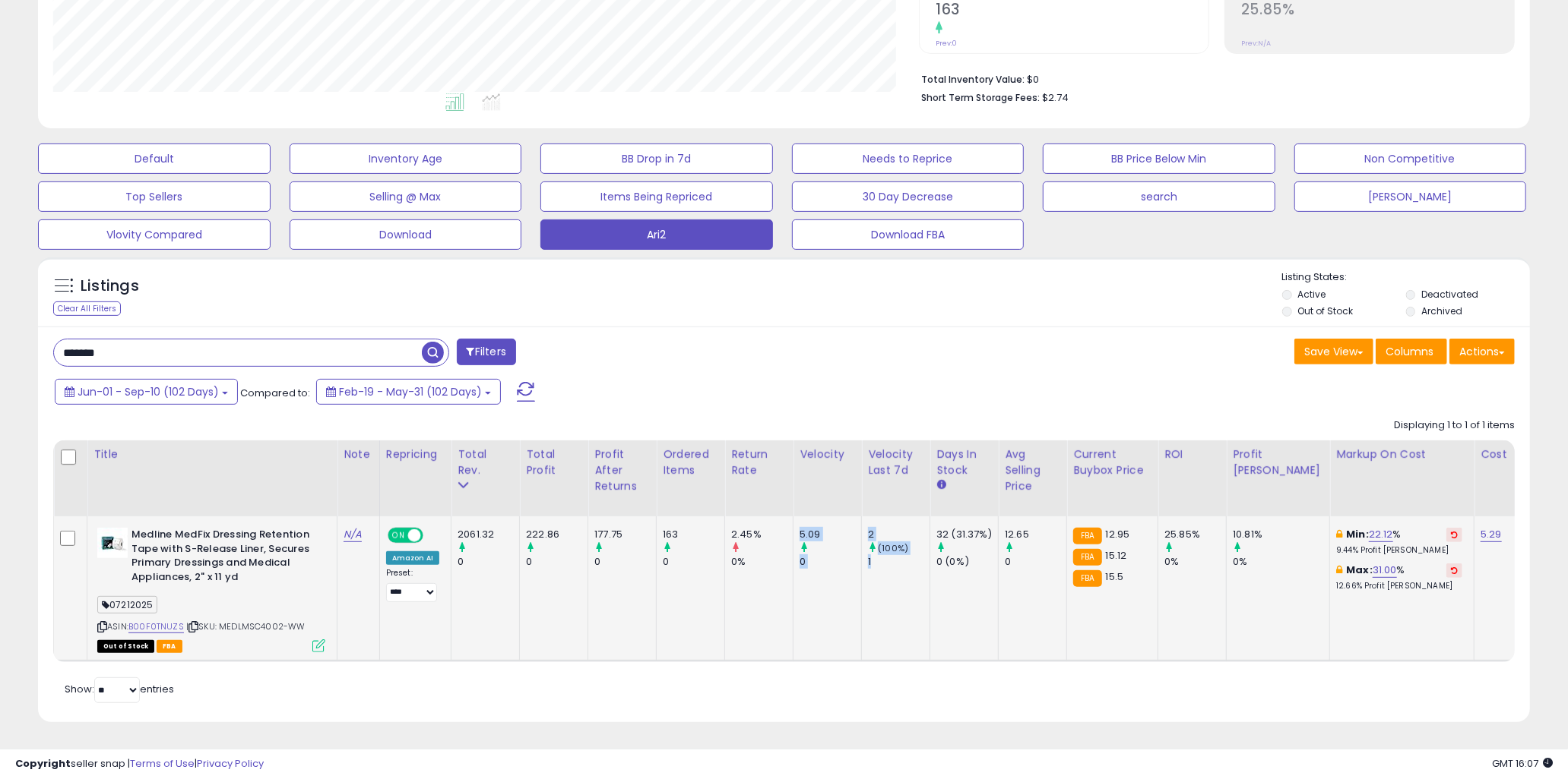
drag, startPoint x: 799, startPoint y: 524, endPoint x: 890, endPoint y: 574, distance: 103.8
click at [890, 574] on td "2 (100%) 1" at bounding box center [896, 589] width 69 height 144
drag, startPoint x: 940, startPoint y: 521, endPoint x: 975, endPoint y: 552, distance: 46.8
click at [975, 552] on div "32 (31.37%) 0 (0%)" at bounding box center [961, 549] width 50 height 42
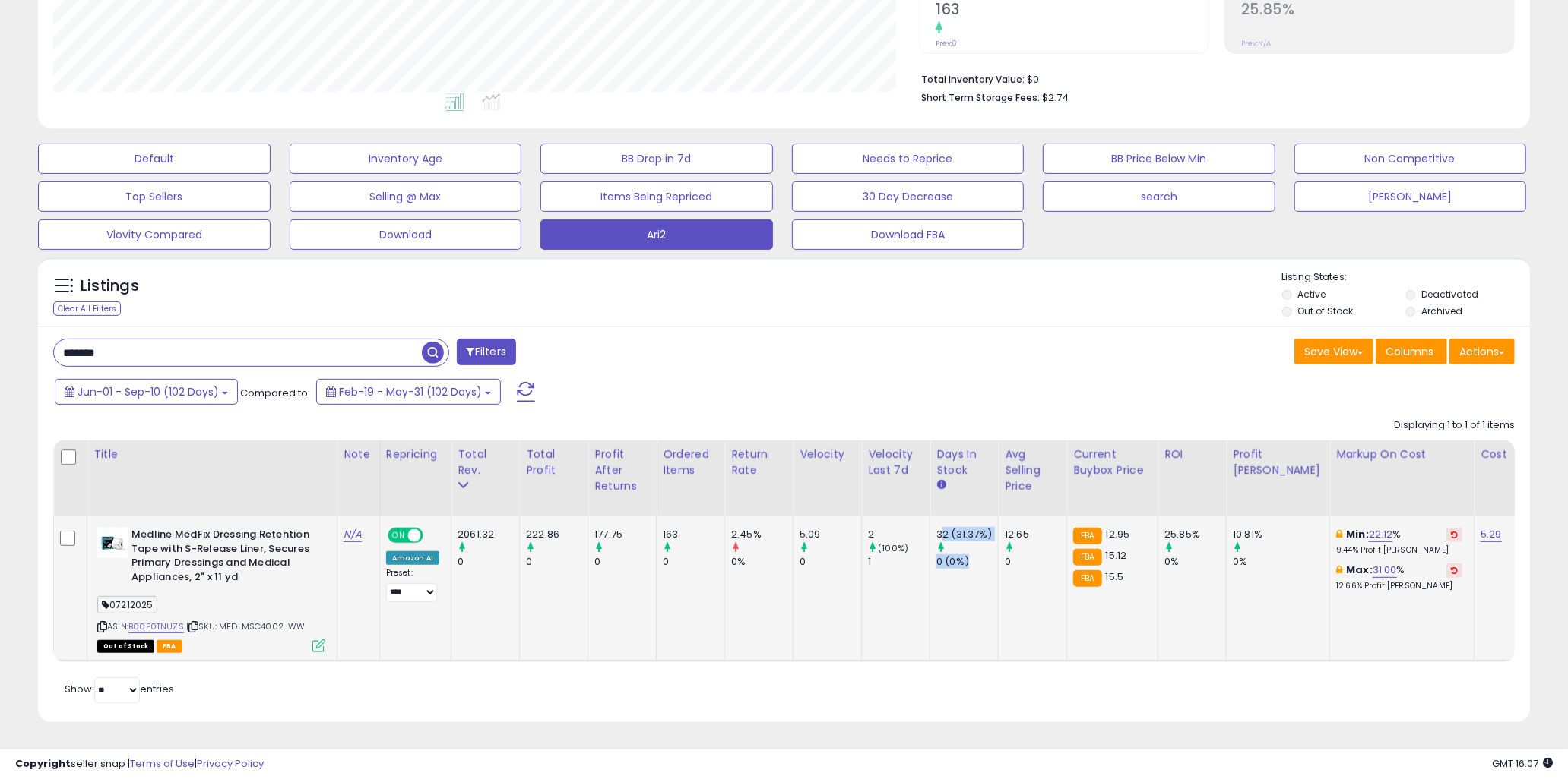
click at [975, 555] on div "0 (0%)" at bounding box center [967, 562] width 62 height 14
drag, startPoint x: 975, startPoint y: 558, endPoint x: 939, endPoint y: 525, distance: 48.8
click at [939, 525] on td "32 (31.37%) 0 (0%)" at bounding box center [964, 589] width 69 height 144
click at [939, 528] on div "32 (31.37%)" at bounding box center [967, 535] width 62 height 14
drag, startPoint x: 937, startPoint y: 525, endPoint x: 975, endPoint y: 563, distance: 53.7
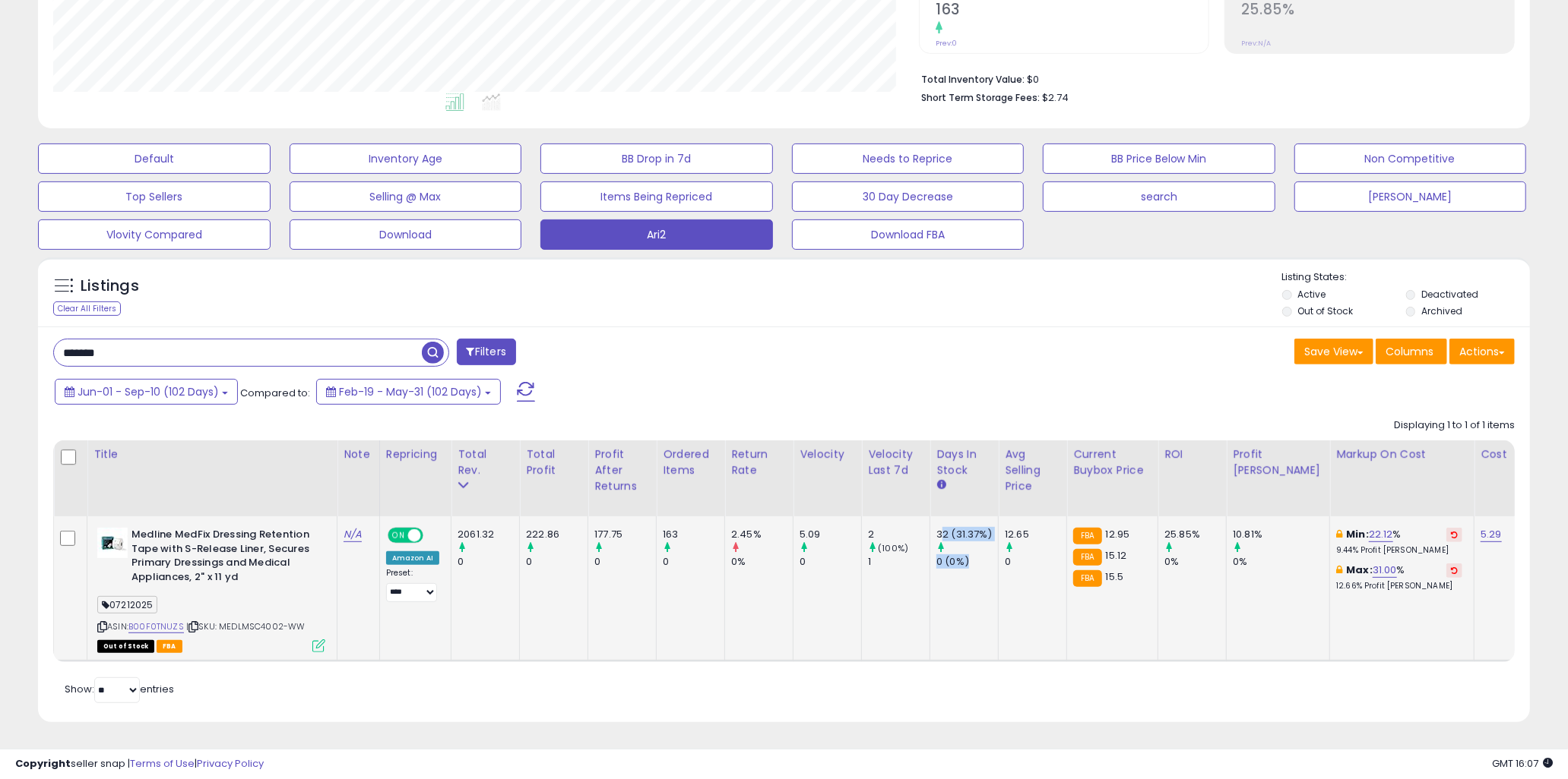
click at [975, 563] on td "32 (31.37%) 0 (0%)" at bounding box center [964, 589] width 69 height 144
drag, startPoint x: 979, startPoint y: 555, endPoint x: 939, endPoint y: 523, distance: 51.2
click at [939, 528] on div "32 (31.37%) 0 (0%)" at bounding box center [961, 549] width 50 height 42
click at [939, 528] on div "32 (31.37%)" at bounding box center [967, 535] width 62 height 14
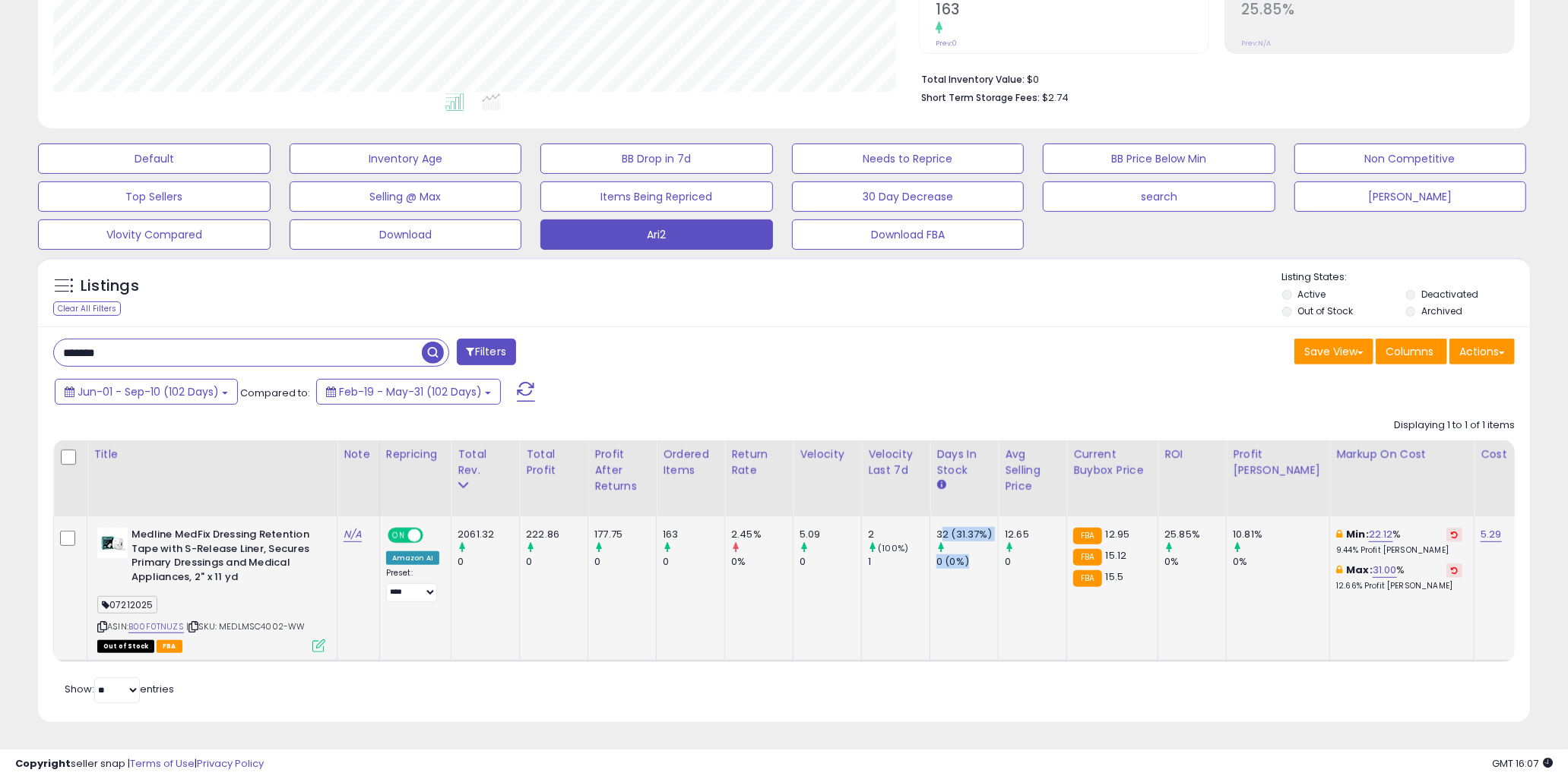
drag, startPoint x: 938, startPoint y: 519, endPoint x: 981, endPoint y: 551, distance: 53.6
click at [981, 551] on div "32 (31.37%) 0 (0%)" at bounding box center [961, 549] width 50 height 42
click at [981, 555] on div "0 (0%)" at bounding box center [967, 562] width 62 height 14
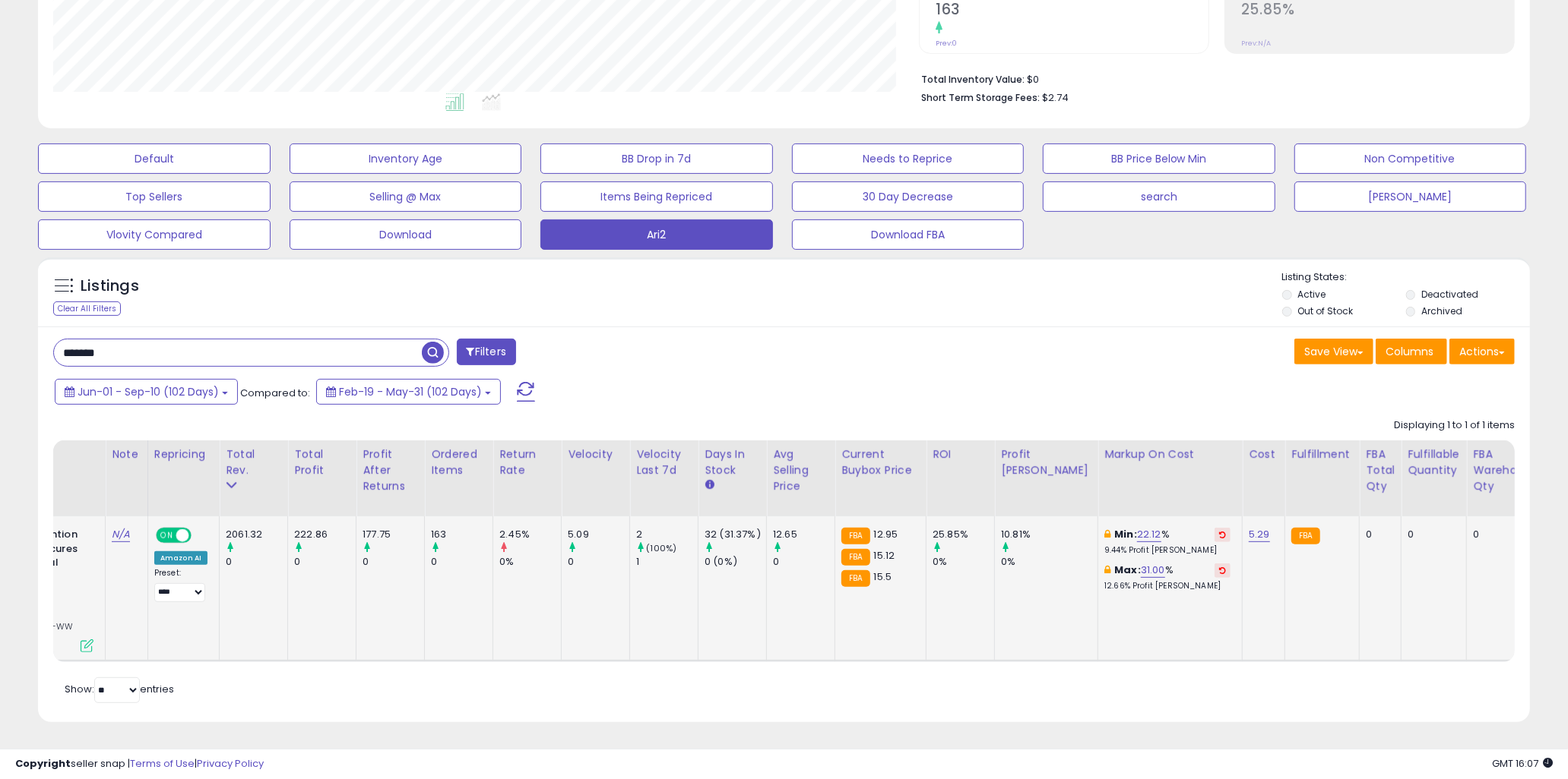
scroll to position [0, 1798]
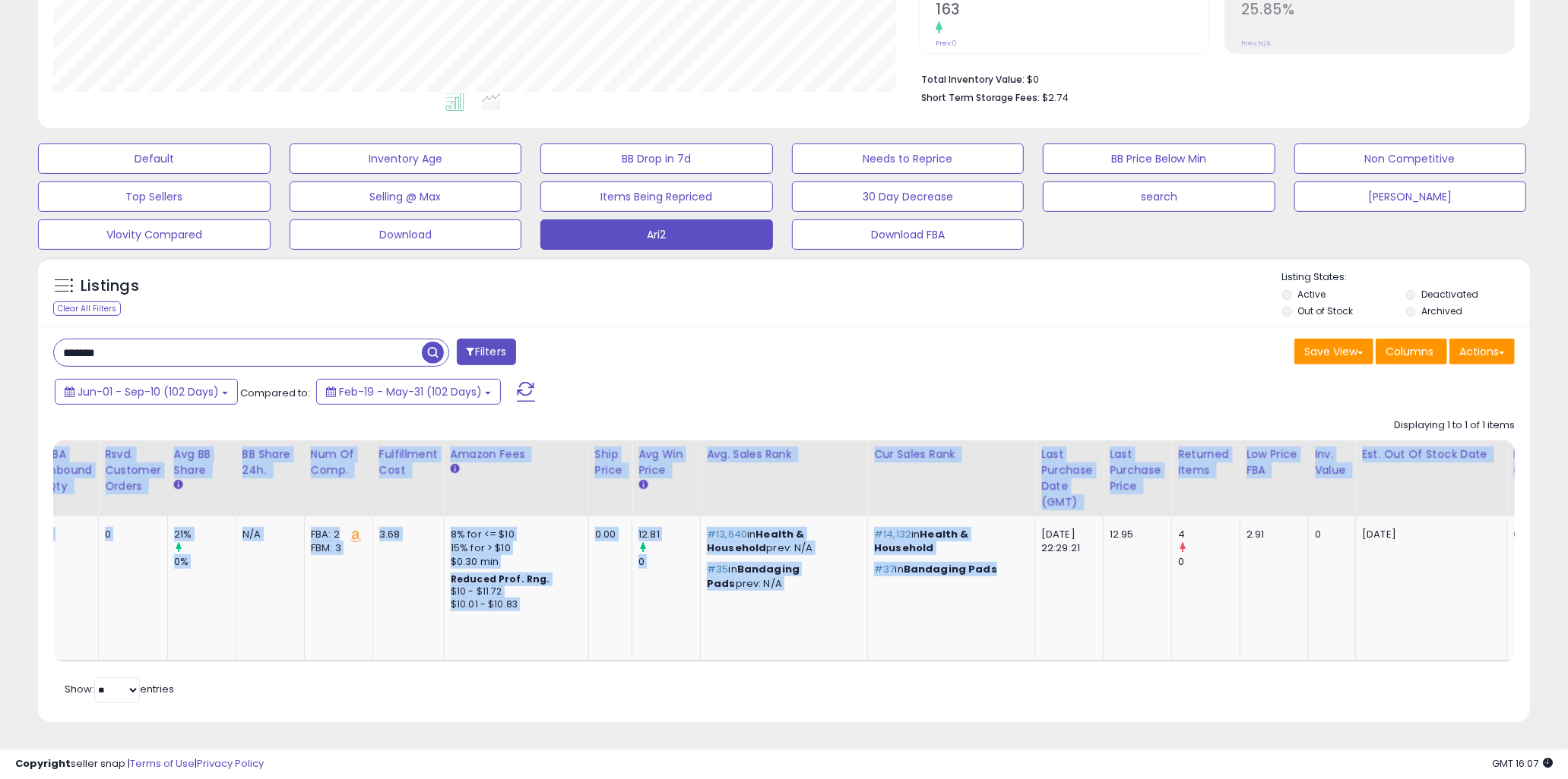
drag, startPoint x: 962, startPoint y: 649, endPoint x: 927, endPoint y: 661, distance: 37.0
click at [927, 661] on div "Title Note" at bounding box center [784, 551] width 1461 height 222
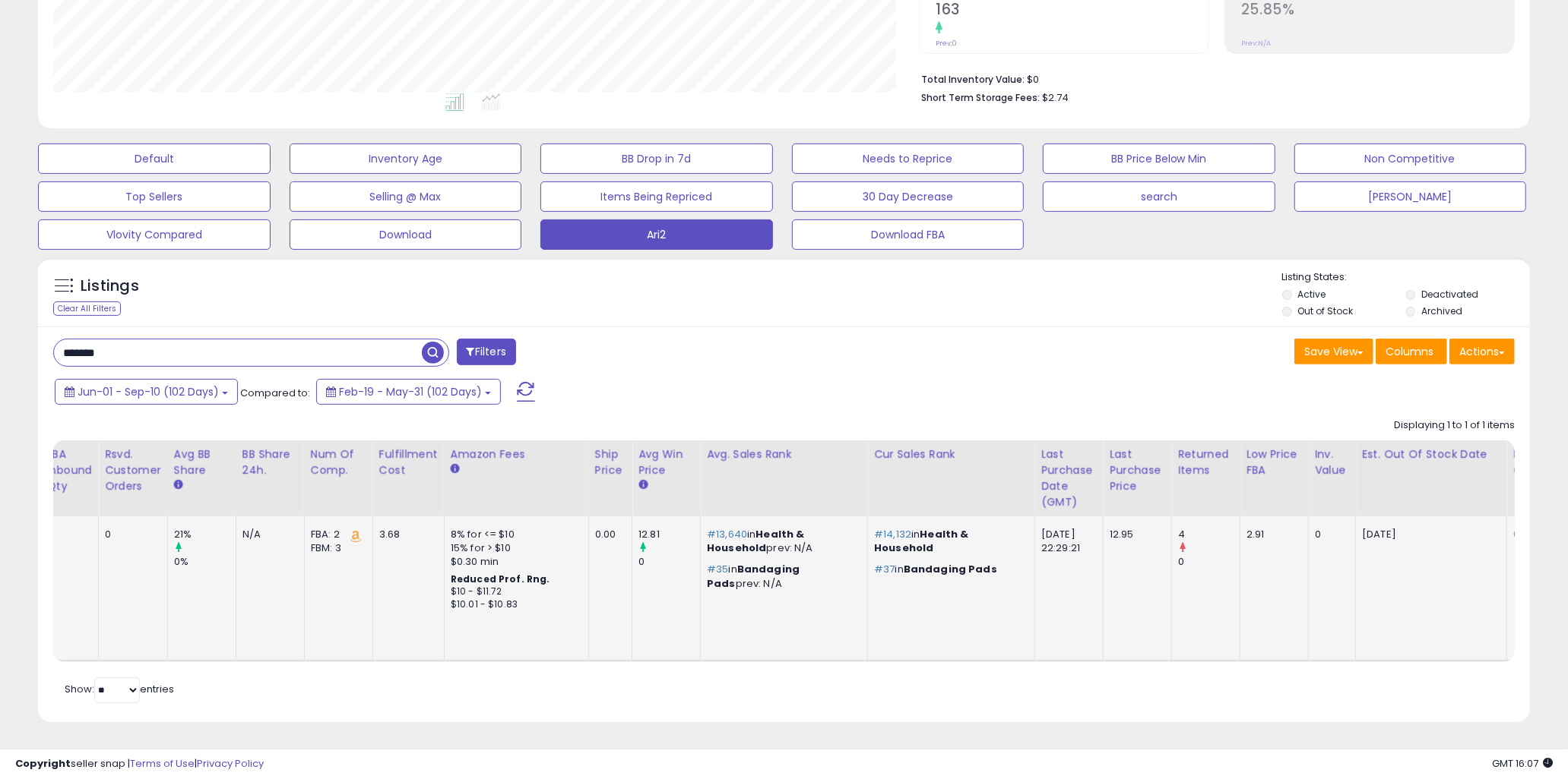
click at [944, 610] on td "#14,132 in Health & Household #37 in Bandaging Pads" at bounding box center [951, 589] width 167 height 144
drag, startPoint x: 1021, startPoint y: 555, endPoint x: 1035, endPoint y: 576, distance: 25.2
click at [1035, 576] on td "2025-09-05 22:29:21" at bounding box center [1069, 589] width 69 height 144
click at [1035, 597] on td "2025-09-05 22:29:21" at bounding box center [1069, 589] width 69 height 144
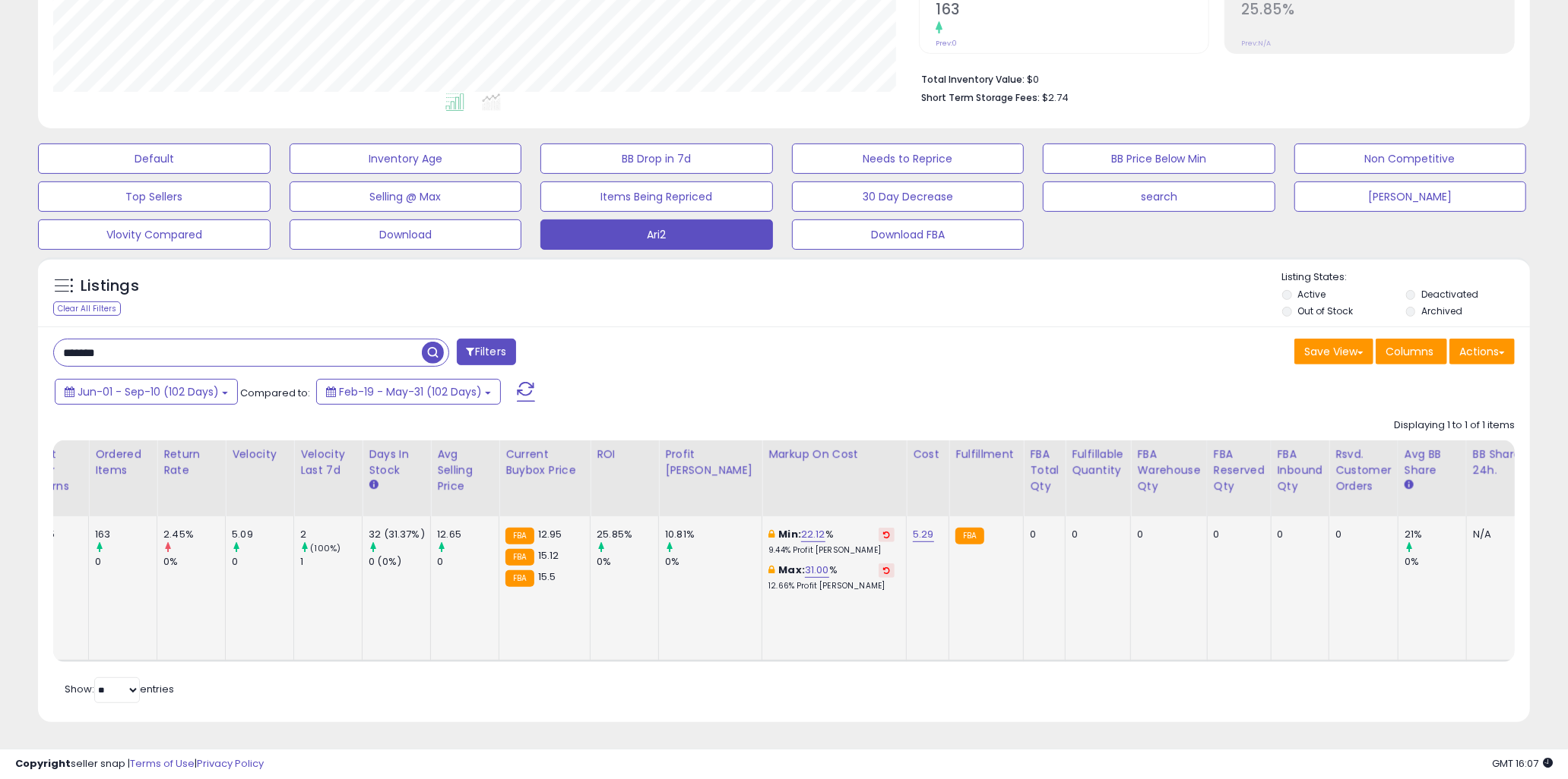
scroll to position [0, 0]
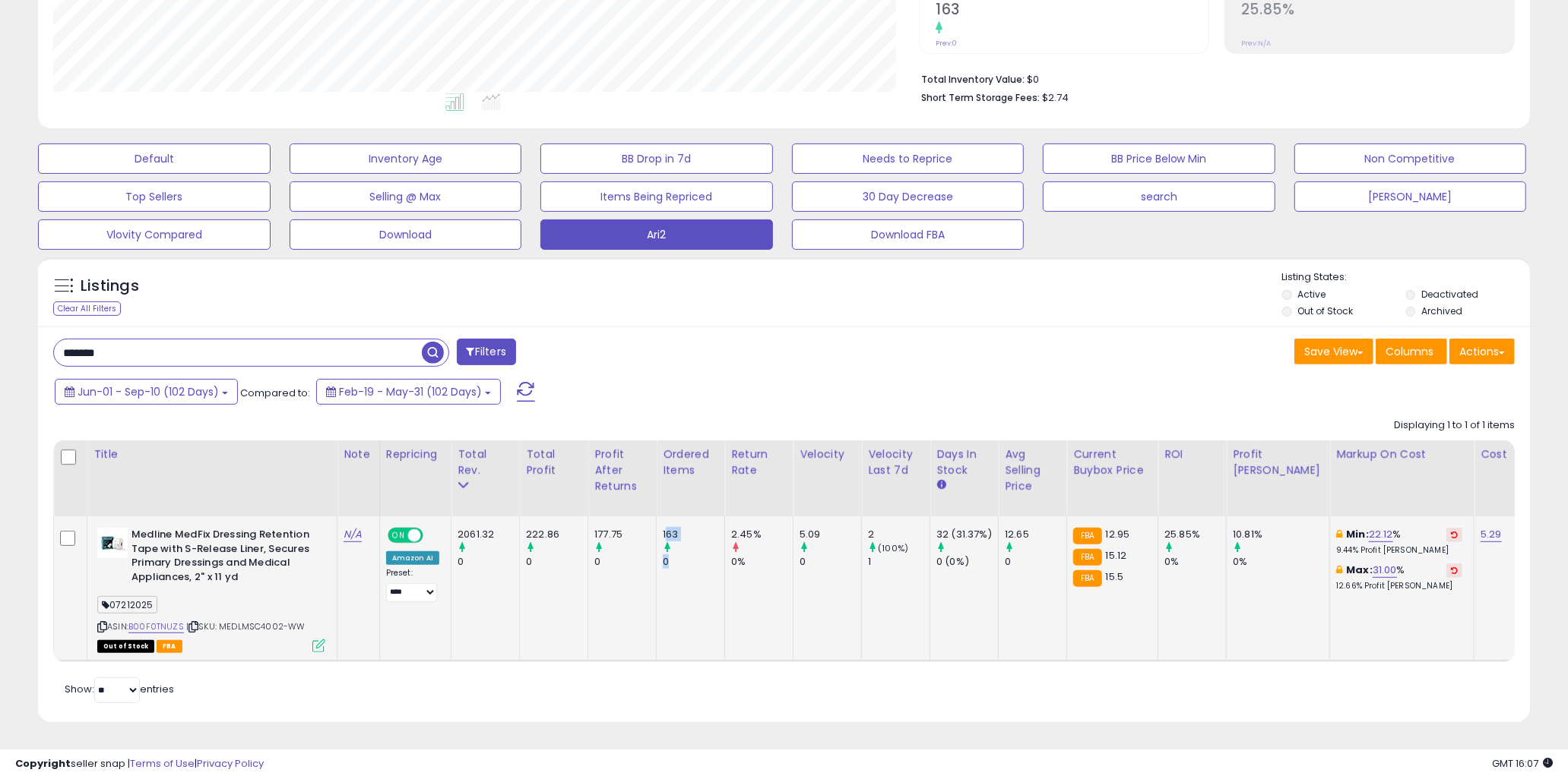
drag, startPoint x: 662, startPoint y: 523, endPoint x: 700, endPoint y: 551, distance: 47.2
click at [700, 551] on div "163 0" at bounding box center [687, 549] width 50 height 42
click at [700, 555] on div "0" at bounding box center [693, 562] width 62 height 14
drag, startPoint x: 671, startPoint y: 547, endPoint x: 649, endPoint y: 524, distance: 31.8
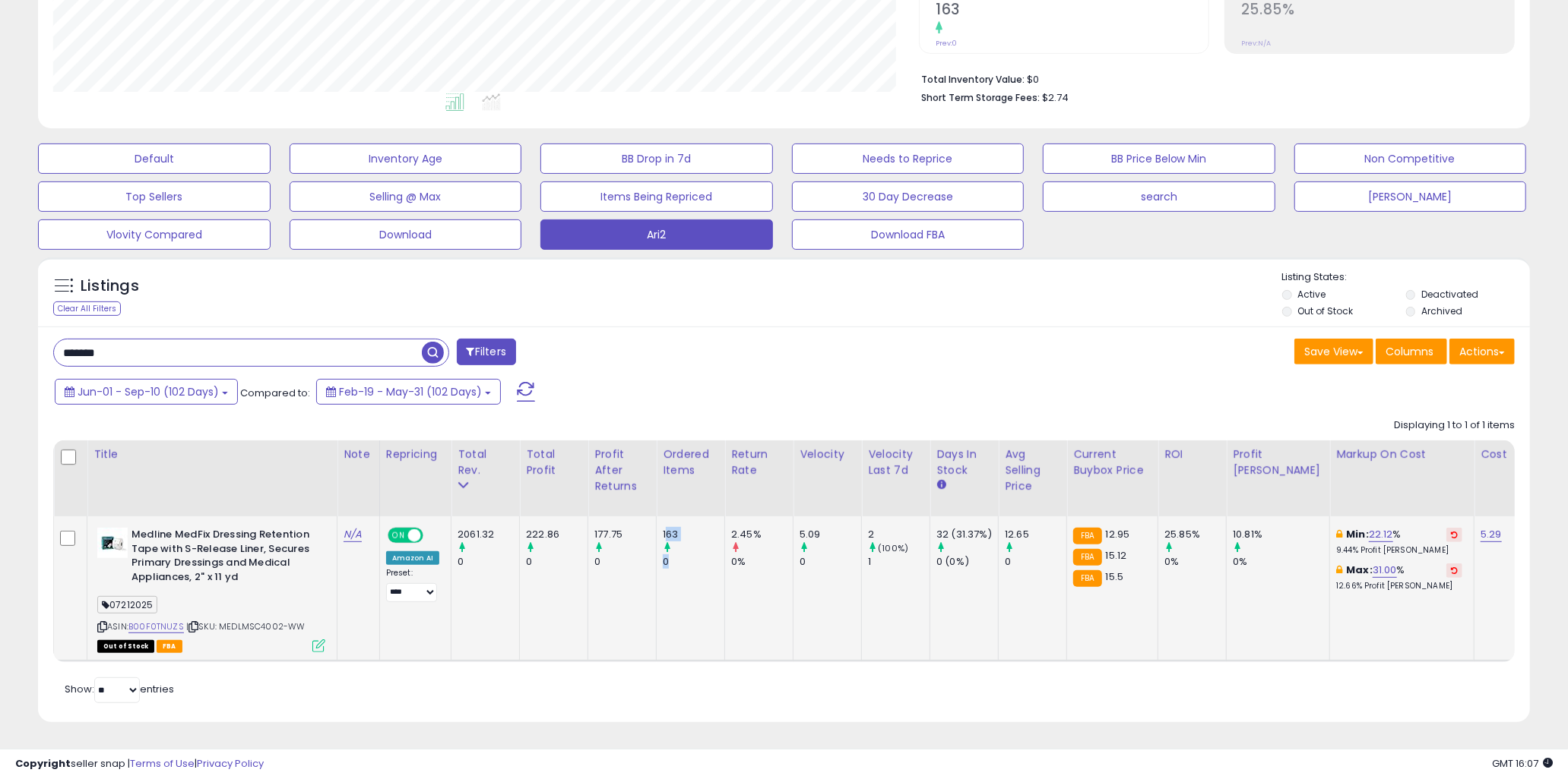
click at [649, 528] on div "177.75" at bounding box center [625, 535] width 62 height 14
drag, startPoint x: 658, startPoint y: 523, endPoint x: 692, endPoint y: 556, distance: 47.4
click at [692, 556] on td "163 0" at bounding box center [691, 589] width 69 height 144
click at [692, 556] on div "0" at bounding box center [693, 562] width 62 height 14
drag, startPoint x: 696, startPoint y: 549, endPoint x: 656, endPoint y: 521, distance: 48.8
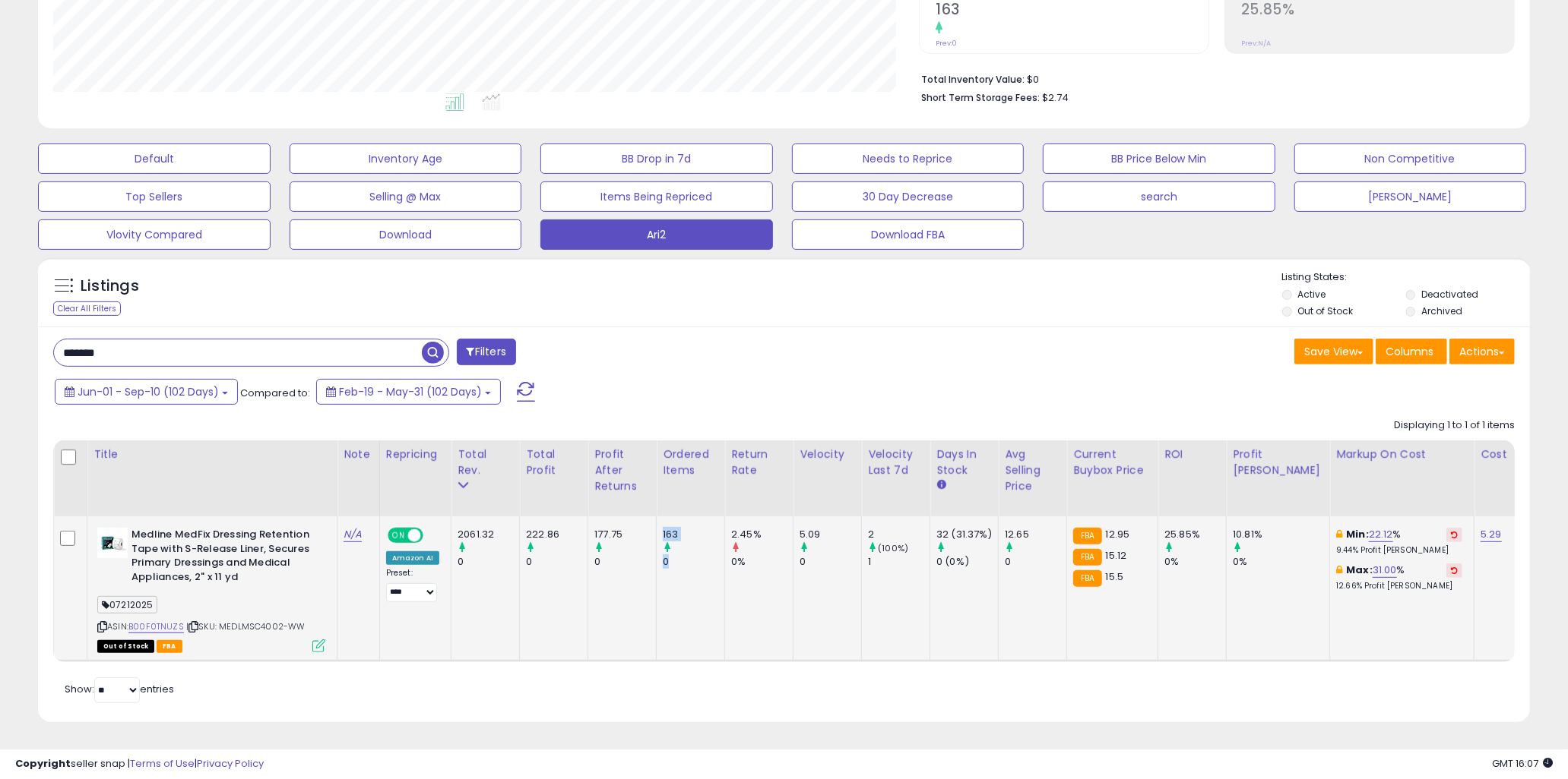
click at [656, 521] on td "163 0" at bounding box center [691, 589] width 69 height 144
drag, startPoint x: 661, startPoint y: 524, endPoint x: 695, endPoint y: 558, distance: 48.1
click at [695, 558] on div "163 0" at bounding box center [687, 549] width 50 height 42
click at [695, 558] on div "0" at bounding box center [693, 562] width 62 height 14
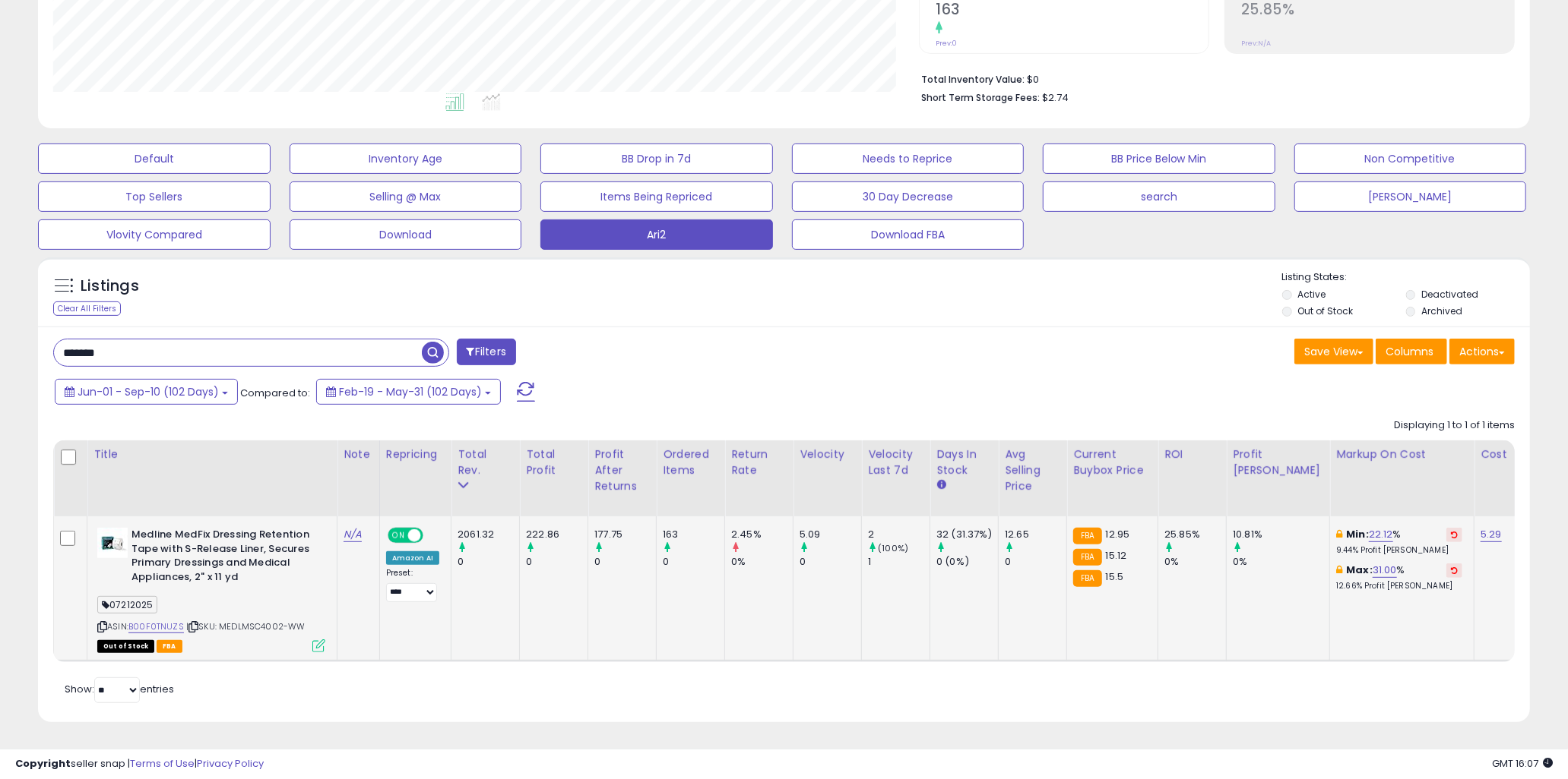
click at [677, 542] on div at bounding box center [693, 549] width 62 height 14
drag, startPoint x: 664, startPoint y: 525, endPoint x: 708, endPoint y: 567, distance: 60.8
click at [708, 567] on td "163 0" at bounding box center [691, 589] width 69 height 144
drag, startPoint x: 735, startPoint y: 549, endPoint x: 651, endPoint y: 519, distance: 89.2
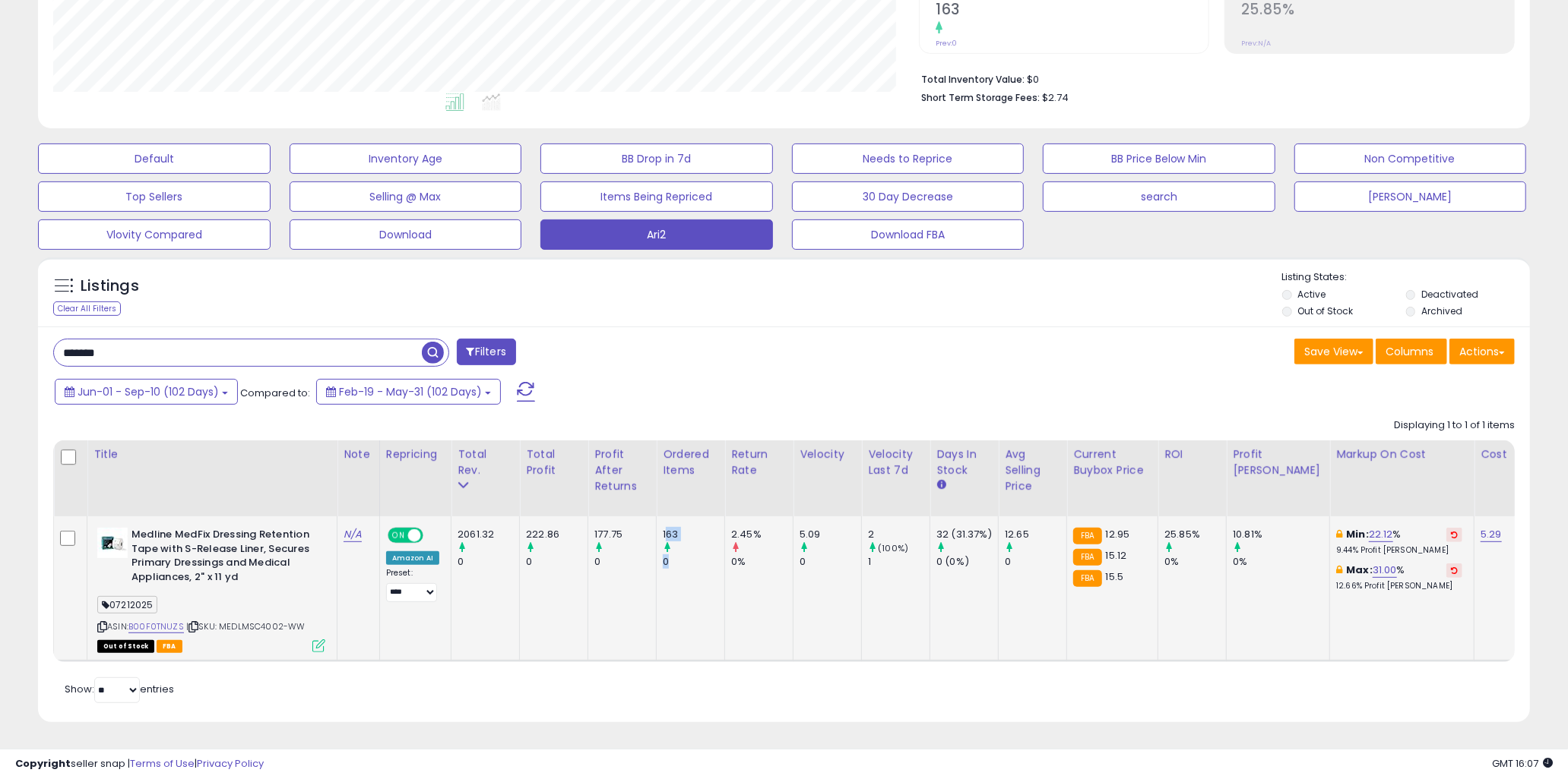
click at [651, 528] on div "177.75" at bounding box center [625, 535] width 62 height 14
drag, startPoint x: 659, startPoint y: 518, endPoint x: 764, endPoint y: 573, distance: 118.5
click at [764, 573] on td "2.45% 0%" at bounding box center [759, 589] width 69 height 144
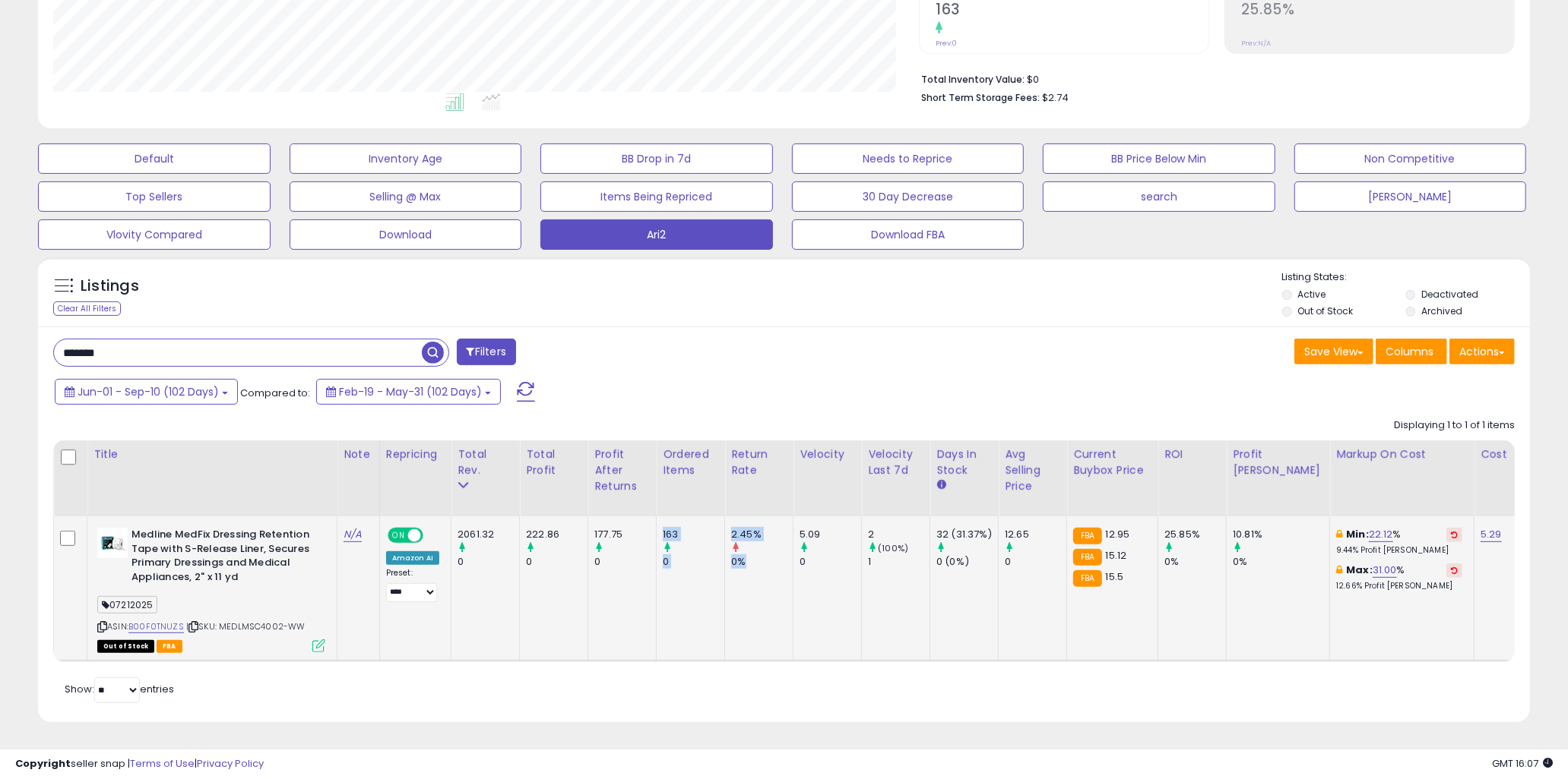
drag, startPoint x: 766, startPoint y: 562, endPoint x: 635, endPoint y: 523, distance: 136.7
click at [636, 528] on div "177.75" at bounding box center [625, 535] width 62 height 14
drag, startPoint x: 659, startPoint y: 526, endPoint x: 767, endPoint y: 557, distance: 112.4
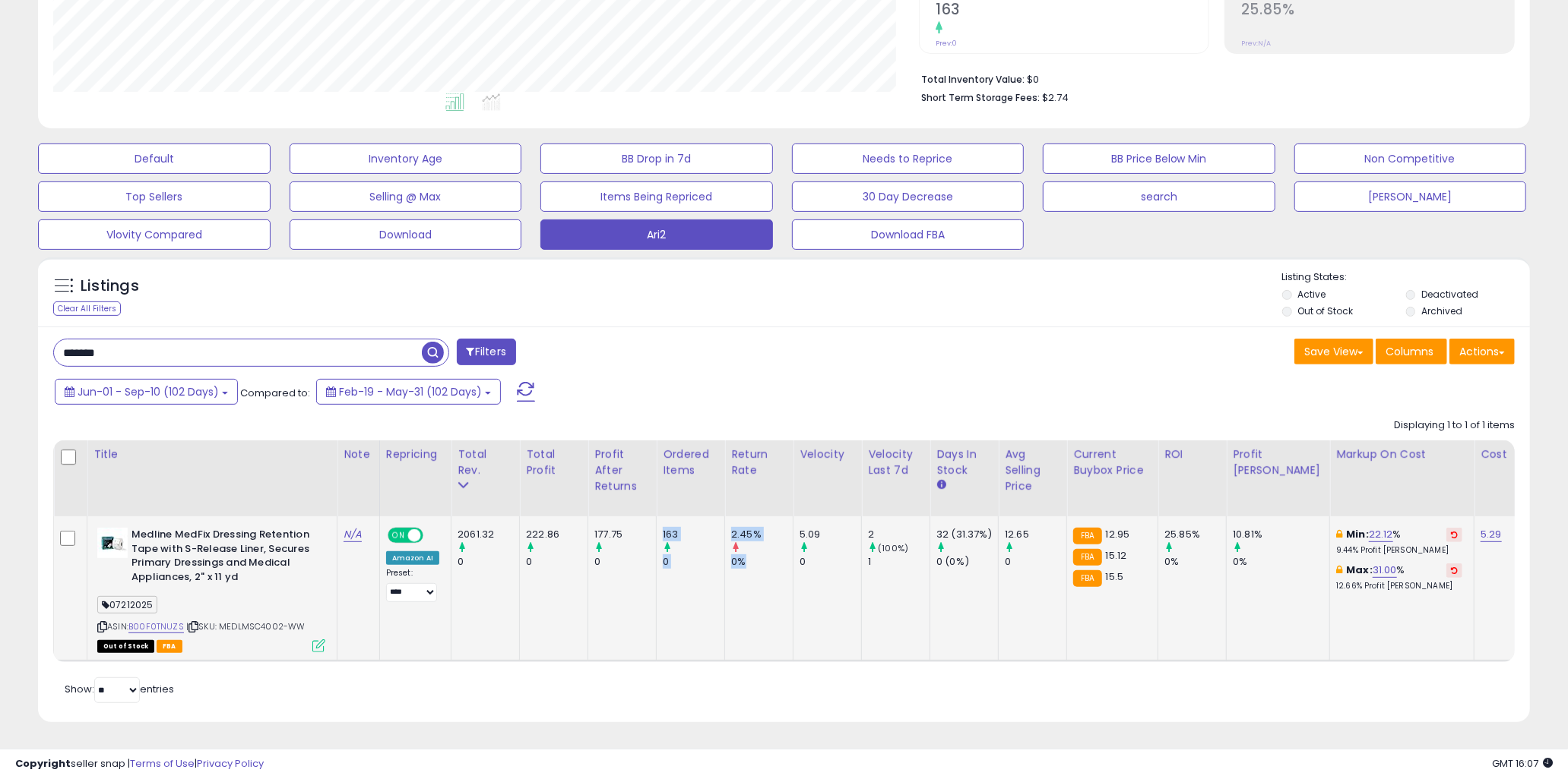
click at [767, 557] on div "0%" at bounding box center [762, 562] width 62 height 14
drag, startPoint x: 664, startPoint y: 525, endPoint x: 755, endPoint y: 566, distance: 99.8
click at [755, 566] on td "2.45% 0%" at bounding box center [759, 589] width 69 height 144
drag, startPoint x: 763, startPoint y: 553, endPoint x: 672, endPoint y: 520, distance: 96.8
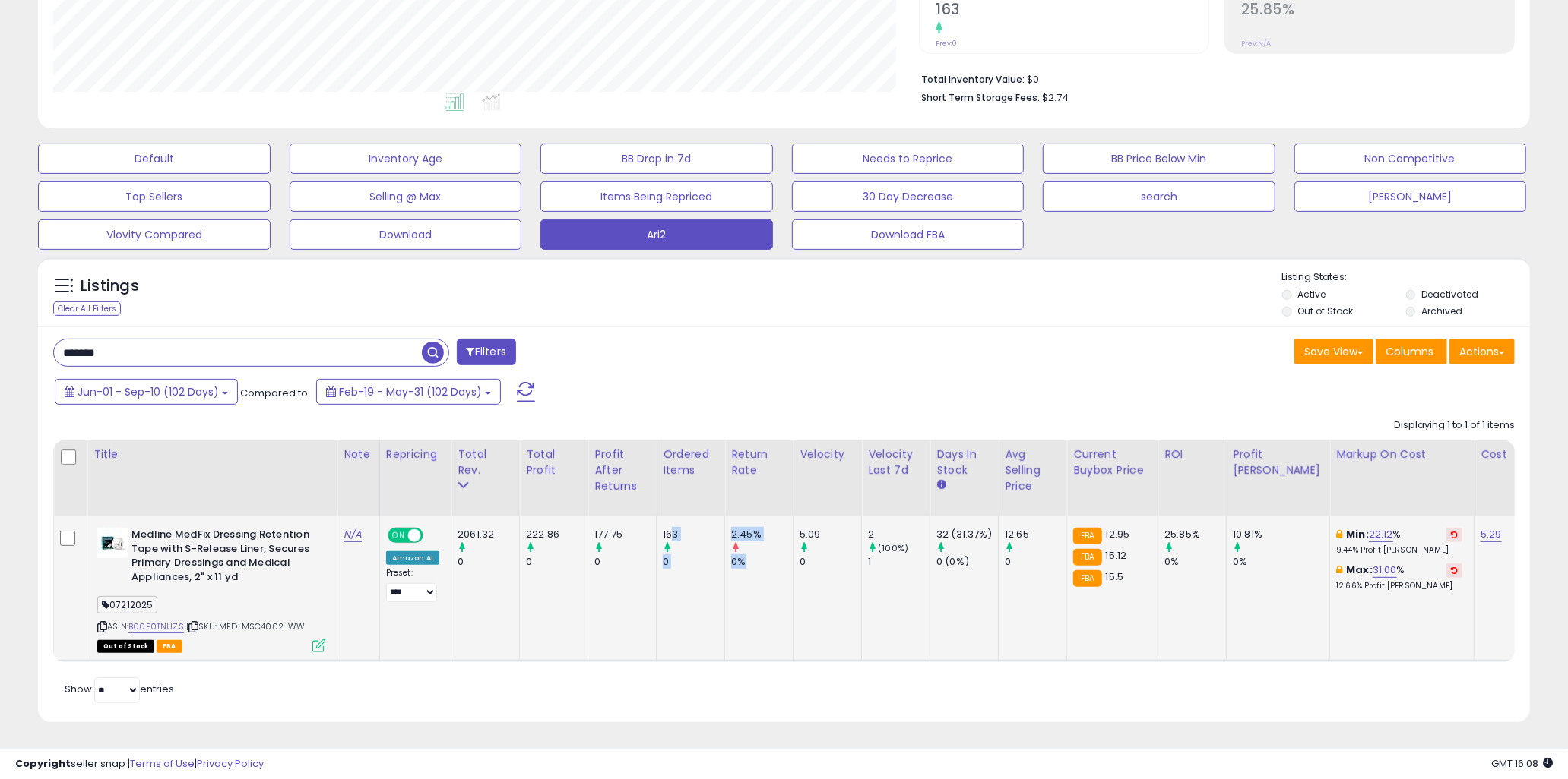
click at [672, 528] on div "163" at bounding box center [693, 535] width 62 height 14
drag, startPoint x: 666, startPoint y: 520, endPoint x: 772, endPoint y: 551, distance: 110.4
click at [772, 555] on div "0%" at bounding box center [762, 562] width 62 height 14
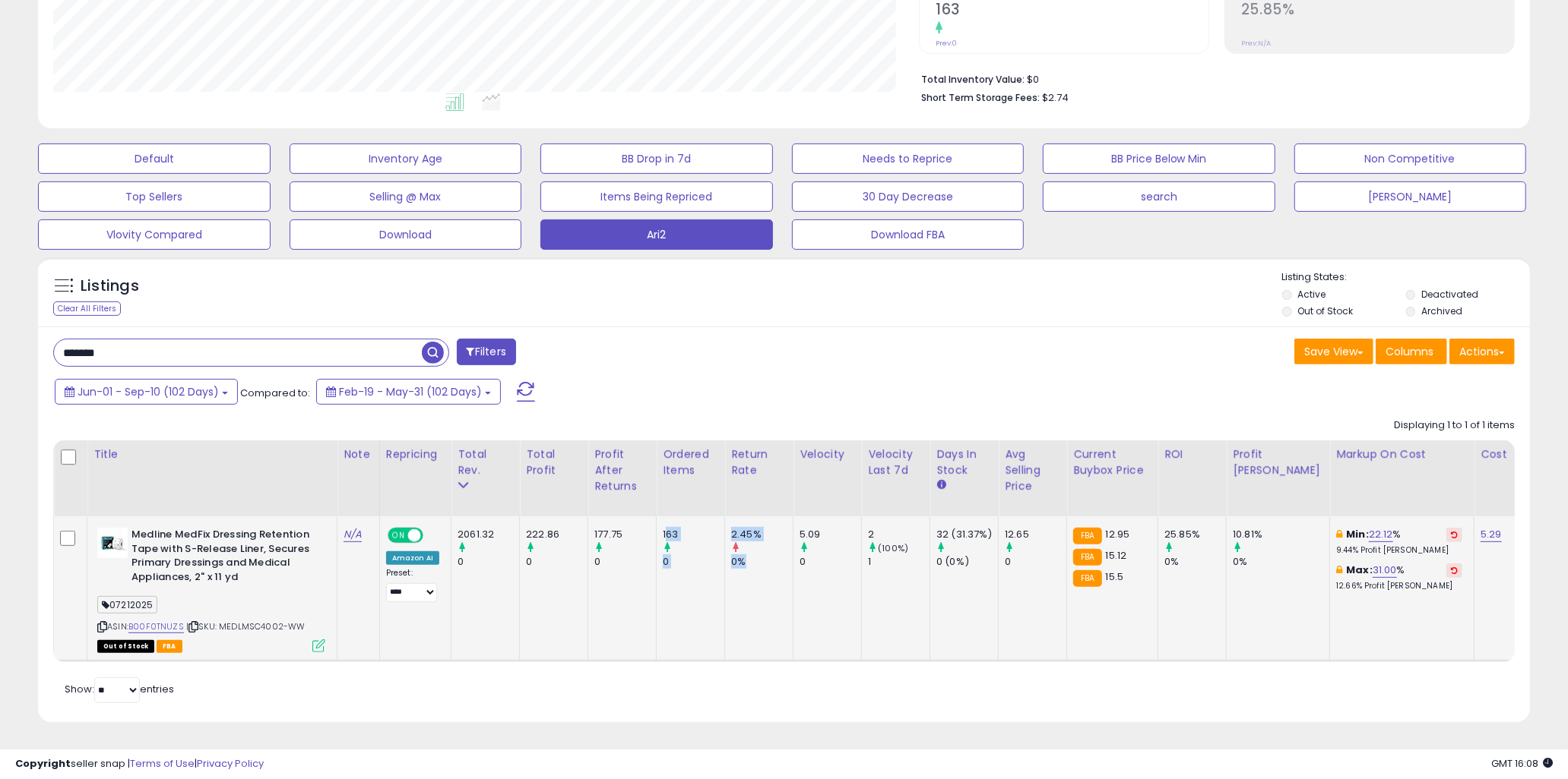
drag, startPoint x: 727, startPoint y: 551, endPoint x: 651, endPoint y: 518, distance: 82.9
click at [651, 528] on div "177.75" at bounding box center [625, 535] width 62 height 14
drag, startPoint x: 667, startPoint y: 522, endPoint x: 775, endPoint y: 553, distance: 112.4
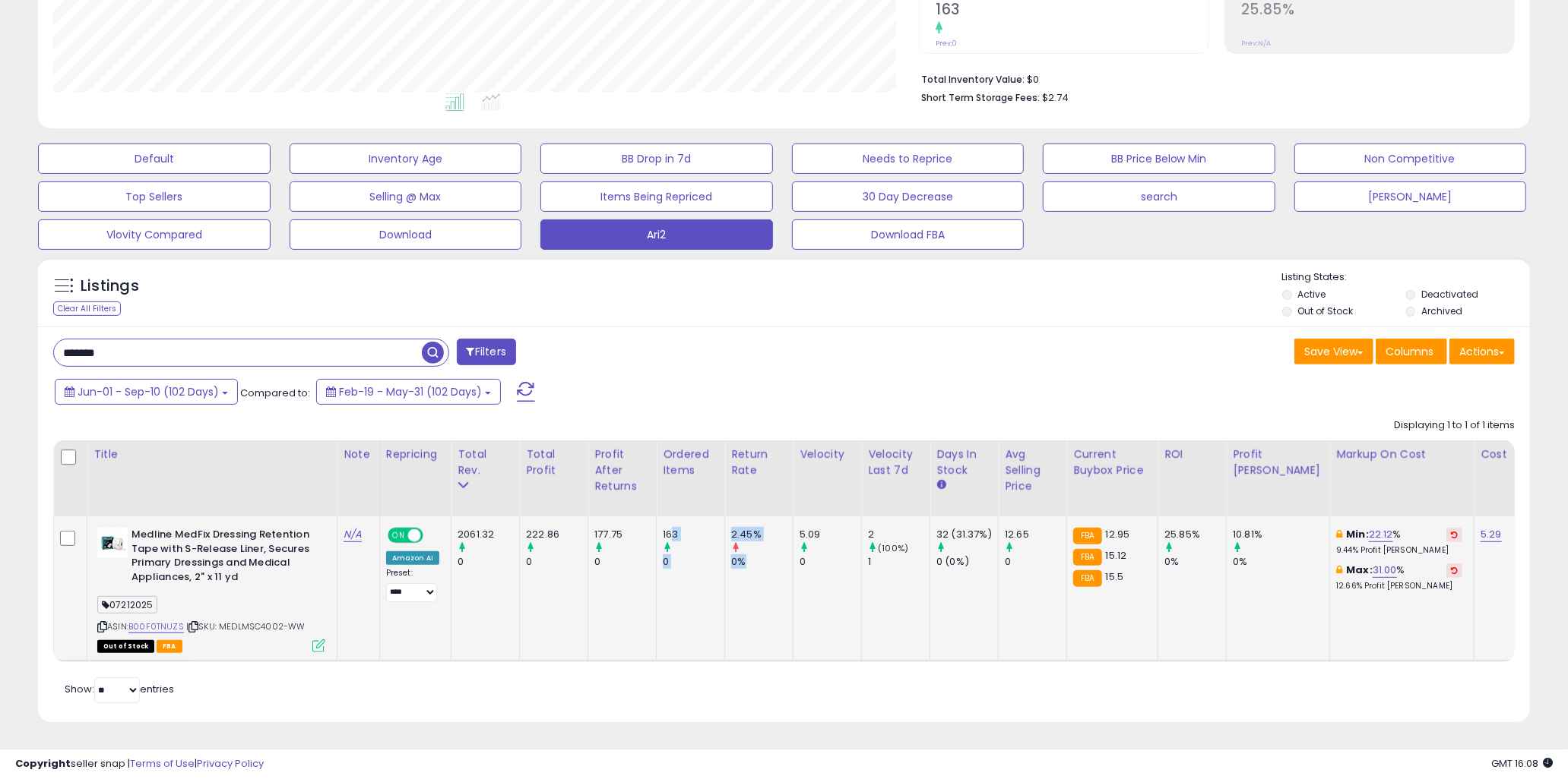
click at [775, 555] on div "0%" at bounding box center [762, 562] width 62 height 14
drag, startPoint x: 721, startPoint y: 541, endPoint x: 655, endPoint y: 512, distance: 72.1
click at [656, 517] on td "163 0" at bounding box center [691, 589] width 69 height 144
drag, startPoint x: 662, startPoint y: 518, endPoint x: 757, endPoint y: 555, distance: 102.0
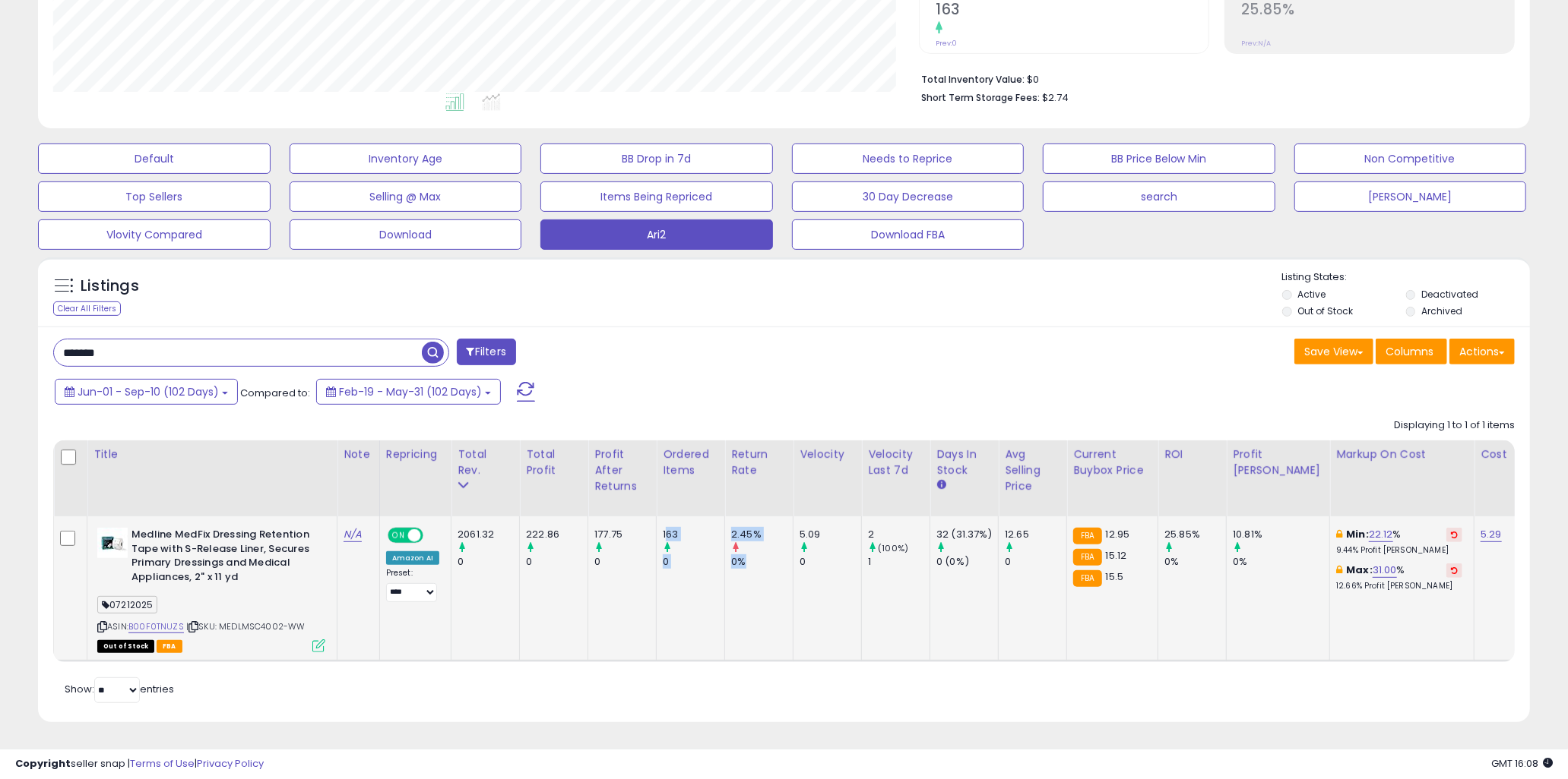
click at [757, 555] on div "0%" at bounding box center [762, 562] width 62 height 14
drag, startPoint x: 604, startPoint y: 521, endPoint x: 680, endPoint y: 556, distance: 83.7
click at [680, 556] on div "0" at bounding box center [693, 562] width 62 height 14
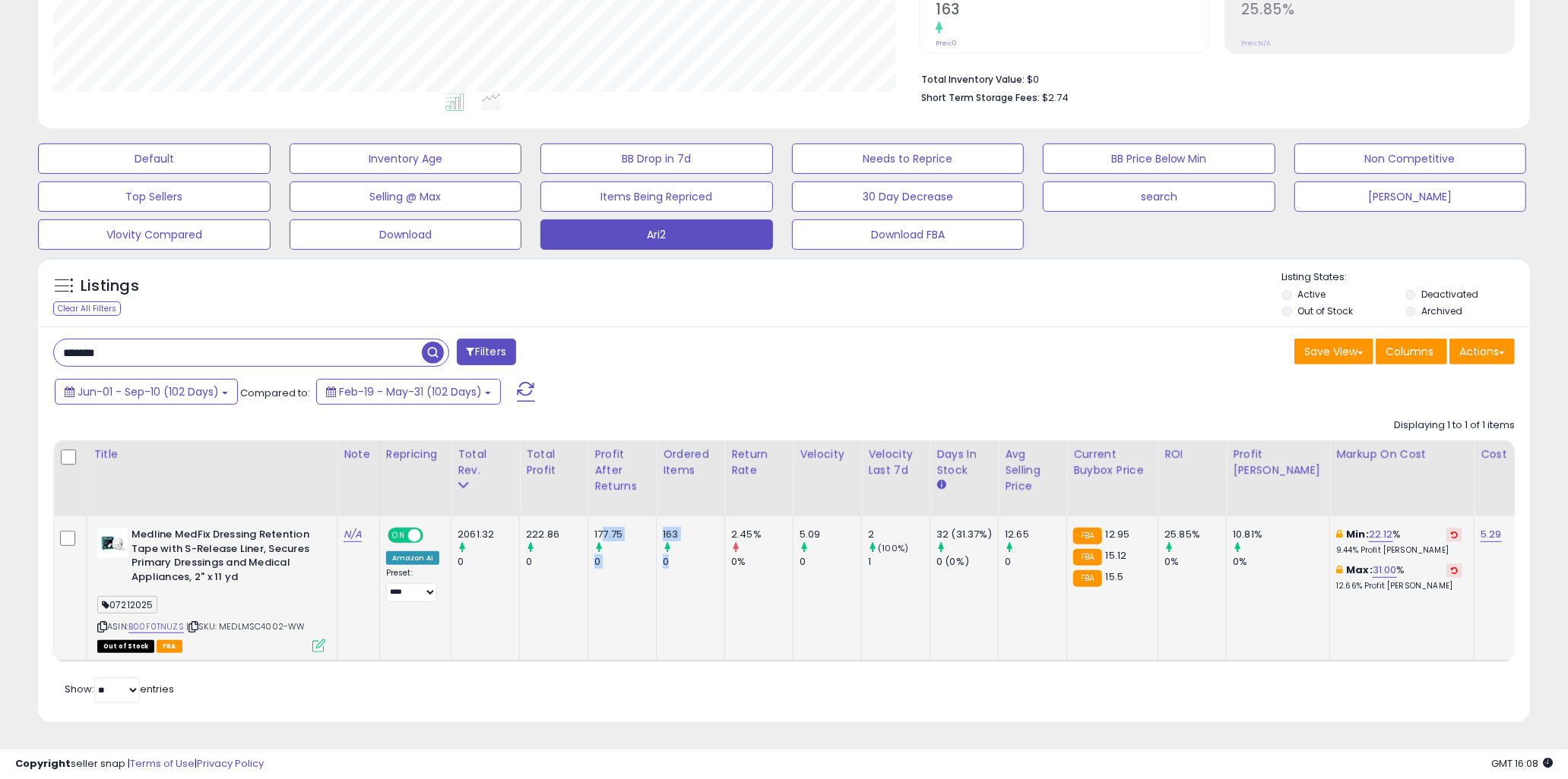
drag, startPoint x: 689, startPoint y: 555, endPoint x: 602, endPoint y: 518, distance: 94.5
click at [602, 528] on div "177.75" at bounding box center [625, 535] width 62 height 14
drag, startPoint x: 590, startPoint y: 518, endPoint x: 693, endPoint y: 558, distance: 110.5
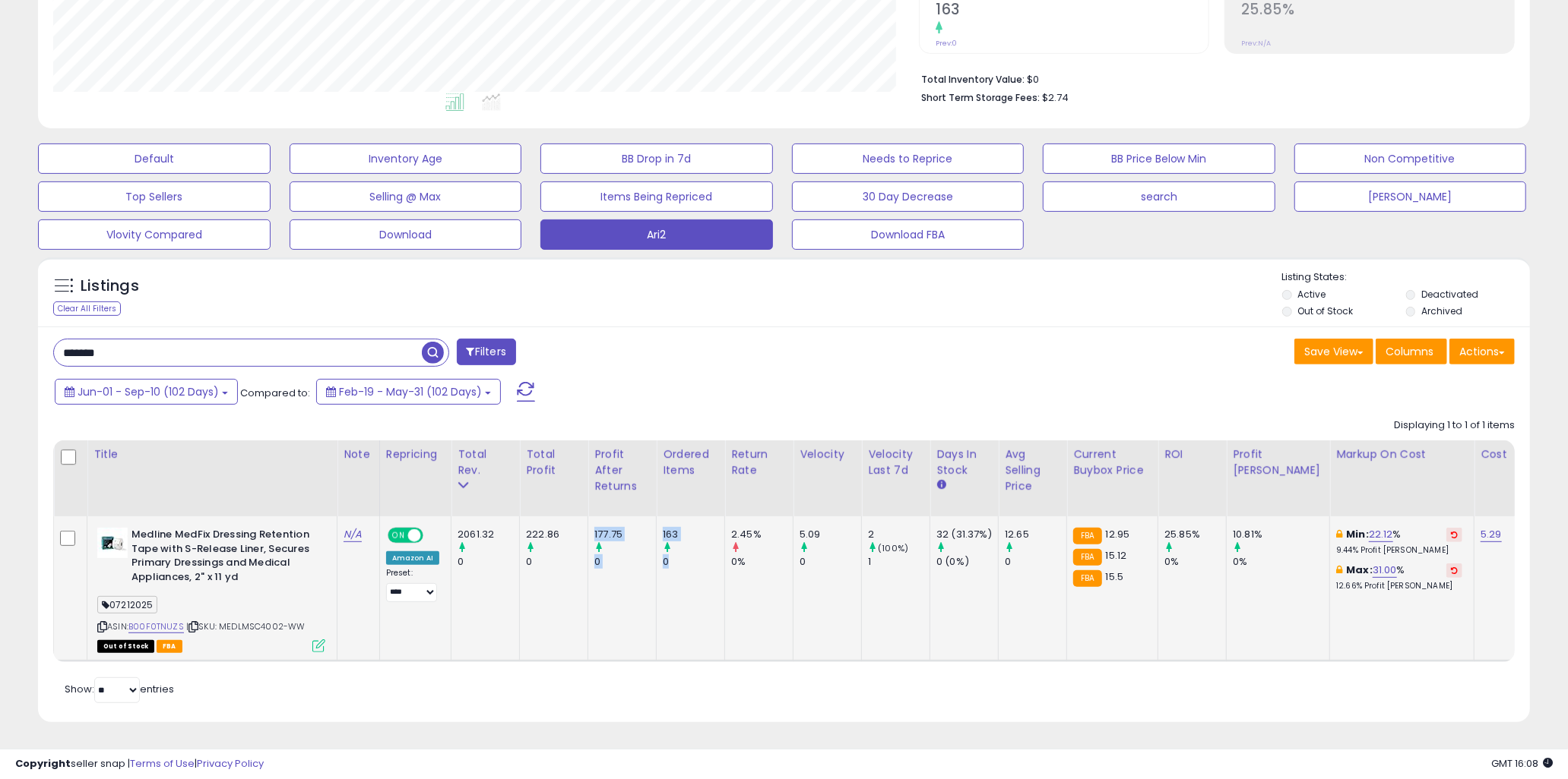
click at [693, 558] on div "0" at bounding box center [693, 562] width 62 height 14
drag, startPoint x: 680, startPoint y: 549, endPoint x: 599, endPoint y: 517, distance: 87.1
click at [599, 528] on div "177.75" at bounding box center [625, 535] width 62 height 14
drag, startPoint x: 597, startPoint y: 518, endPoint x: 704, endPoint y: 558, distance: 114.2
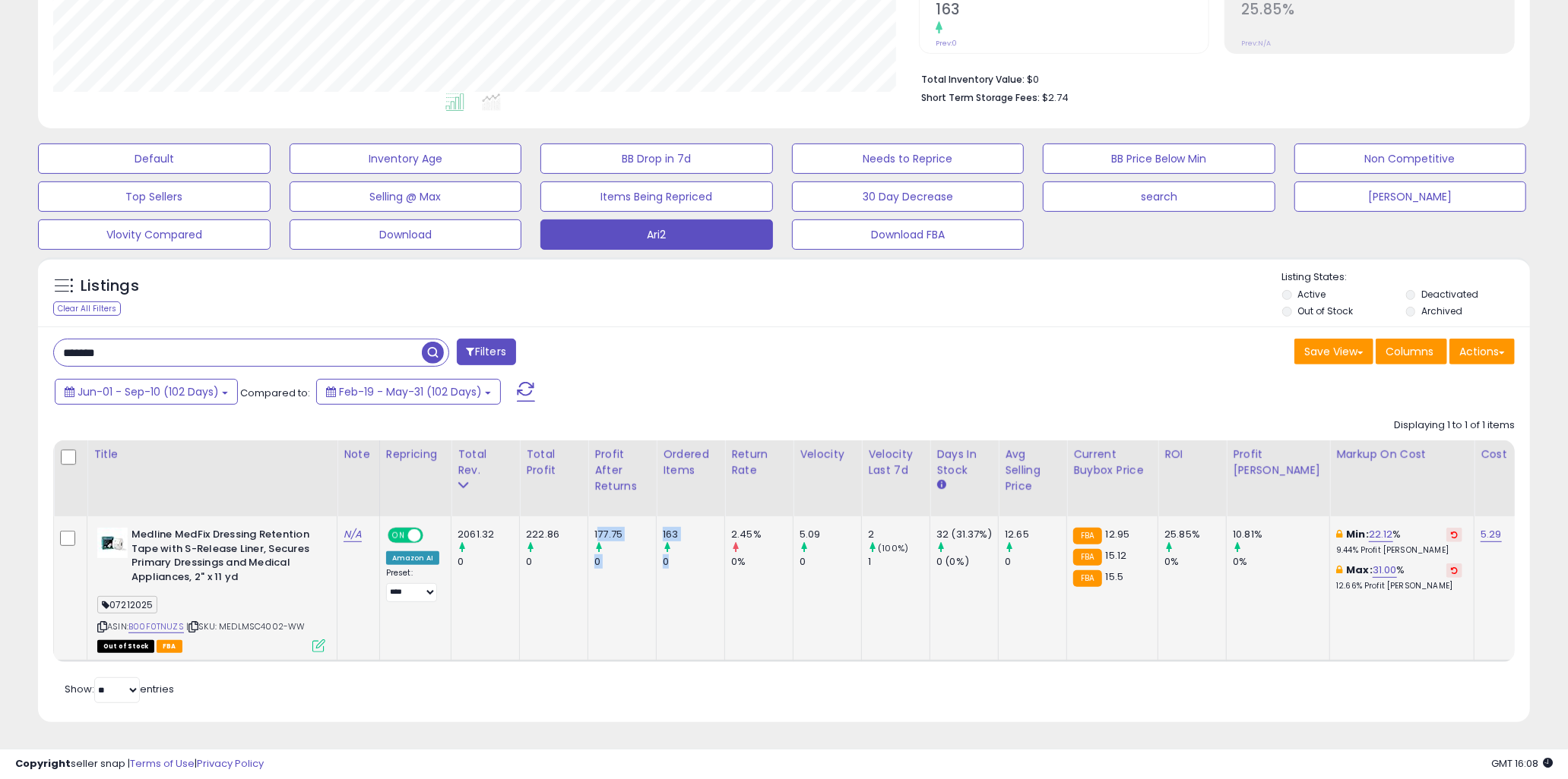
click at [704, 558] on td "163 0" at bounding box center [691, 589] width 69 height 144
drag
click at [606, 528] on div "177.75" at bounding box center [625, 535] width 62 height 14
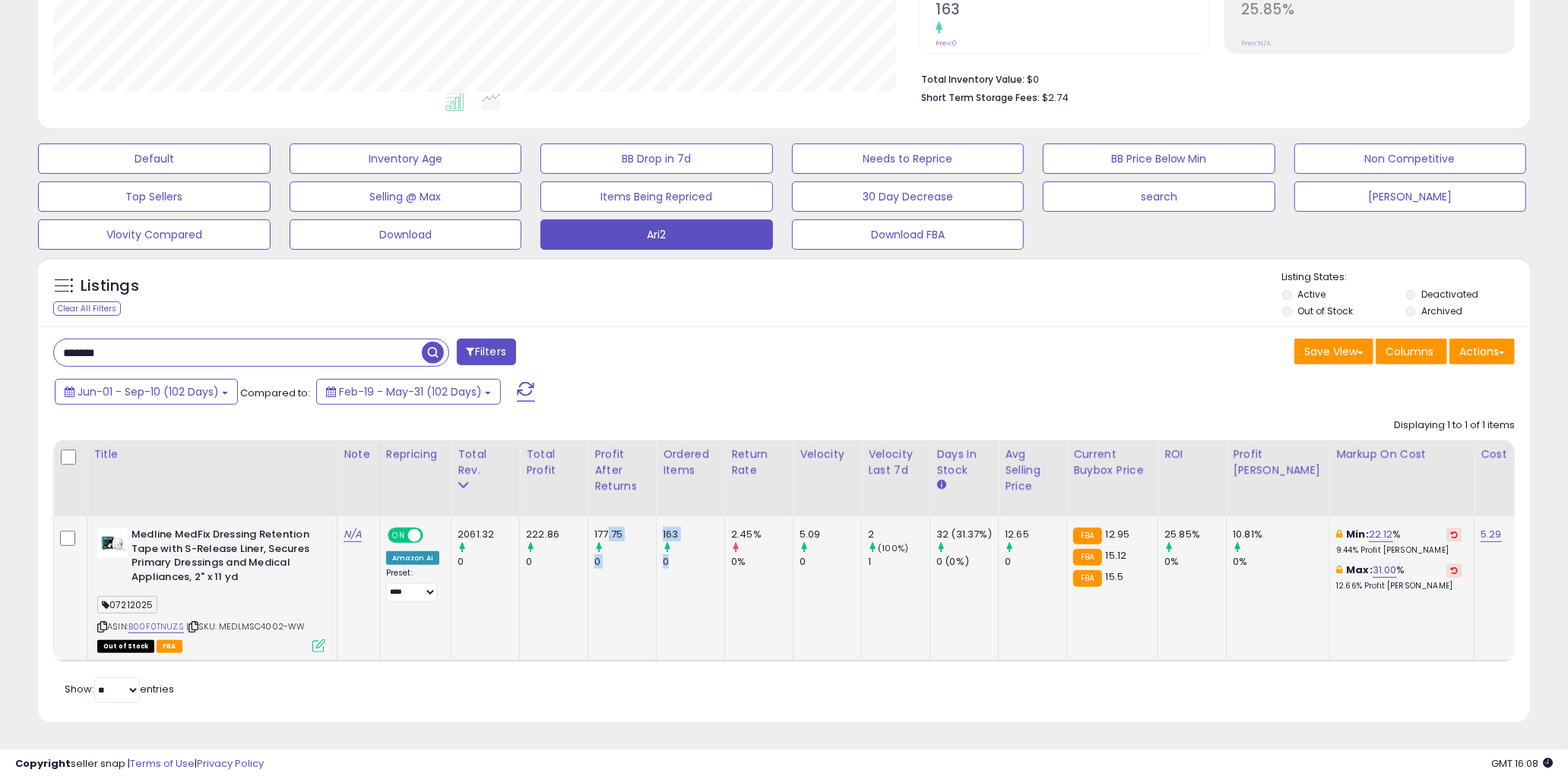
click at [684, 561] on td "163 0" at bounding box center [691, 589] width 69 height 144
click at [563, 528] on div "222.86" at bounding box center [556, 535] width 62 height 14
click at [634, 528] on div "177.75" at bounding box center [625, 535] width 62 height 14
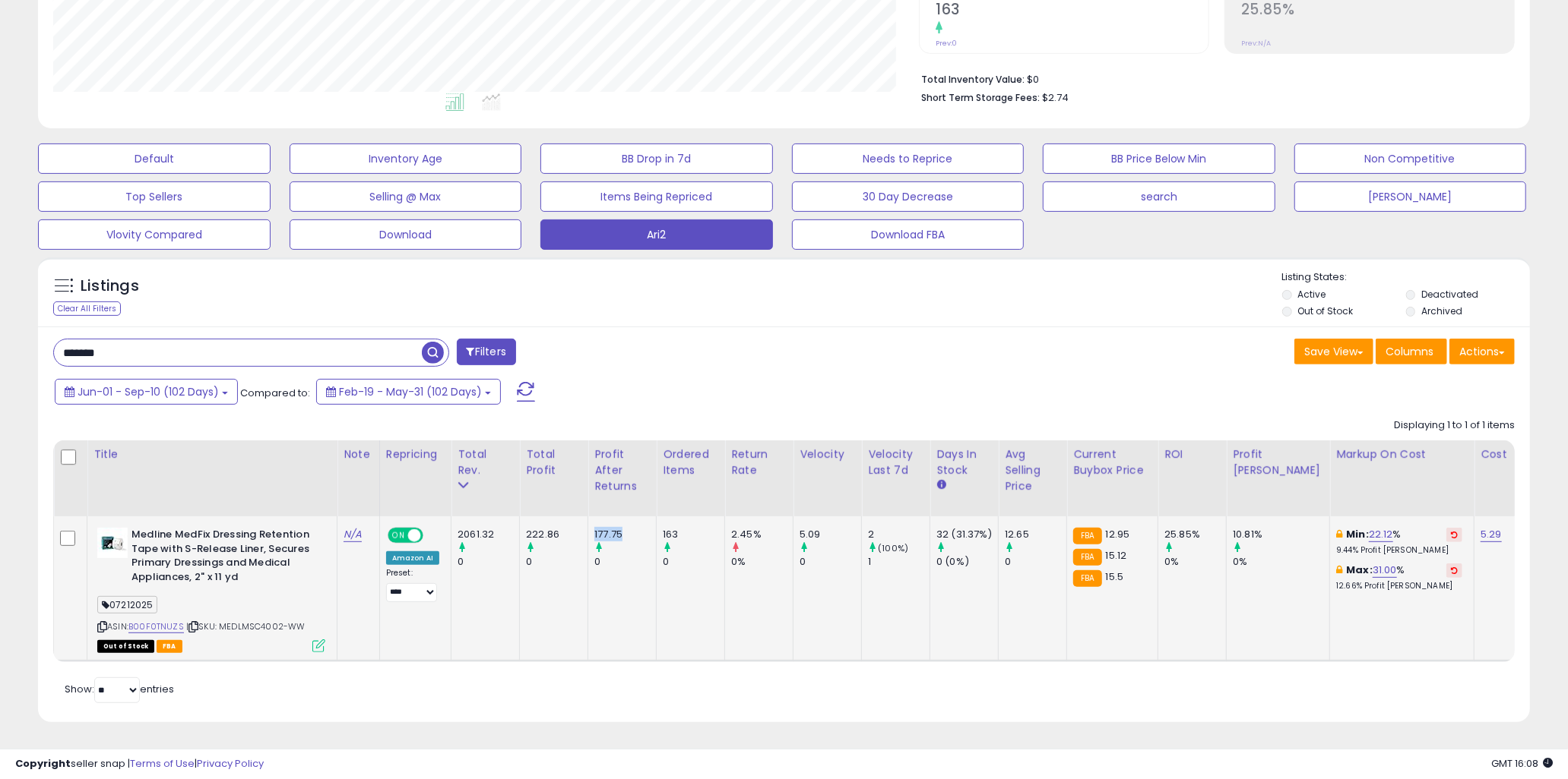
click at [634, 528] on div "177.75" at bounding box center [625, 535] width 62 height 14
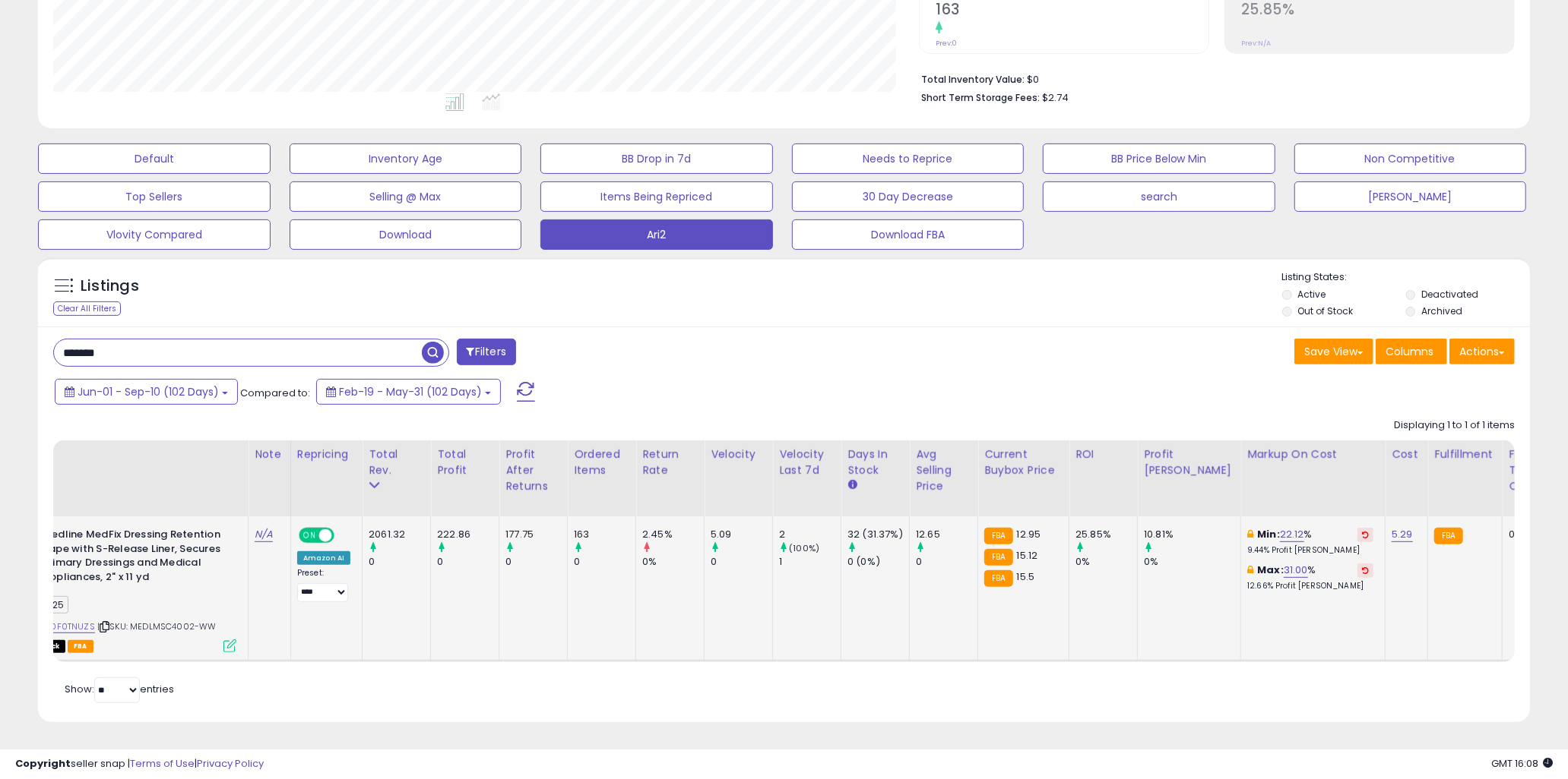
scroll to position [0, 100]
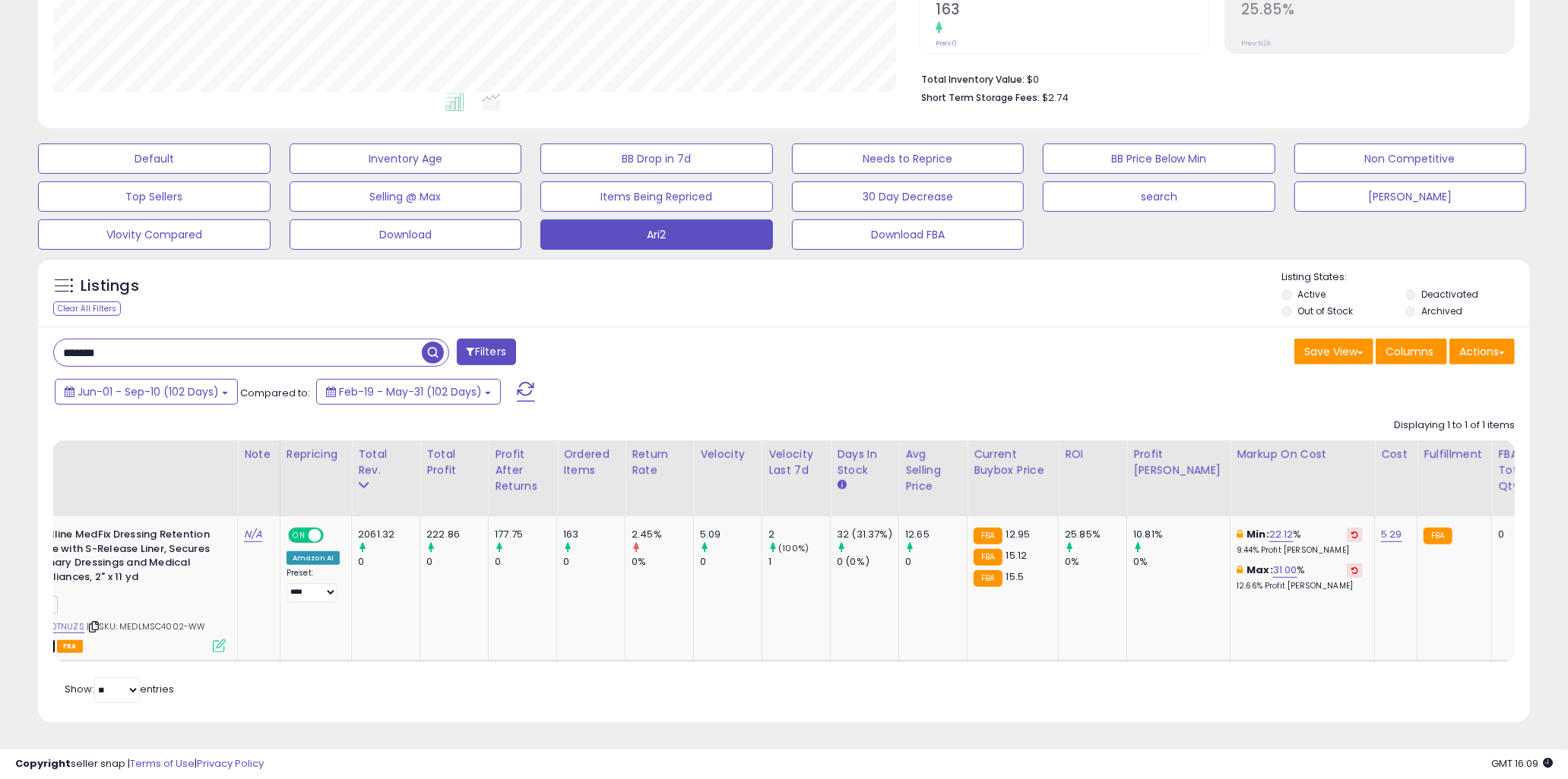
click at [659, 357] on div "******* Filters" at bounding box center [413, 353] width 742 height 30
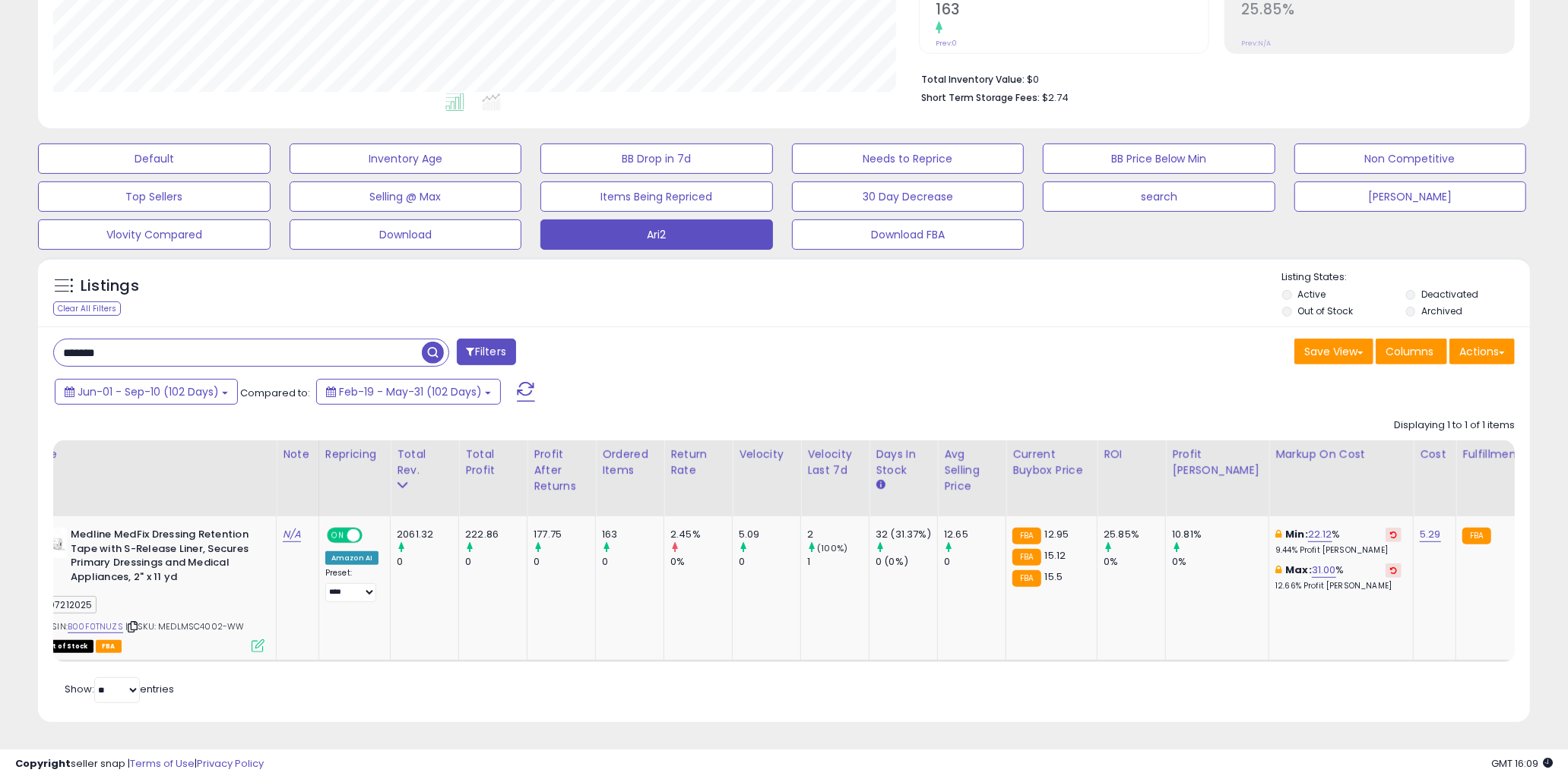
scroll to position [0, 58]
click at [651, 600] on td "163 0" at bounding box center [632, 589] width 69 height 144
click at [97, 621] on link "B00F0TNUZS" at bounding box center [97, 627] width 55 height 13
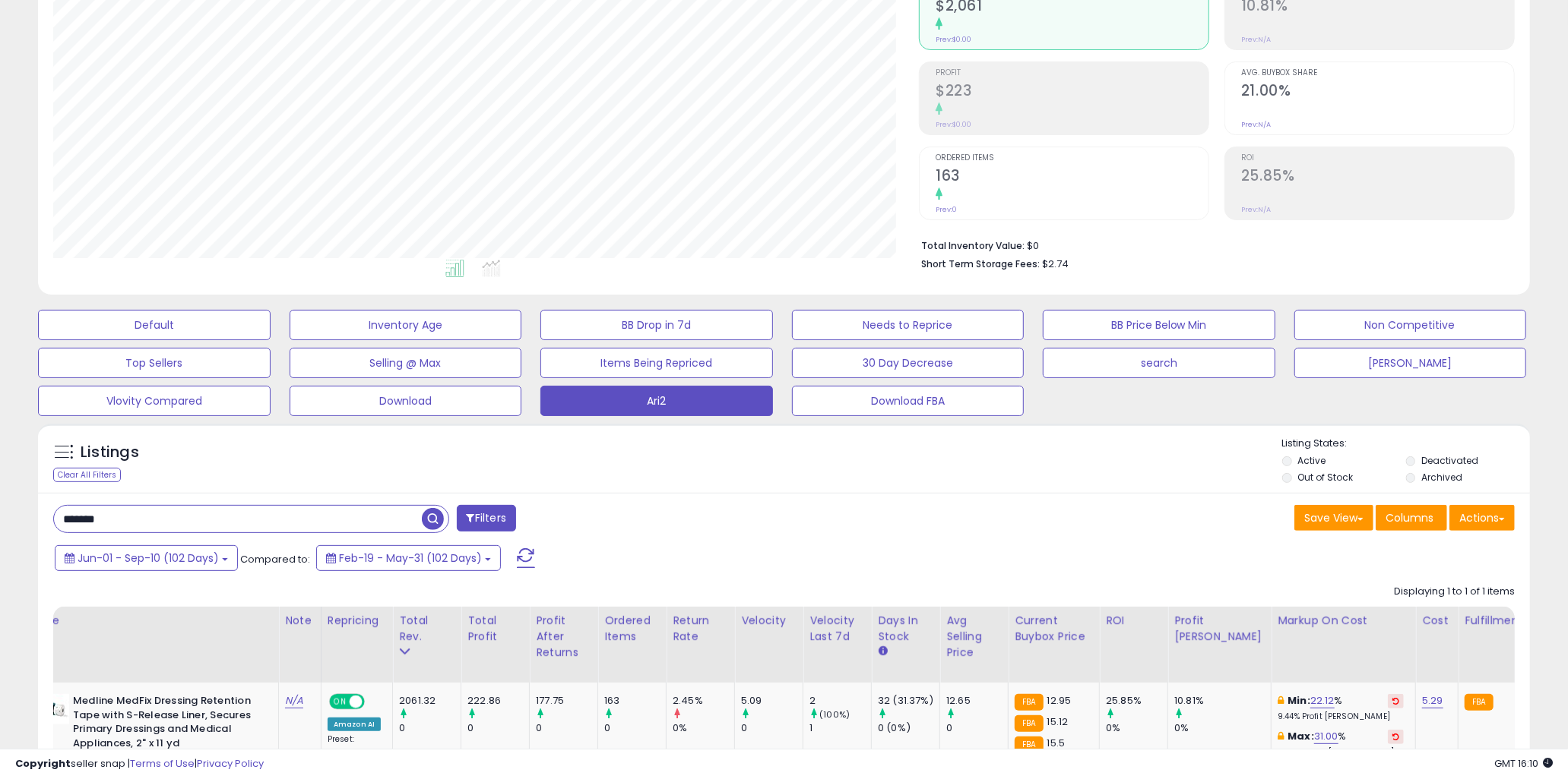
scroll to position [347, 0]
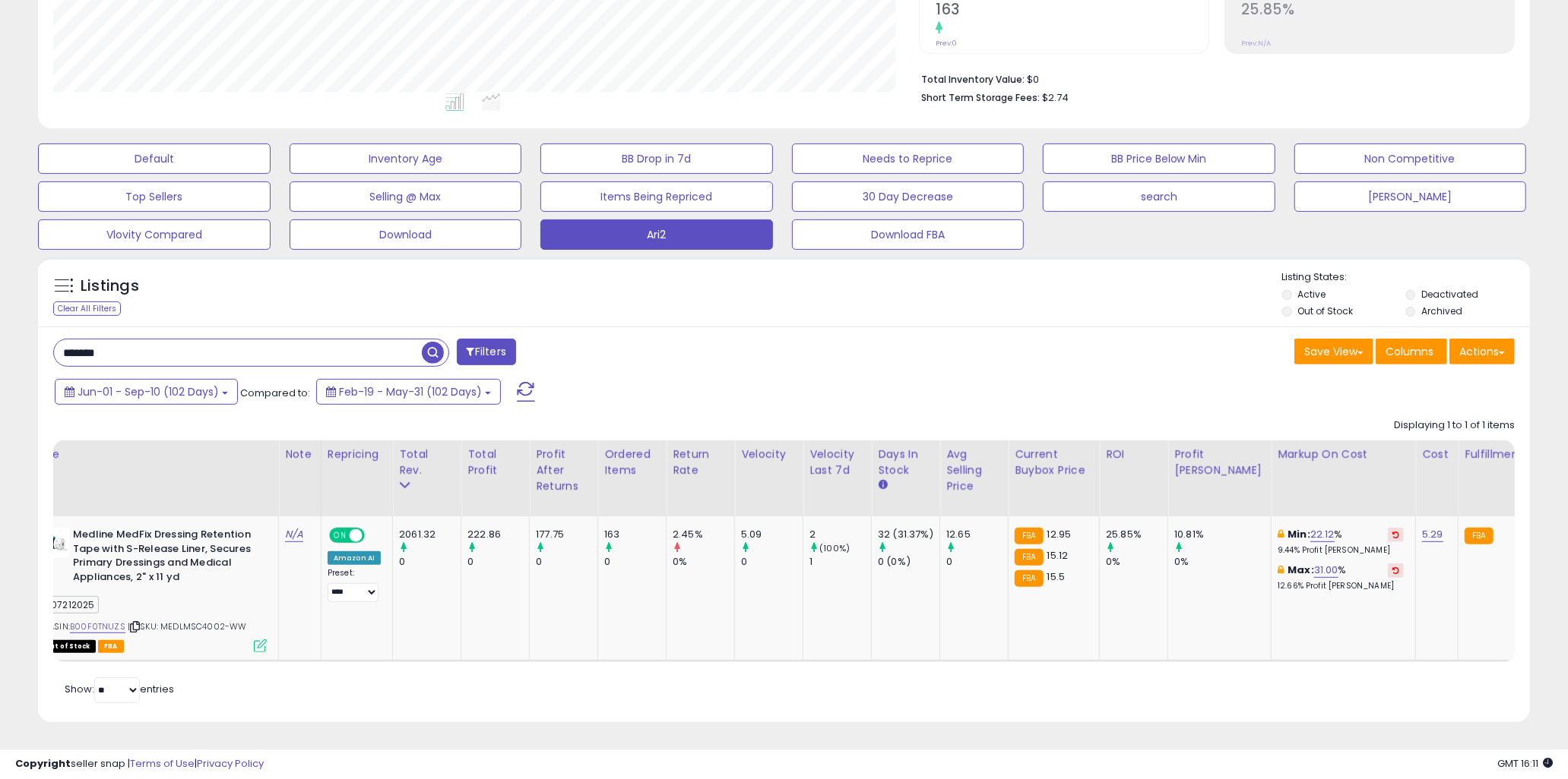
click at [682, 382] on div "Jun-01 - Sep-10 (102 Days) Compared to: Feb-19 - May-31 (102 Days)" at bounding box center [599, 394] width 1096 height 34
click at [248, 345] on input "*******" at bounding box center [238, 353] width 368 height 27
paste input "*"
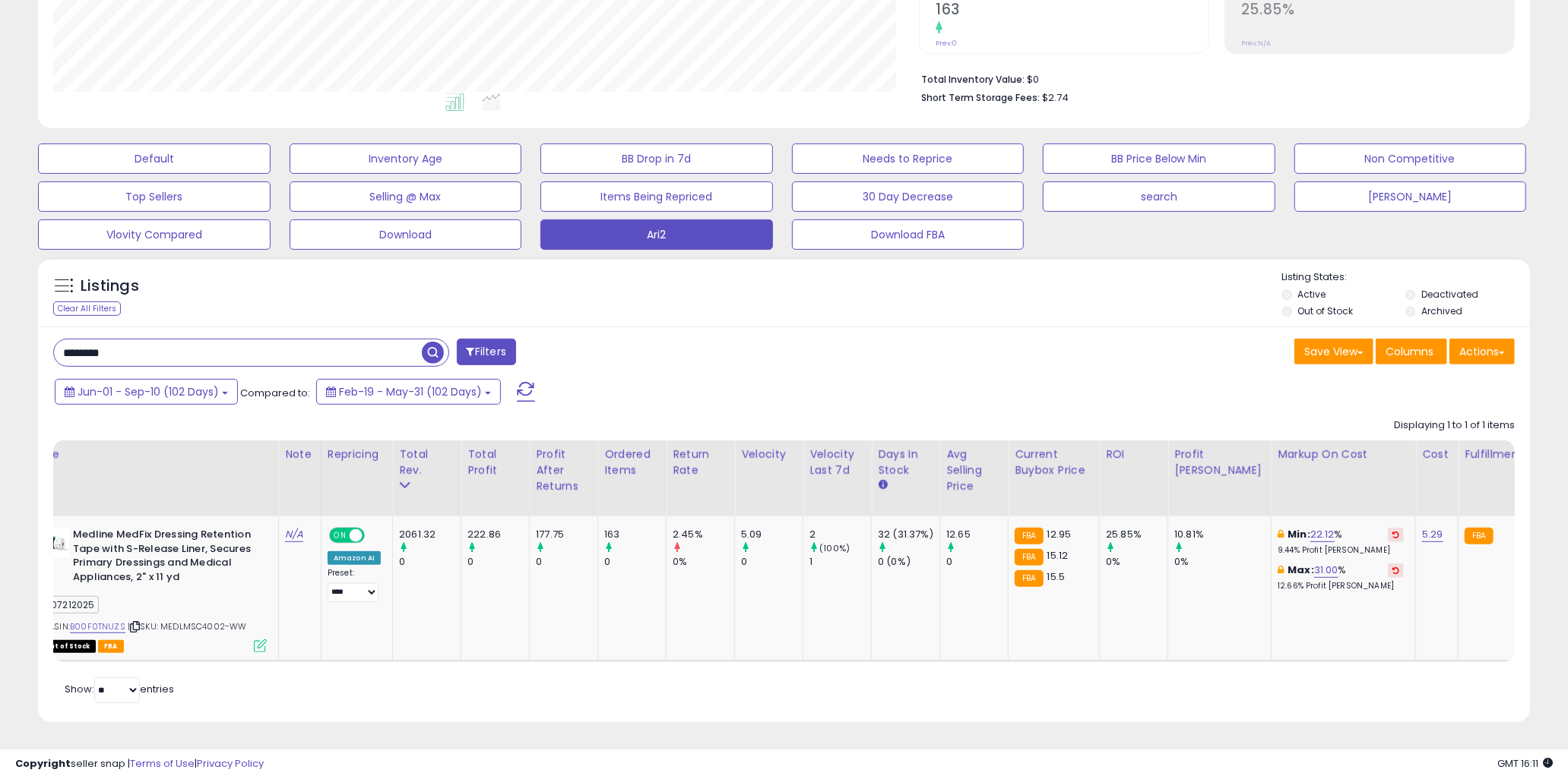
click at [437, 342] on span "button" at bounding box center [433, 353] width 22 height 22
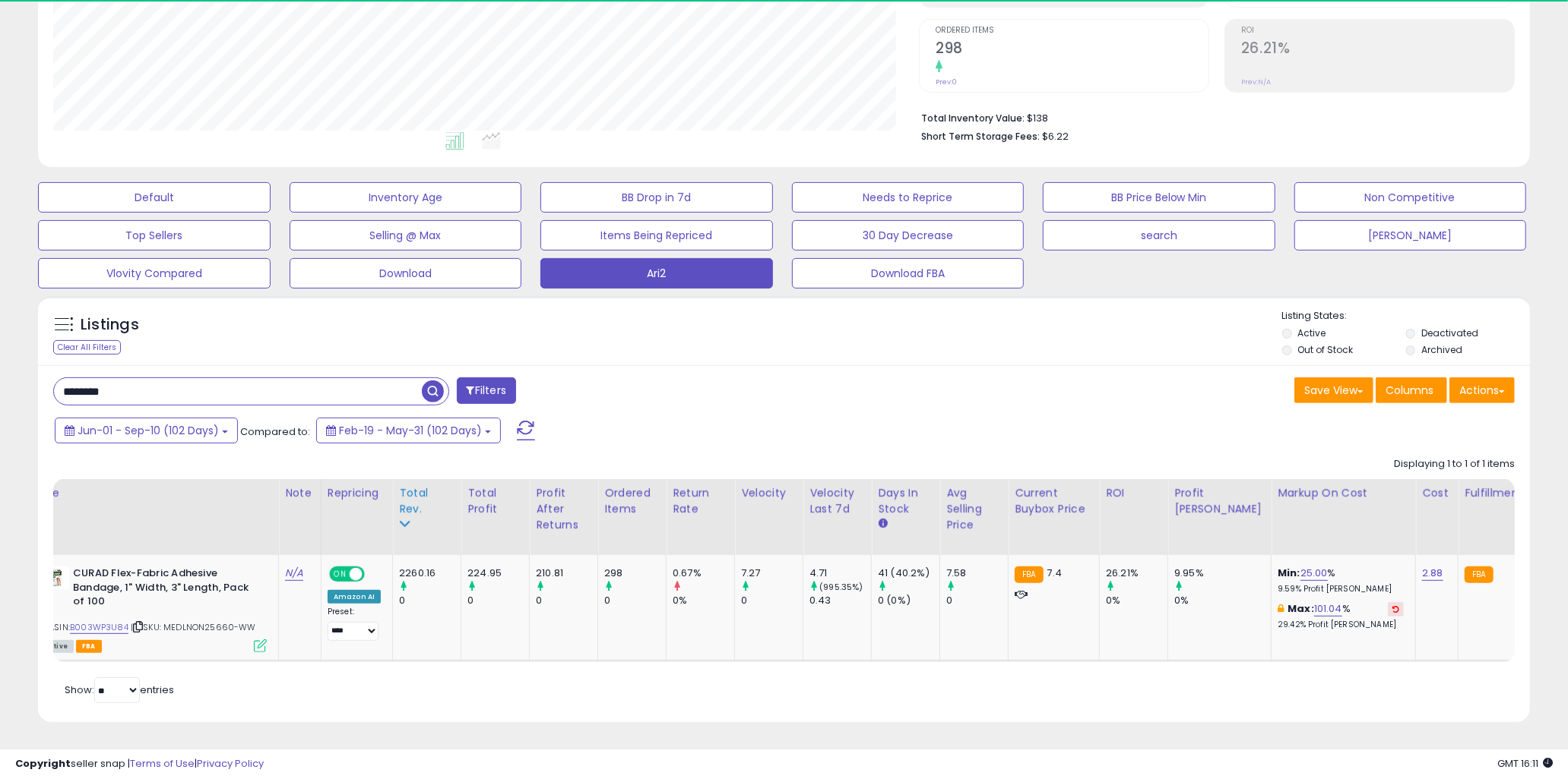
scroll to position [311, 864]
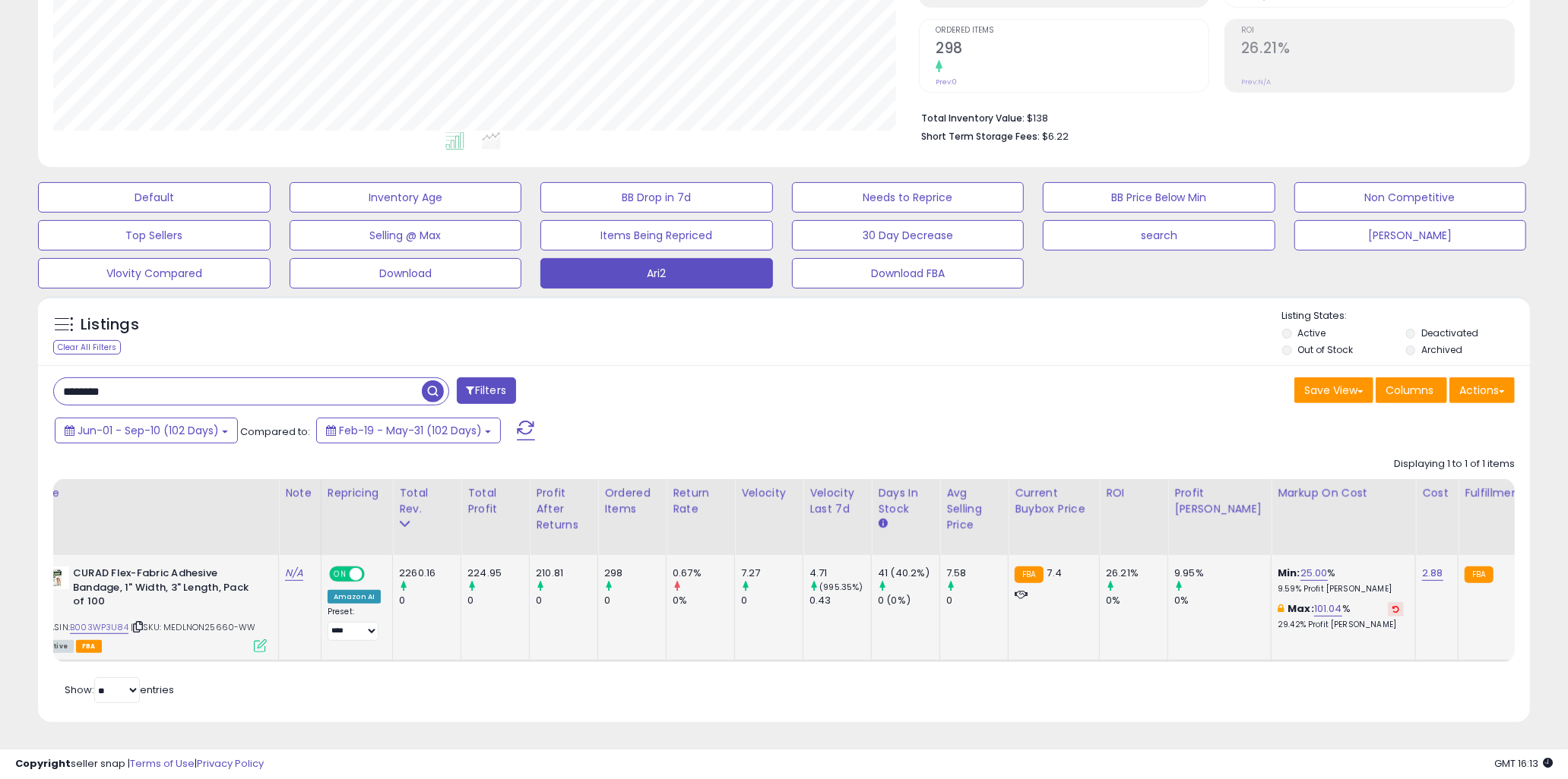
click at [512, 604] on td "224.95 0" at bounding box center [495, 609] width 69 height 107
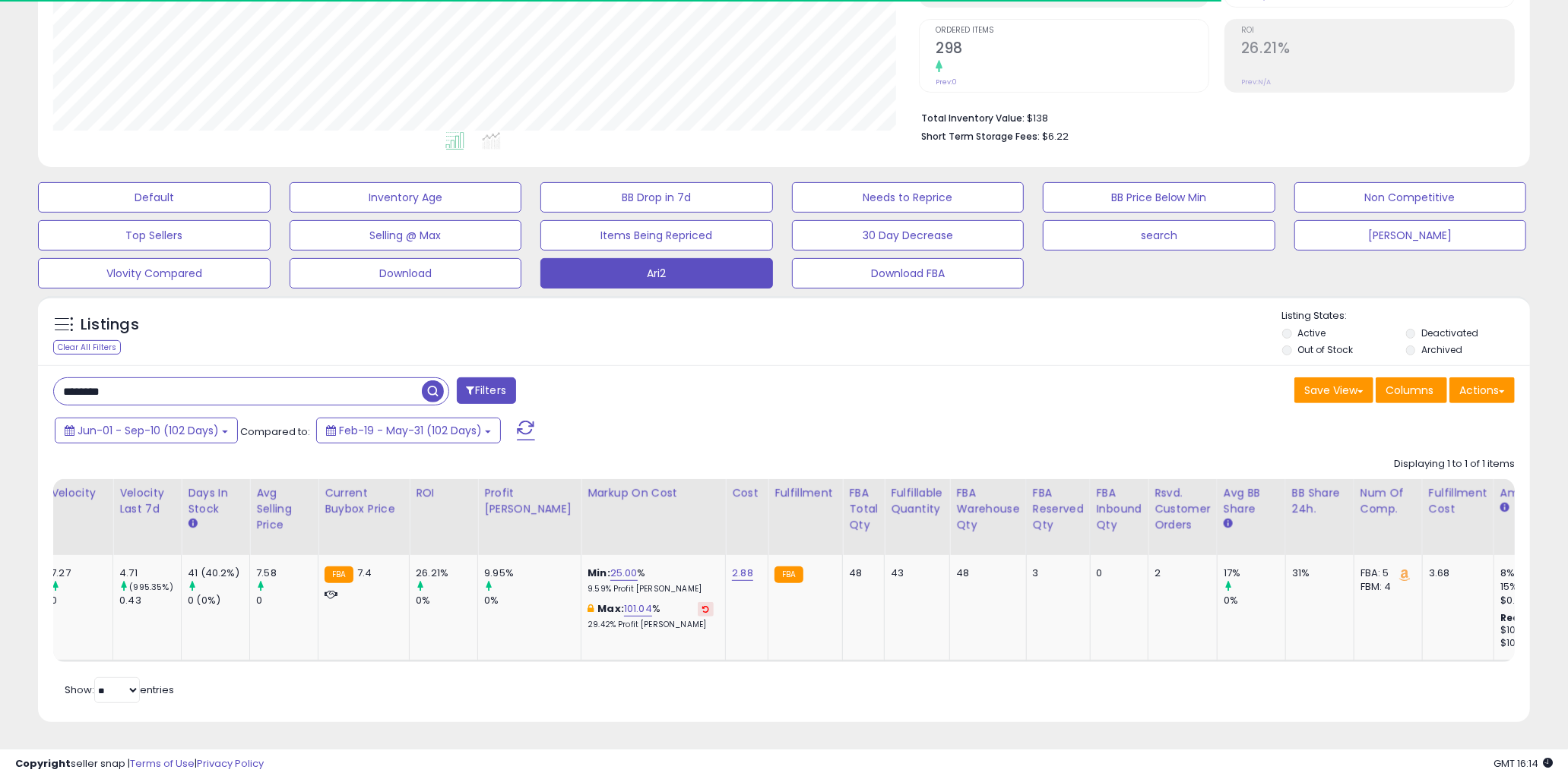
scroll to position [0, 370]
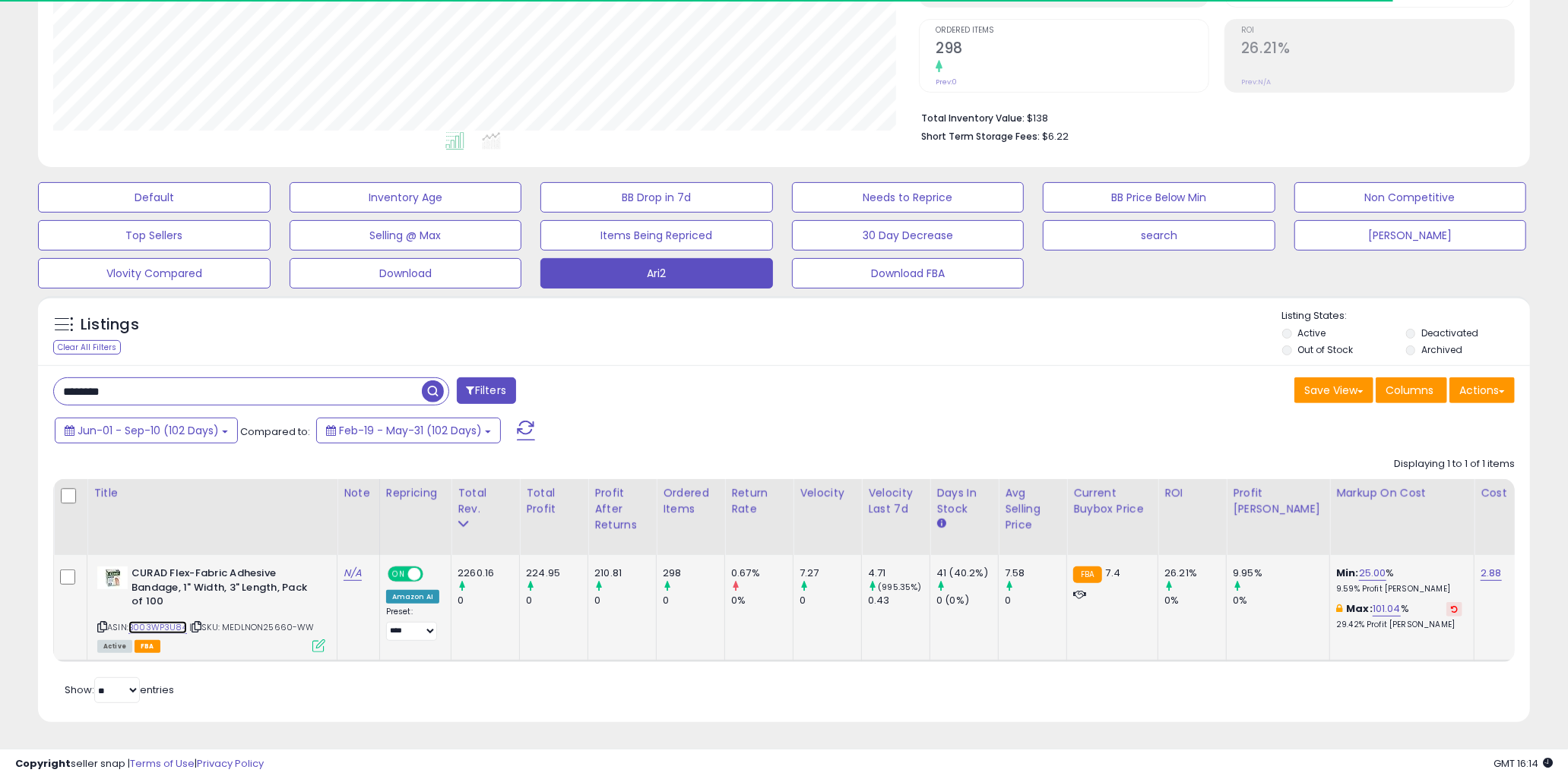
click at [163, 622] on link "B003WP3U84" at bounding box center [157, 628] width 58 height 13
drag, startPoint x: 200, startPoint y: 556, endPoint x: 274, endPoint y: 576, distance: 76.7
click at [274, 576] on b "CURAD Flex-Fabric Adhesive Bandage, 1" Width, 3" Length, Pack of 100" at bounding box center [224, 590] width 185 height 46
drag, startPoint x: 289, startPoint y: 580, endPoint x: 150, endPoint y: 563, distance: 140.0
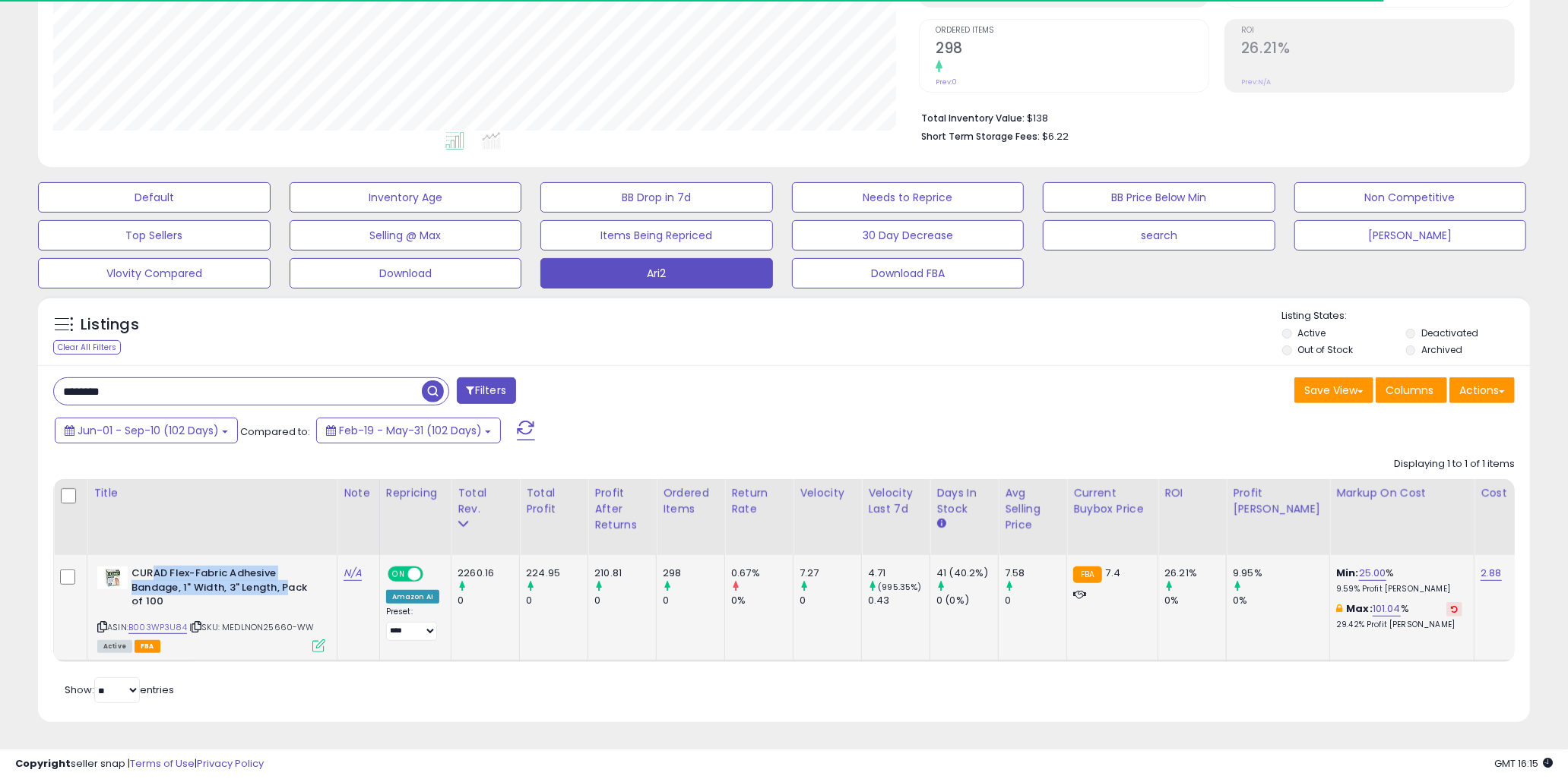
click at [150, 567] on b "CURAD Flex-Fabric Adhesive Bandage, 1" Width, 3" Length, Pack of 100" at bounding box center [224, 590] width 185 height 46
drag, startPoint x: 146, startPoint y: 559, endPoint x: 299, endPoint y: 583, distance: 154.9
click at [299, 583] on b "CURAD Flex-Fabric Adhesive Bandage, 1" Width, 3" Length, Pack of 100" at bounding box center [224, 590] width 185 height 46
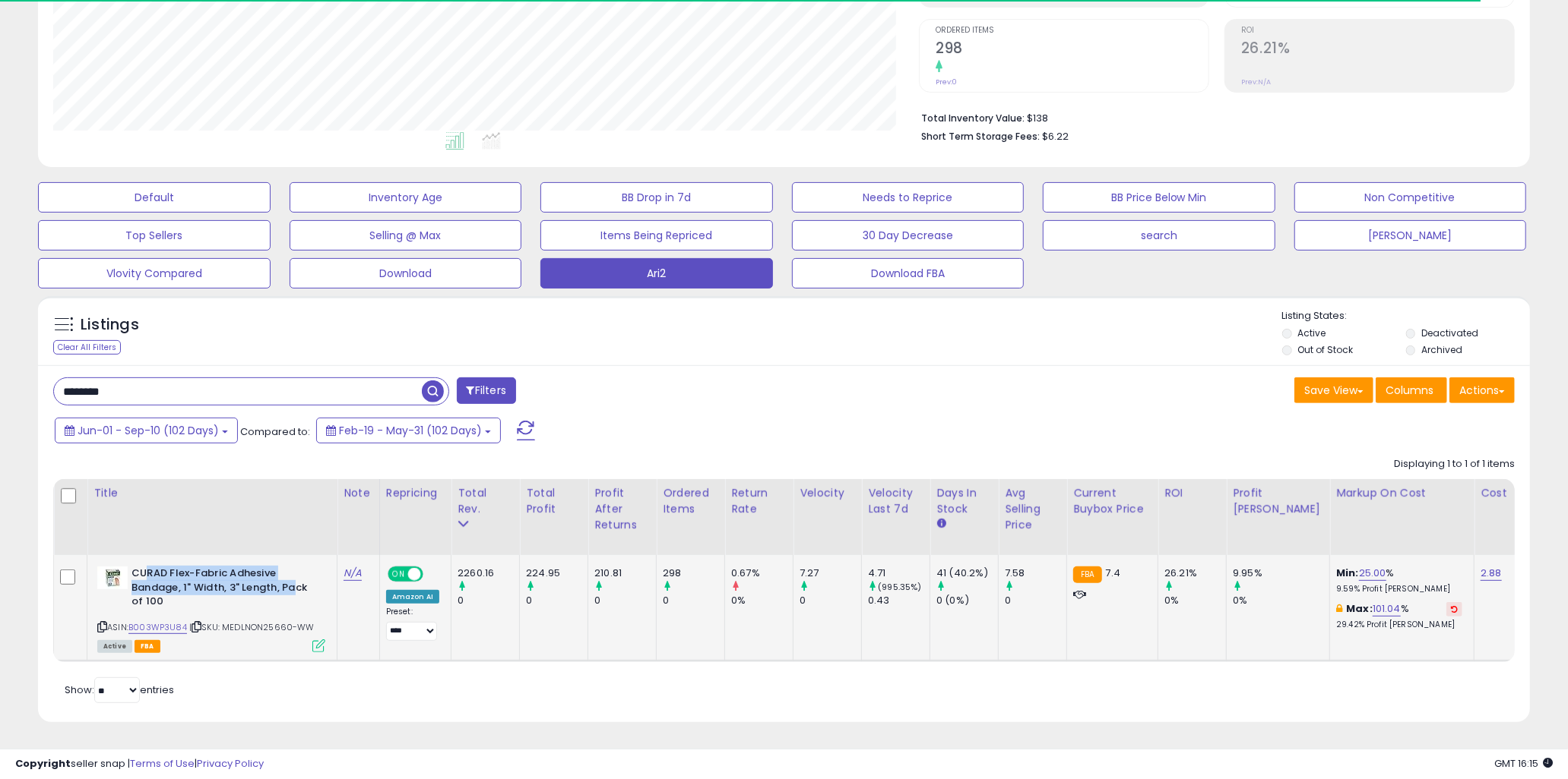
drag, startPoint x: 291, startPoint y: 574, endPoint x: 147, endPoint y: 562, distance: 144.5
click at [147, 567] on b "CURAD Flex-Fabric Adhesive Bandage, 1" Width, 3" Length, Pack of 100" at bounding box center [224, 590] width 185 height 46
drag, startPoint x: 140, startPoint y: 558, endPoint x: 297, endPoint y: 585, distance: 159.3
click at [297, 585] on b "CURAD Flex-Fabric Adhesive Bandage, 1" Width, 3" Length, Pack of 100" at bounding box center [224, 590] width 185 height 46
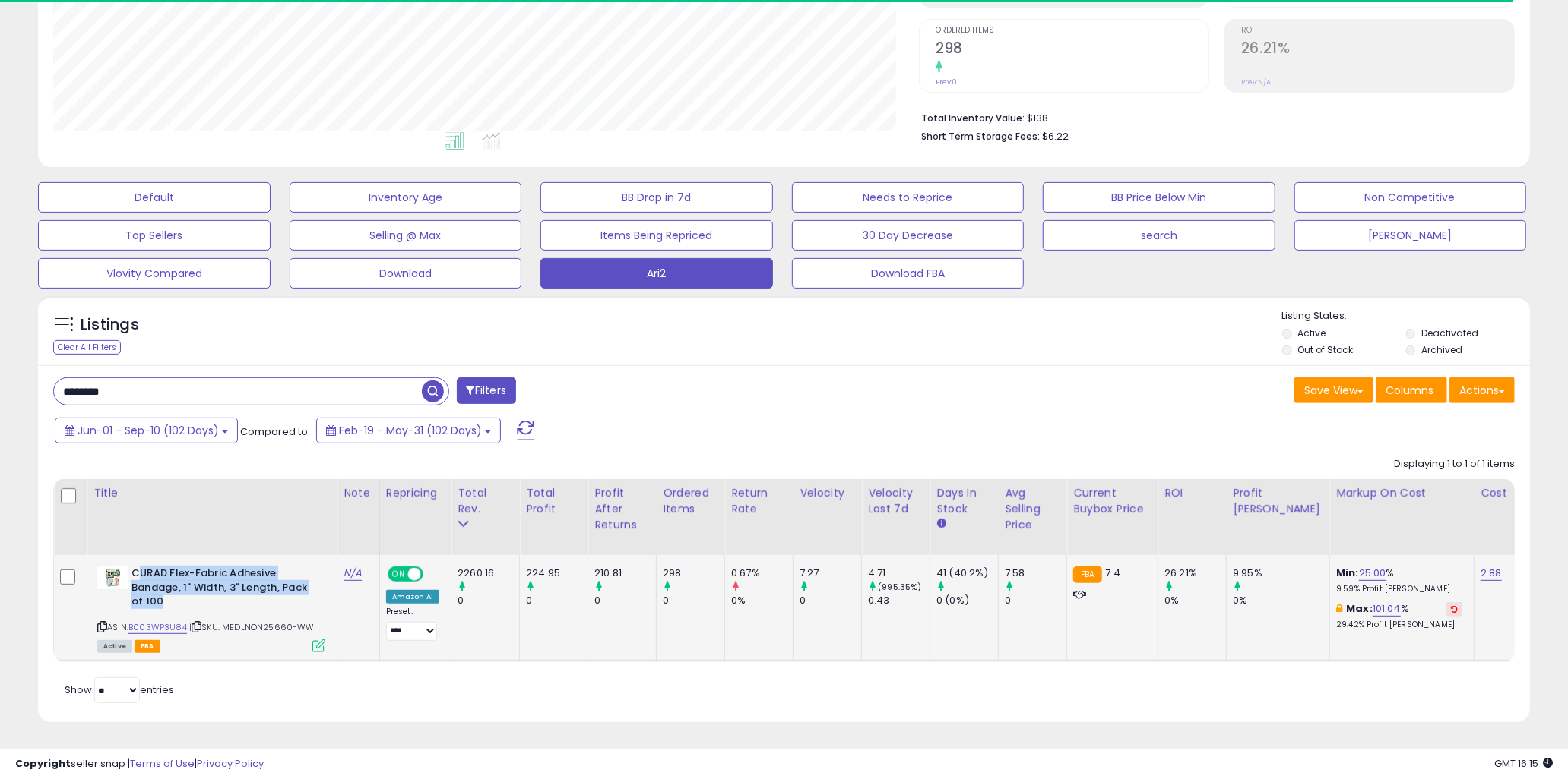
click at [297, 585] on b "CURAD Flex-Fabric Adhesive Bandage, 1" Width, 3" Length, Pack of 100" at bounding box center [224, 590] width 185 height 46
drag, startPoint x: 298, startPoint y: 574, endPoint x: 145, endPoint y: 560, distance: 153.6
click at [145, 567] on b "CURAD Flex-Fabric Adhesive Bandage, 1" Width, 3" Length, Pack of 100" at bounding box center [224, 590] width 185 height 46
drag, startPoint x: 138, startPoint y: 558, endPoint x: 294, endPoint y: 581, distance: 157.7
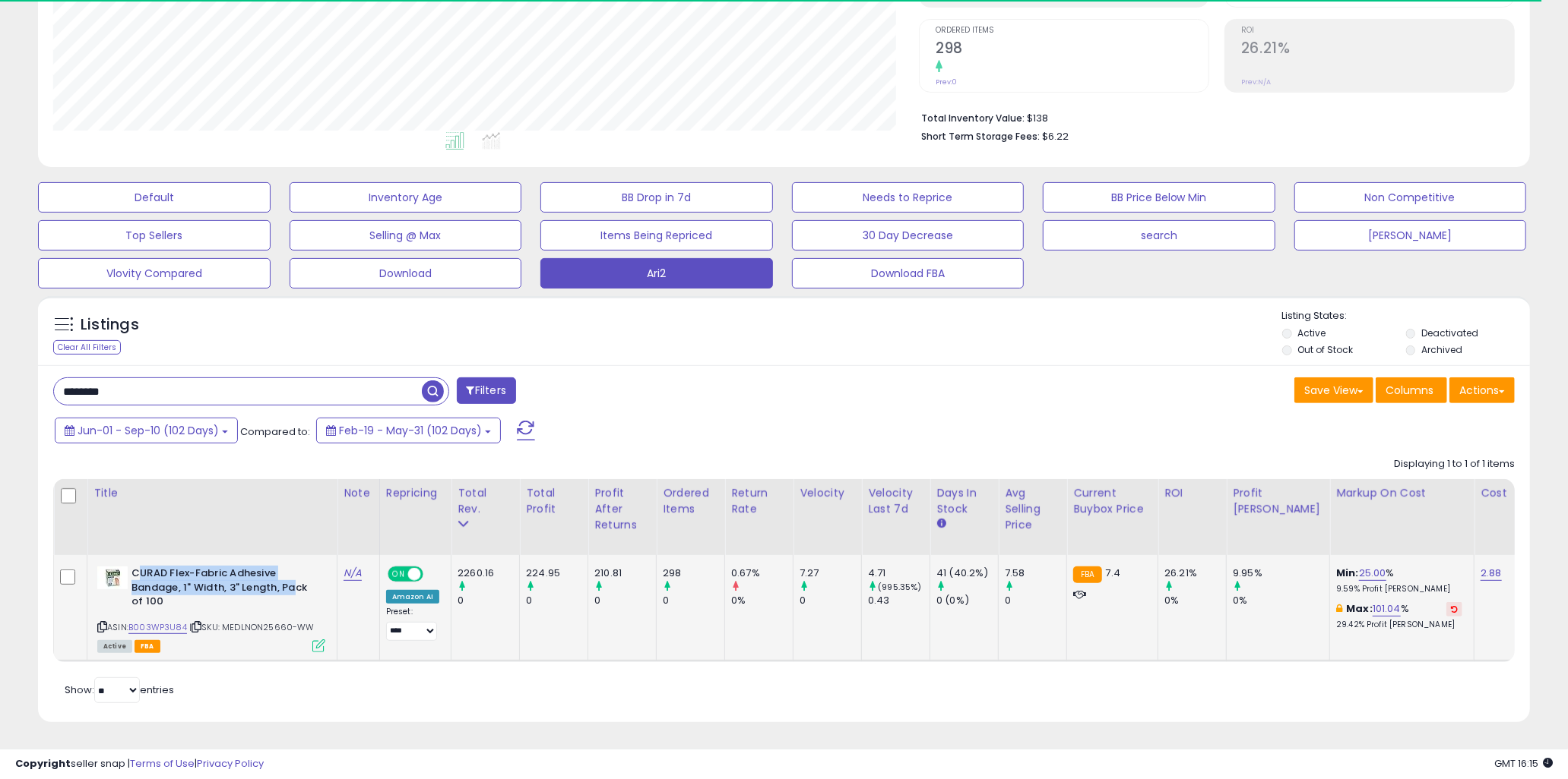
click at [294, 581] on b "CURAD Flex-Fabric Adhesive Bandage, 1" Width, 3" Length, Pack of 100" at bounding box center [224, 590] width 185 height 46
click at [295, 581] on b "CURAD Flex-Fabric Adhesive Bandage, 1" Width, 3" Length, Pack of 100" at bounding box center [224, 590] width 185 height 46
click at [662, 580] on div at bounding box center [693, 587] width 62 height 14
drag, startPoint x: 665, startPoint y: 561, endPoint x: 698, endPoint y: 580, distance: 38.1
click at [698, 580] on div "298 0" at bounding box center [687, 587] width 50 height 42
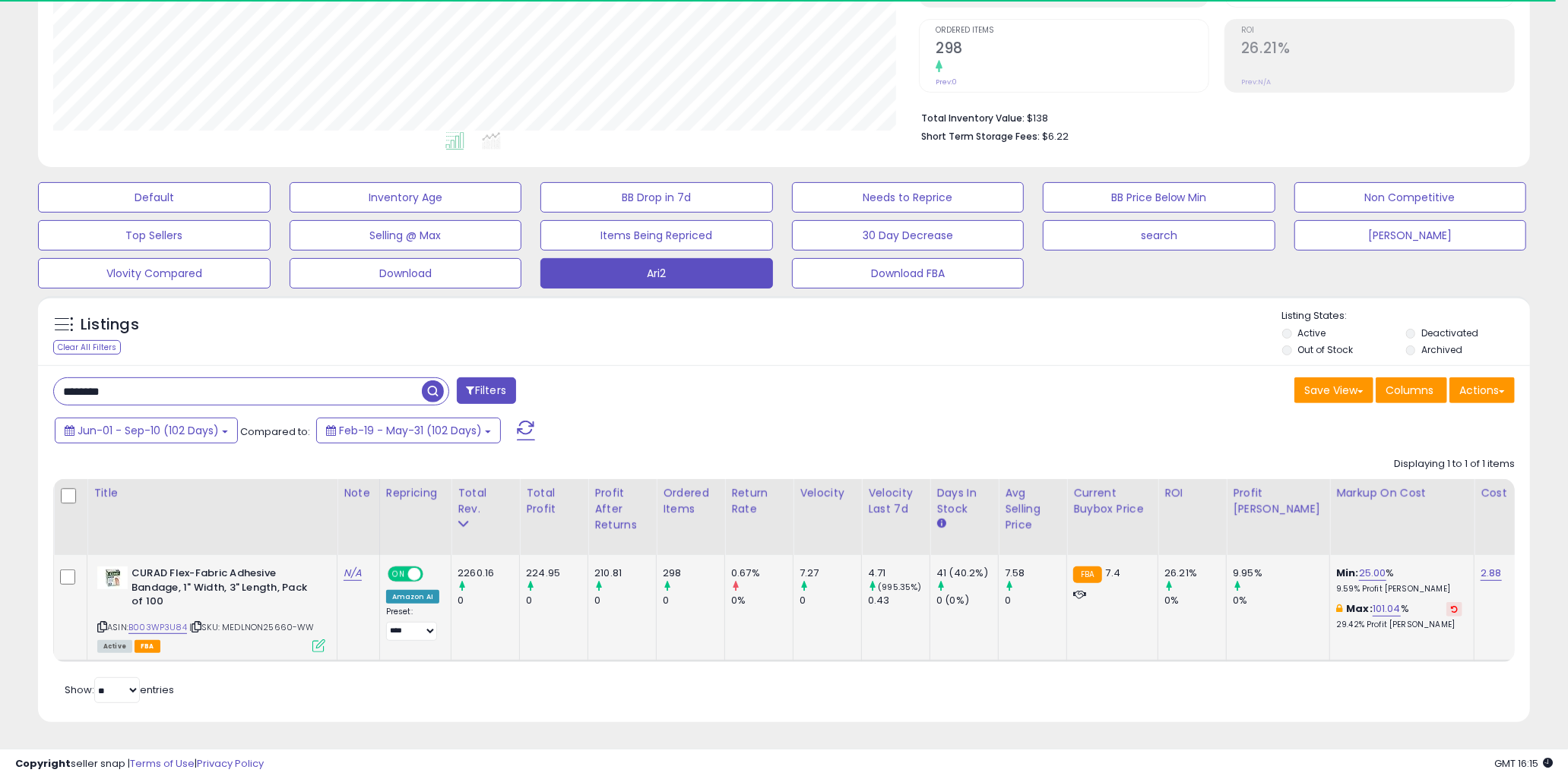
click at [698, 580] on div at bounding box center [693, 587] width 62 height 14
drag, startPoint x: 673, startPoint y: 567, endPoint x: 648, endPoint y: 567, distance: 25.0
drag, startPoint x: 648, startPoint y: 567, endPoint x: 635, endPoint y: 564, distance: 13.3
click at [646, 567] on div "210.81" at bounding box center [625, 574] width 62 height 14
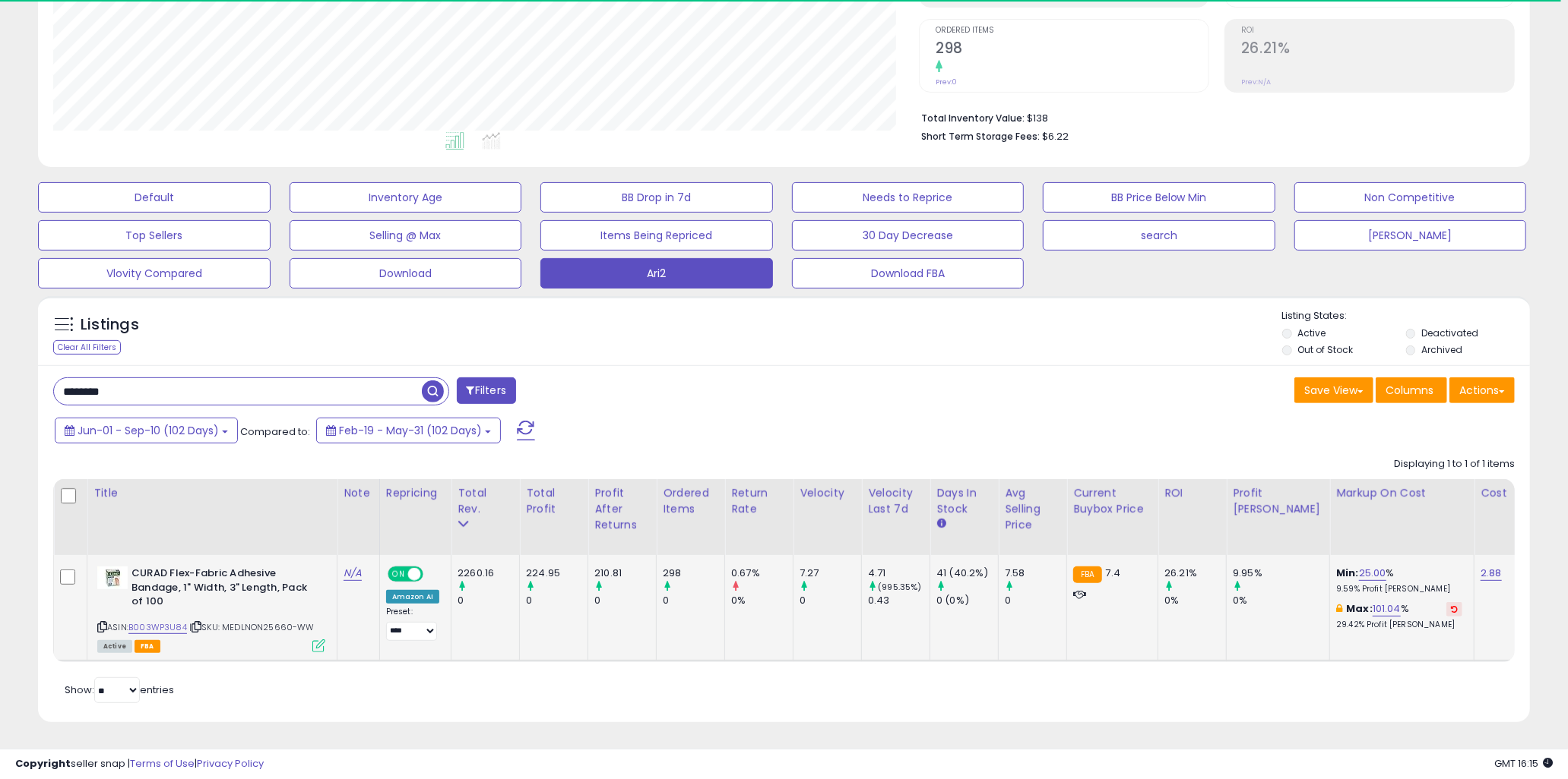
click at [600, 567] on div "210.81" at bounding box center [625, 574] width 62 height 14
drag, startPoint x: 597, startPoint y: 560, endPoint x: 673, endPoint y: 564, distance: 76.1
click at [674, 567] on div "298" at bounding box center [693, 574] width 62 height 14
drag, startPoint x: 679, startPoint y: 556, endPoint x: 584, endPoint y: 551, distance: 95.1
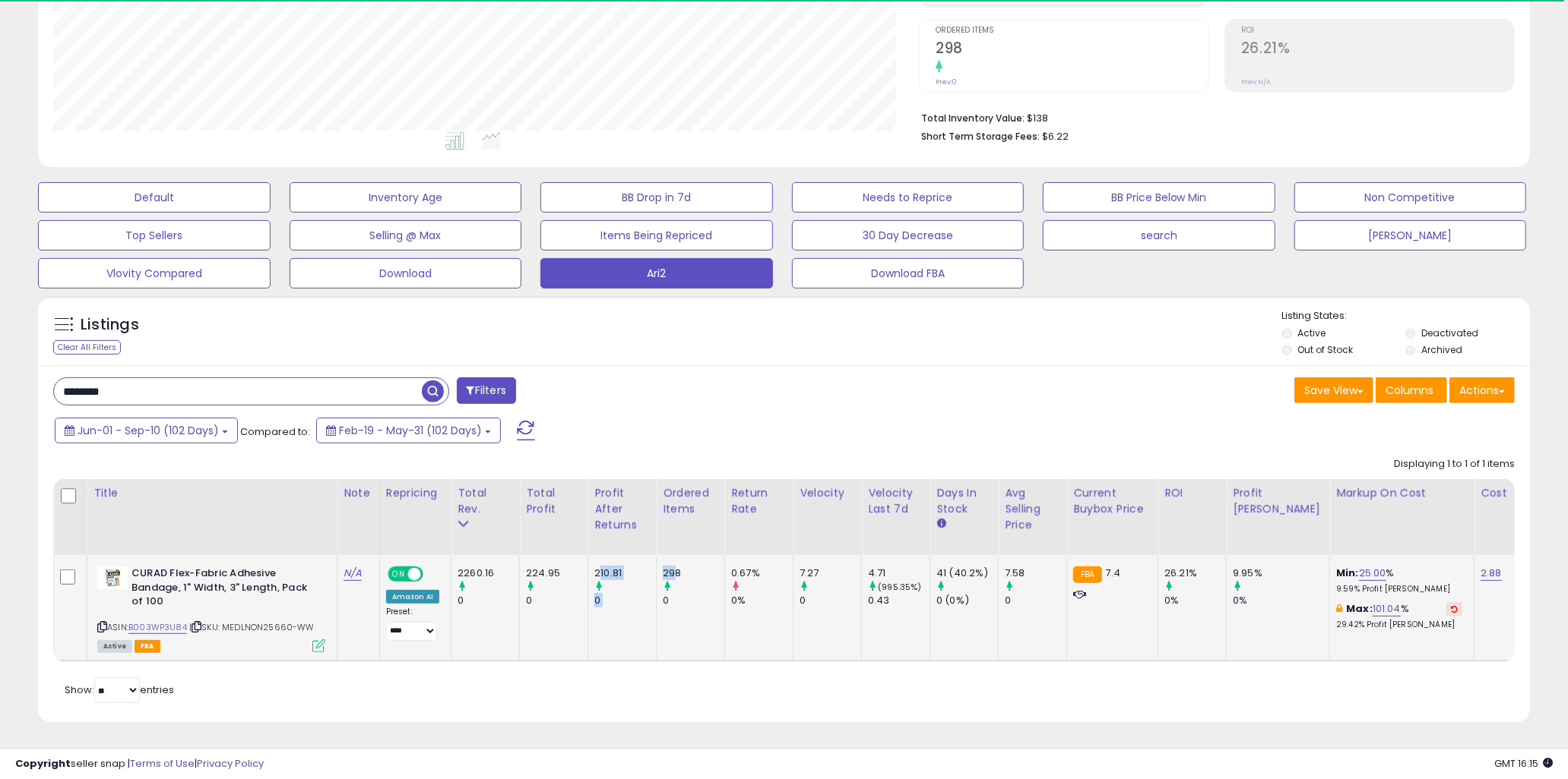
click at [584, 555] on td "224.95 0" at bounding box center [554, 609] width 69 height 107
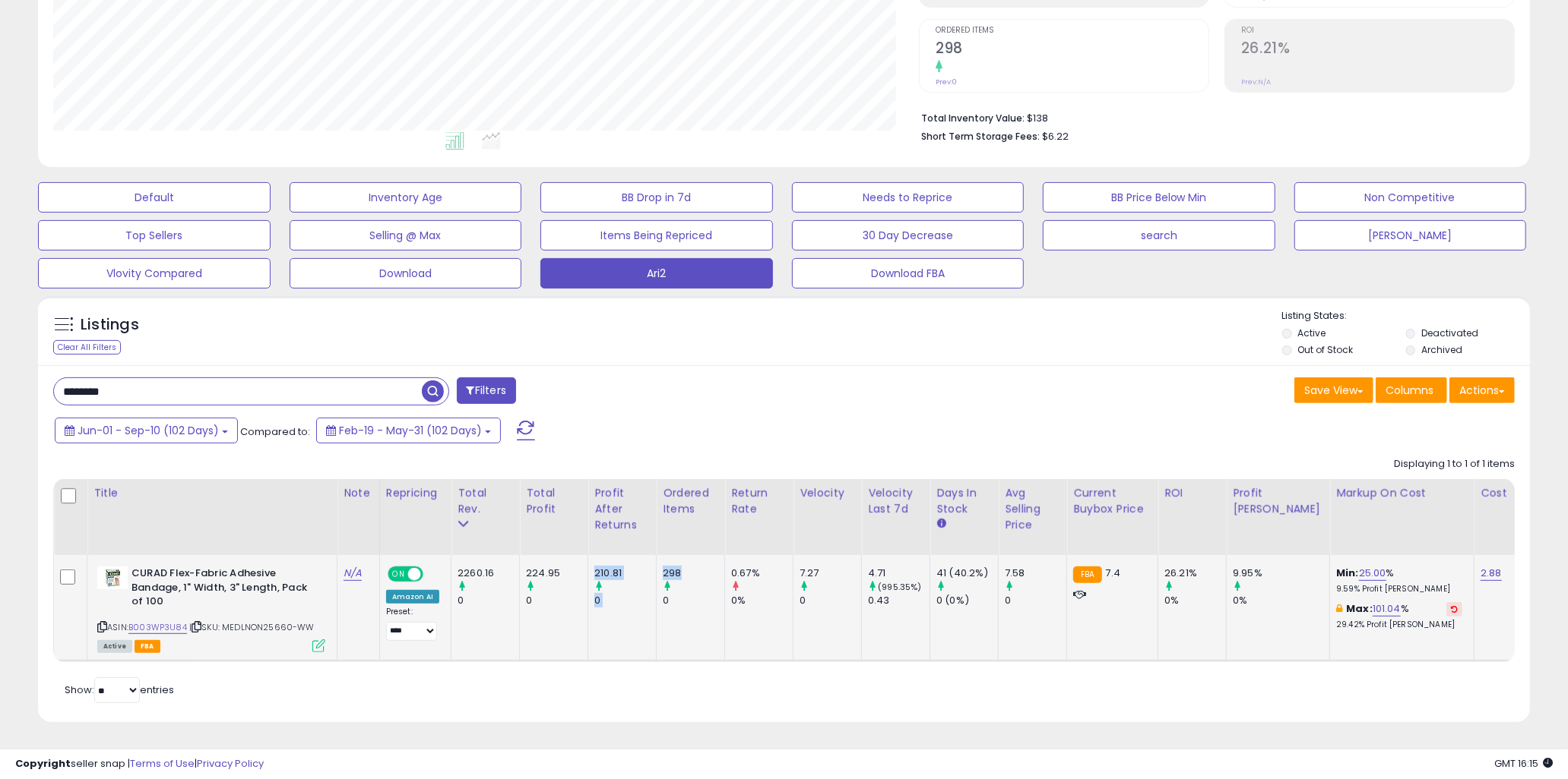
drag, startPoint x: 595, startPoint y: 556, endPoint x: 688, endPoint y: 558, distance: 93.0
click at [688, 567] on div "298" at bounding box center [693, 574] width 62 height 14
click at [325, 595] on td "CURAD Flex-Fabric Adhesive Bandage, 1" Width, 3" Length, Pack of 100 ASIN: B003…" at bounding box center [212, 609] width 250 height 107
click at [209, 574] on b "CURAD Flex-Fabric Adhesive Bandage, 1" Width, 3" Length, Pack of 100" at bounding box center [224, 590] width 185 height 46
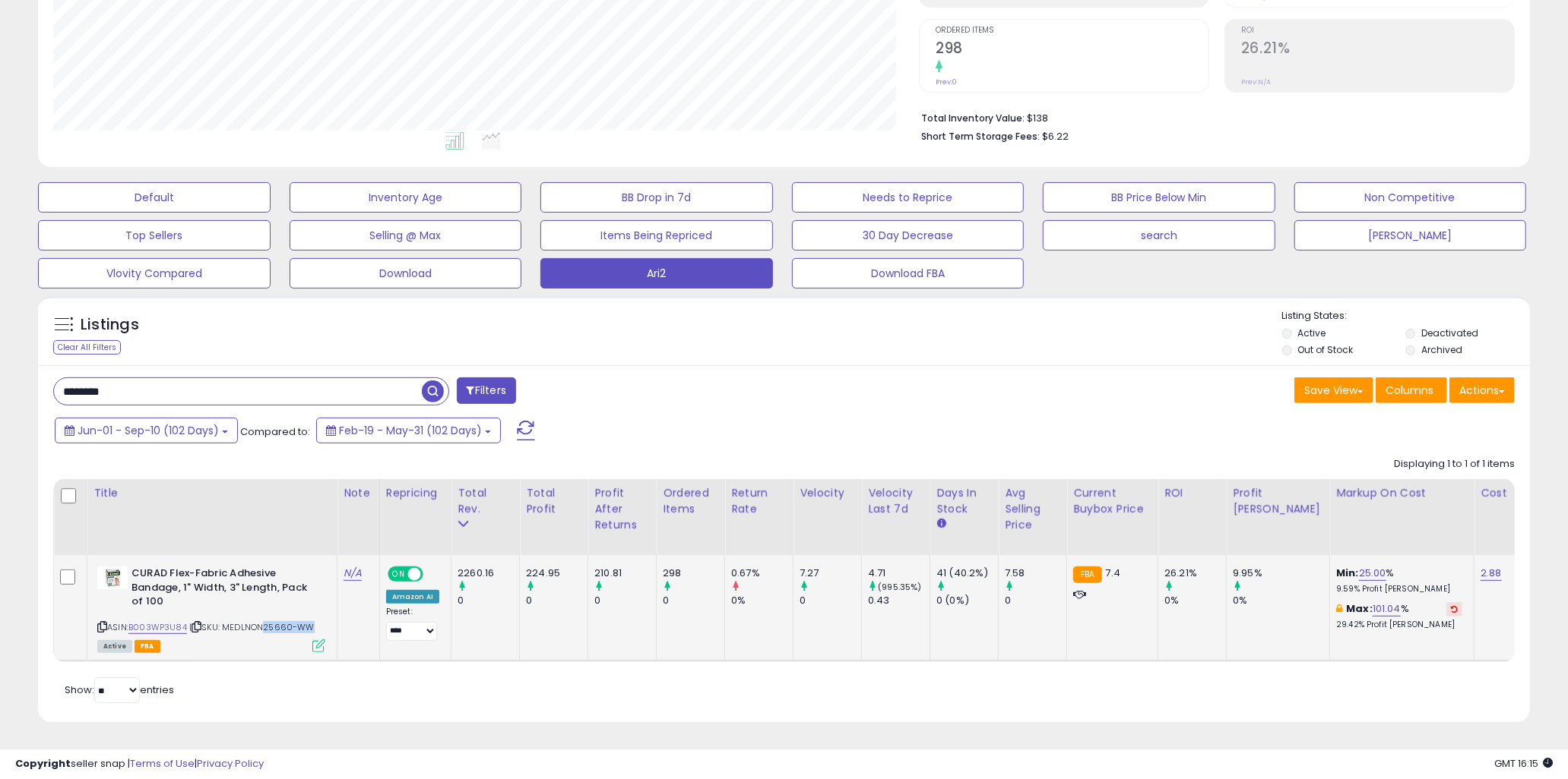
drag, startPoint x: 258, startPoint y: 611, endPoint x: 302, endPoint y: 618, distance: 44.6
click at [302, 622] on span "| SKU: MEDLNON25660-WW" at bounding box center [252, 628] width 126 height 12
drag, startPoint x: 287, startPoint y: 613, endPoint x: 241, endPoint y: 617, distance: 46.2
click at [241, 622] on span "| SKU: MEDLNON25660-WW" at bounding box center [252, 628] width 126 height 12
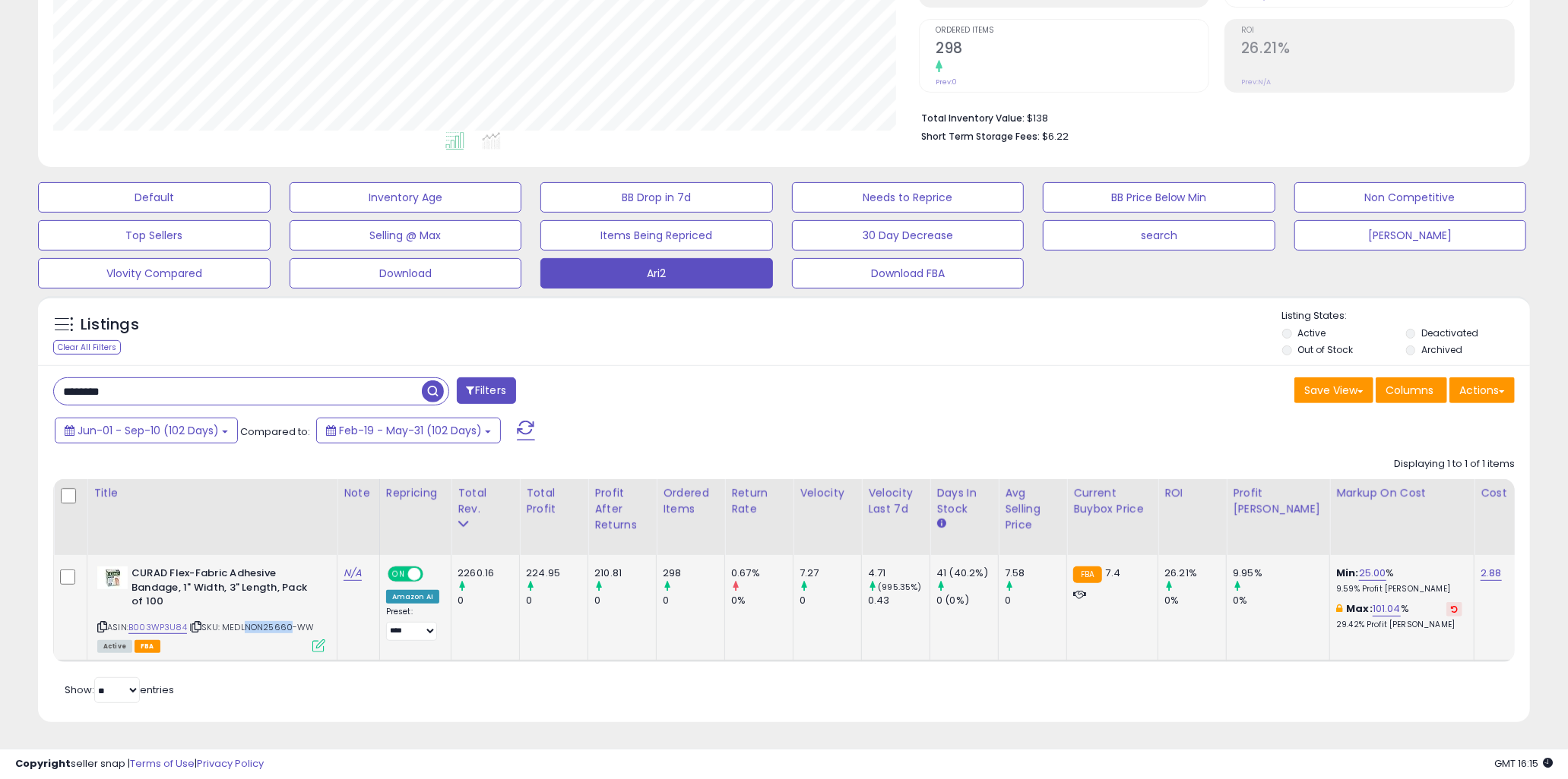
click at [240, 622] on span "| SKU: MEDLNON25660-WW" at bounding box center [252, 628] width 126 height 12
drag, startPoint x: 237, startPoint y: 616, endPoint x: 293, endPoint y: 616, distance: 56.0
click at [293, 622] on span "| SKU: MEDLNON25660-WW" at bounding box center [252, 628] width 126 height 12
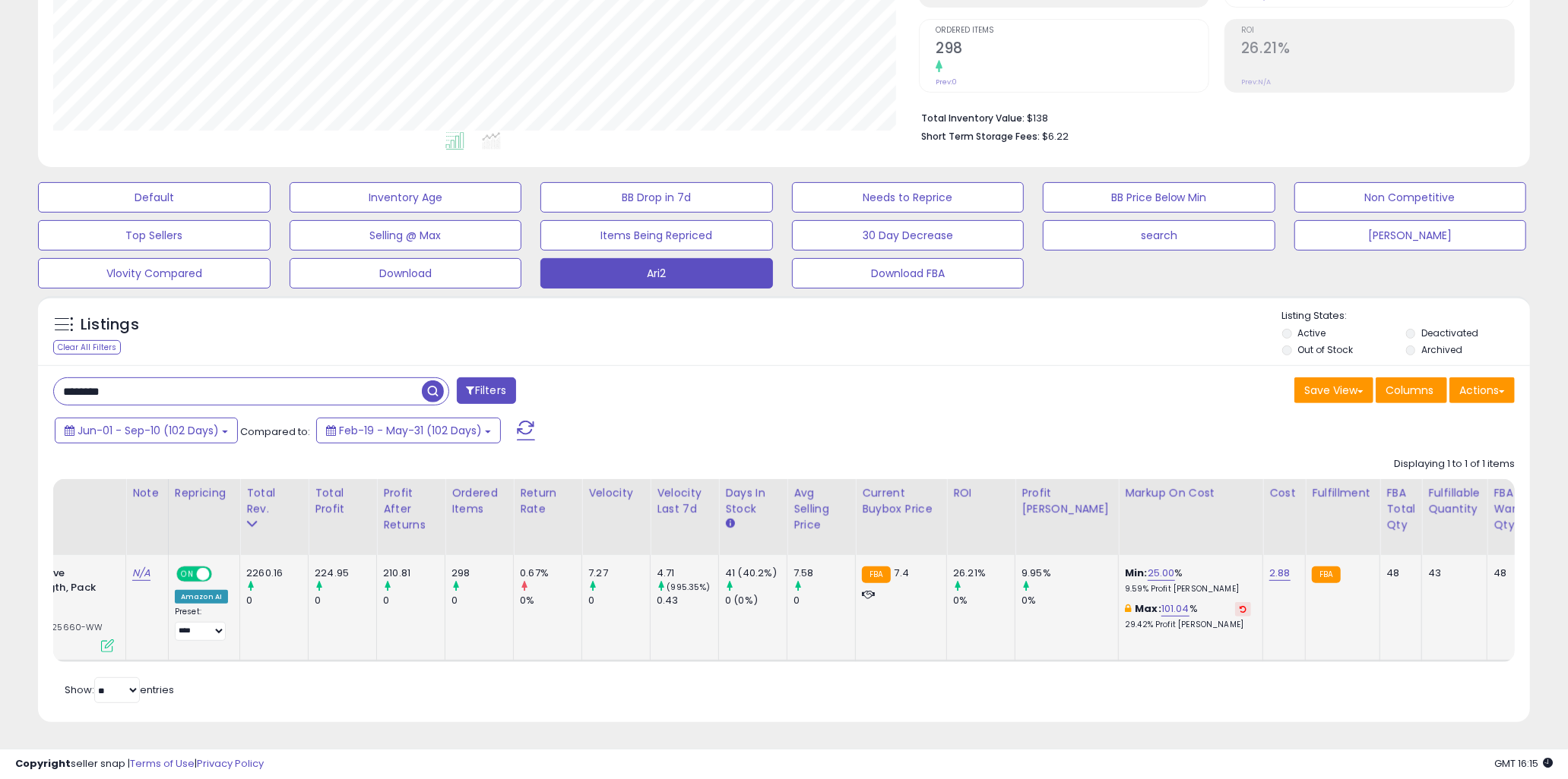
scroll to position [0, 0]
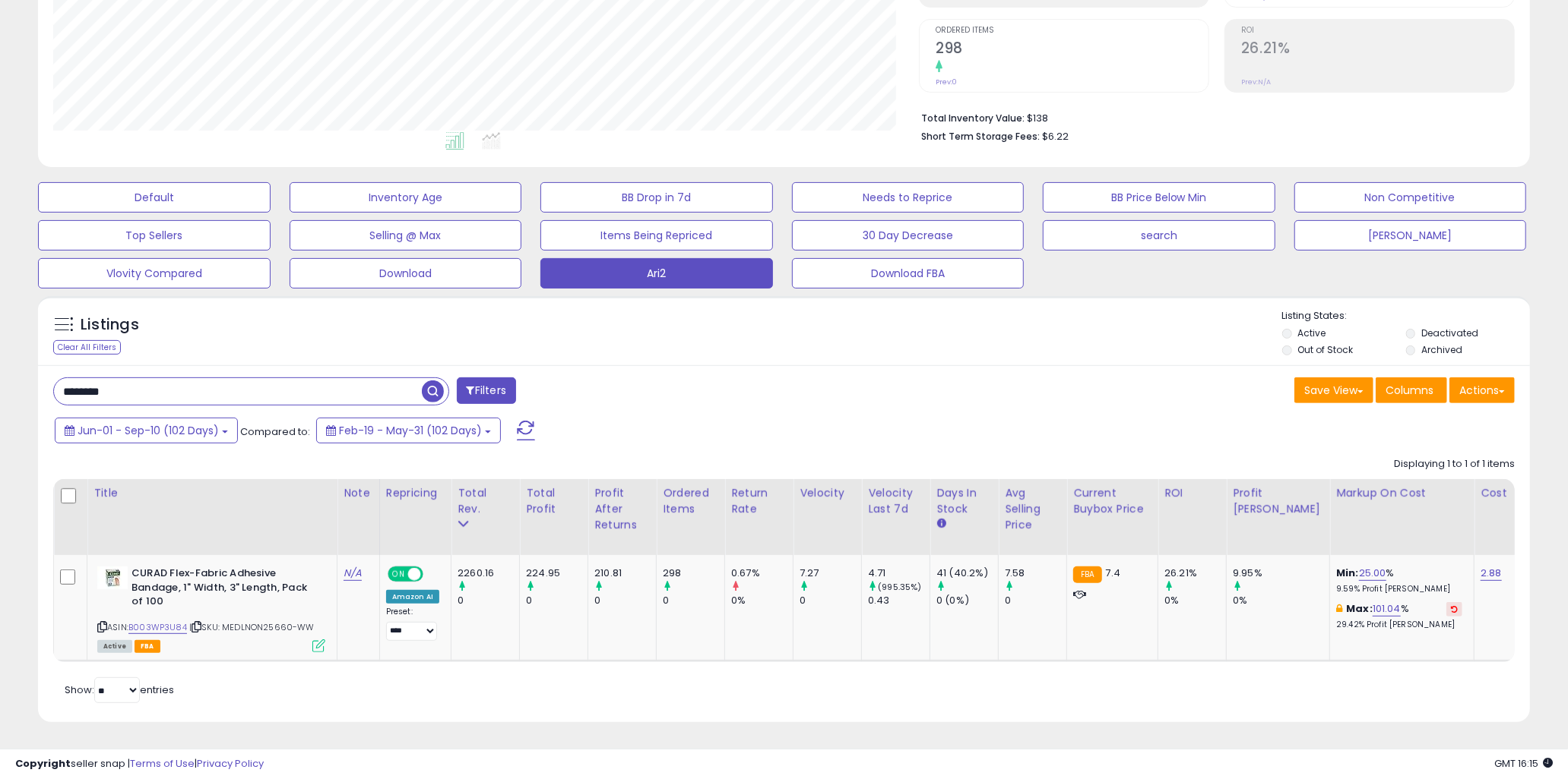
click at [633, 415] on div "Jun-01 - Sep-10 (102 Days) Compared to: Feb-19 - May-31 (102 Days)" at bounding box center [599, 432] width 1096 height 34
click at [718, 415] on div "Jun-01 - Sep-10 (102 Days) Compared to: Feb-19 - May-31 (102 Days)" at bounding box center [599, 432] width 1096 height 34
click at [313, 388] on input "********" at bounding box center [238, 391] width 368 height 27
click at [323, 335] on div "Listings Clear All Filters Listing States:" at bounding box center [784, 335] width 1491 height 52
click at [316, 378] on input "********" at bounding box center [238, 391] width 368 height 27
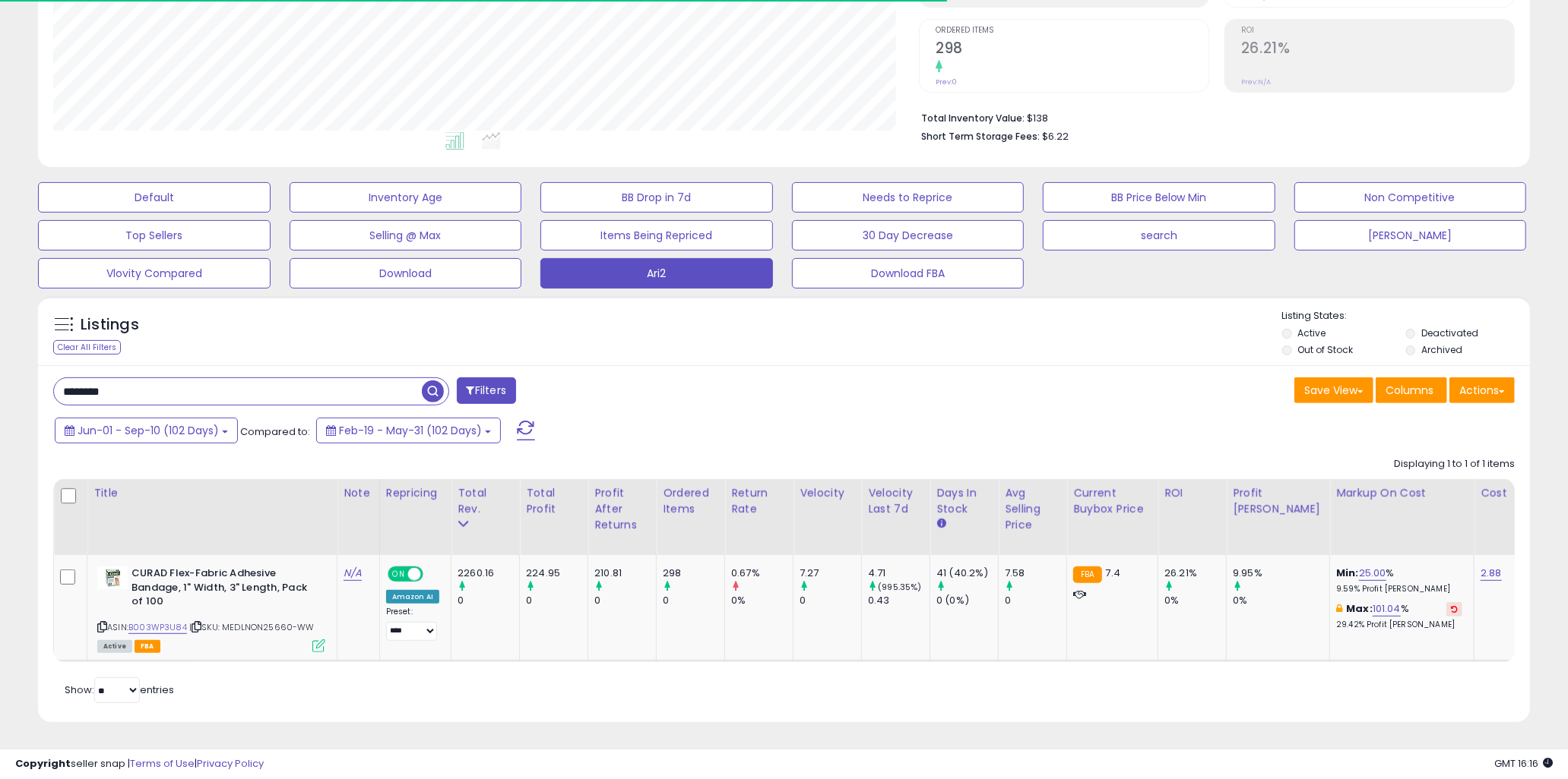
click at [339, 320] on div "Listings Clear All Filters Listing States:" at bounding box center [784, 335] width 1491 height 52
click at [673, 377] on div "******** Filters" at bounding box center [413, 392] width 742 height 30
drag, startPoint x: 164, startPoint y: 561, endPoint x: 252, endPoint y: 577, distance: 89.4
click at [252, 577] on b "CURAD Flex-Fabric Adhesive Bandage, 1" Width, 3" Length, Pack of 100" at bounding box center [224, 590] width 185 height 46
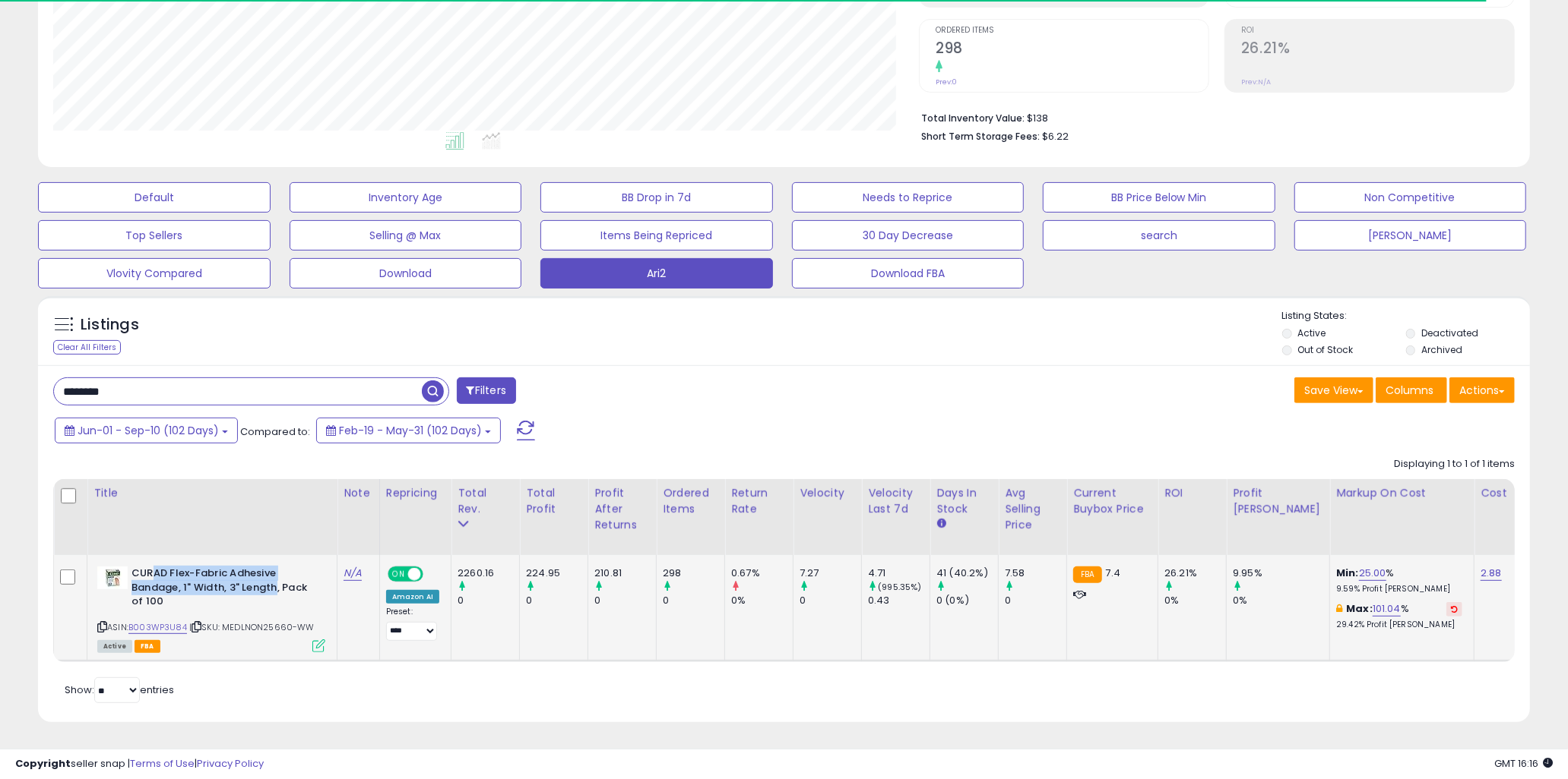
drag, startPoint x: 274, startPoint y: 573, endPoint x: 153, endPoint y: 560, distance: 121.7
click at [153, 567] on b "CURAD Flex-Fabric Adhesive Bandage, 1" Width, 3" Length, Pack of 100" at bounding box center [224, 590] width 185 height 46
drag, startPoint x: 147, startPoint y: 559, endPoint x: 278, endPoint y: 584, distance: 133.4
click at [277, 586] on b "CURAD Flex-Fabric Adhesive Bandage, 1" Width, 3" Length, Pack of 100" at bounding box center [224, 590] width 185 height 46
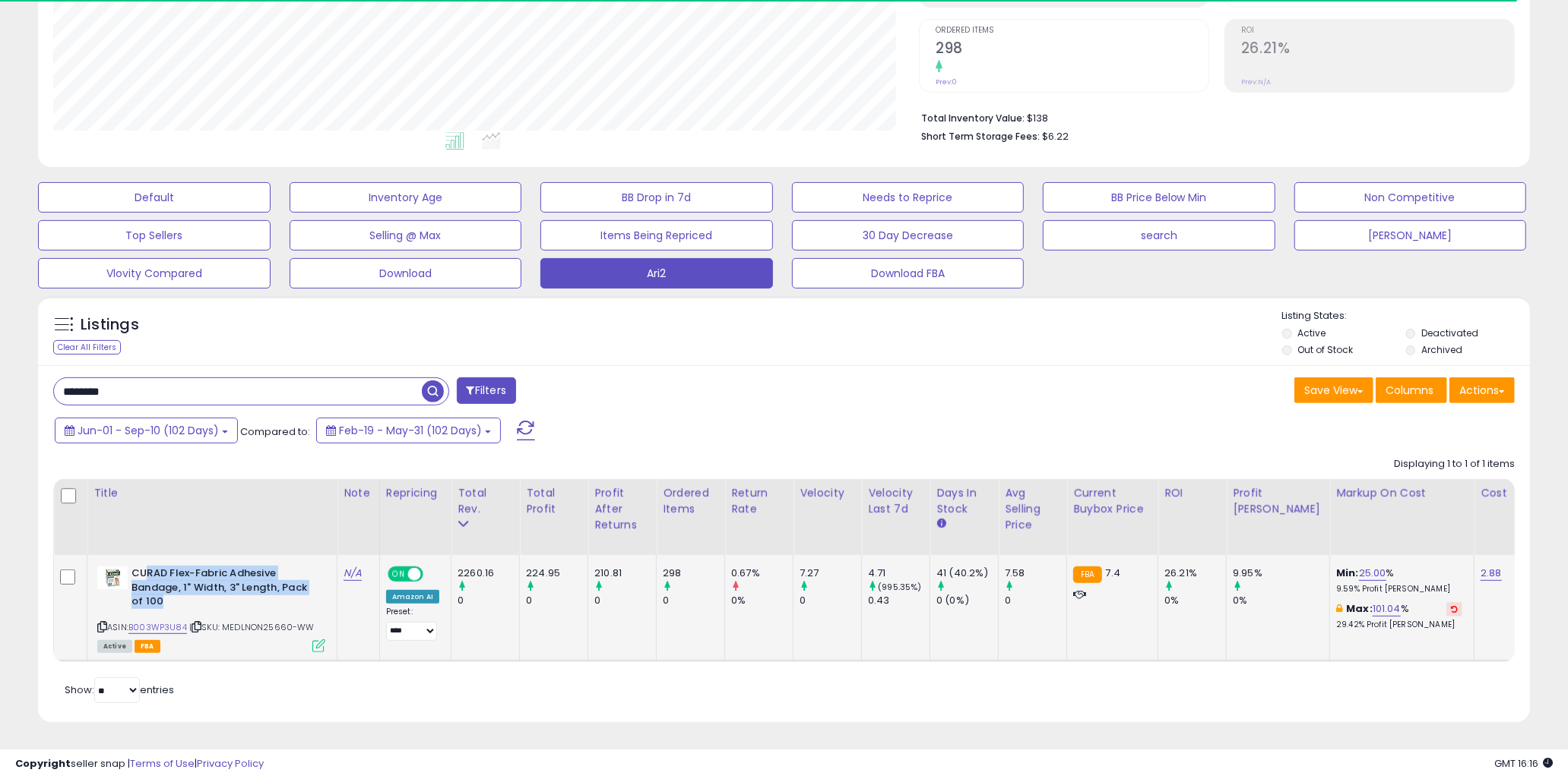
click at [281, 579] on b "CURAD Flex-Fabric Adhesive Bandage, 1" Width, 3" Length, Pack of 100" at bounding box center [224, 590] width 185 height 46
drag, startPoint x: 292, startPoint y: 578, endPoint x: 157, endPoint y: 559, distance: 136.3
click at [157, 567] on b "CURAD Flex-Fabric Adhesive Bandage, 1" Width, 3" Length, Pack of 100" at bounding box center [224, 590] width 185 height 46
drag, startPoint x: 152, startPoint y: 560, endPoint x: 298, endPoint y: 578, distance: 147.1
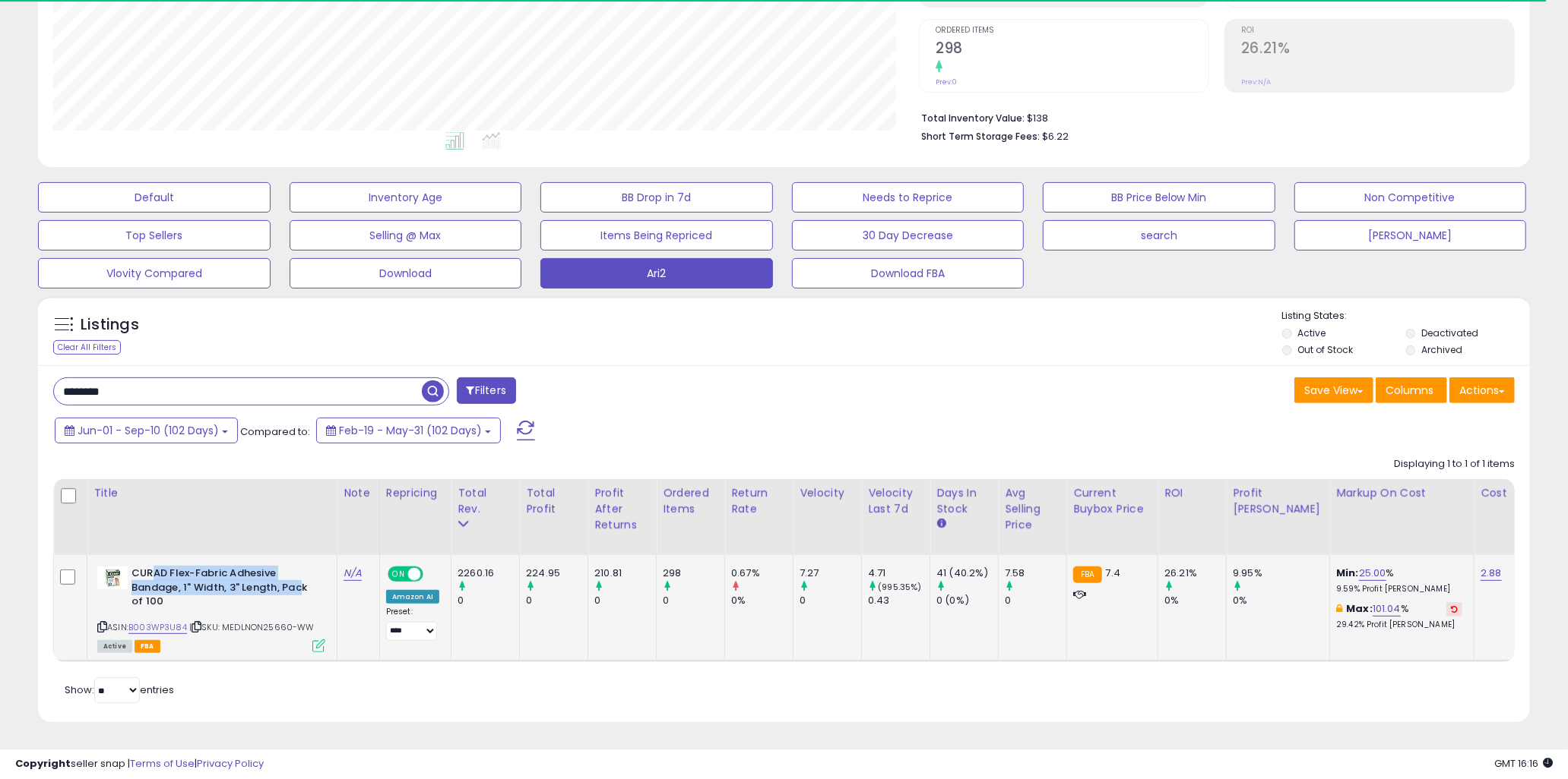
click at [298, 578] on b "CURAD Flex-Fabric Adhesive Bandage, 1" Width, 3" Length, Pack of 100" at bounding box center [224, 590] width 185 height 46
drag, startPoint x: 300, startPoint y: 578, endPoint x: 168, endPoint y: 563, distance: 132.8
click at [168, 567] on b "CURAD Flex-Fabric Adhesive Bandage, 1" Width, 3" Length, Pack of 100" at bounding box center [224, 590] width 185 height 46
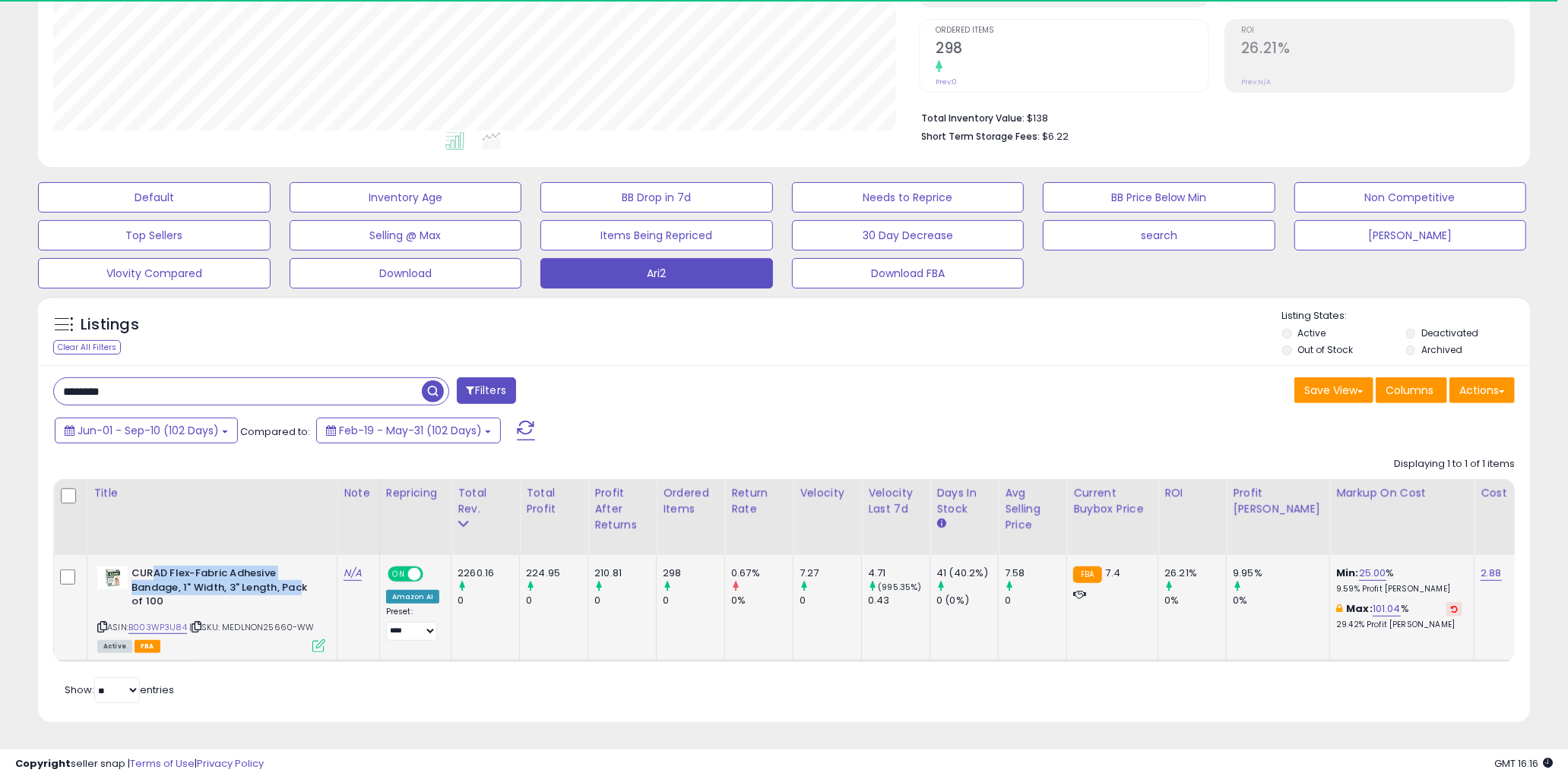
drag, startPoint x: 163, startPoint y: 560, endPoint x: 298, endPoint y: 576, distance: 135.9
click at [298, 576] on b "CURAD Flex-Fabric Adhesive Bandage, 1" Width, 3" Length, Pack of 100" at bounding box center [224, 590] width 185 height 46
drag, startPoint x: 307, startPoint y: 576, endPoint x: 147, endPoint y: 558, distance: 161.0
click at [147, 567] on b "CURAD Flex-Fabric Adhesive Bandage, 1" Width, 3" Length, Pack of 100" at bounding box center [224, 590] width 185 height 46
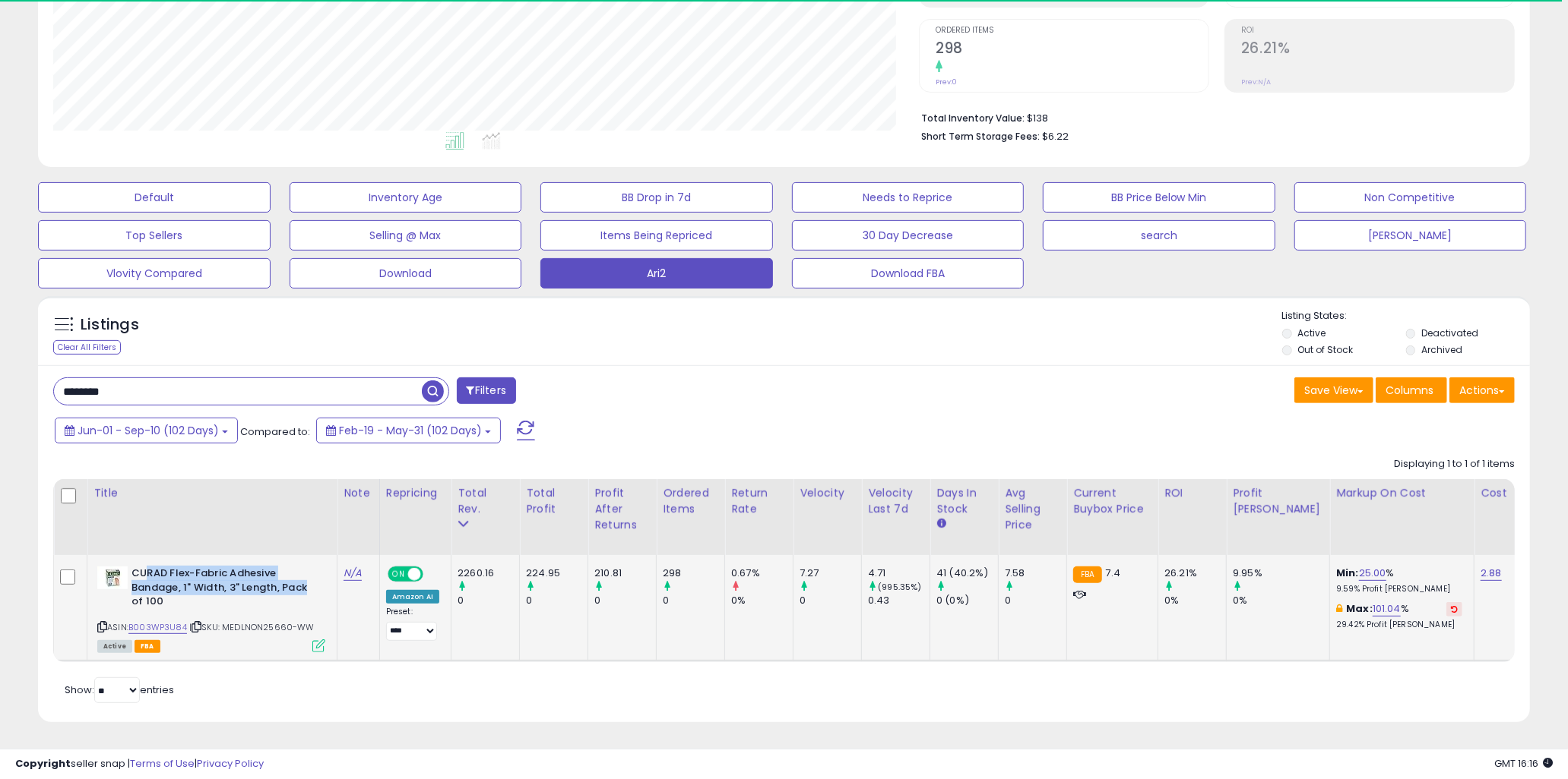
click at [147, 567] on b "CURAD Flex-Fabric Adhesive Bandage, 1" Width, 3" Length, Pack of 100" at bounding box center [224, 590] width 185 height 46
drag, startPoint x: 146, startPoint y: 558, endPoint x: 304, endPoint y: 574, distance: 158.8
click at [304, 574] on b "CURAD Flex-Fabric Adhesive Bandage, 1" Width, 3" Length, Pack of 100" at bounding box center [224, 590] width 185 height 46
drag, startPoint x: 309, startPoint y: 576, endPoint x: 160, endPoint y: 558, distance: 150.1
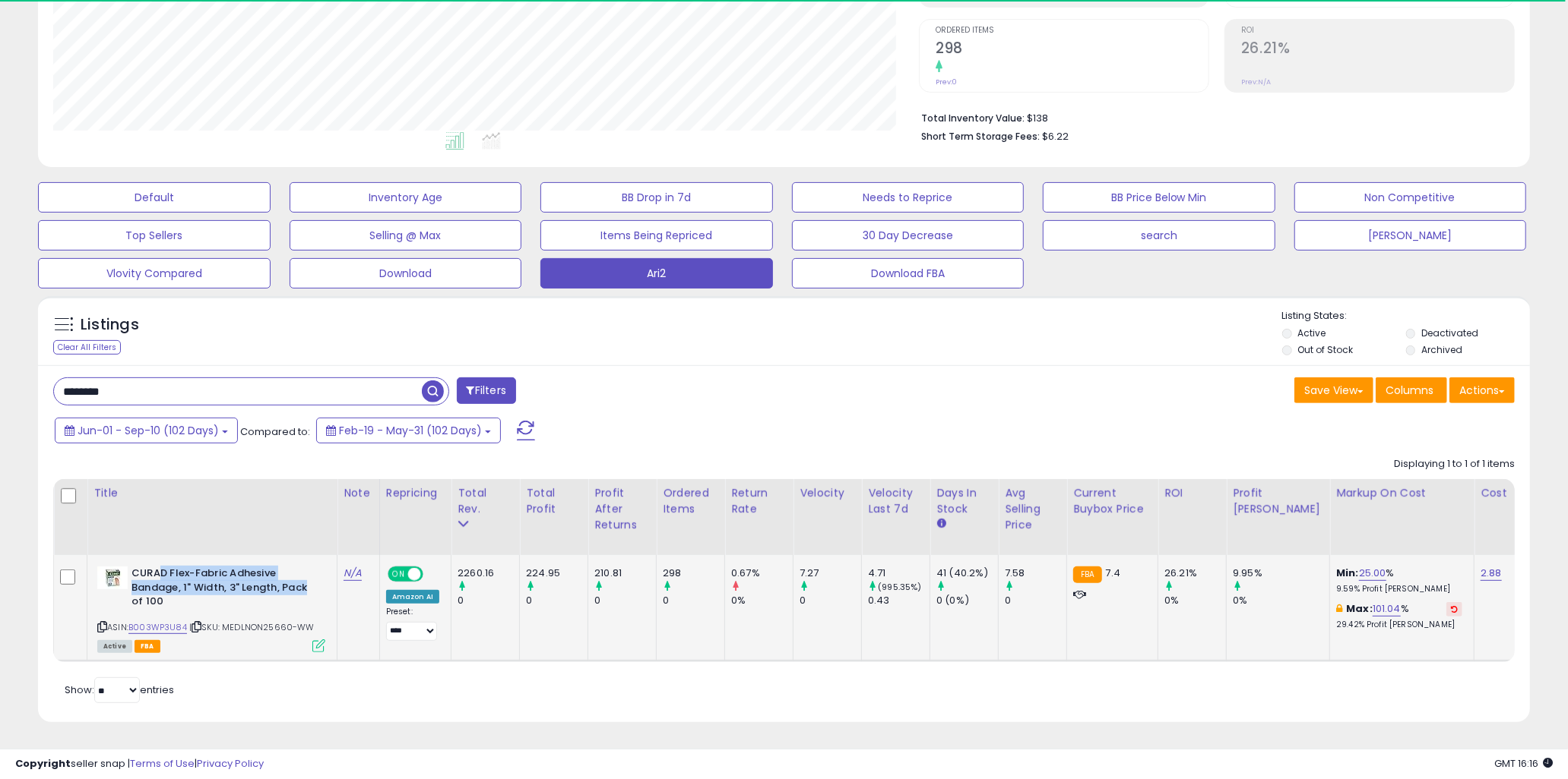
click at [160, 567] on b "CURAD Flex-Fabric Adhesive Bandage, 1" Width, 3" Length, Pack of 100" at bounding box center [224, 590] width 185 height 46
drag, startPoint x: 156, startPoint y: 558, endPoint x: 310, endPoint y: 574, distance: 154.8
click at [310, 574] on b "CURAD Flex-Fabric Adhesive Bandage, 1" Width, 3" Length, Pack of 100" at bounding box center [224, 590] width 185 height 46
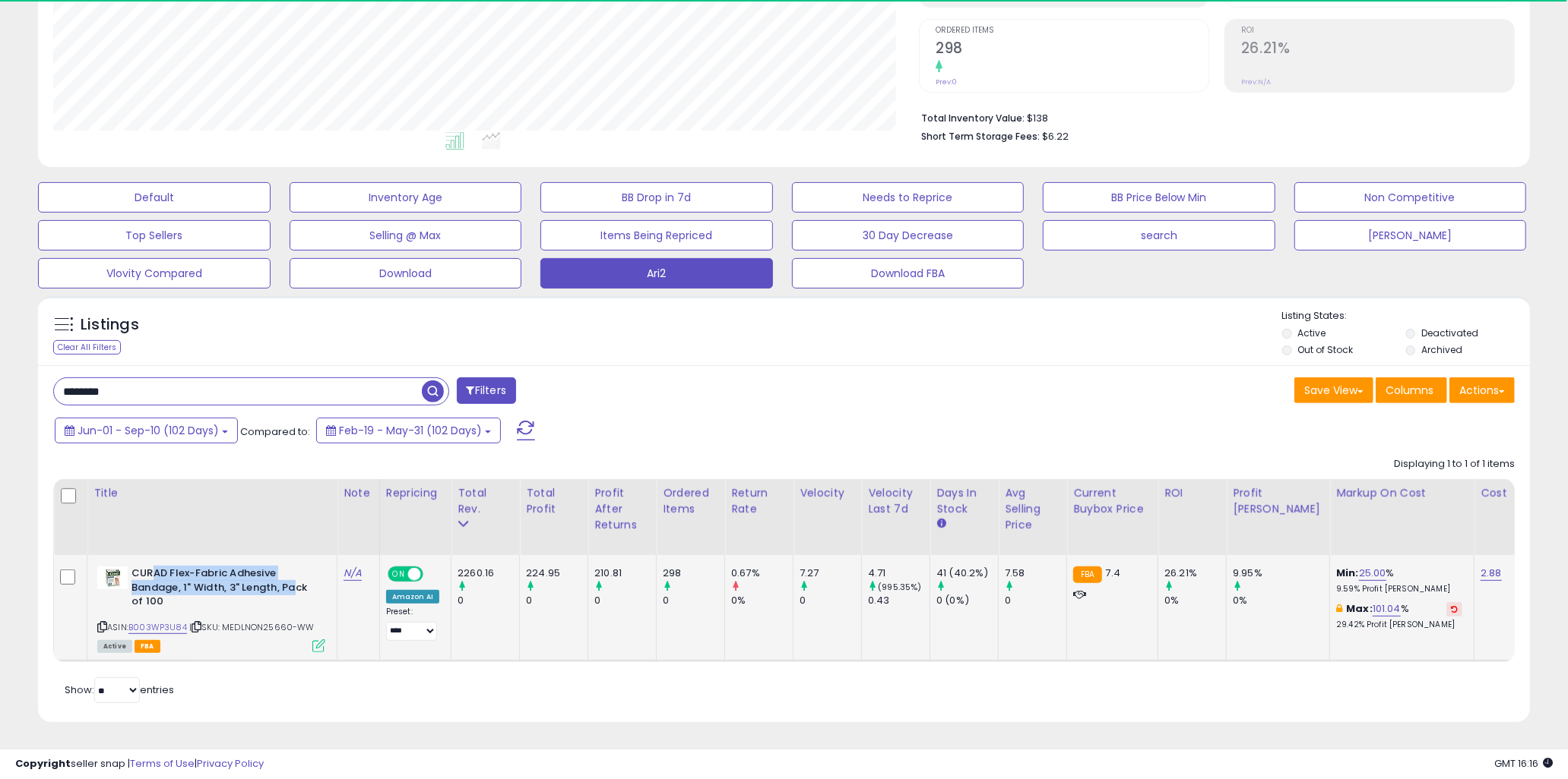
drag, startPoint x: 268, startPoint y: 568, endPoint x: 152, endPoint y: 556, distance: 116.6
click at [152, 567] on b "CURAD Flex-Fabric Adhesive Bandage, 1" Width, 3" Length, Pack of 100" at bounding box center [224, 590] width 185 height 46
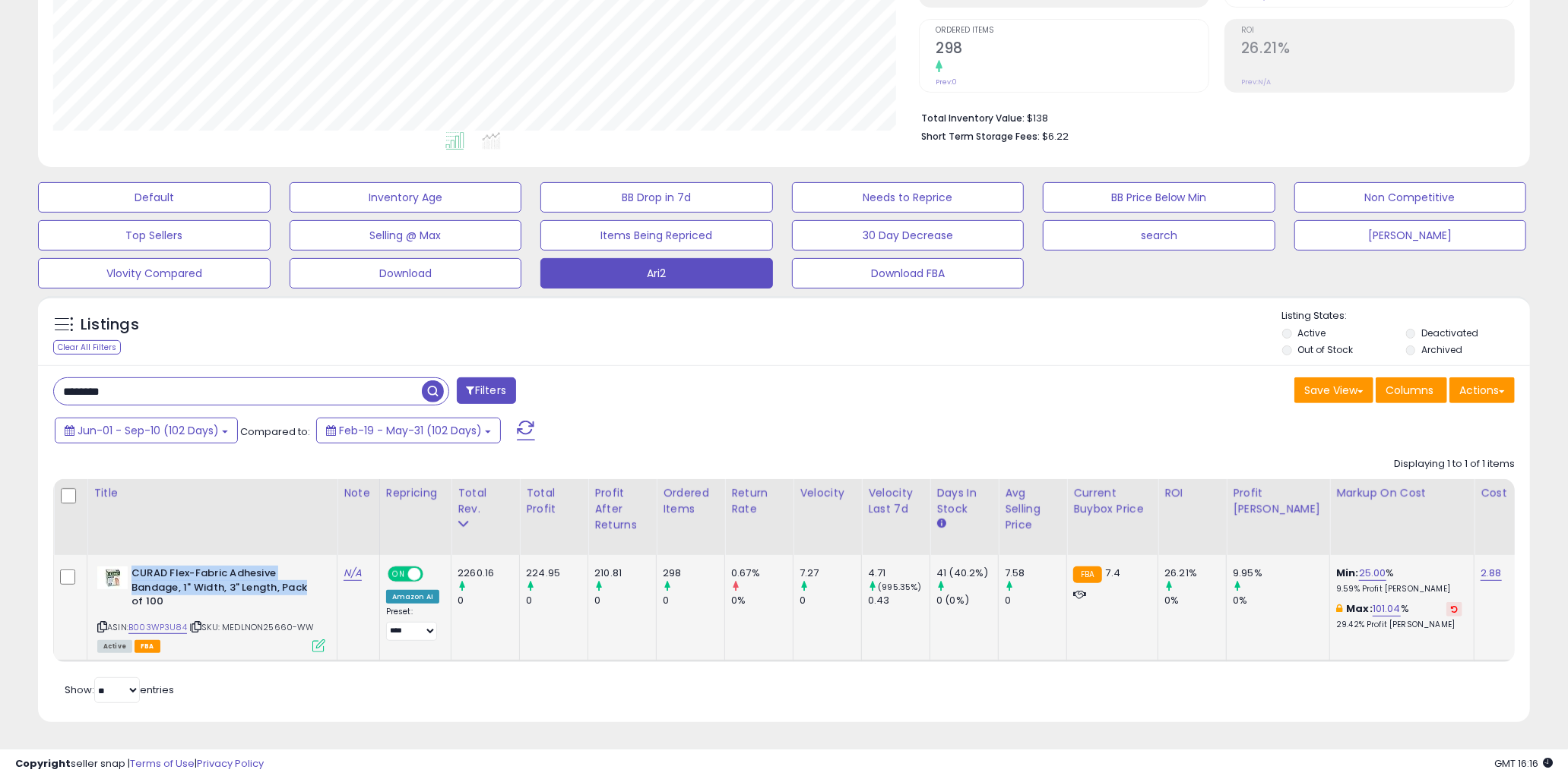
drag, startPoint x: 151, startPoint y: 556, endPoint x: 306, endPoint y: 580, distance: 156.8
click at [306, 580] on b "CURAD Flex-Fabric Adhesive Bandage, 1" Width, 3" Length, Pack of 100" at bounding box center [224, 590] width 185 height 46
drag, startPoint x: 268, startPoint y: 580, endPoint x: 150, endPoint y: 566, distance: 118.8
click at [150, 567] on b "CURAD Flex-Fabric Adhesive Bandage, 1" Width, 3" Length, Pack of 100" at bounding box center [224, 590] width 185 height 46
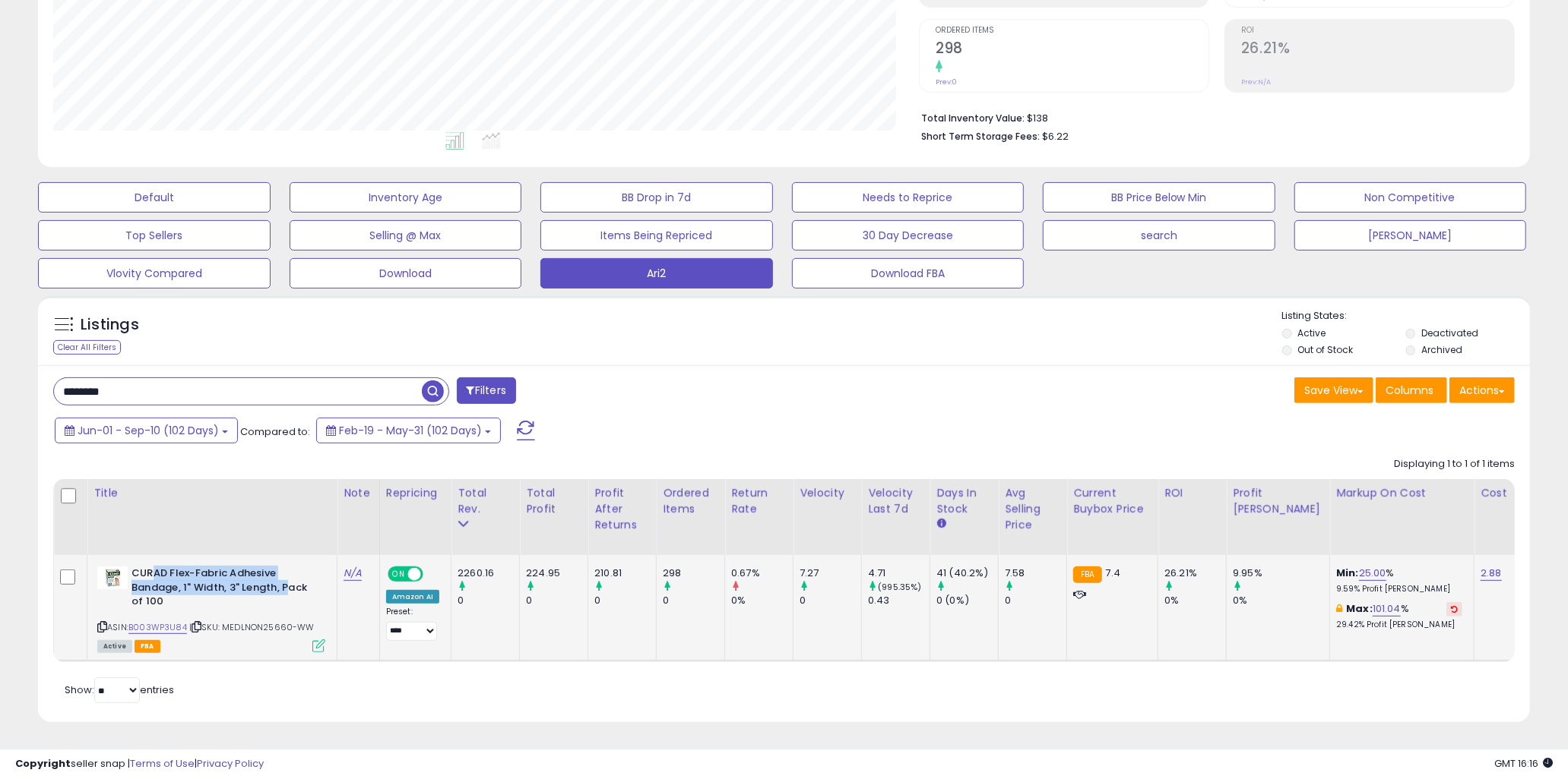
click at [150, 567] on b "CURAD Flex-Fabric Adhesive Bandage, 1" Width, 3" Length, Pack of 100" at bounding box center [224, 590] width 185 height 46
drag, startPoint x: 147, startPoint y: 562, endPoint x: 292, endPoint y: 588, distance: 147.3
click at [292, 588] on b "CURAD Flex-Fabric Adhesive Bandage, 1" Width, 3" Length, Pack of 100" at bounding box center [224, 590] width 185 height 46
drag, startPoint x: 297, startPoint y: 585, endPoint x: 162, endPoint y: 564, distance: 136.6
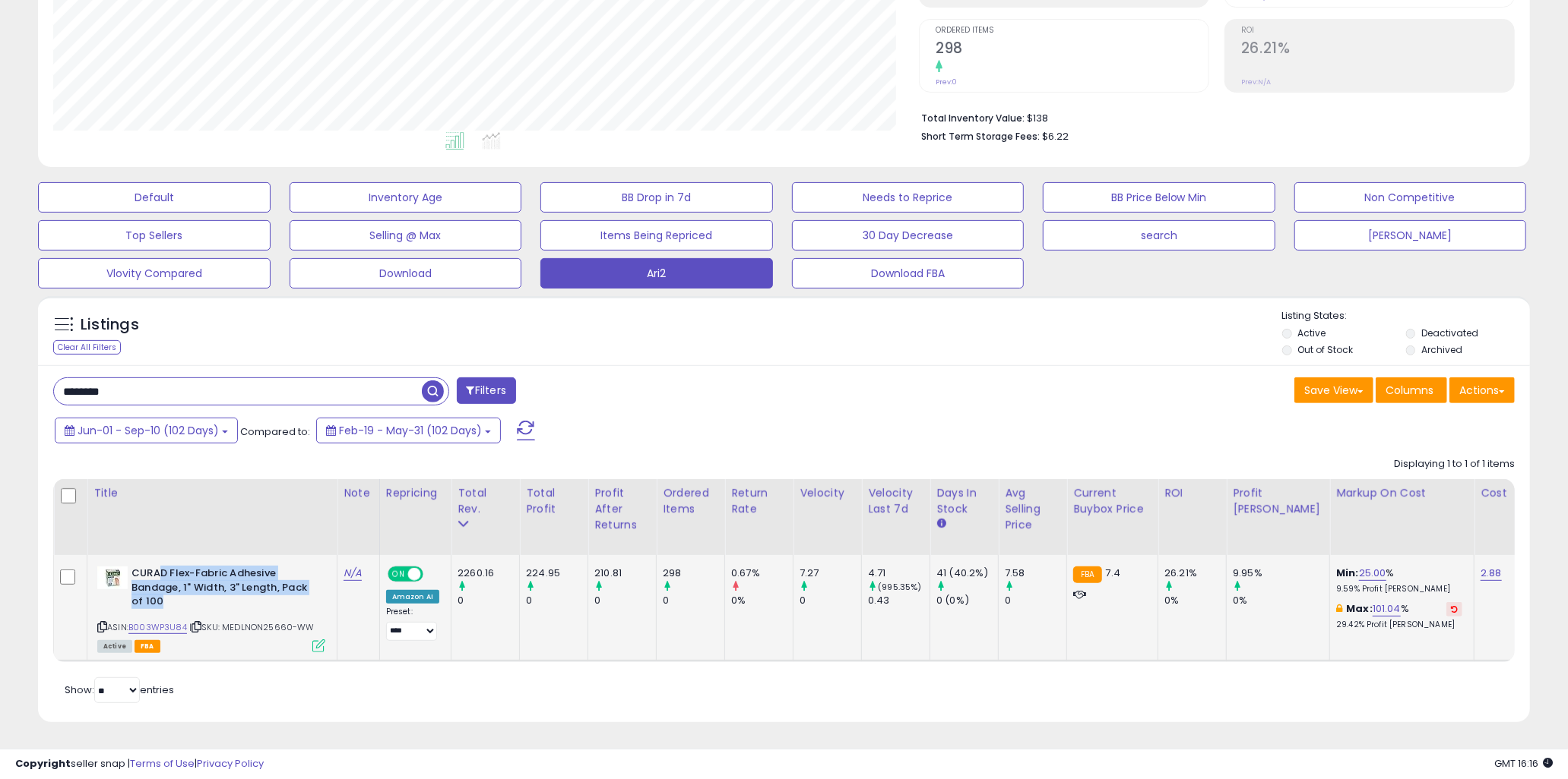
click at [162, 567] on b "CURAD Flex-Fabric Adhesive Bandage, 1" Width, 3" Length, Pack of 100" at bounding box center [224, 590] width 185 height 46
drag, startPoint x: 153, startPoint y: 559, endPoint x: 303, endPoint y: 590, distance: 153.2
click at [303, 590] on b "CURAD Flex-Fabric Adhesive Bandage, 1" Width, 3" Length, Pack of 100" at bounding box center [224, 590] width 185 height 46
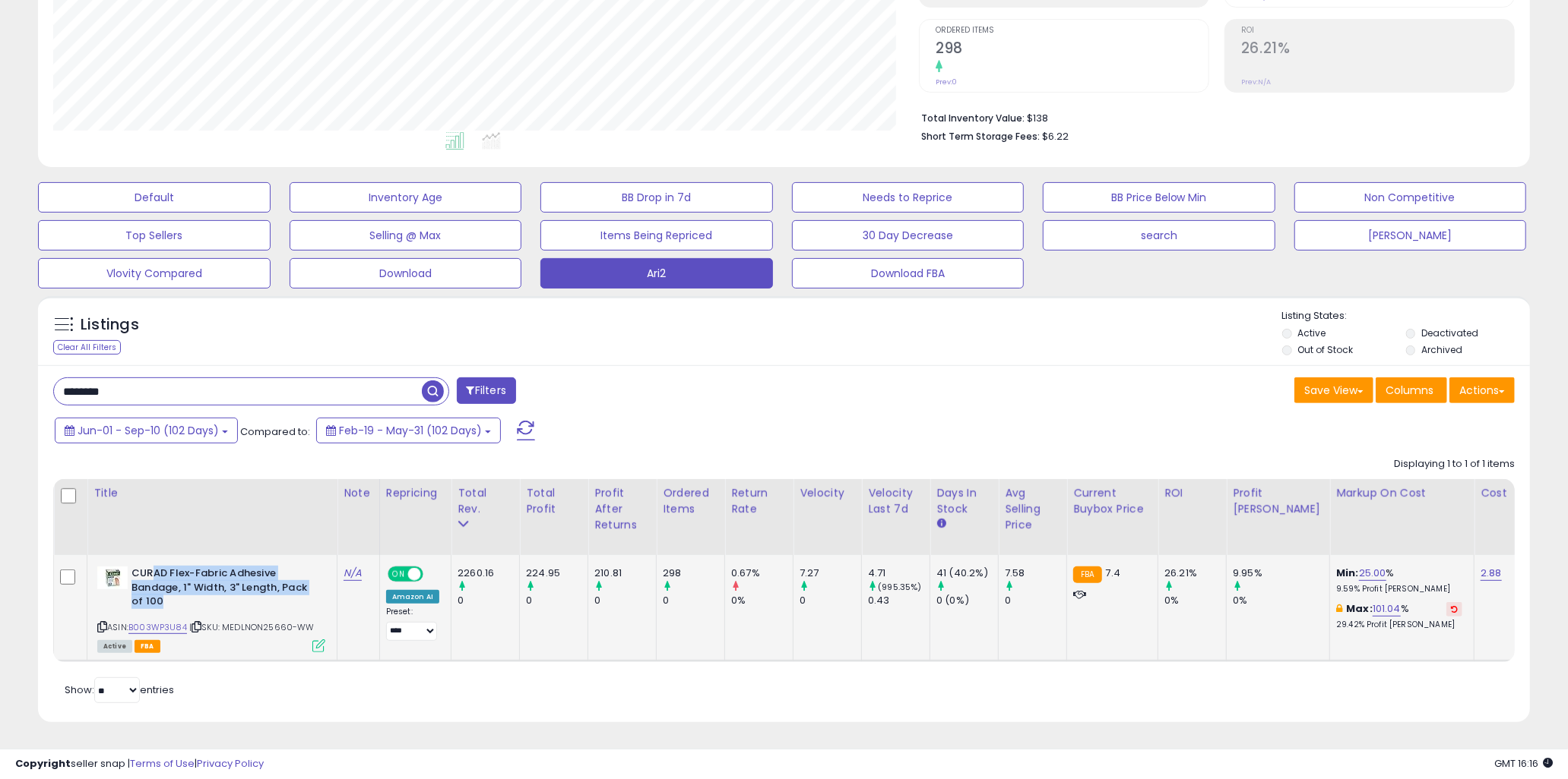
drag, startPoint x: 271, startPoint y: 586, endPoint x: 153, endPoint y: 564, distance: 120.0
click at [153, 567] on b "CURAD Flex-Fabric Adhesive Bandage, 1" Width, 3" Length, Pack of 100" at bounding box center [224, 590] width 185 height 46
drag, startPoint x: 147, startPoint y: 557, endPoint x: 270, endPoint y: 592, distance: 127.9
click at [270, 592] on b "CURAD Flex-Fabric Adhesive Bandage, 1" Width, 3" Length, Pack of 100" at bounding box center [224, 590] width 185 height 46
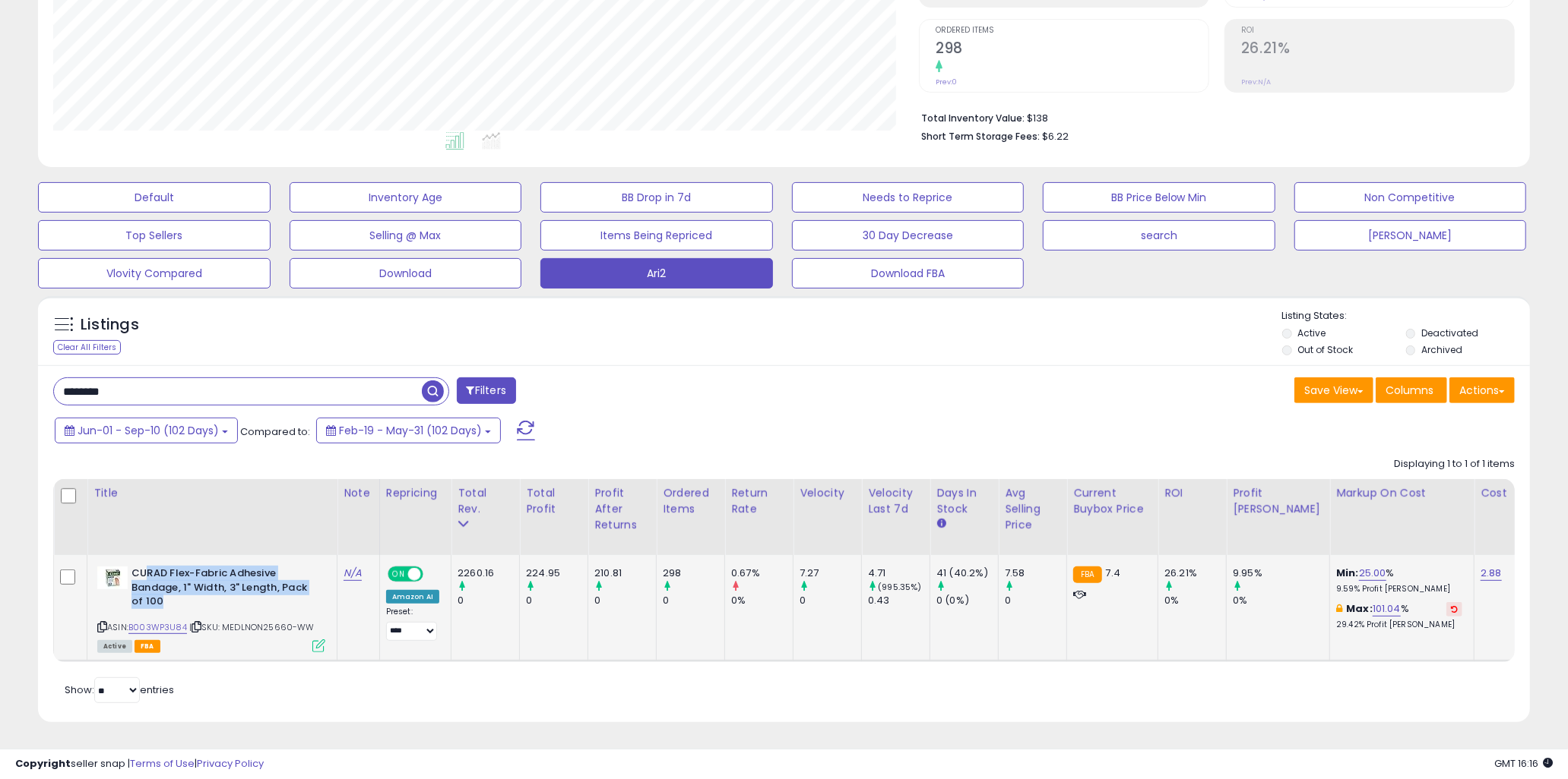
click at [270, 592] on b "CURAD Flex-Fabric Adhesive Bandage, 1" Width, 3" Length, Pack of 100" at bounding box center [224, 590] width 185 height 46
drag, startPoint x: 282, startPoint y: 591, endPoint x: 153, endPoint y: 559, distance: 132.9
click at [153, 567] on b "CURAD Flex-Fabric Adhesive Bandage, 1" Width, 3" Length, Pack of 100" at bounding box center [224, 590] width 185 height 46
drag, startPoint x: 152, startPoint y: 557, endPoint x: 279, endPoint y: 583, distance: 129.6
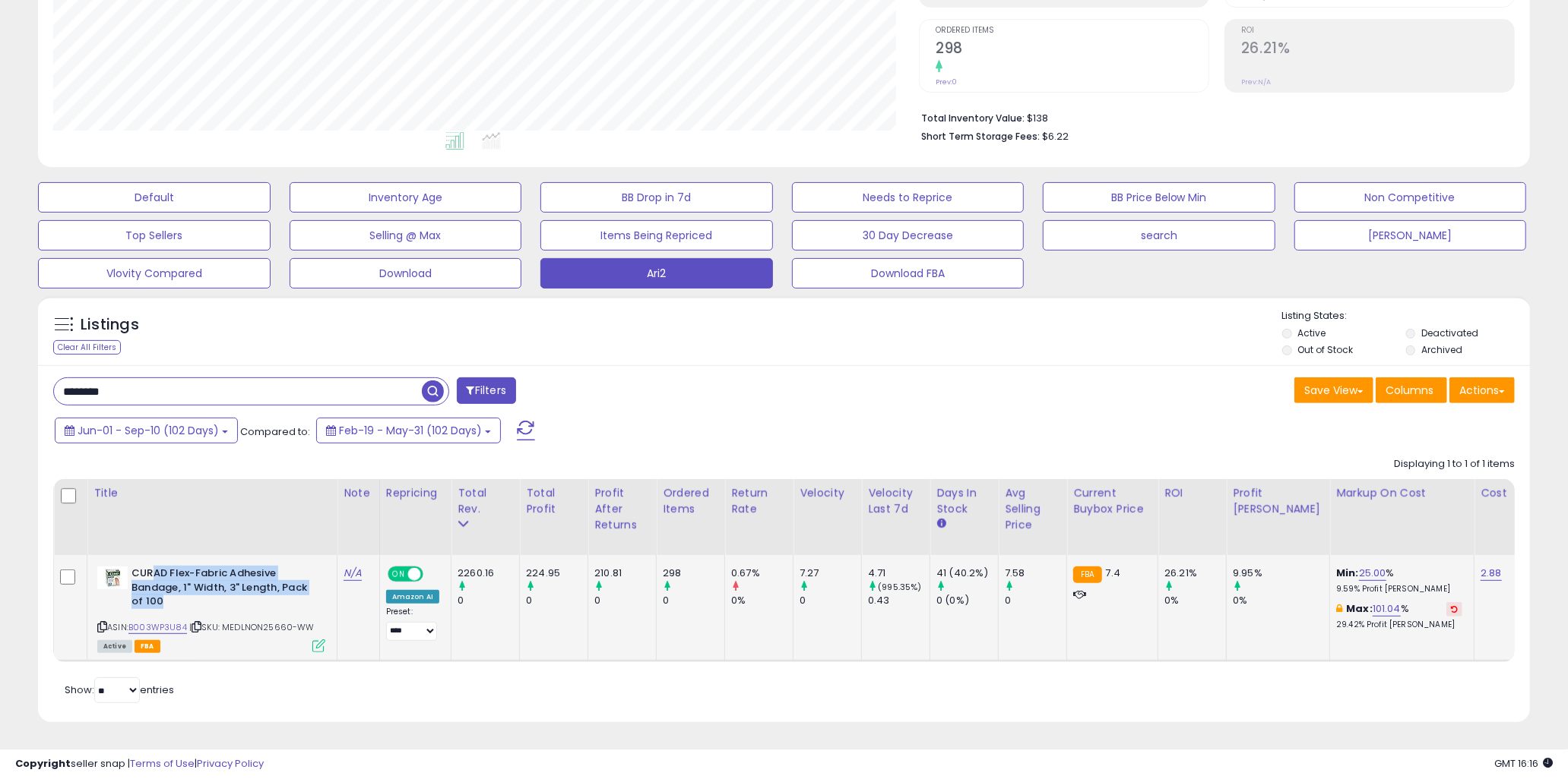
click at [279, 583] on b "CURAD Flex-Fabric Adhesive Bandage, 1" Width, 3" Length, Pack of 100" at bounding box center [224, 590] width 185 height 46
drag, startPoint x: 283, startPoint y: 584, endPoint x: 145, endPoint y: 557, distance: 140.6
click at [145, 567] on b "CURAD Flex-Fabric Adhesive Bandage, 1" Width, 3" Length, Pack of 100" at bounding box center [224, 590] width 185 height 46
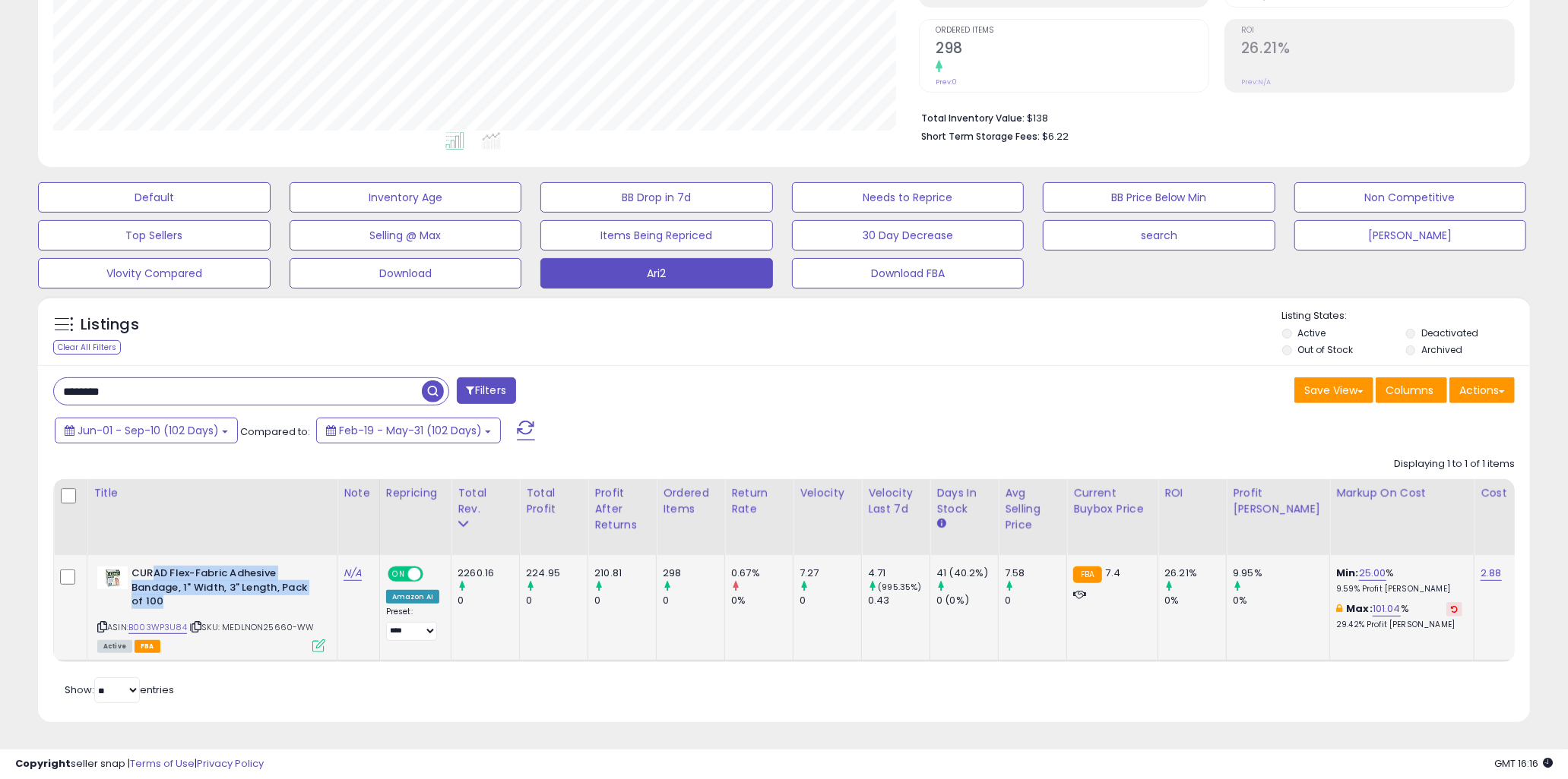
drag, startPoint x: 153, startPoint y: 560, endPoint x: 242, endPoint y: 586, distance: 92.7
click at [242, 586] on b "CURAD Flex-Fabric Adhesive Bandage, 1" Width, 3" Length, Pack of 100" at bounding box center [224, 590] width 185 height 46
click at [700, 696] on div "Retrieving listings data.. Displaying 1 to 1 of 1 items Title Note" at bounding box center [784, 579] width 1461 height 258
click at [24, 411] on div "**********" at bounding box center [784, 255] width 1553 height 973
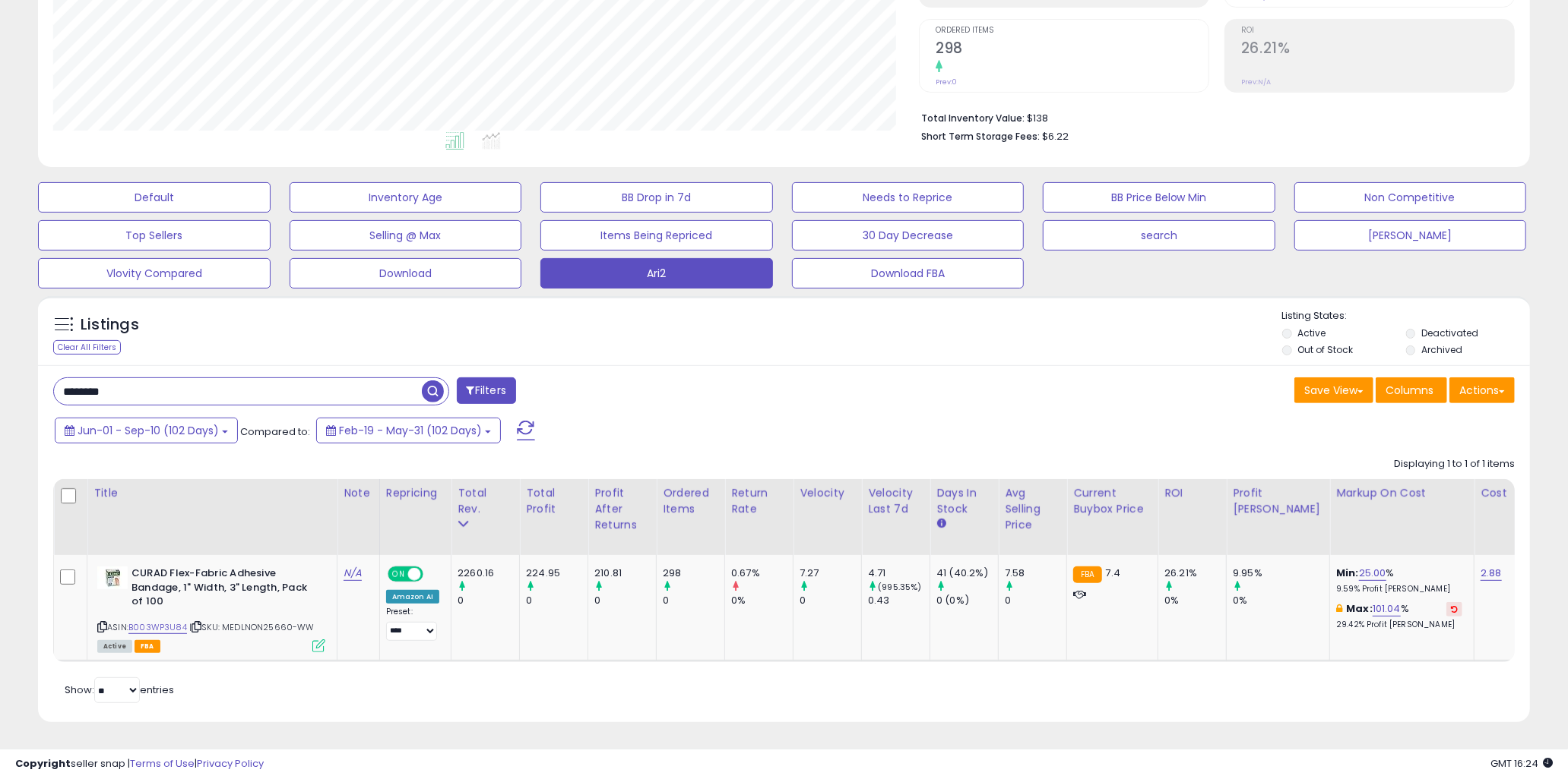
click at [590, 701] on div "Retrieving listings data.. Displaying 1 to 1 of 1 items Title Note" at bounding box center [784, 579] width 1461 height 258
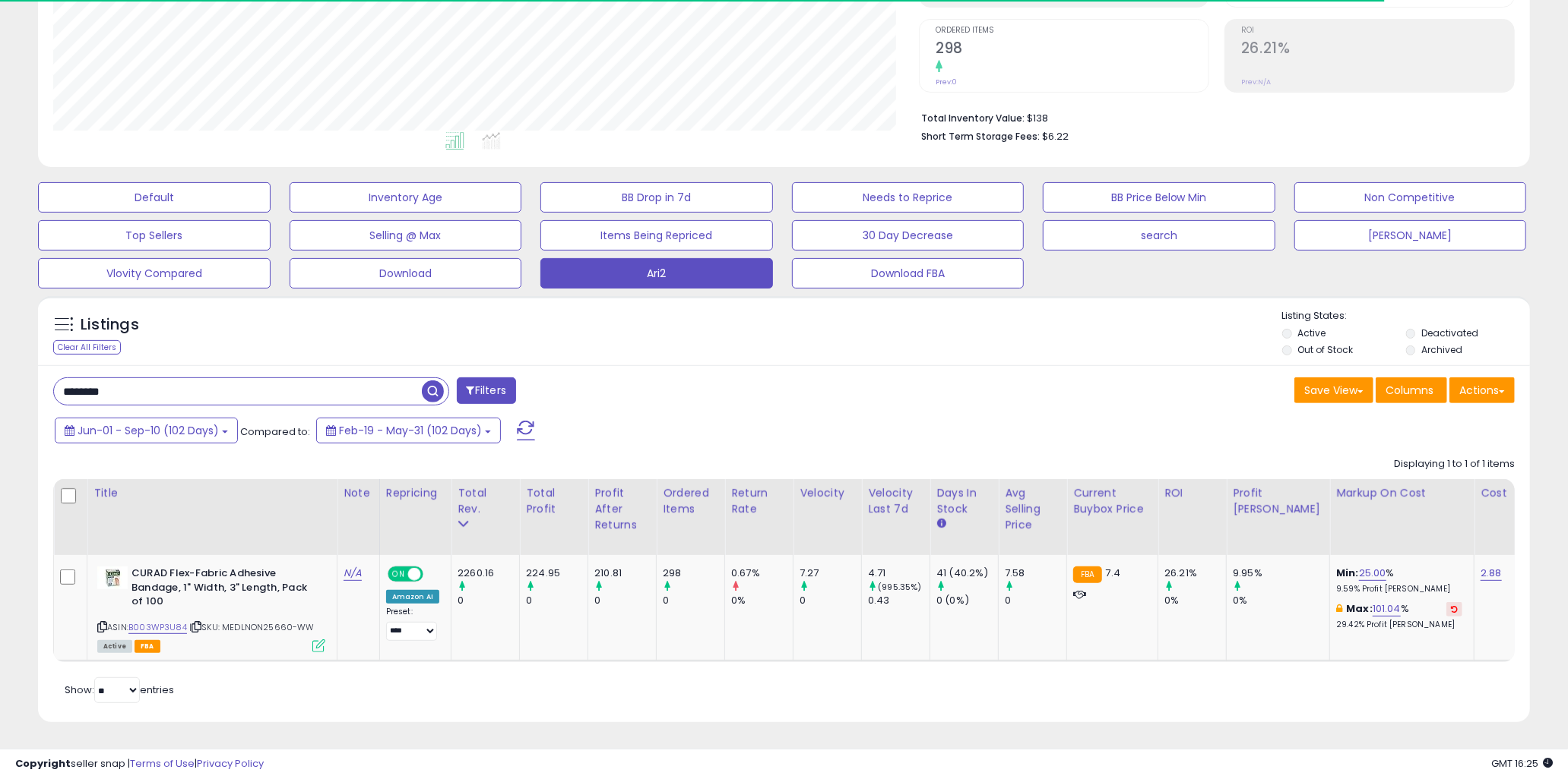
click at [194, 316] on div "Listings" at bounding box center [155, 328] width 225 height 24
click at [194, 316] on div "Listings" at bounding box center [155, 328] width 225 height 24
drag, startPoint x: 105, startPoint y: 305, endPoint x: 165, endPoint y: 297, distance: 60.5
click at [165, 310] on div "Listings Clear All Filters" at bounding box center [166, 334] width 248 height 50
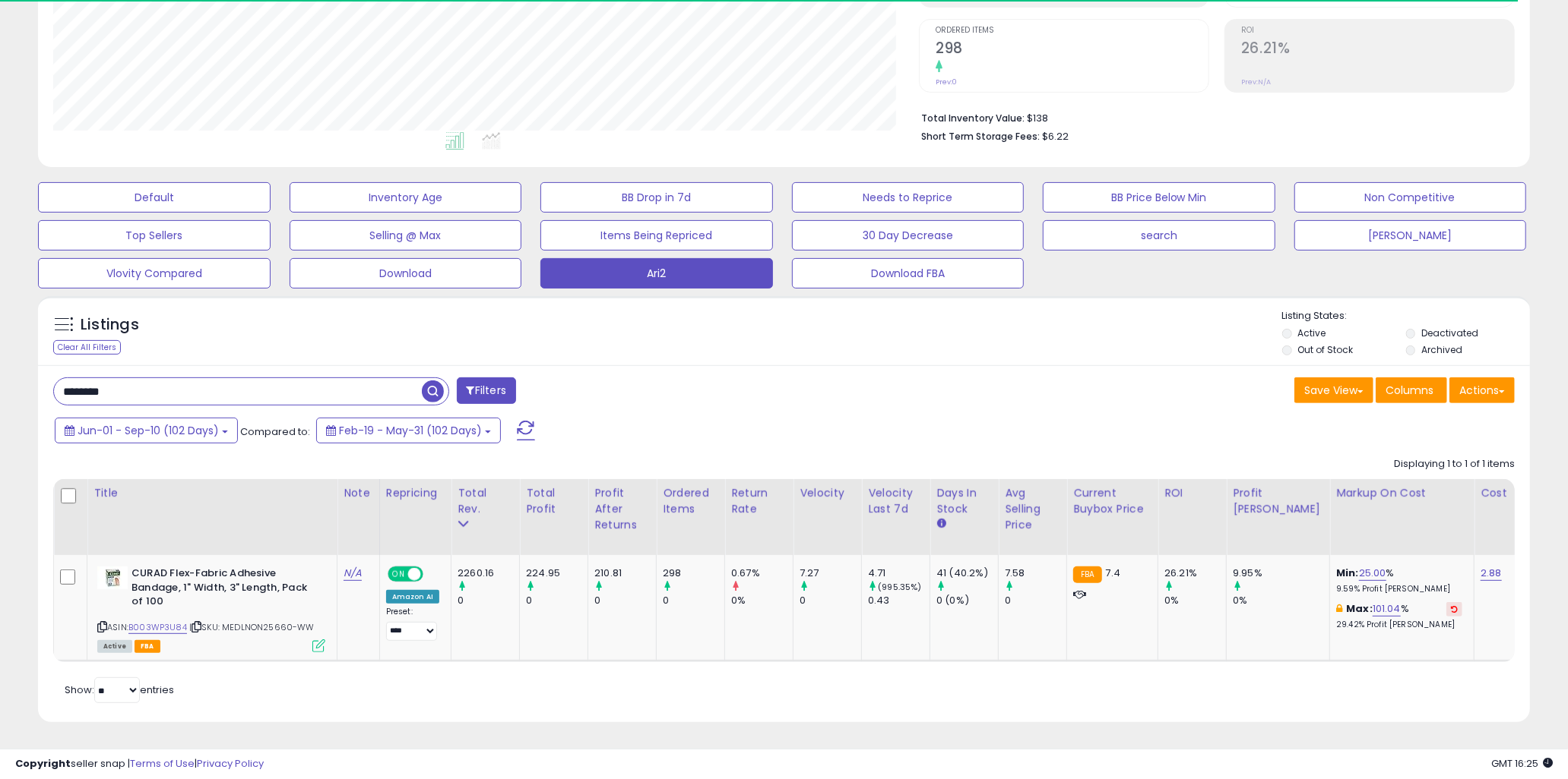
click at [170, 316] on div "Listings" at bounding box center [155, 328] width 225 height 24
drag, startPoint x: 101, startPoint y: 306, endPoint x: 172, endPoint y: 306, distance: 71.0
click at [172, 316] on div "Listings" at bounding box center [155, 328] width 225 height 24
drag, startPoint x: 155, startPoint y: 317, endPoint x: 103, endPoint y: 311, distance: 52.3
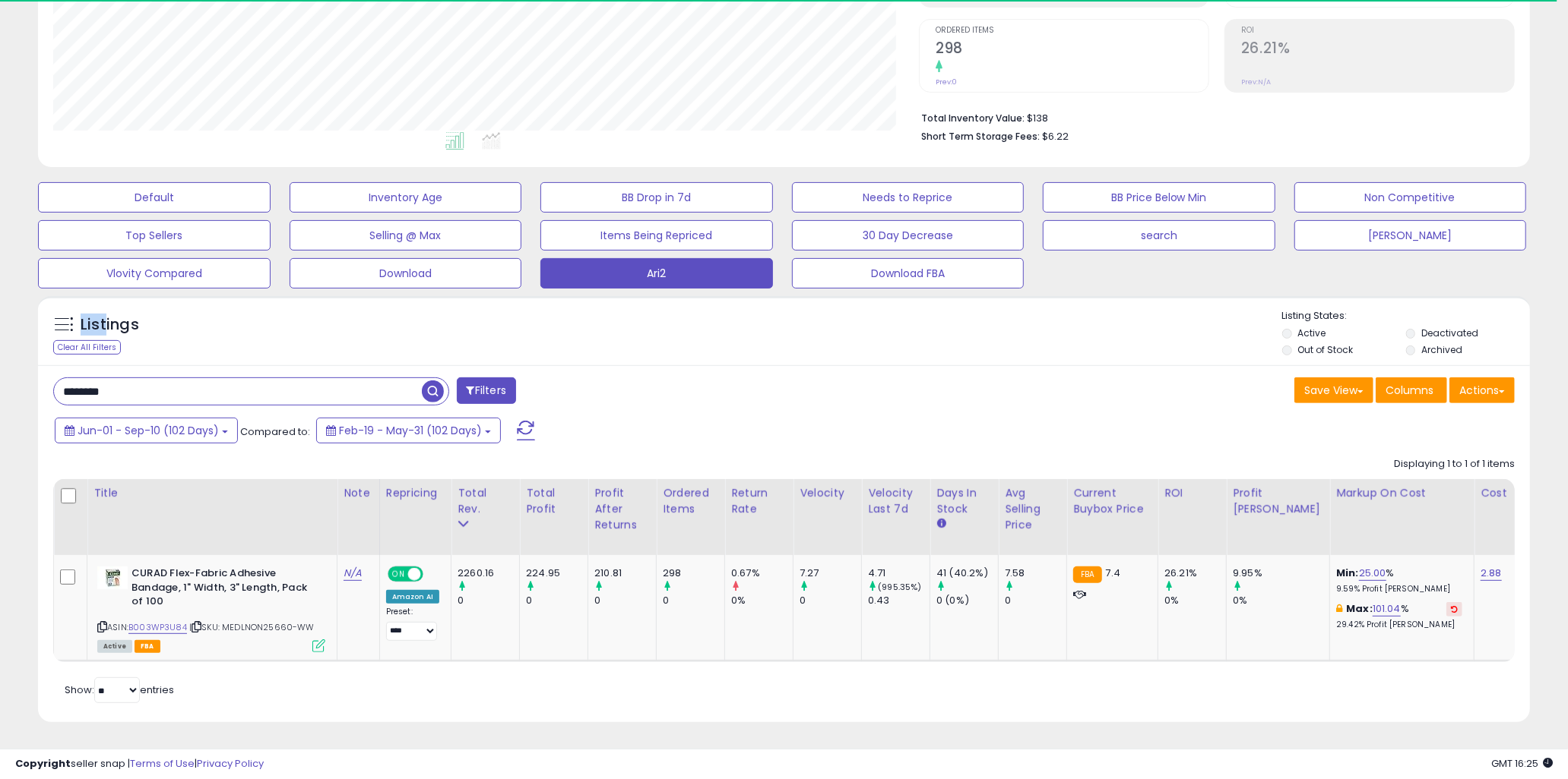
click at [103, 316] on div "Listings" at bounding box center [155, 328] width 225 height 24
click at [103, 315] on h5 "Listings" at bounding box center [110, 325] width 58 height 21
drag, startPoint x: 95, startPoint y: 311, endPoint x: 191, endPoint y: 314, distance: 96.0
click at [191, 316] on div "Listings" at bounding box center [155, 328] width 225 height 24
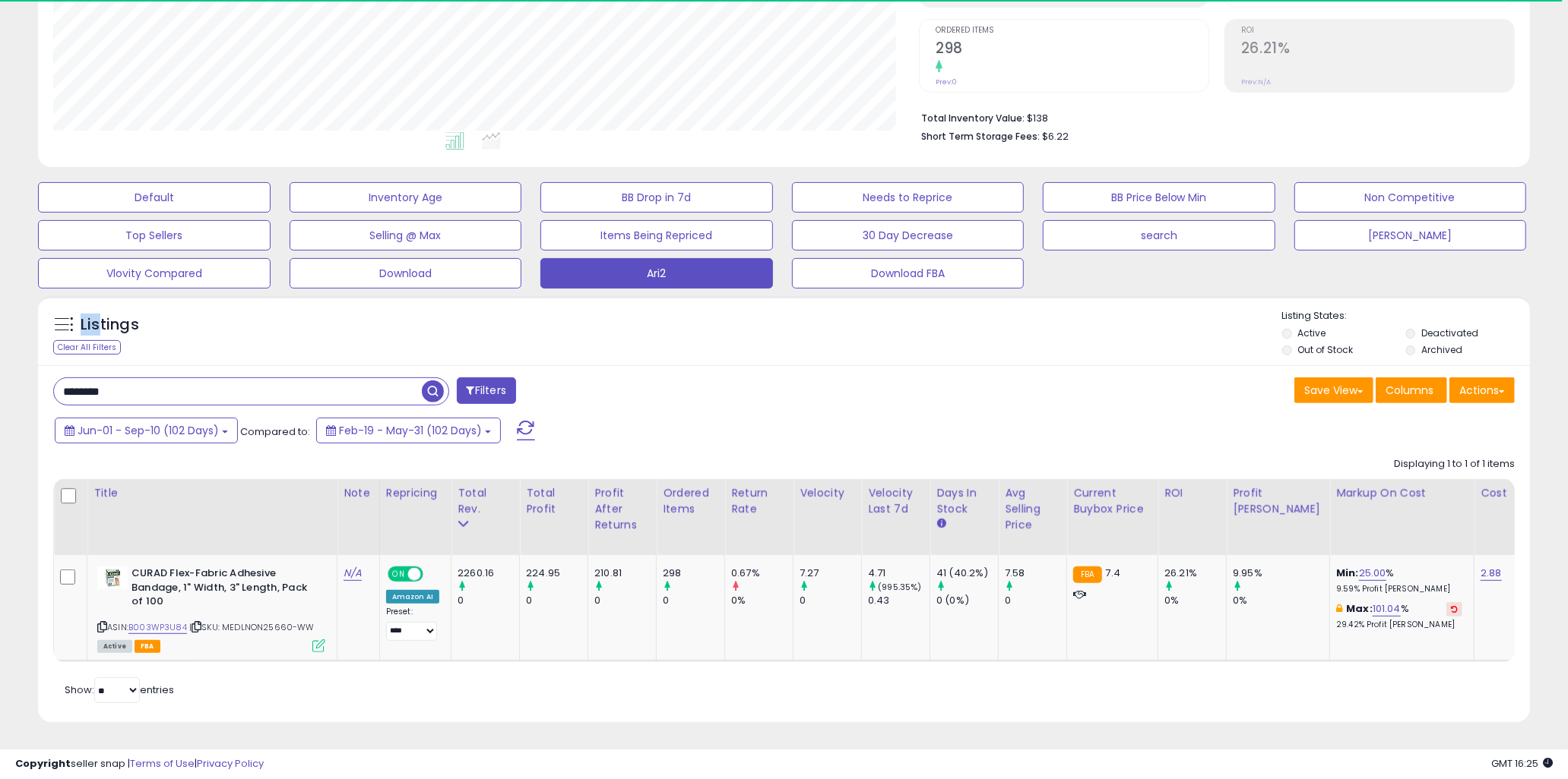
drag, startPoint x: 142, startPoint y: 316, endPoint x: 101, endPoint y: 316, distance: 41.0
click at [101, 316] on div "Listings" at bounding box center [155, 328] width 225 height 24
click at [101, 316] on h5 "Listings" at bounding box center [110, 325] width 58 height 21
drag, startPoint x: 94, startPoint y: 312, endPoint x: 158, endPoint y: 310, distance: 64.0
click at [158, 316] on div "Listings" at bounding box center [155, 328] width 225 height 24
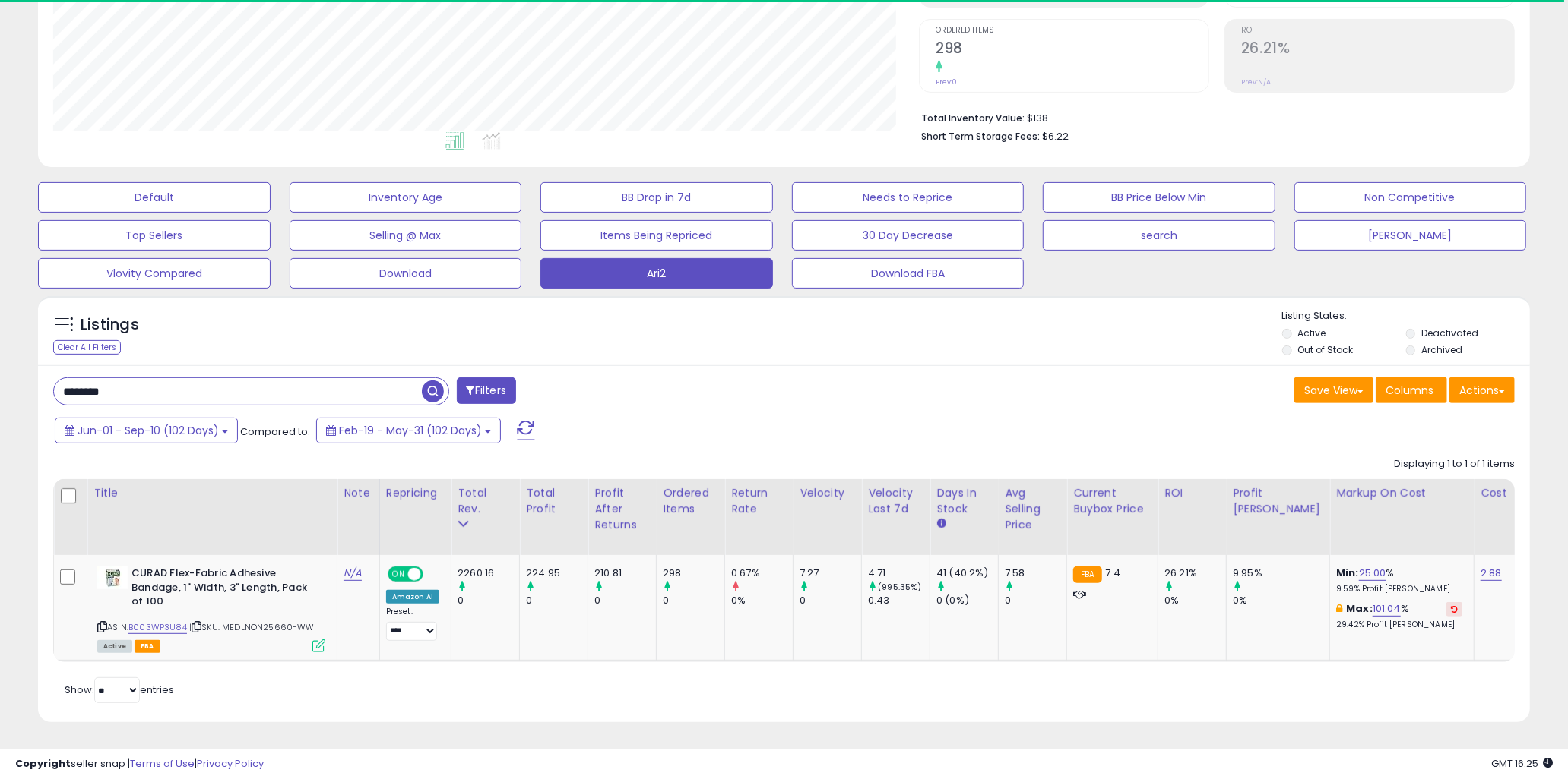
click at [158, 316] on div "Listings" at bounding box center [155, 328] width 225 height 24
drag, startPoint x: 162, startPoint y: 308, endPoint x: 118, endPoint y: 309, distance: 44.0
click at [160, 316] on div "Listings" at bounding box center [155, 328] width 225 height 24
drag, startPoint x: 104, startPoint y: 309, endPoint x: 173, endPoint y: 307, distance: 69.0
click at [173, 316] on div "Listings" at bounding box center [155, 328] width 225 height 24
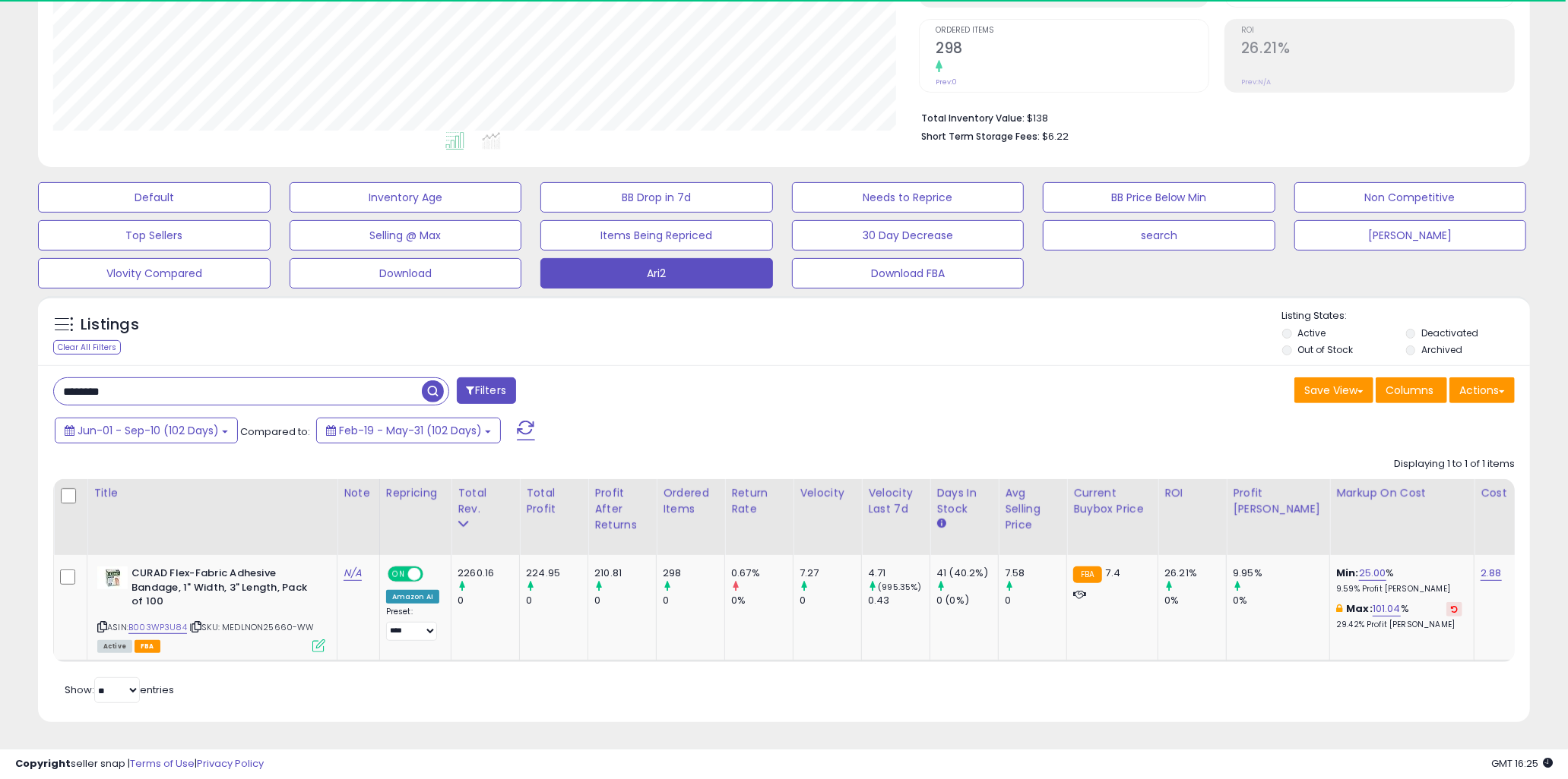
click at [173, 316] on div "Listings" at bounding box center [155, 328] width 225 height 24
click at [3, 445] on div "**********" at bounding box center [784, 267] width 1568 height 1027
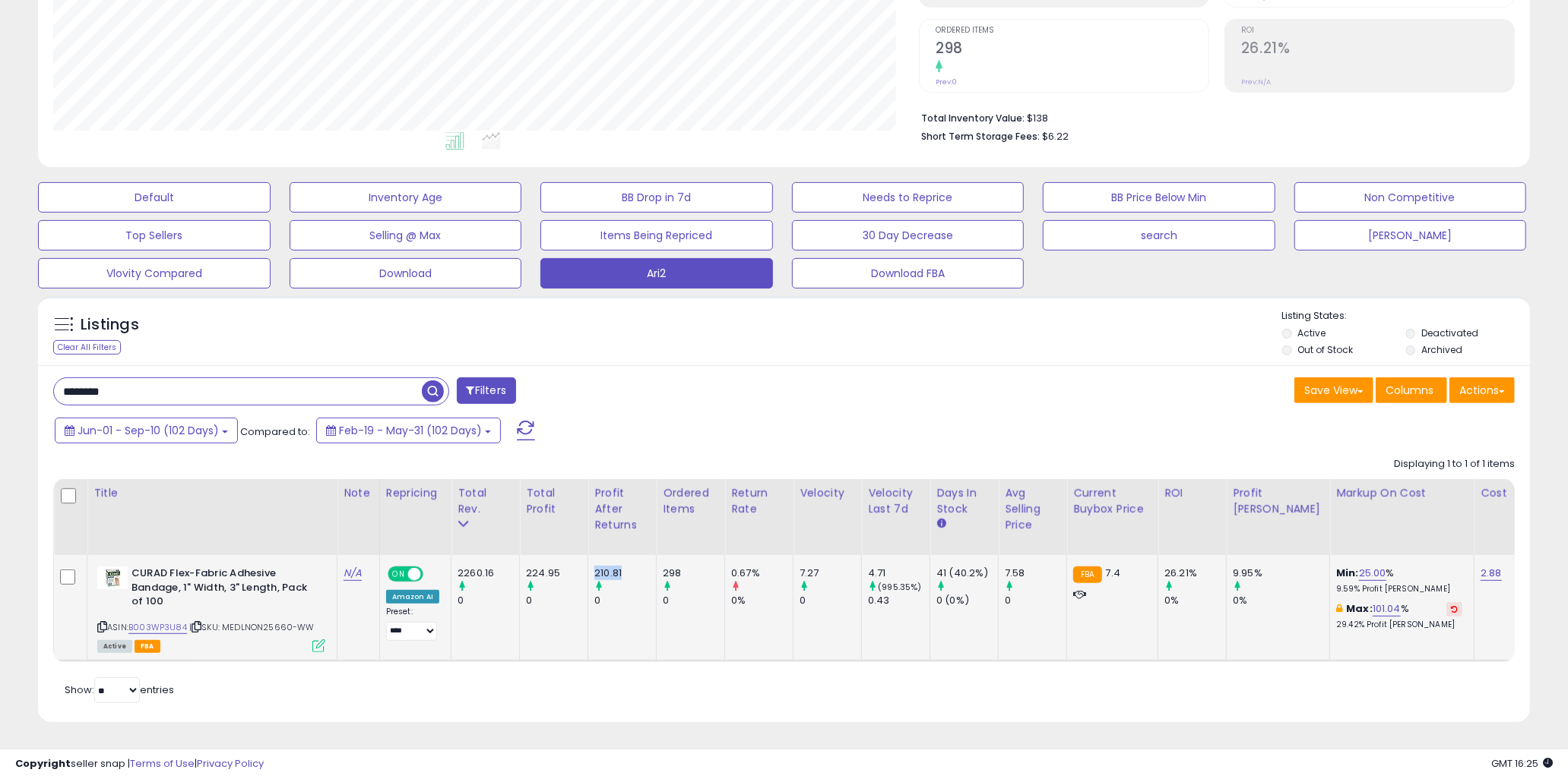
drag, startPoint x: 593, startPoint y: 555, endPoint x: 643, endPoint y: 574, distance: 53.5
click at [643, 574] on div "210.81 0" at bounding box center [619, 587] width 50 height 42
click at [643, 580] on div at bounding box center [625, 587] width 62 height 14
drag, startPoint x: 624, startPoint y: 561, endPoint x: 599, endPoint y: 563, distance: 25.1
click at [599, 567] on div "210.81" at bounding box center [625, 574] width 62 height 14
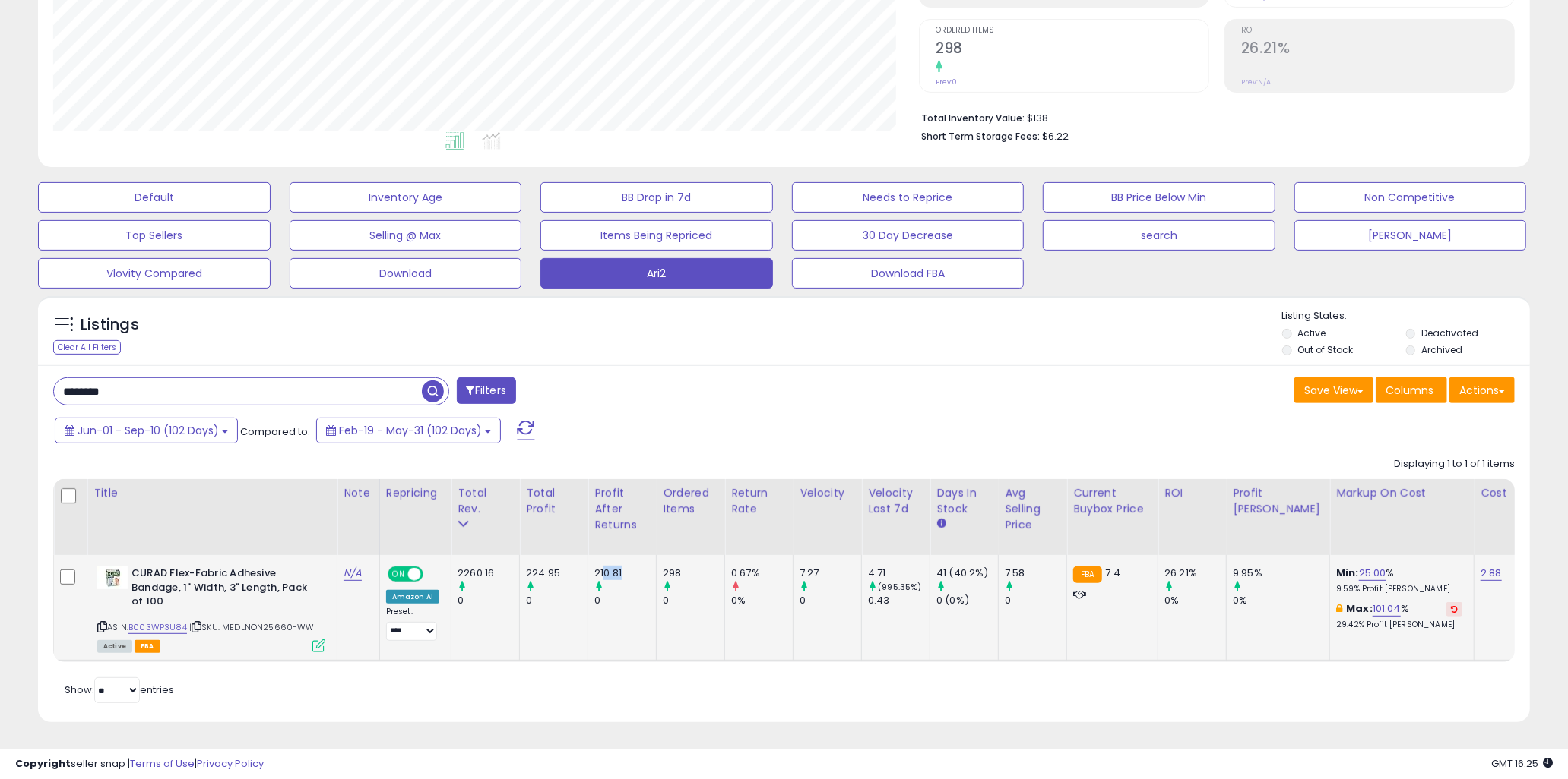
click at [599, 567] on div "210.81" at bounding box center [625, 574] width 62 height 14
drag, startPoint x: 595, startPoint y: 562, endPoint x: 642, endPoint y: 564, distance: 47.0
click at [642, 567] on div "210.81" at bounding box center [625, 574] width 62 height 14
drag, startPoint x: 688, startPoint y: 563, endPoint x: 606, endPoint y: 560, distance: 82.1
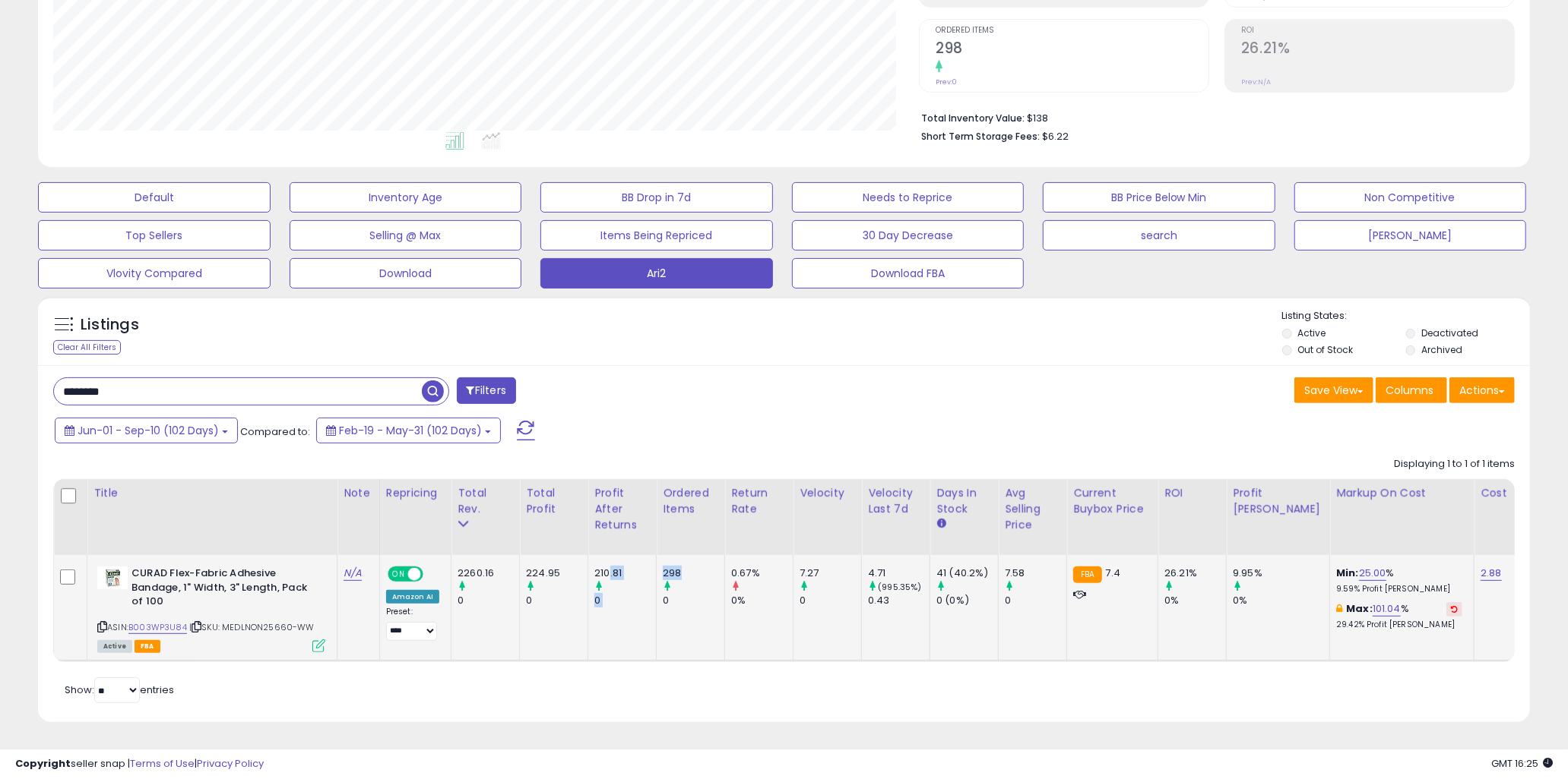
click at [606, 567] on div "210.81" at bounding box center [625, 574] width 62 height 14
drag, startPoint x: 597, startPoint y: 559, endPoint x: 634, endPoint y: 558, distance: 37.0
click at [634, 567] on div "210.81" at bounding box center [625, 574] width 62 height 14
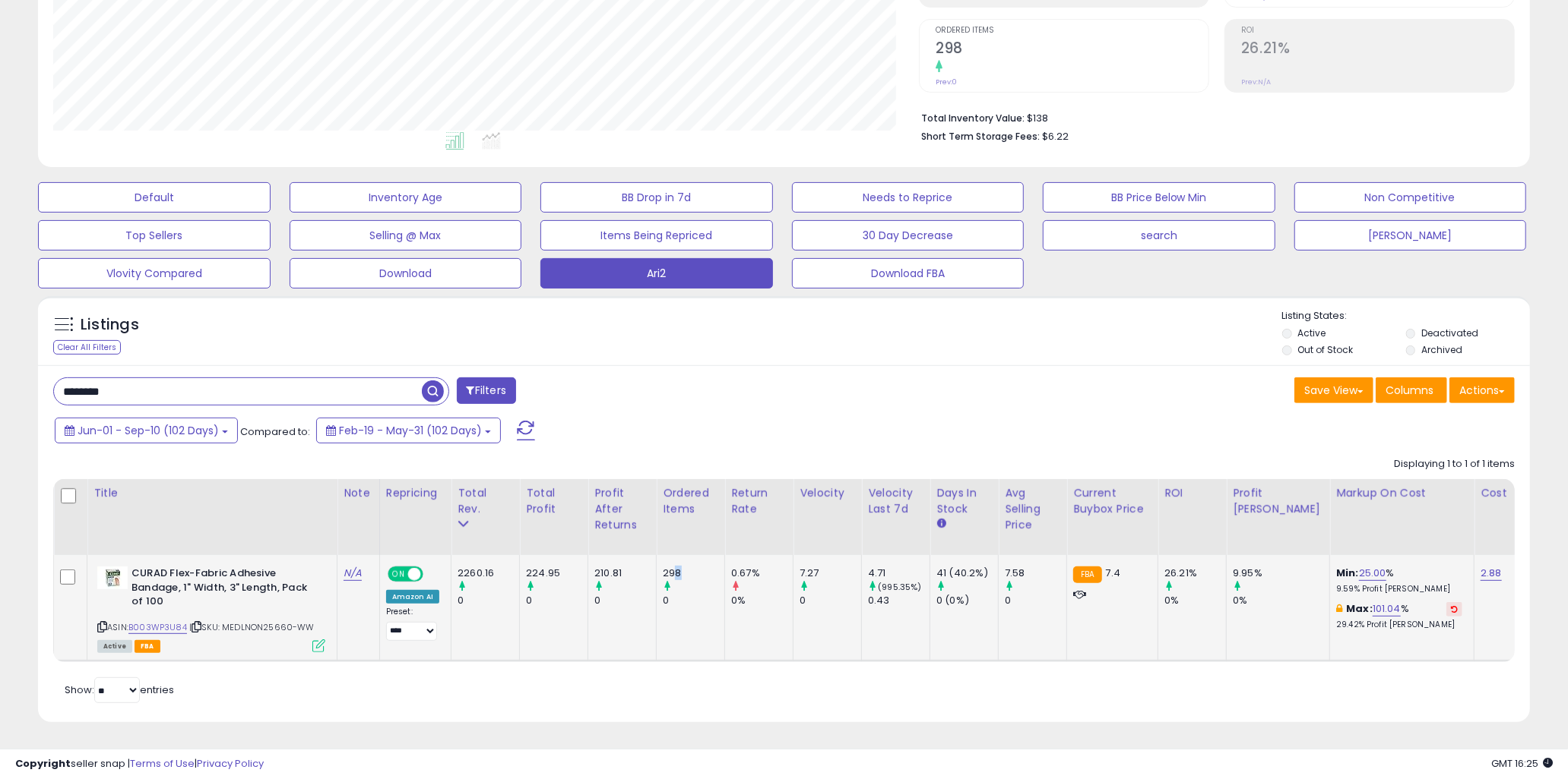
drag, startPoint x: 674, startPoint y: 561, endPoint x: 705, endPoint y: 561, distance: 31.0
click at [705, 567] on div "298" at bounding box center [693, 574] width 62 height 14
click at [704, 567] on div "298" at bounding box center [693, 574] width 62 height 14
drag, startPoint x: 692, startPoint y: 564, endPoint x: 589, endPoint y: 551, distance: 103.8
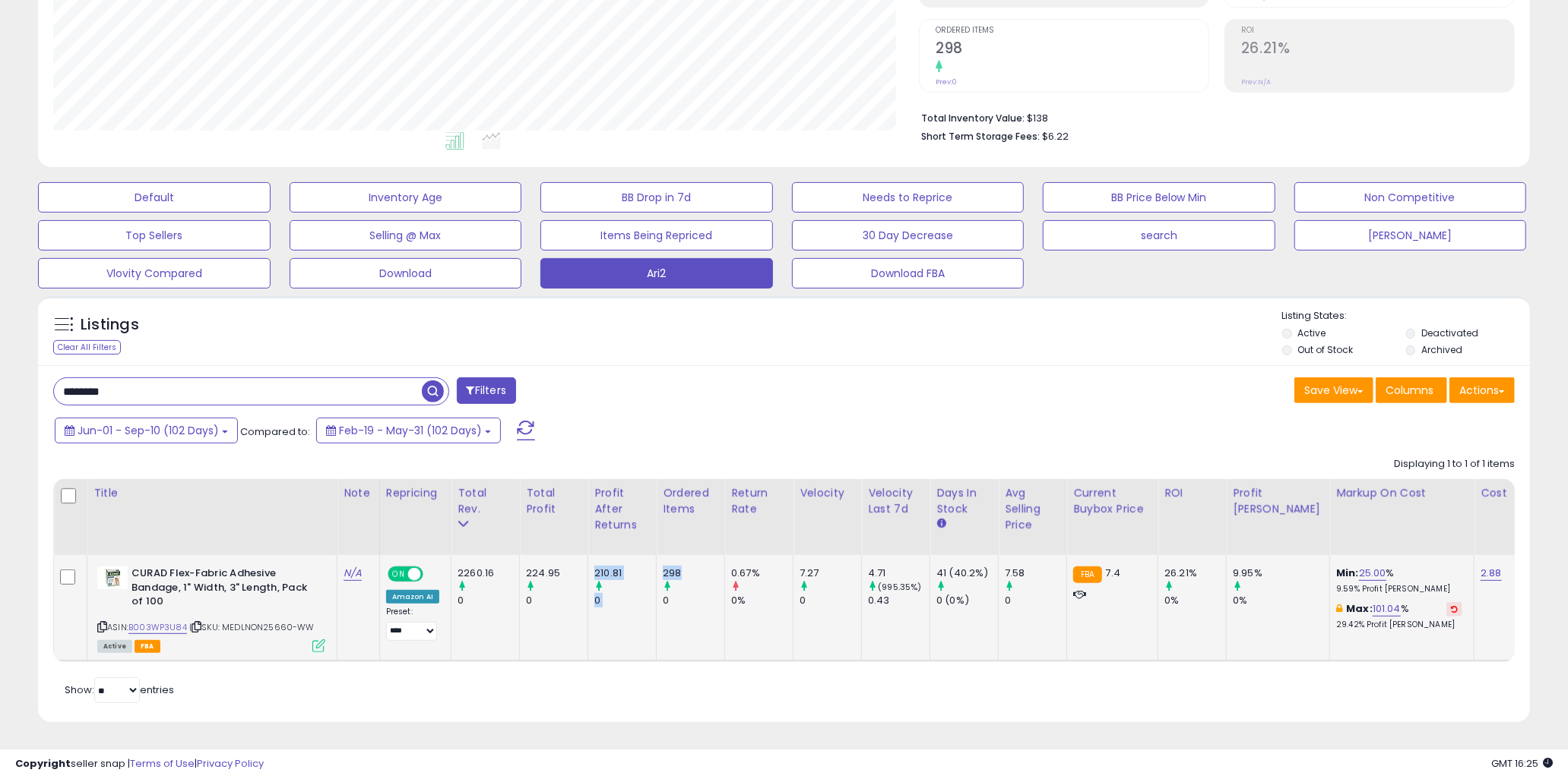
click at [588, 555] on td "210.81 0" at bounding box center [623, 609] width 69 height 107
drag, startPoint x: 1190, startPoint y: 555, endPoint x: 1163, endPoint y: 561, distance: 27.7
click at [1165, 567] on div "26.21%" at bounding box center [1196, 574] width 62 height 14
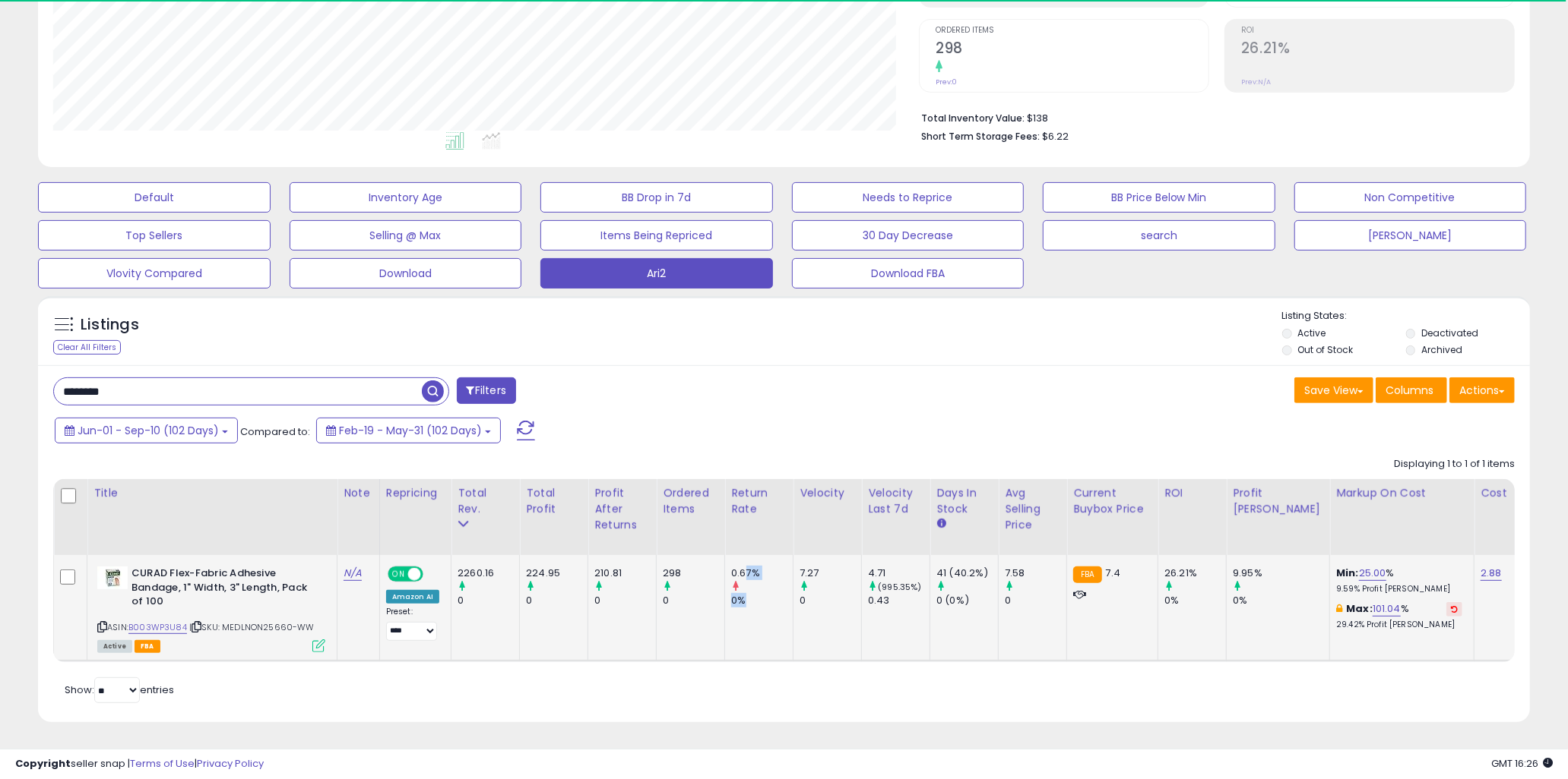
drag, startPoint x: 741, startPoint y: 560, endPoint x: 770, endPoint y: 589, distance: 41.0
click at [770, 589] on div "0.67% 0%" at bounding box center [756, 587] width 50 height 42
click at [770, 594] on div "0%" at bounding box center [762, 601] width 62 height 14
drag, startPoint x: 770, startPoint y: 590, endPoint x: 649, endPoint y: 560, distance: 124.7
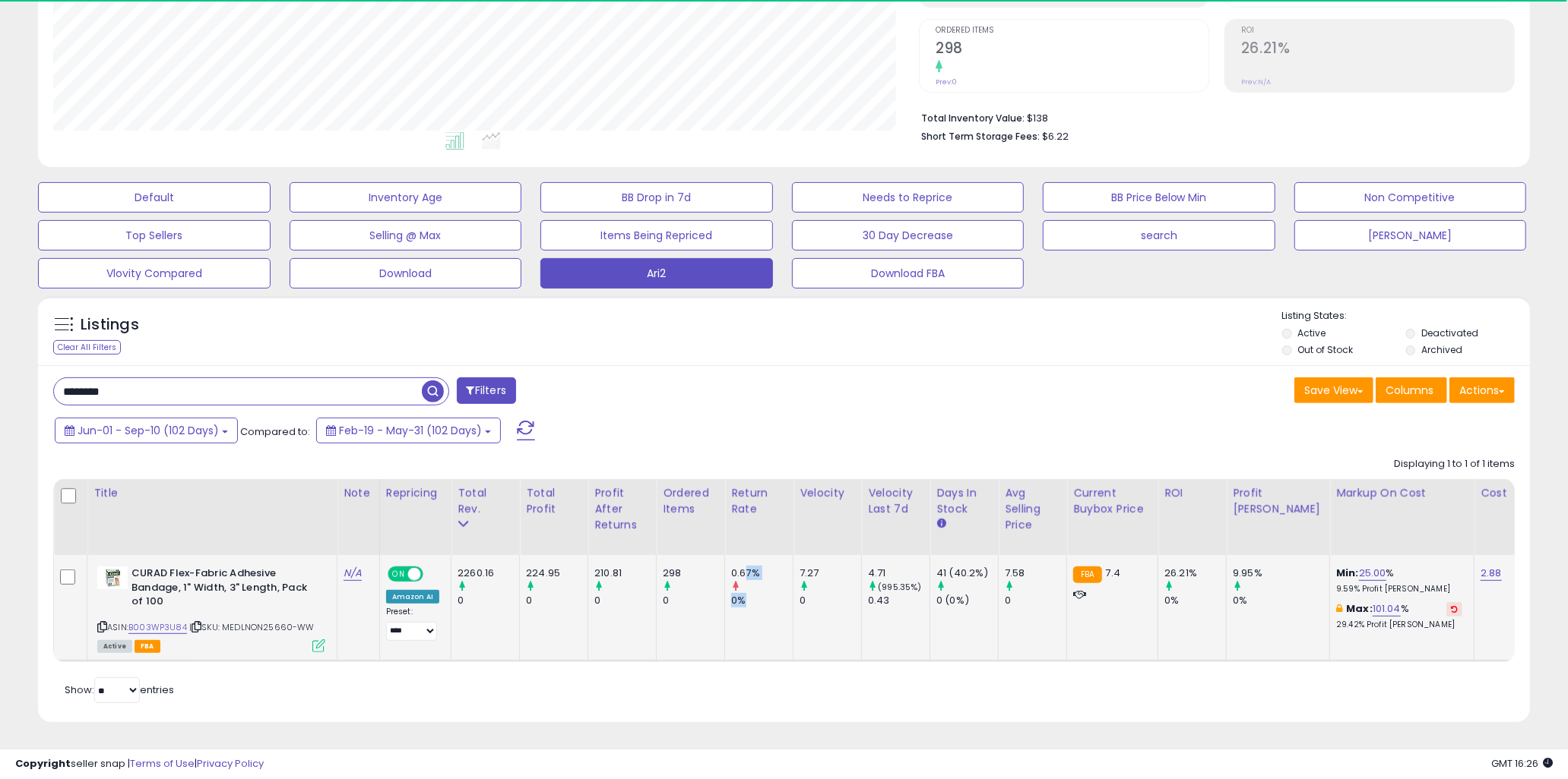
click at [649, 567] on div "210.81" at bounding box center [625, 574] width 62 height 14
drag, startPoint x: 605, startPoint y: 564, endPoint x: 788, endPoint y: 600, distance: 186.5
click at [788, 600] on td "0.67% 0%" at bounding box center [759, 609] width 69 height 107
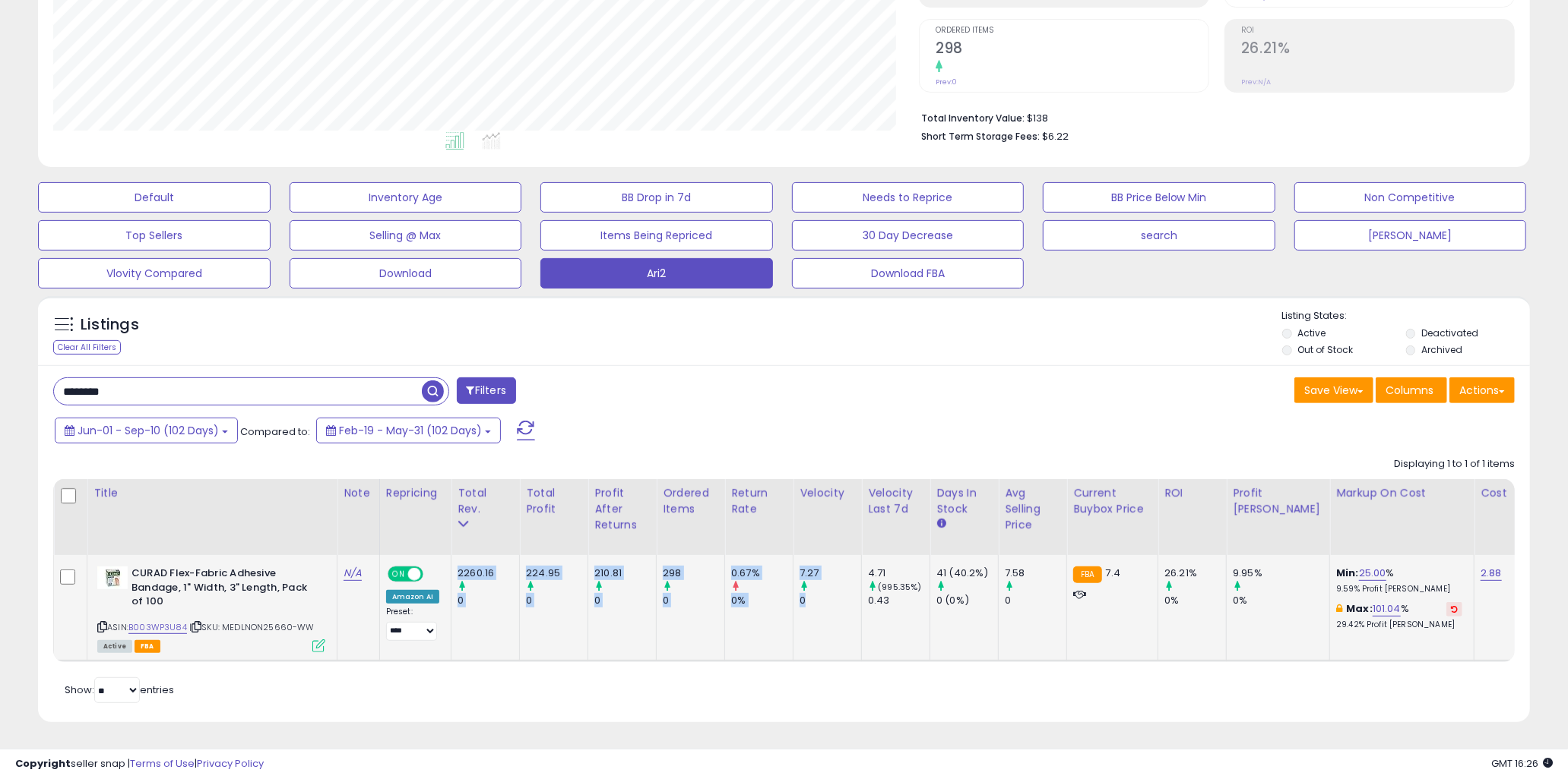
drag, startPoint x: 824, startPoint y: 594, endPoint x: 457, endPoint y: 559, distance: 368.7
click at [458, 567] on div "2260.16" at bounding box center [489, 574] width 62 height 14
drag, startPoint x: 457, startPoint y: 559, endPoint x: 862, endPoint y: 598, distance: 406.9
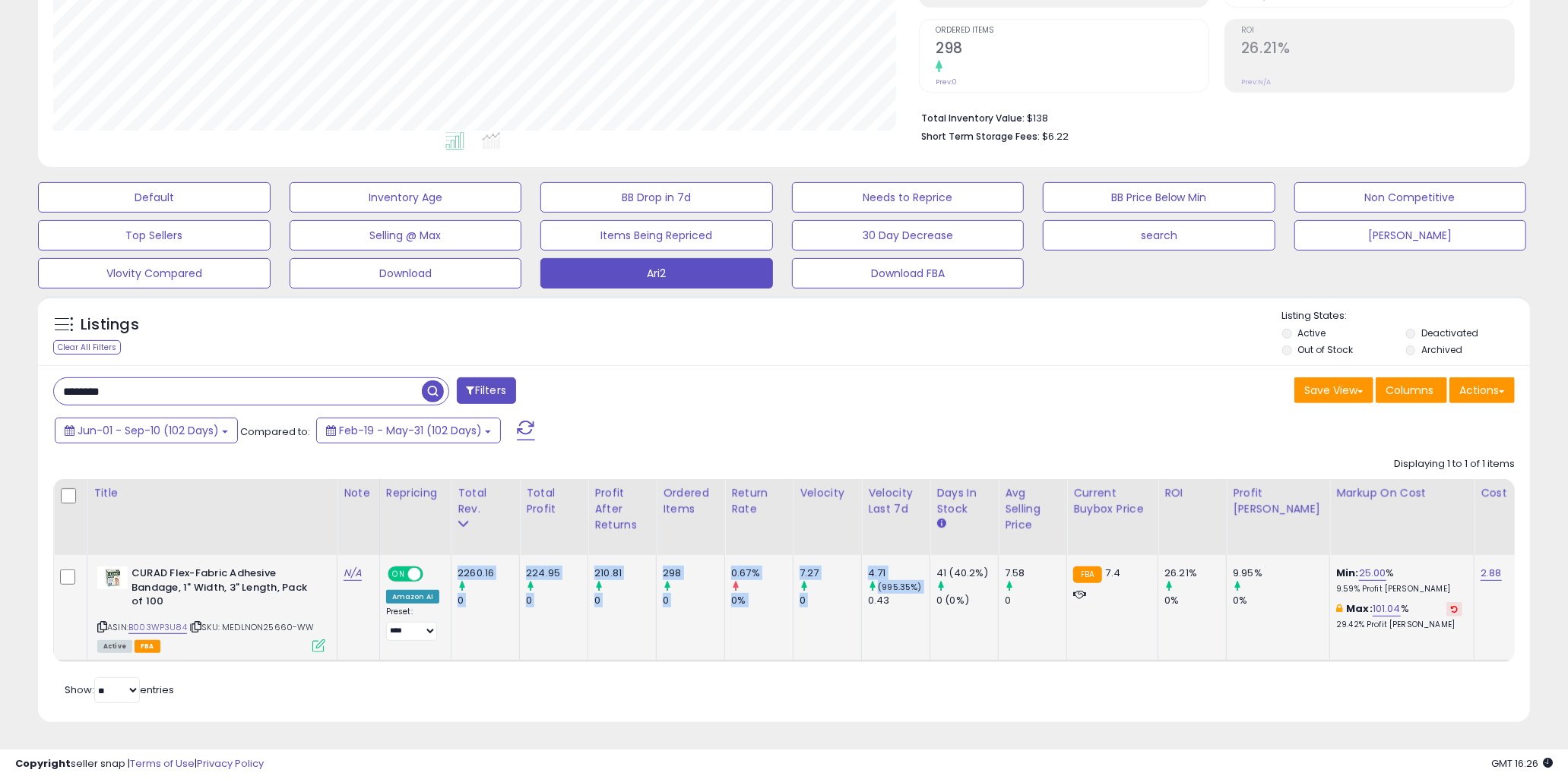
click at [862, 598] on td "4.71 (995.35%) 0.43" at bounding box center [896, 609] width 69 height 107
drag, startPoint x: 886, startPoint y: 591, endPoint x: 475, endPoint y: 549, distance: 413.1
click at [471, 567] on div "2260.16" at bounding box center [489, 574] width 62 height 14
drag, startPoint x: 466, startPoint y: 558, endPoint x: 1065, endPoint y: 589, distance: 599.8
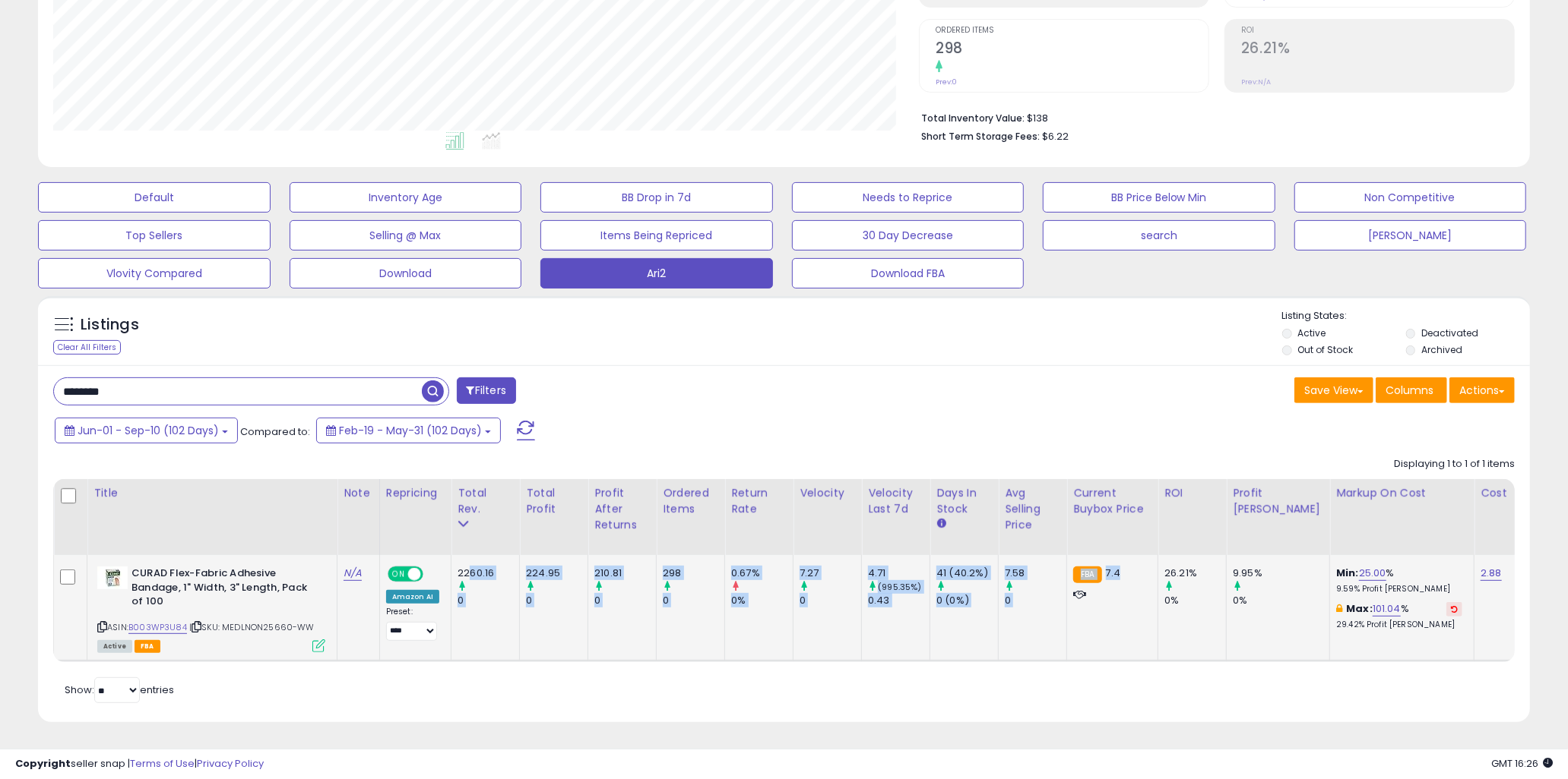
click at [1067, 589] on td "FBA 7.4" at bounding box center [1112, 609] width 91 height 107
drag, startPoint x: 1015, startPoint y: 595, endPoint x: 470, endPoint y: 564, distance: 545.9
click at [470, 567] on div "2260.16" at bounding box center [489, 574] width 62 height 14
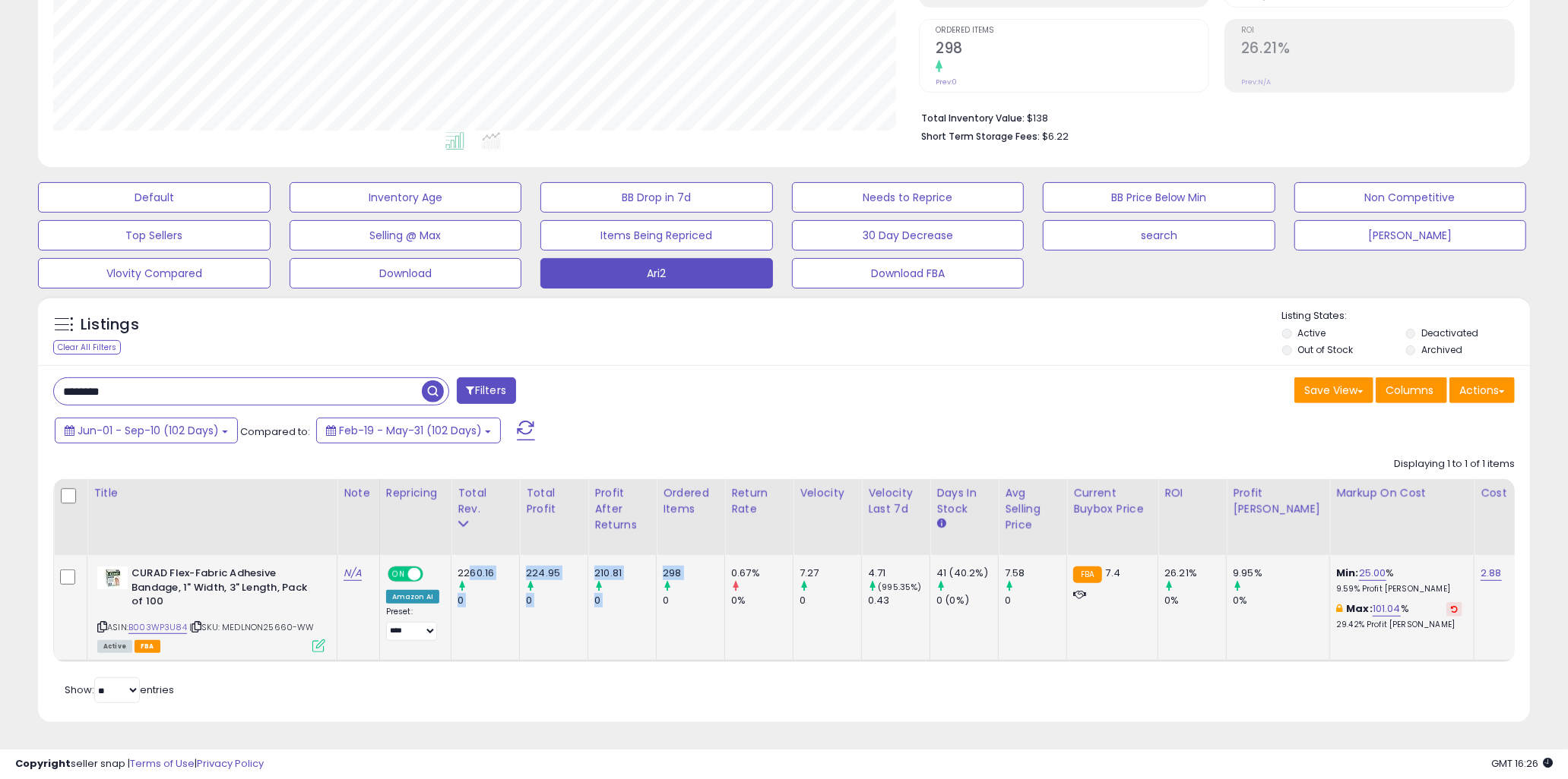
drag, startPoint x: 469, startPoint y: 560, endPoint x: 657, endPoint y: 597, distance: 191.6
click at [657, 597] on td "298 0" at bounding box center [691, 609] width 69 height 107
click at [223, 378] on input "********" at bounding box center [238, 391] width 368 height 27
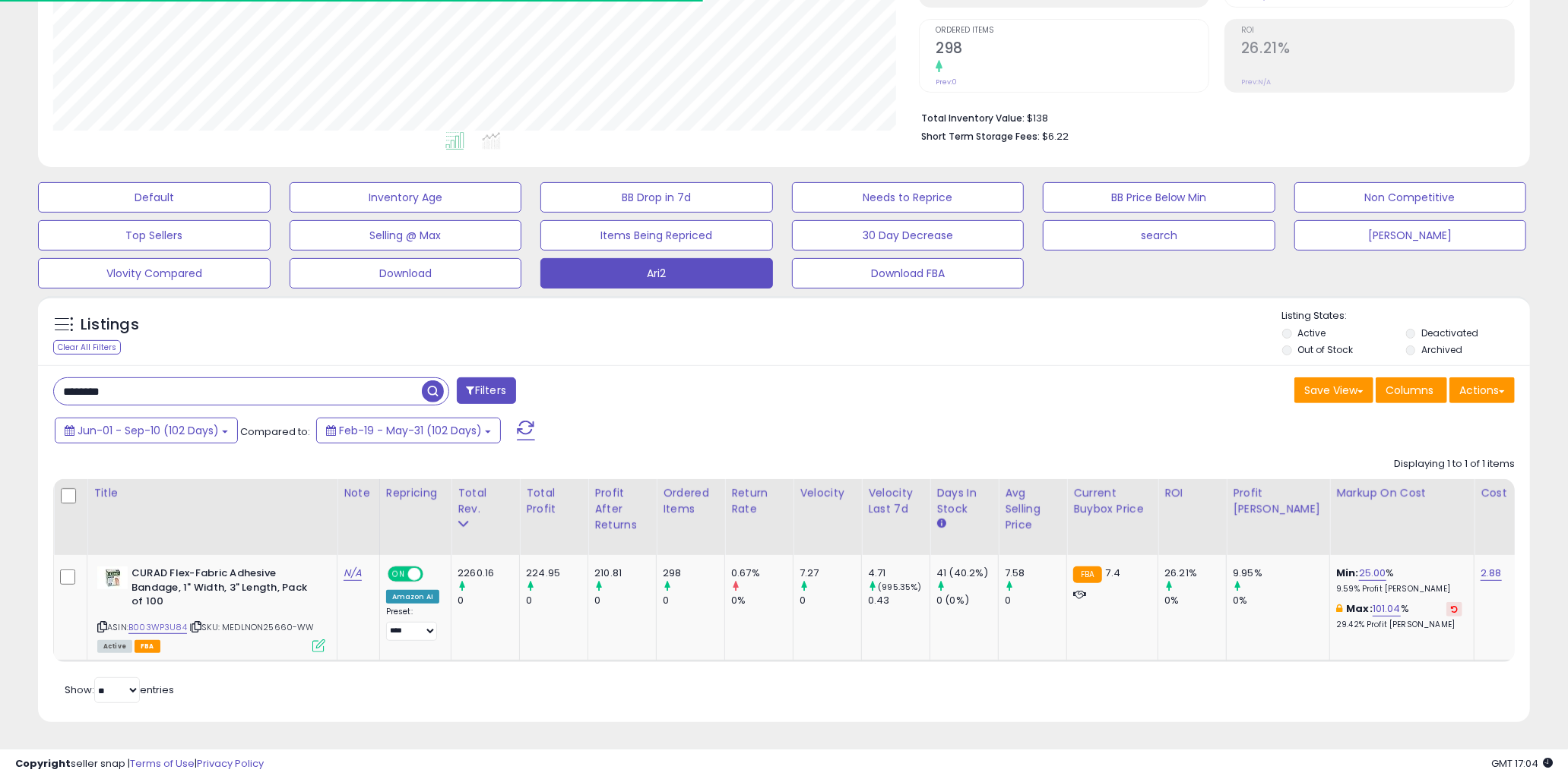
click at [223, 378] on input "********" at bounding box center [238, 391] width 368 height 27
type input "*******"
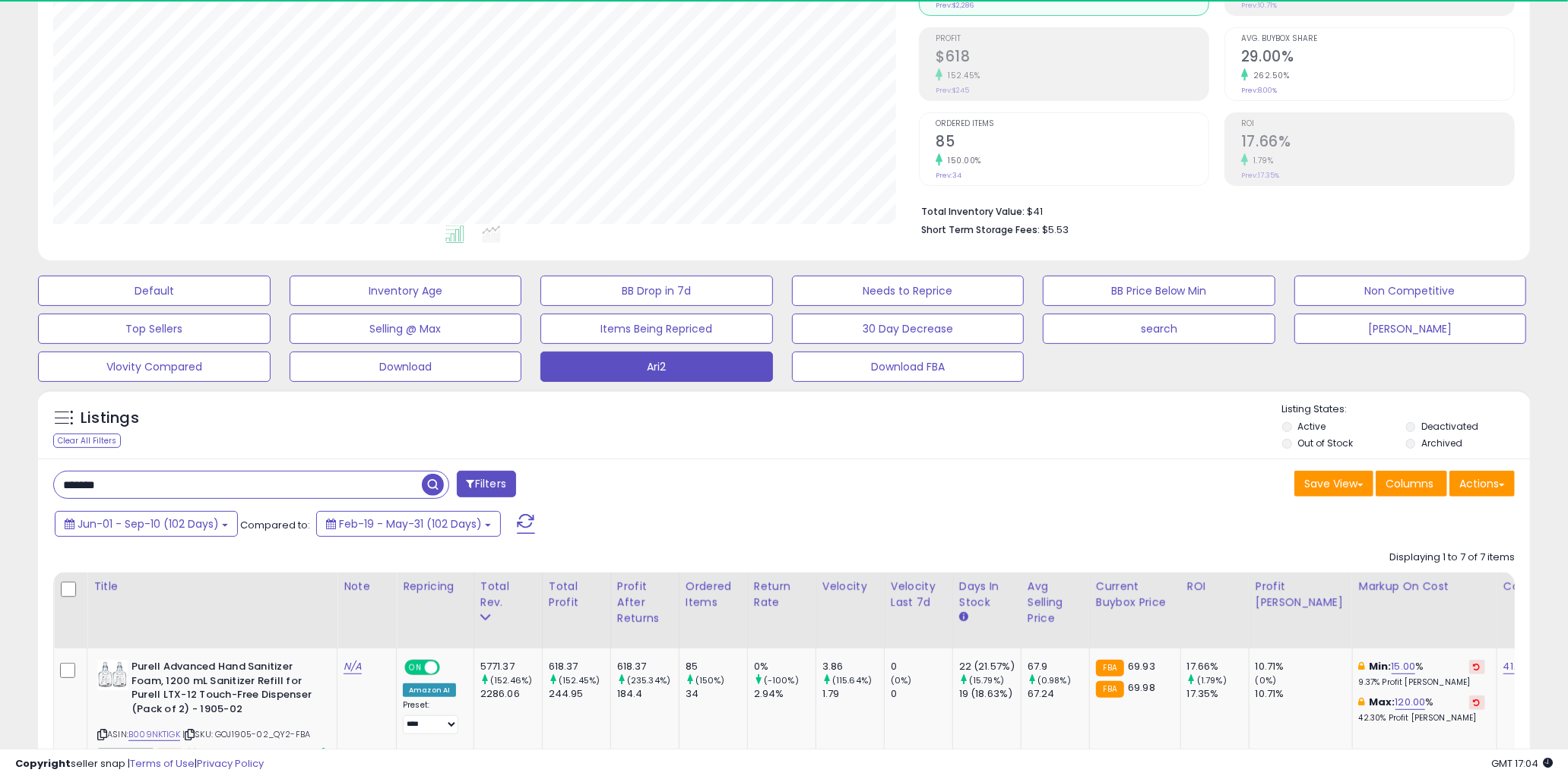
scroll to position [311, 864]
